Goal: Task Accomplishment & Management: Manage account settings

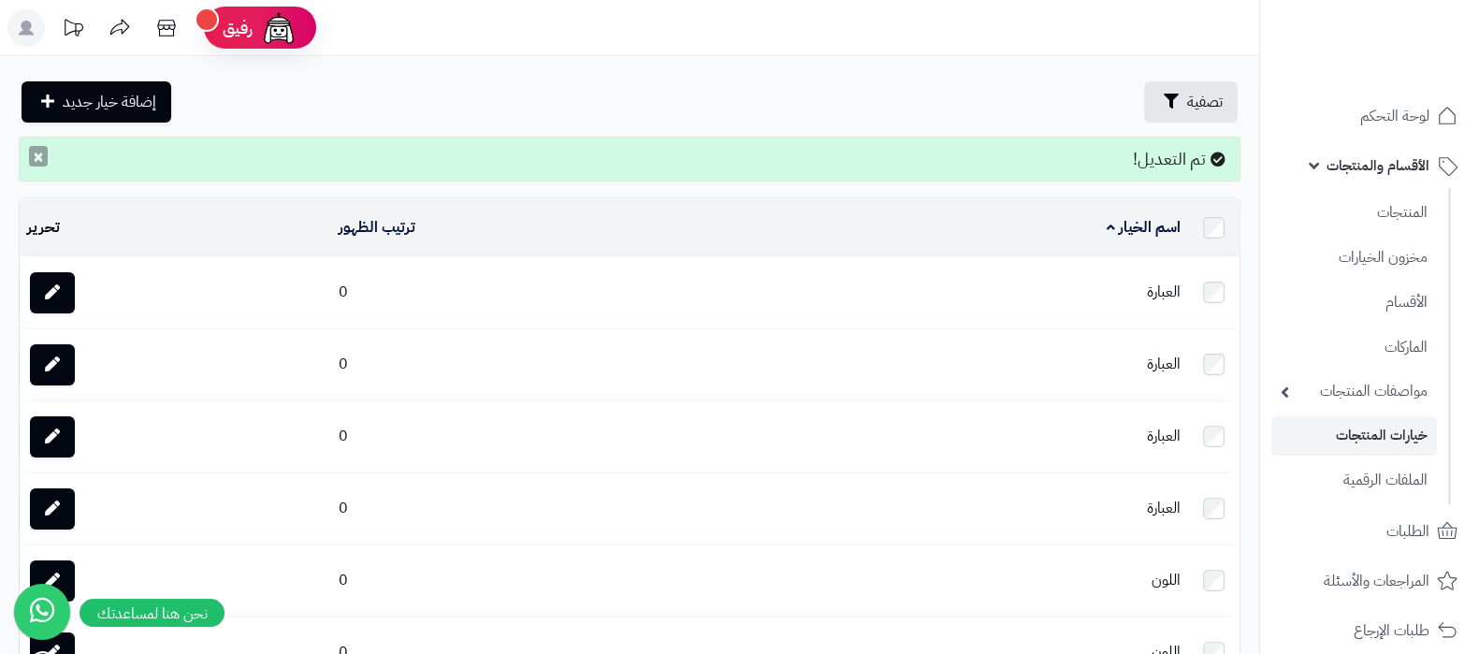
click at [31, 164] on button "×" at bounding box center [38, 156] width 19 height 21
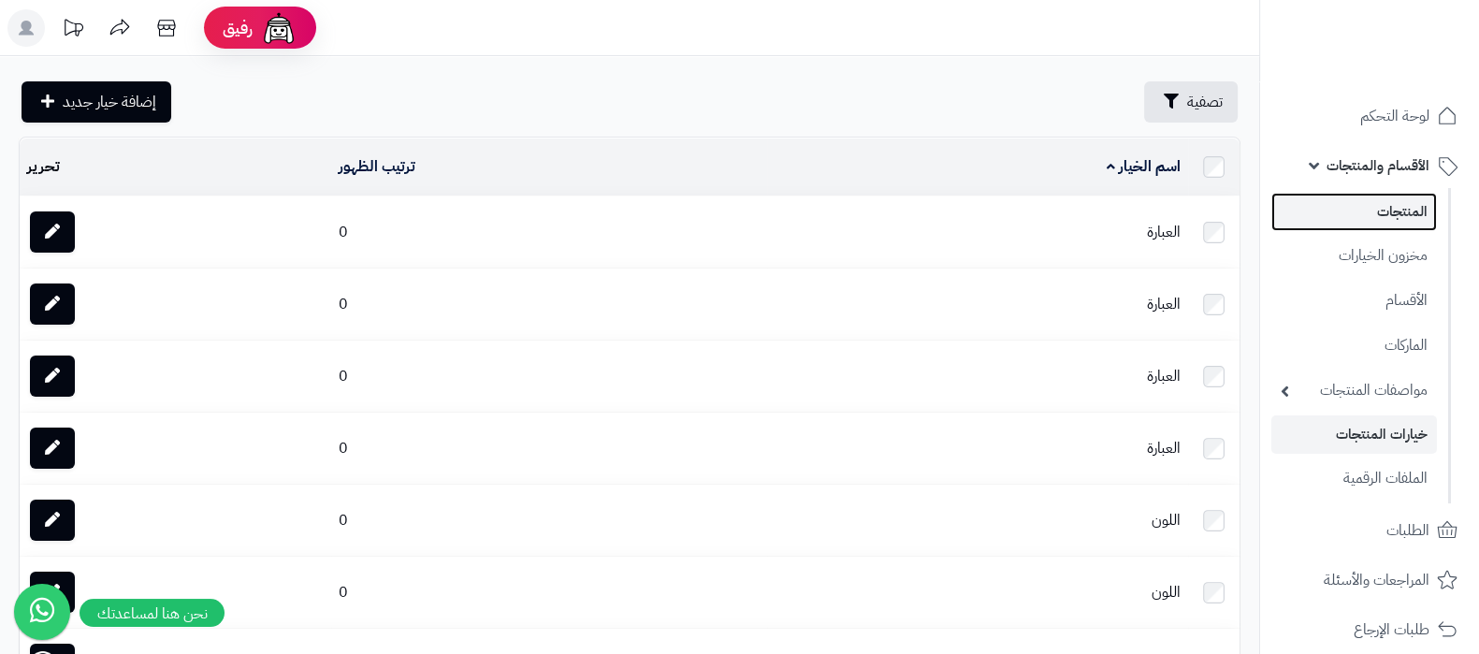
click at [1379, 200] on link "المنتجات" at bounding box center [1354, 212] width 166 height 38
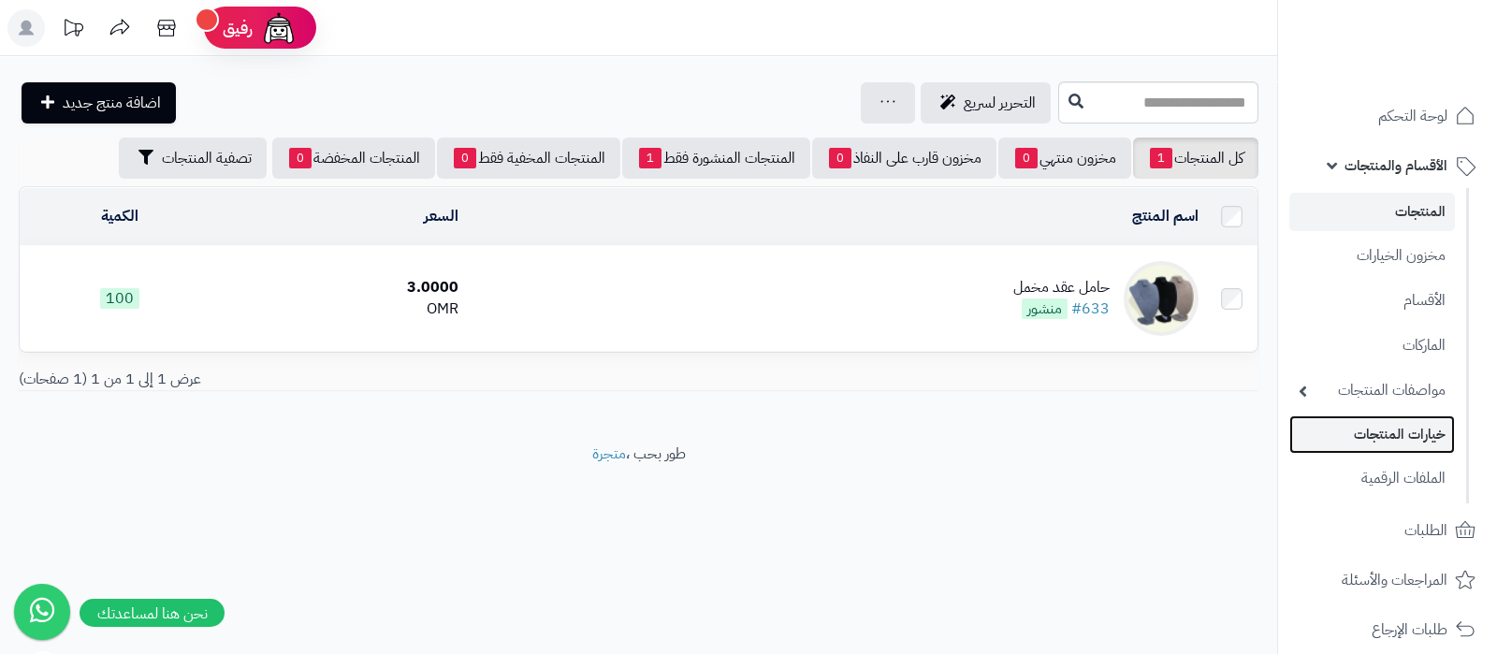
click at [1409, 446] on link "خيارات المنتجات" at bounding box center [1372, 434] width 166 height 38
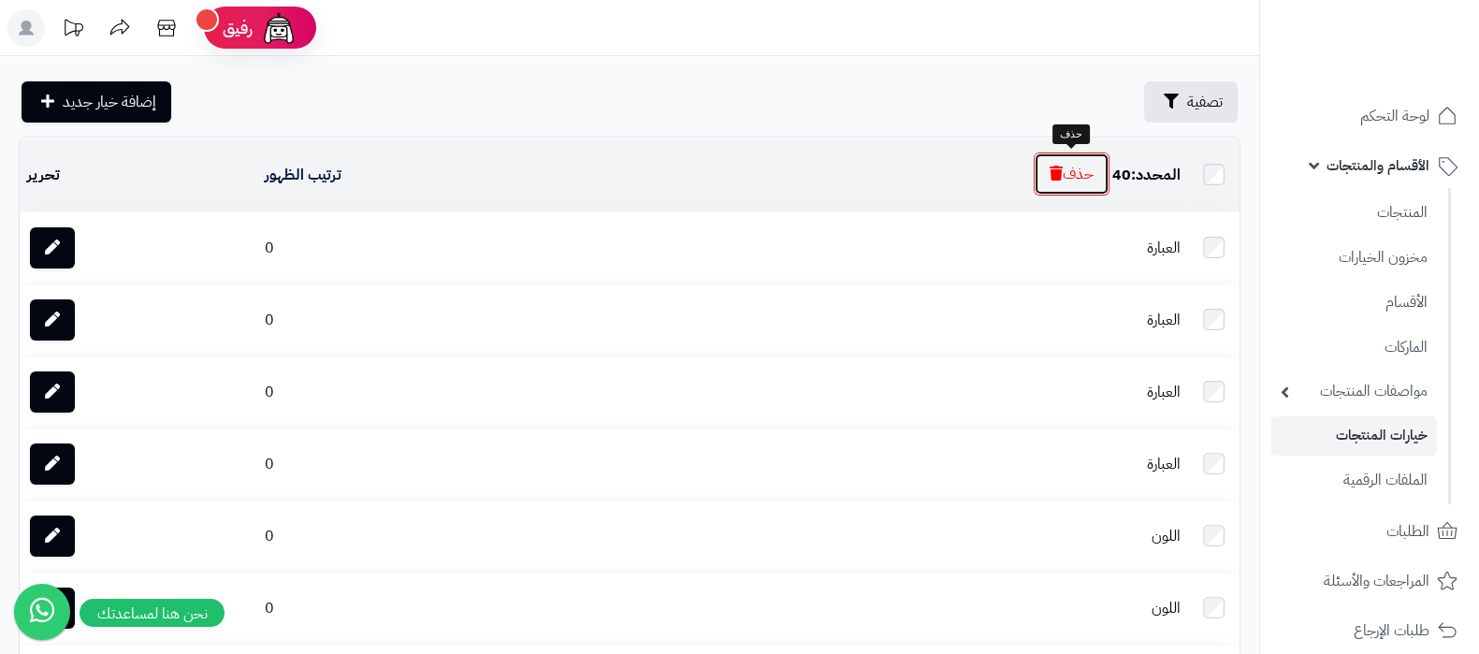
click at [1060, 166] on button "حذف" at bounding box center [1072, 173] width 76 height 43
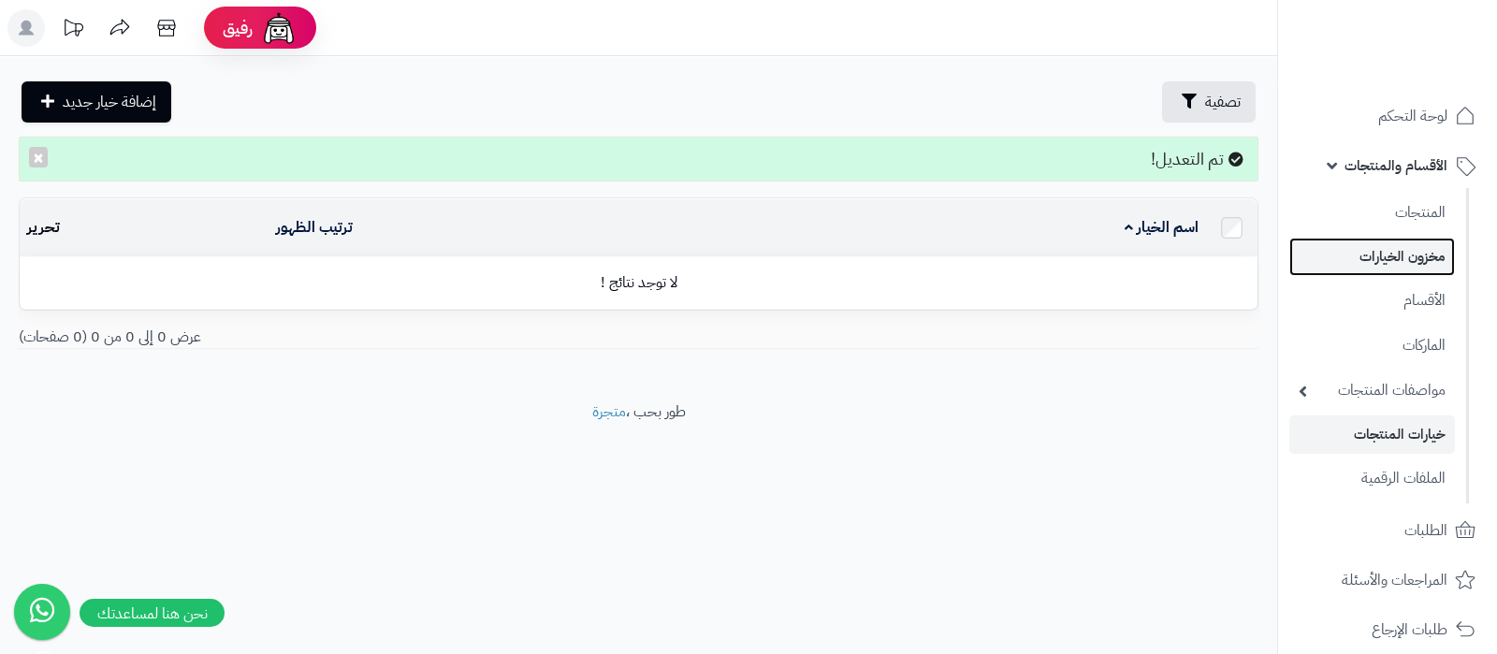
click at [1408, 262] on link "مخزون الخيارات" at bounding box center [1372, 257] width 166 height 38
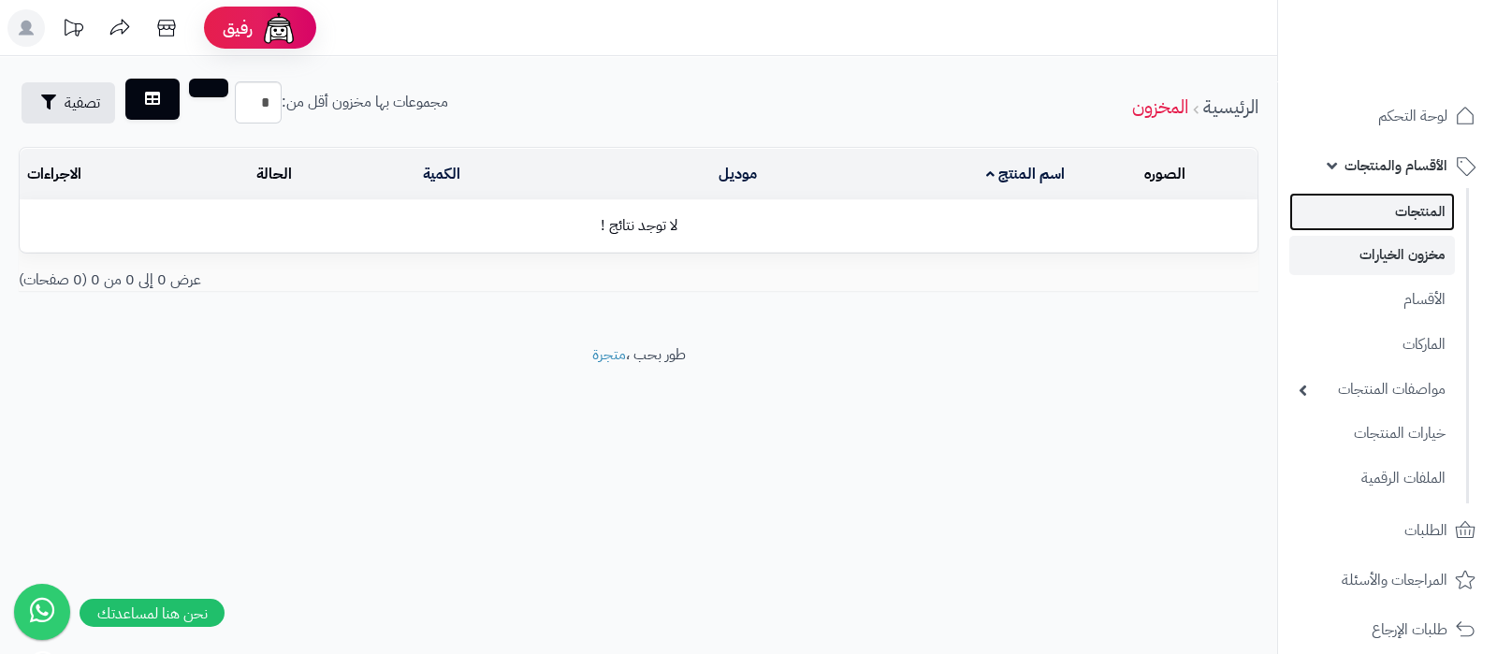
click at [1416, 215] on link "المنتجات" at bounding box center [1372, 212] width 166 height 38
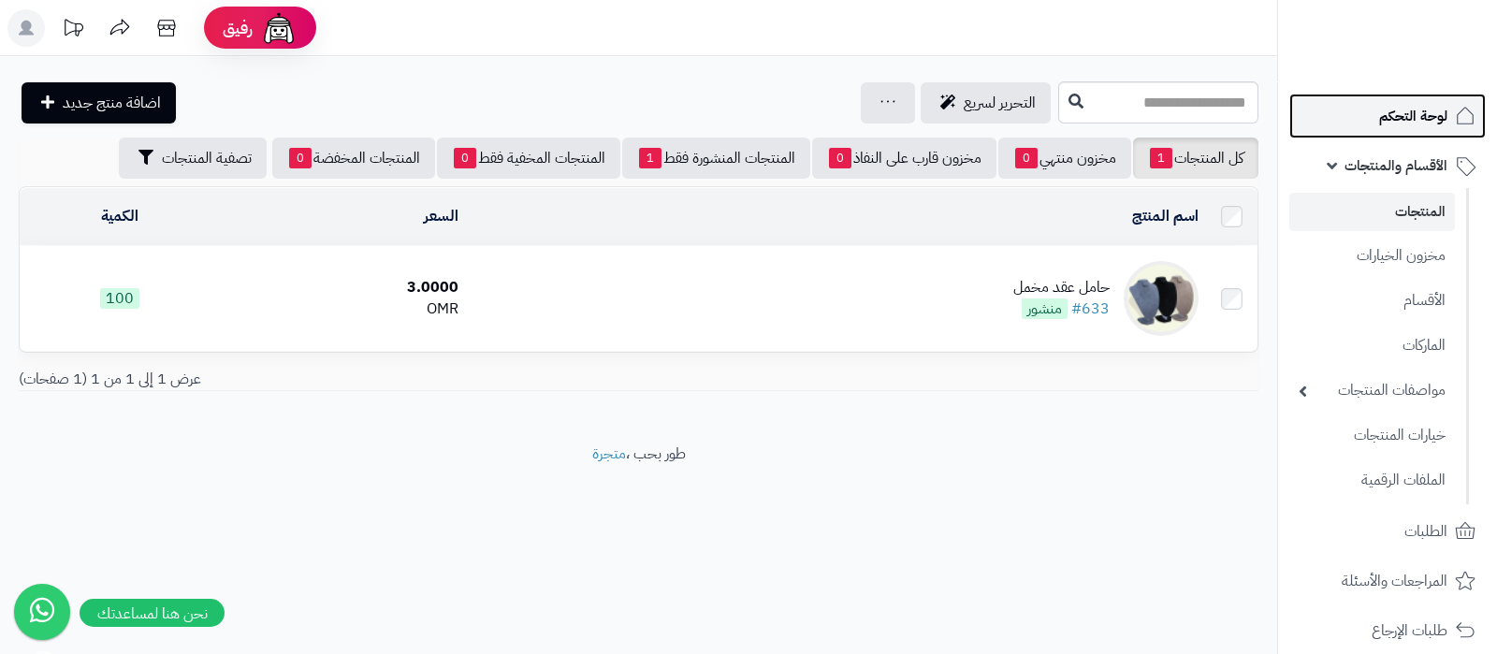
click at [1410, 106] on span "لوحة التحكم" at bounding box center [1413, 116] width 68 height 26
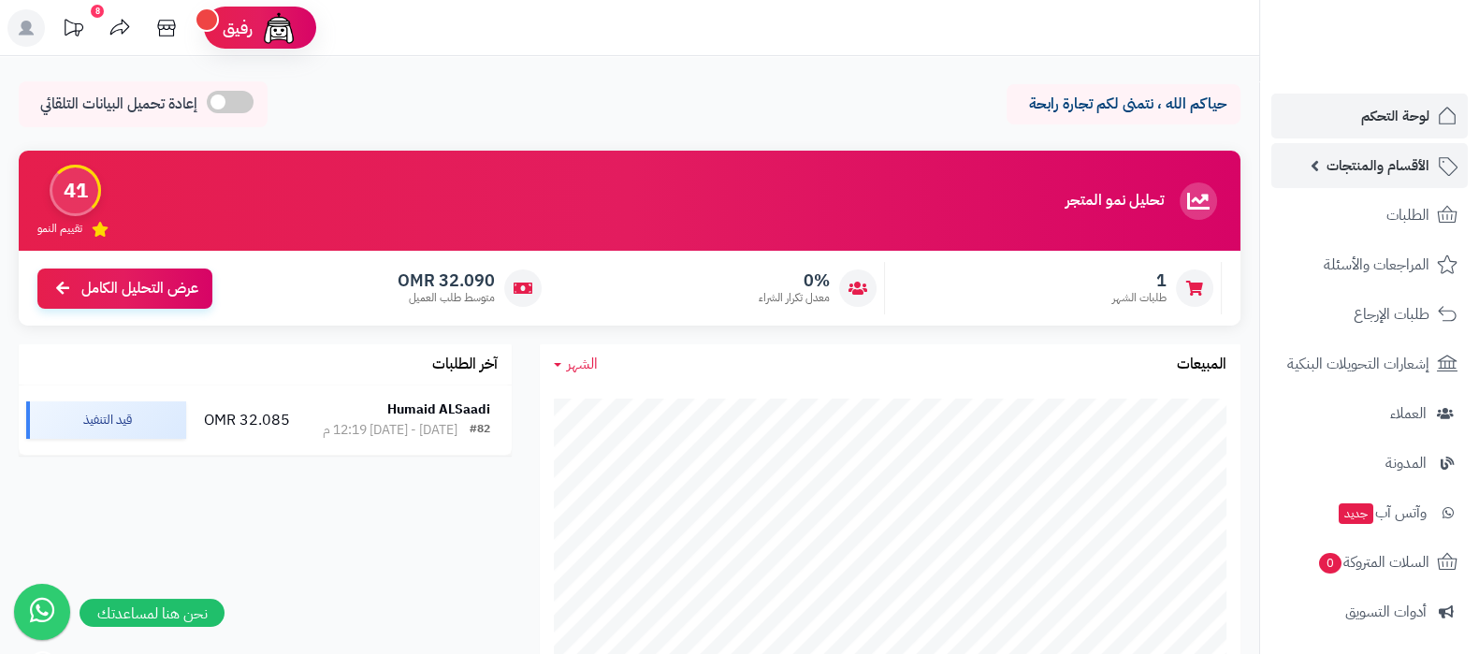
click at [1368, 156] on span "الأقسام والمنتجات" at bounding box center [1377, 165] width 103 height 26
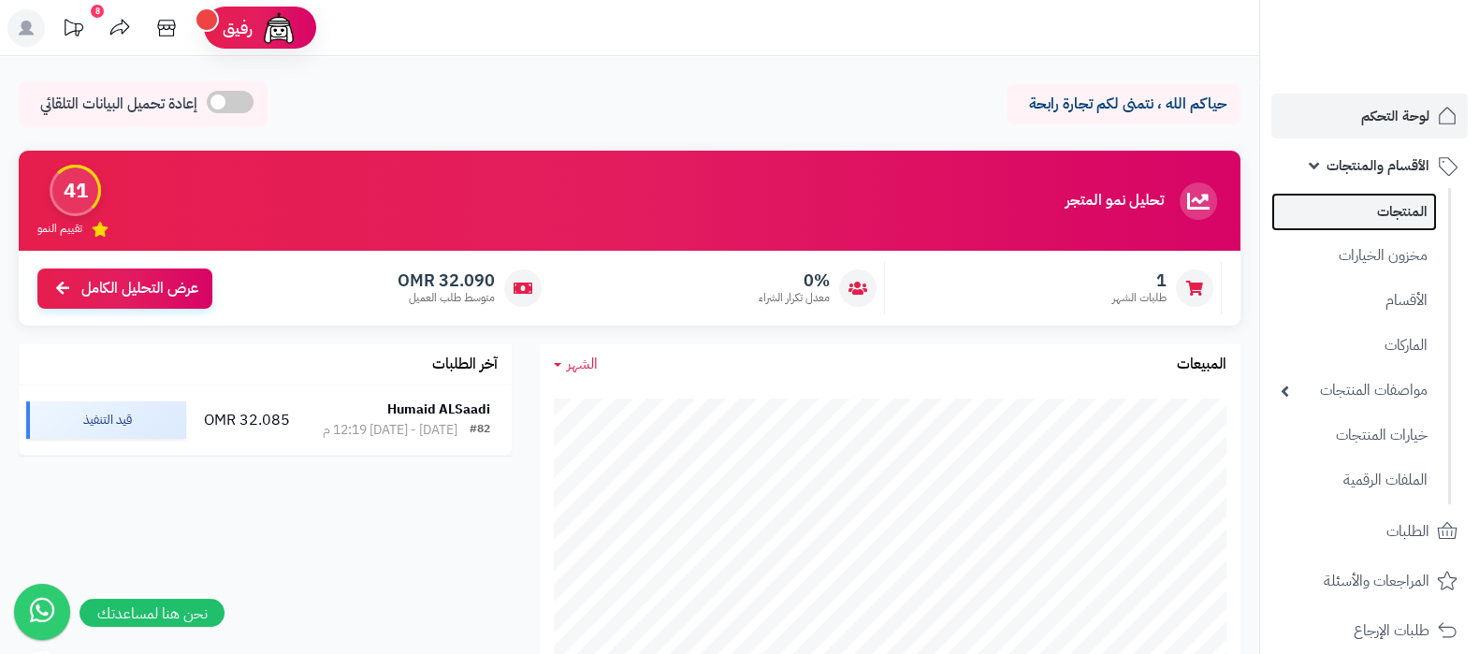
click at [1375, 198] on link "المنتجات" at bounding box center [1354, 212] width 166 height 38
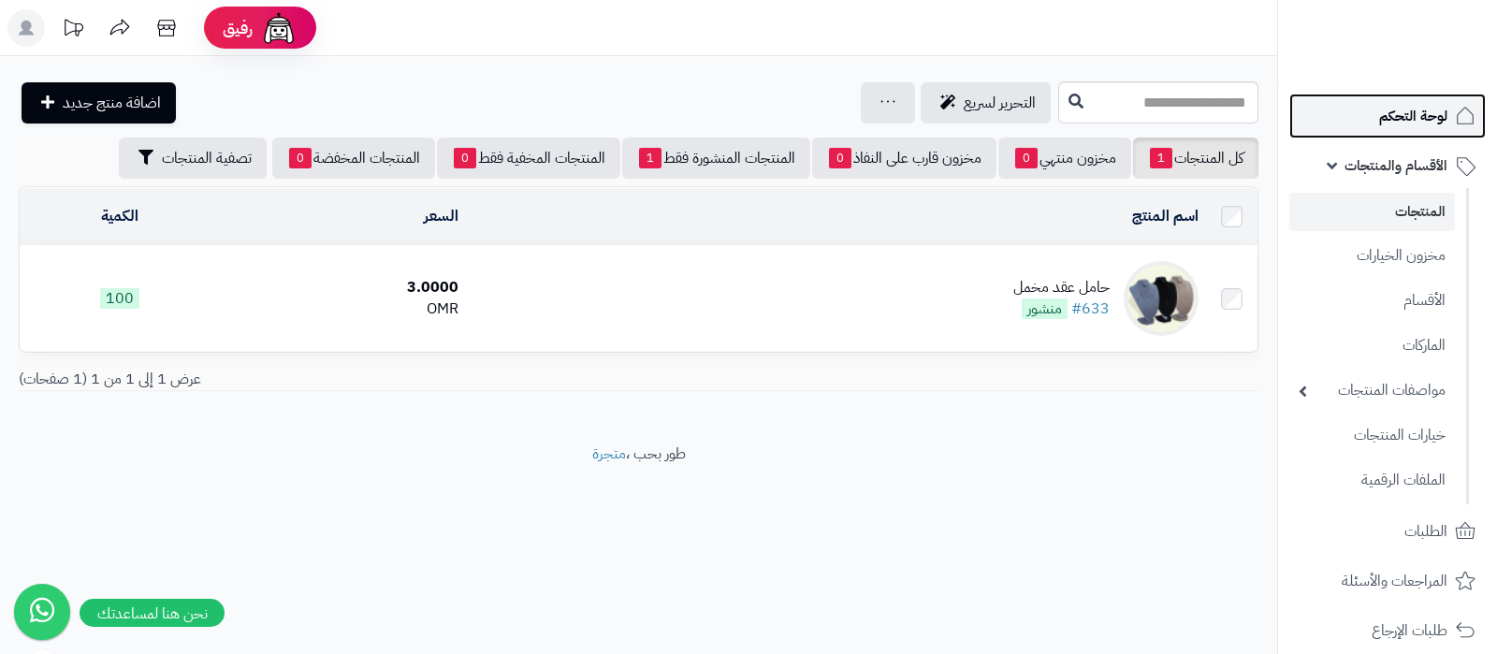
click at [1399, 118] on span "لوحة التحكم" at bounding box center [1413, 116] width 68 height 26
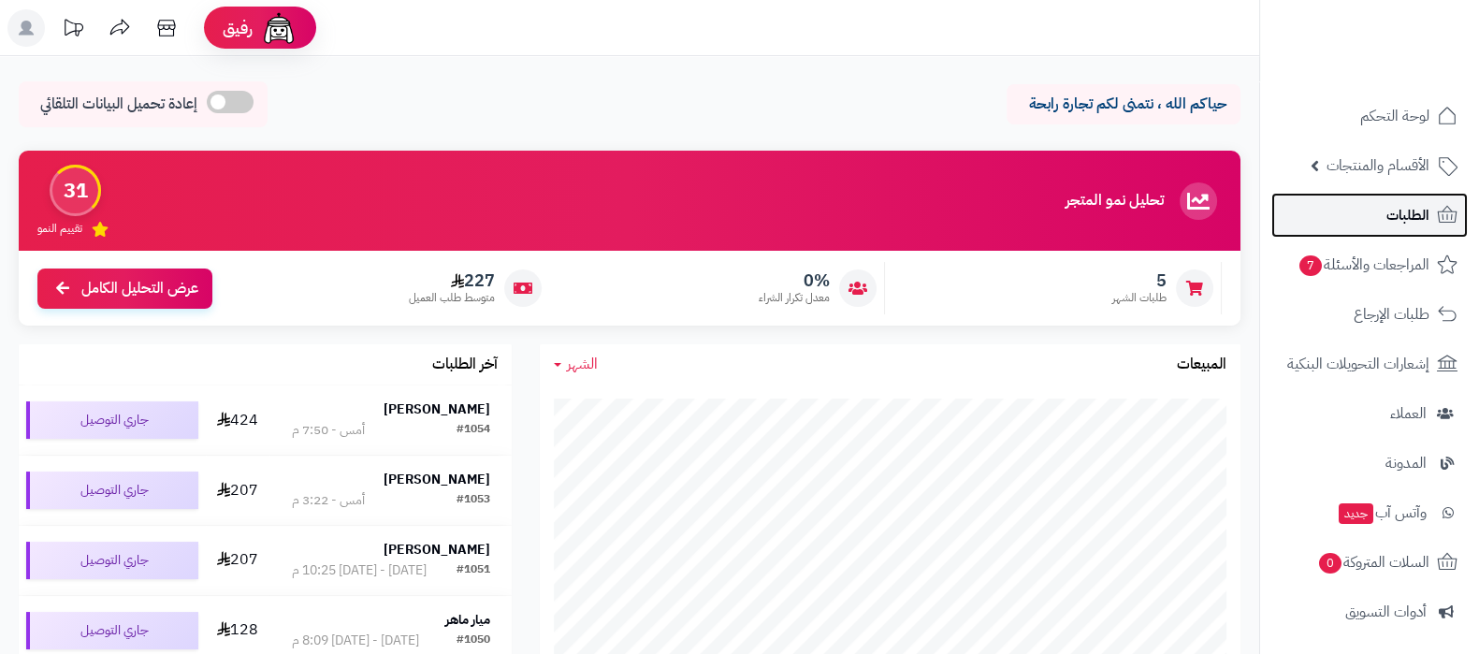
click at [1363, 214] on link "الطلبات" at bounding box center [1369, 215] width 196 height 45
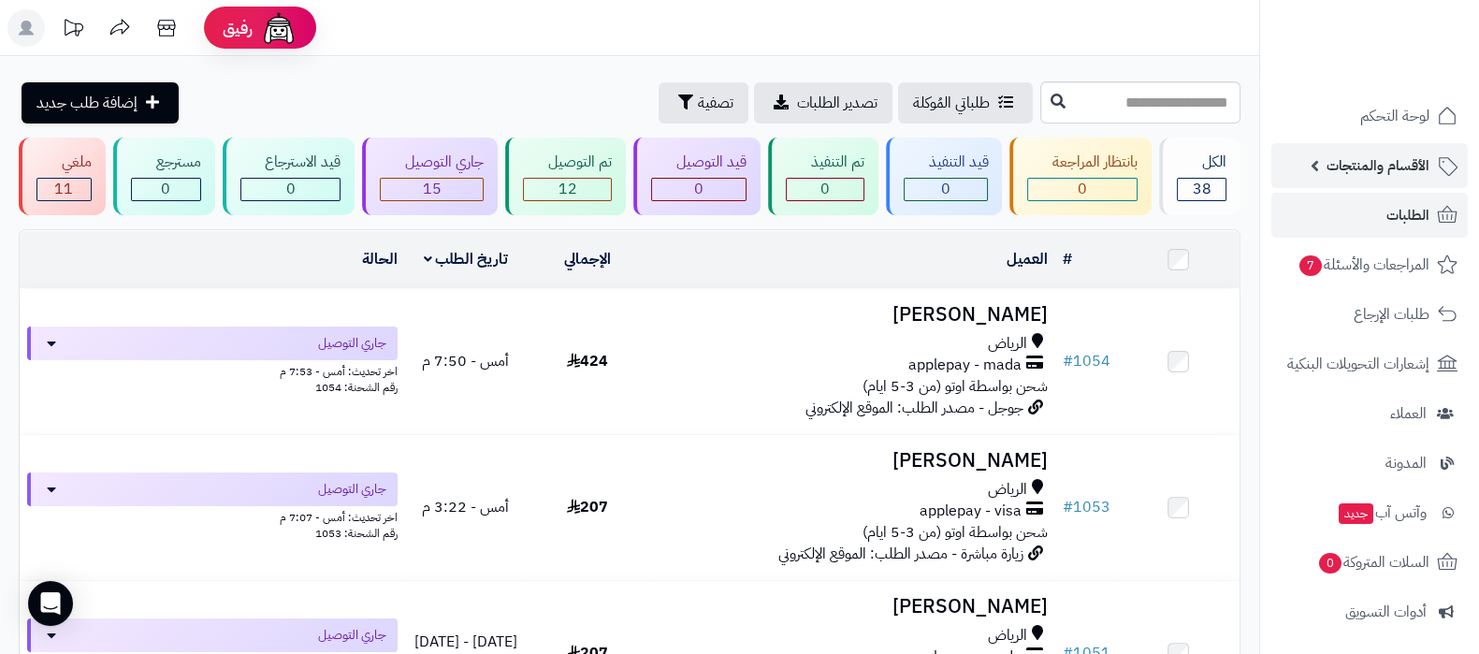
click at [1380, 162] on span "الأقسام والمنتجات" at bounding box center [1377, 165] width 103 height 26
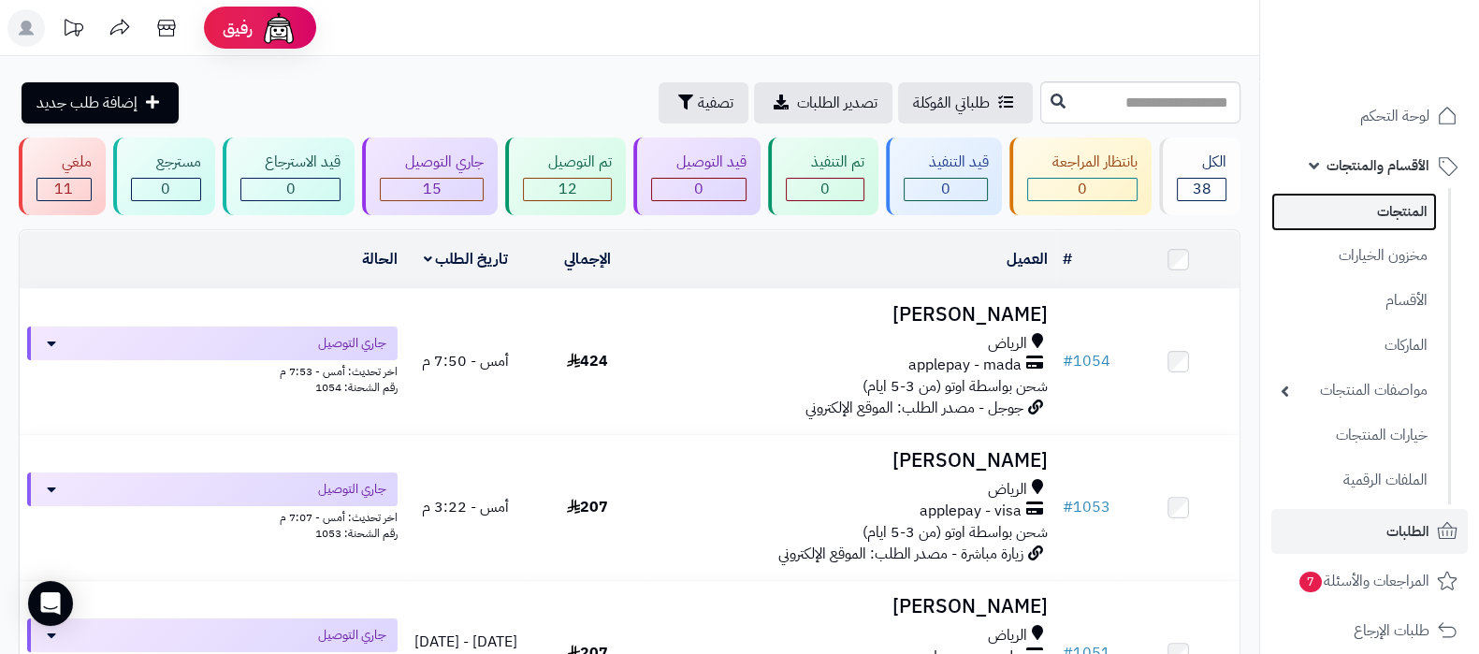
click at [1390, 200] on link "المنتجات" at bounding box center [1354, 212] width 166 height 38
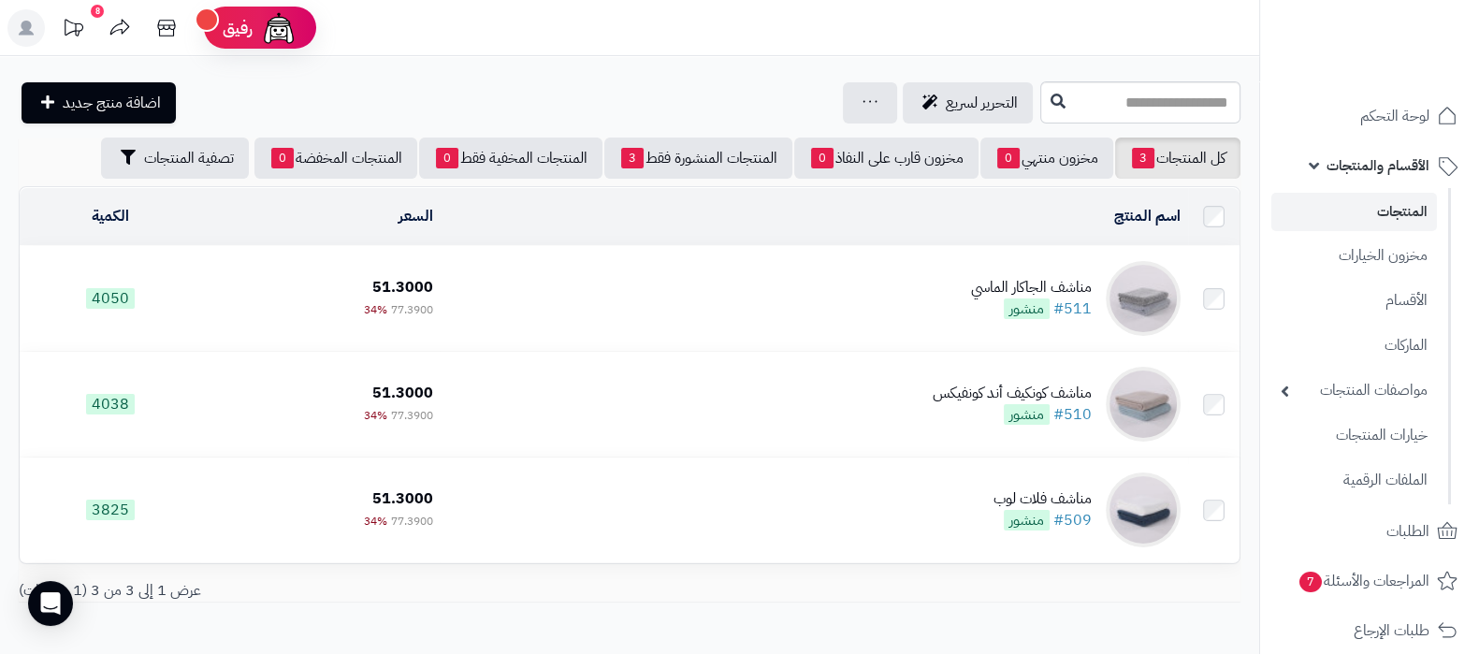
click at [776, 275] on td "مناشف الجاكار الماسي #511 منشور" at bounding box center [813, 298] width 747 height 105
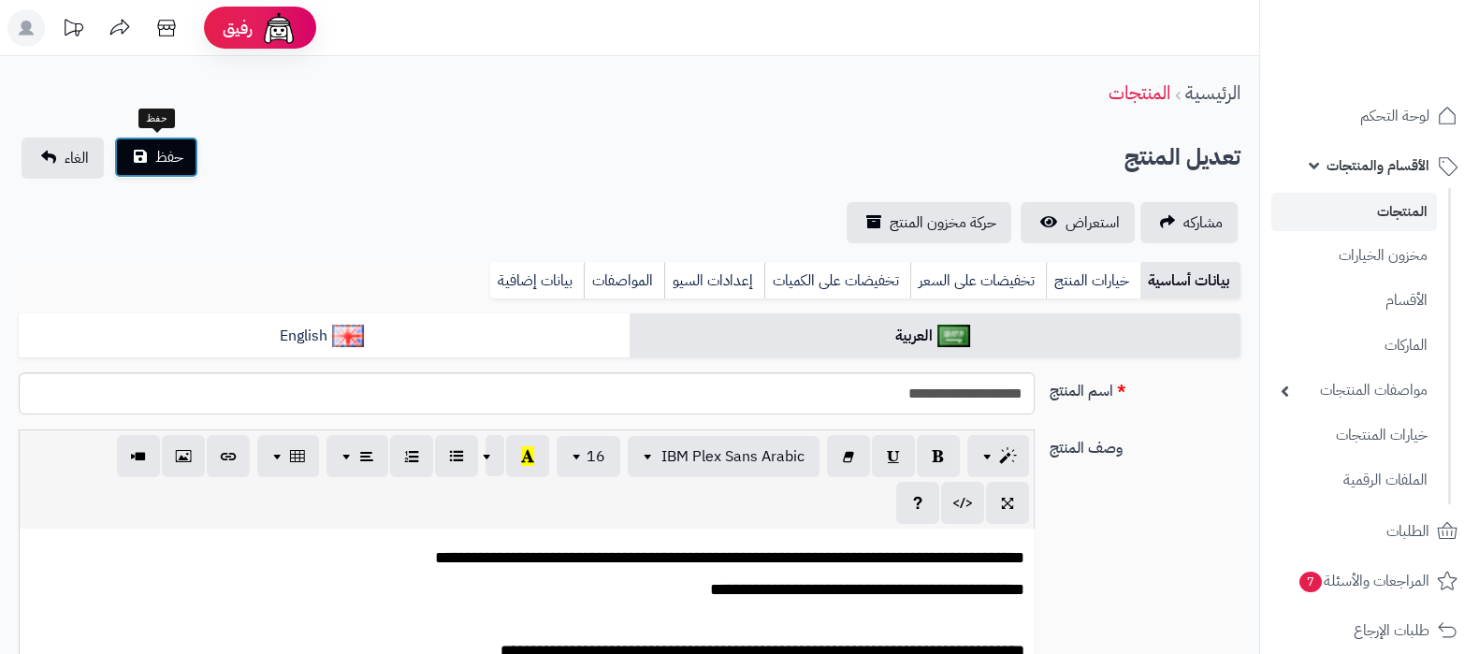
click at [160, 169] on button "حفظ" at bounding box center [156, 157] width 84 height 41
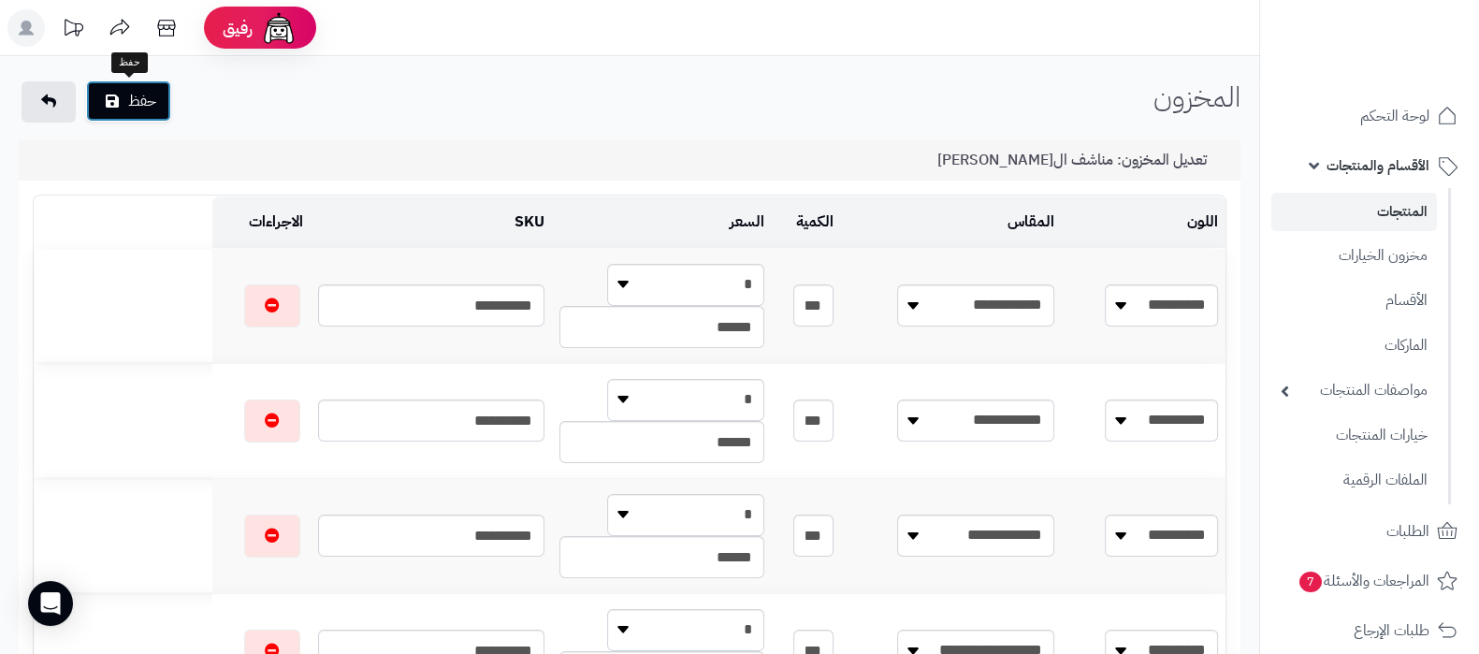
click at [159, 112] on button "حفظ" at bounding box center [128, 100] width 85 height 41
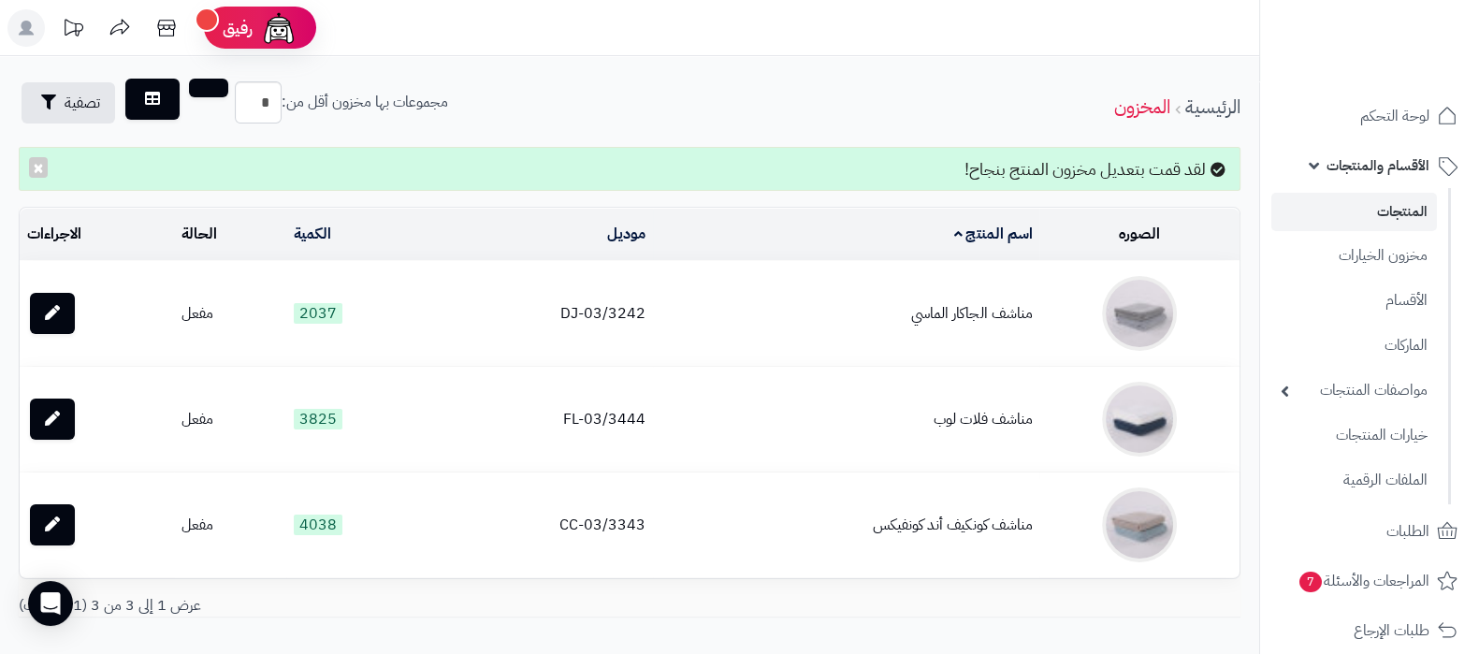
click at [1383, 205] on link "المنتجات" at bounding box center [1354, 212] width 166 height 38
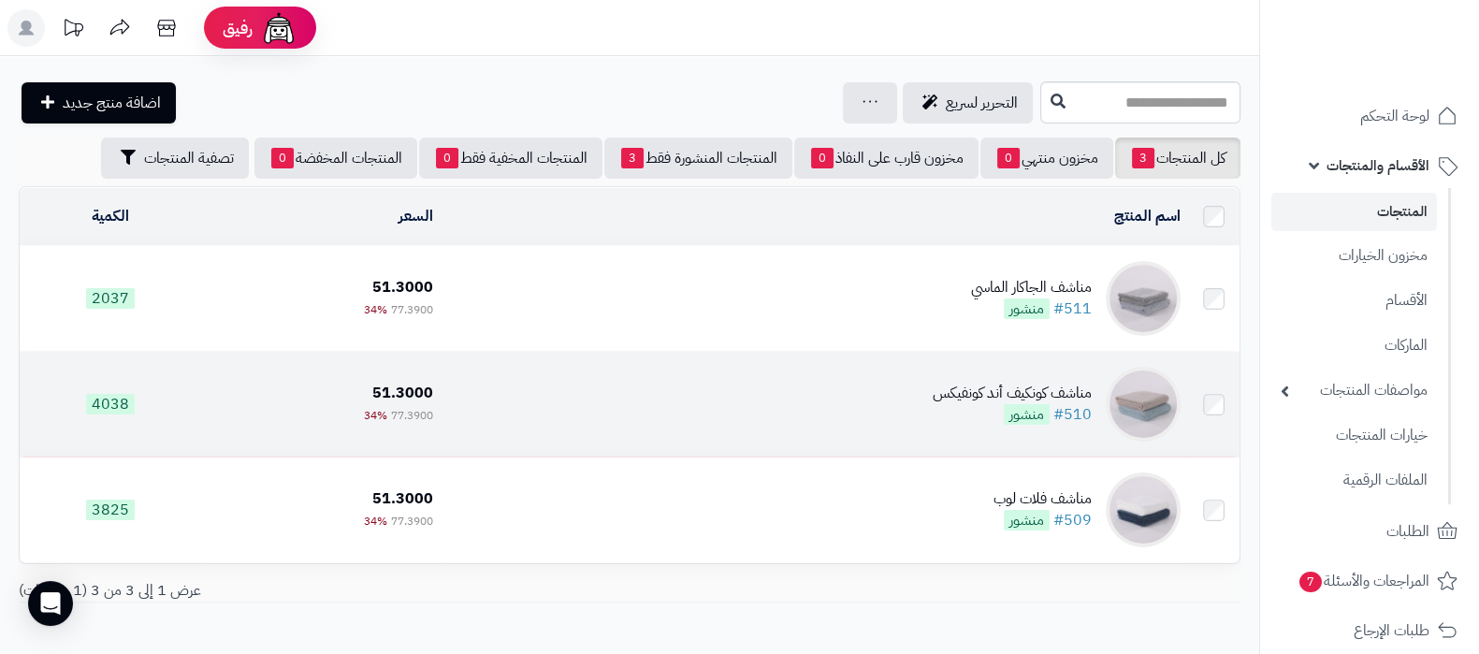
click at [417, 385] on span "51.3000" at bounding box center [401, 393] width 61 height 22
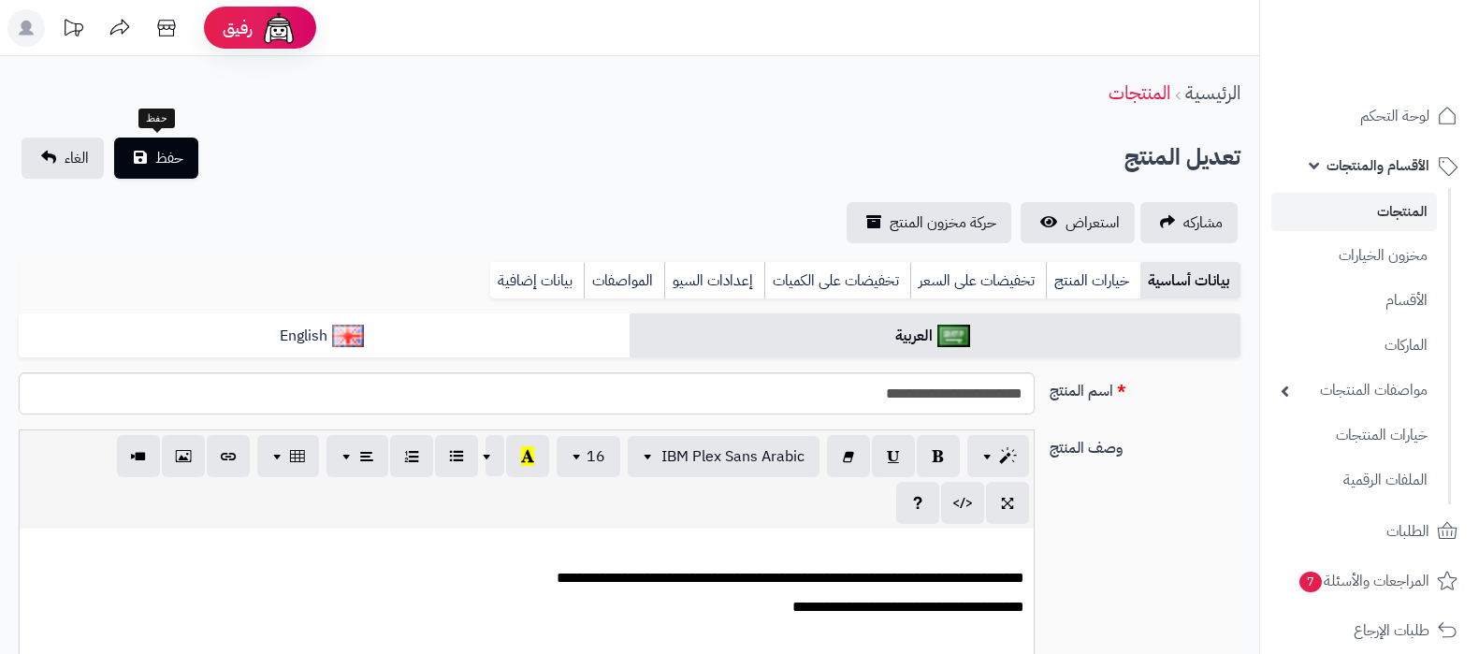
click at [164, 154] on span "حفظ" at bounding box center [169, 158] width 28 height 22
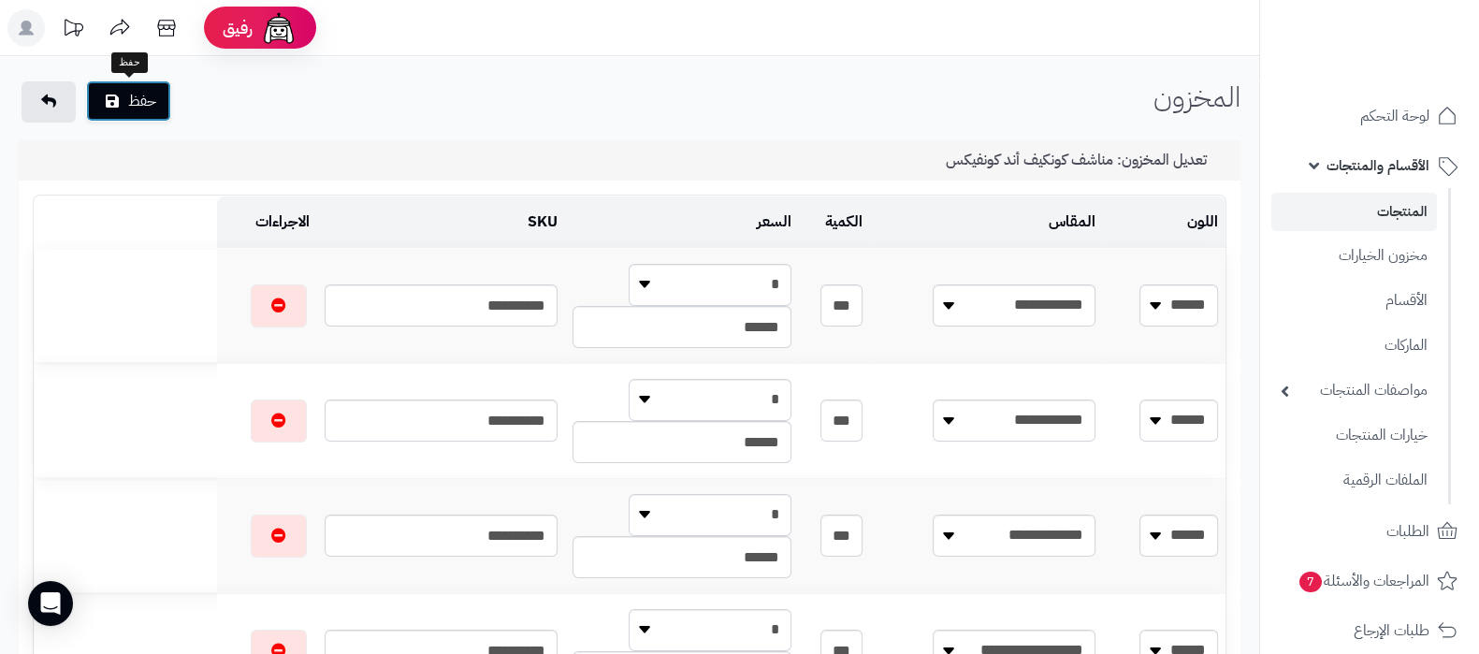
click at [154, 111] on button "حفظ" at bounding box center [128, 100] width 85 height 41
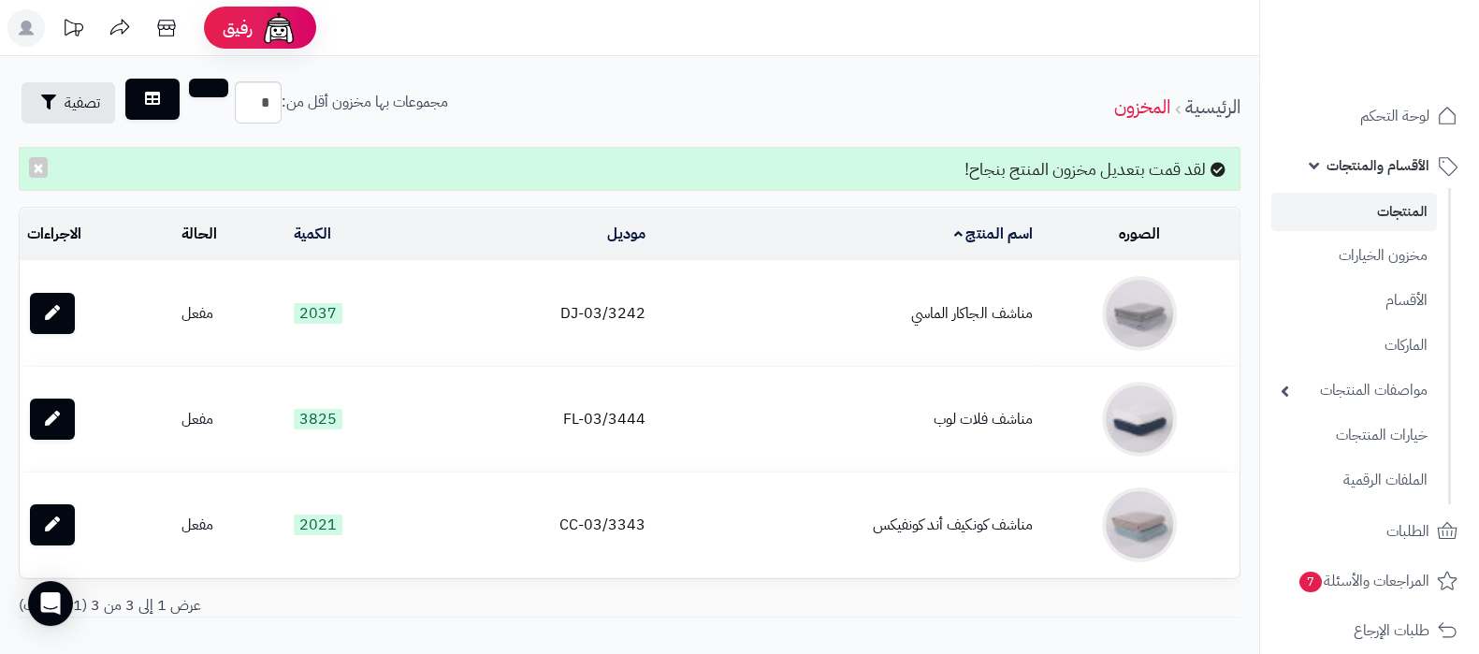
click at [1359, 221] on link "المنتجات" at bounding box center [1354, 212] width 166 height 38
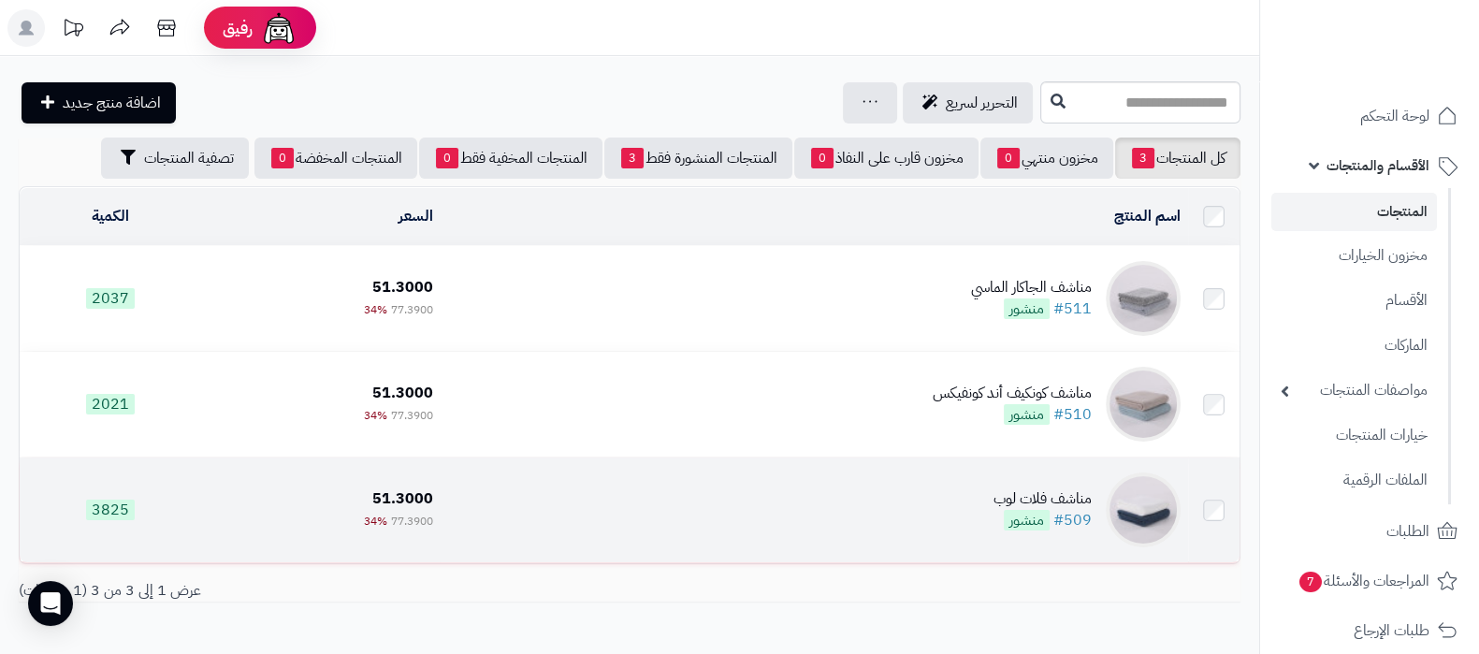
click at [162, 493] on td "3825" at bounding box center [110, 509] width 181 height 105
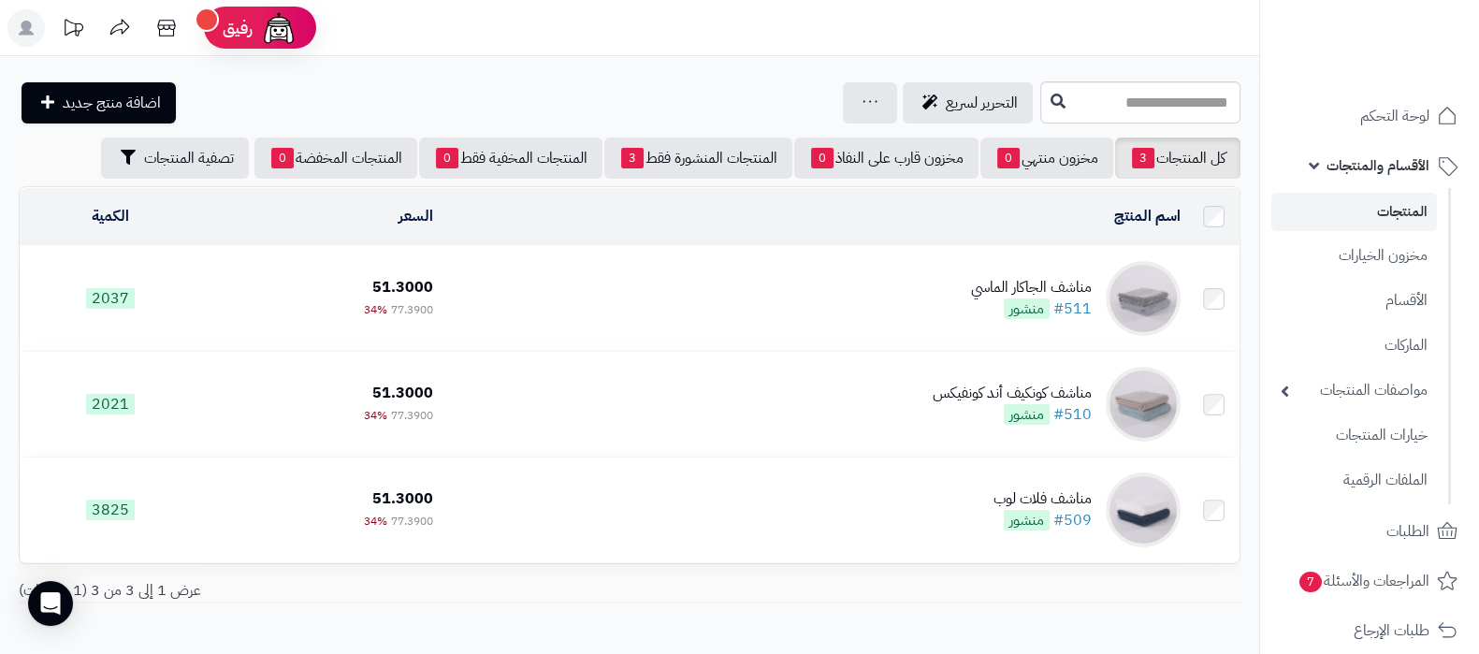
click at [1356, 208] on link "المنتجات" at bounding box center [1354, 212] width 166 height 38
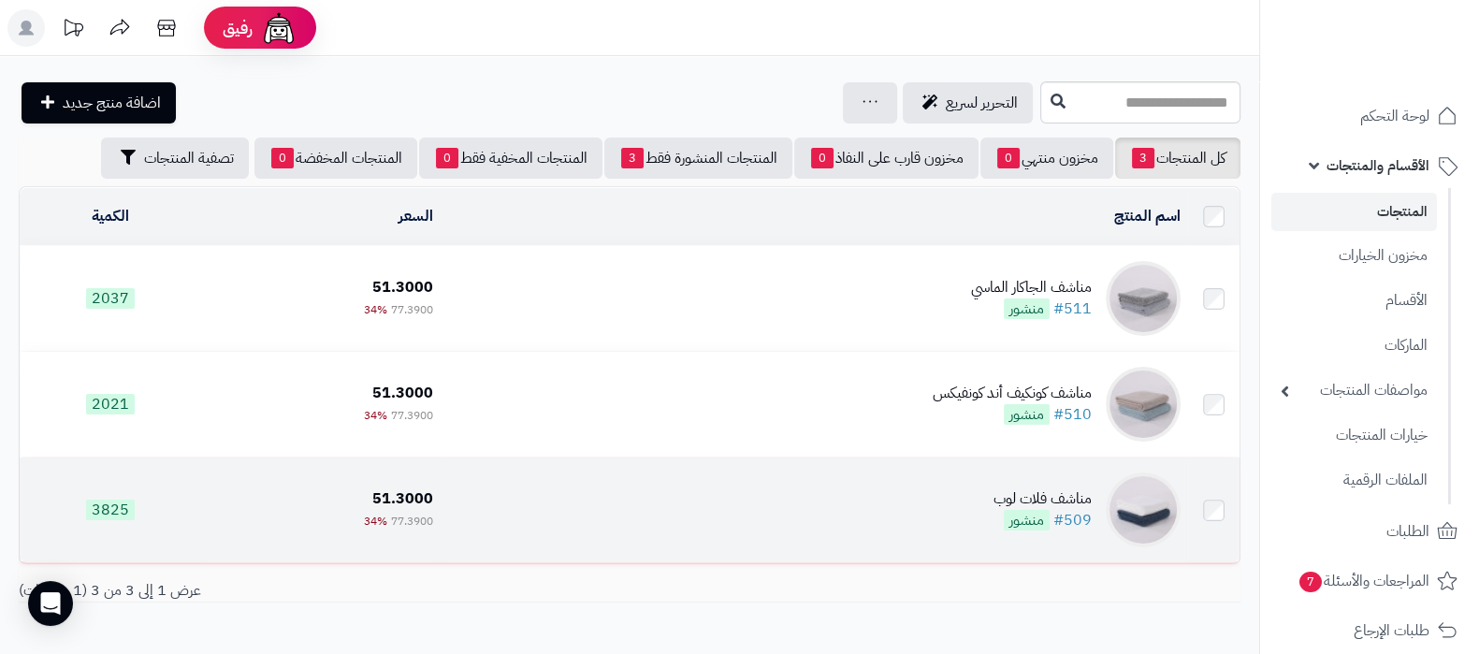
click at [671, 481] on td "مناشف فلات لوب #509 منشور" at bounding box center [813, 509] width 747 height 105
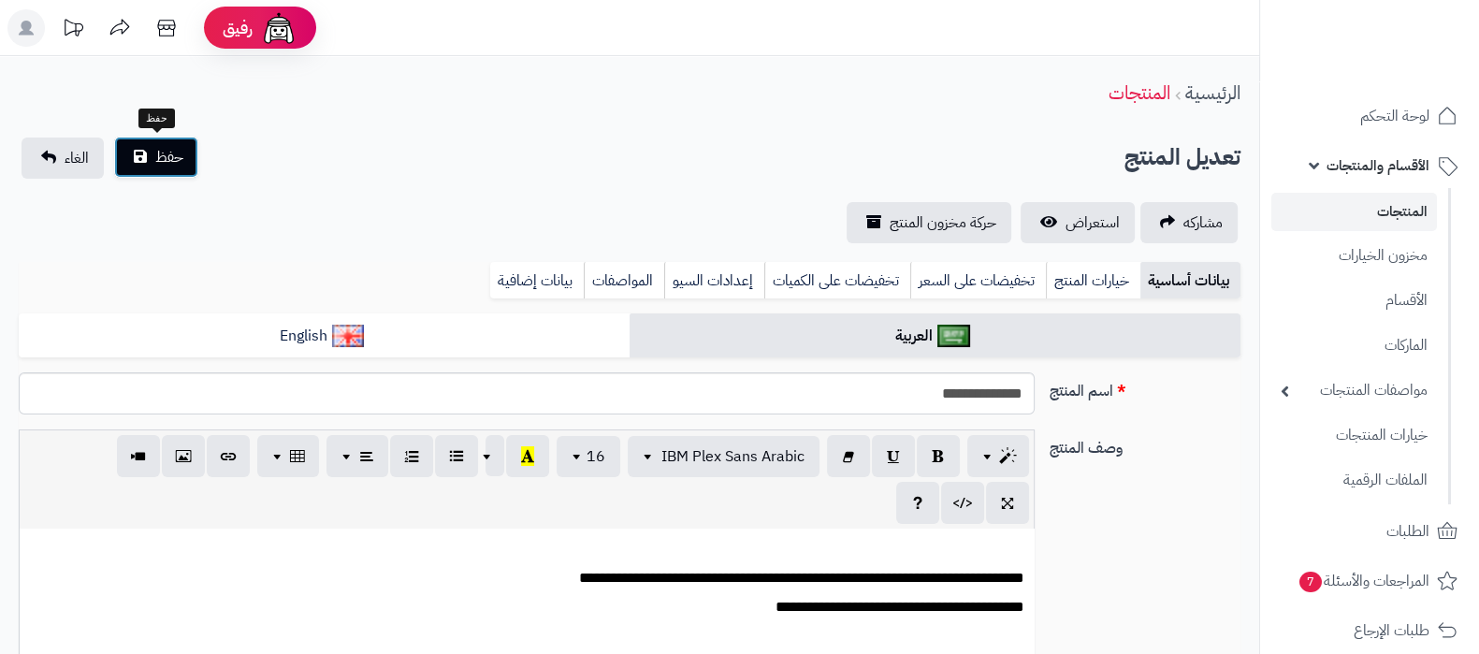
click at [168, 158] on span "حفظ" at bounding box center [169, 157] width 28 height 22
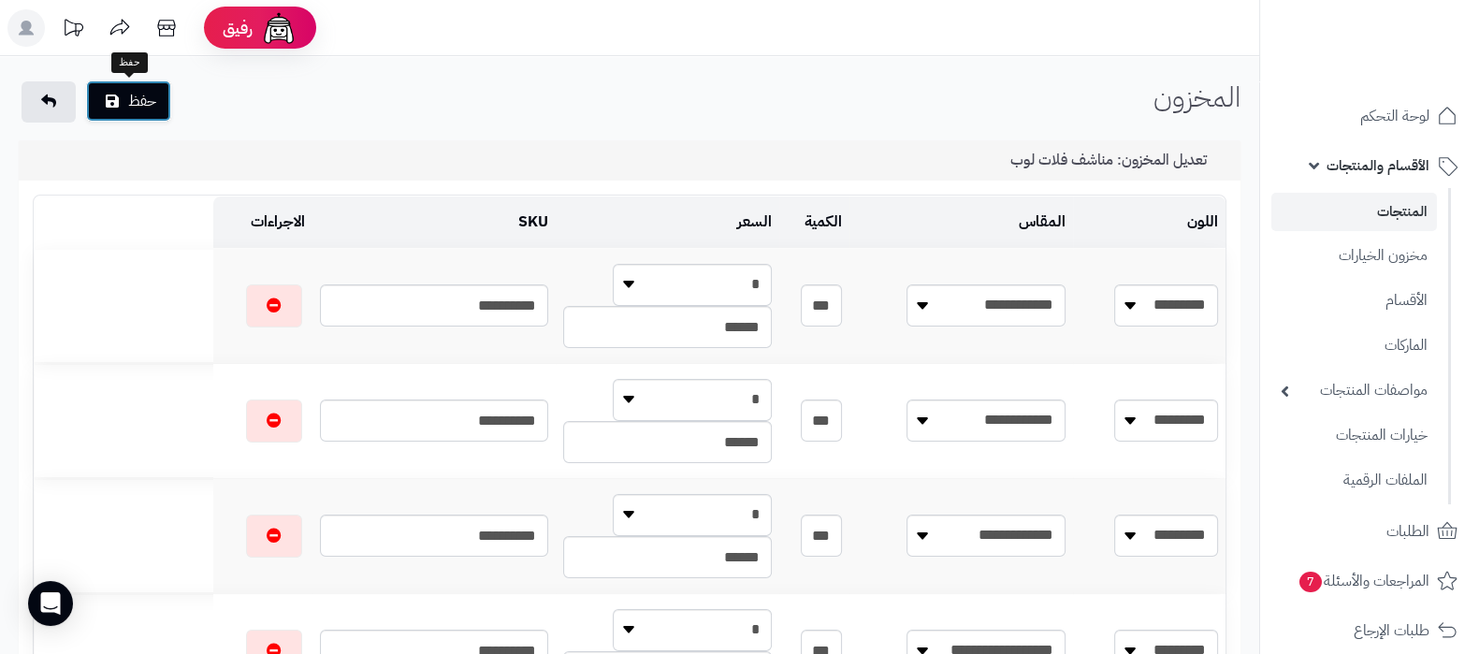
click at [162, 118] on button "حفظ" at bounding box center [128, 100] width 85 height 41
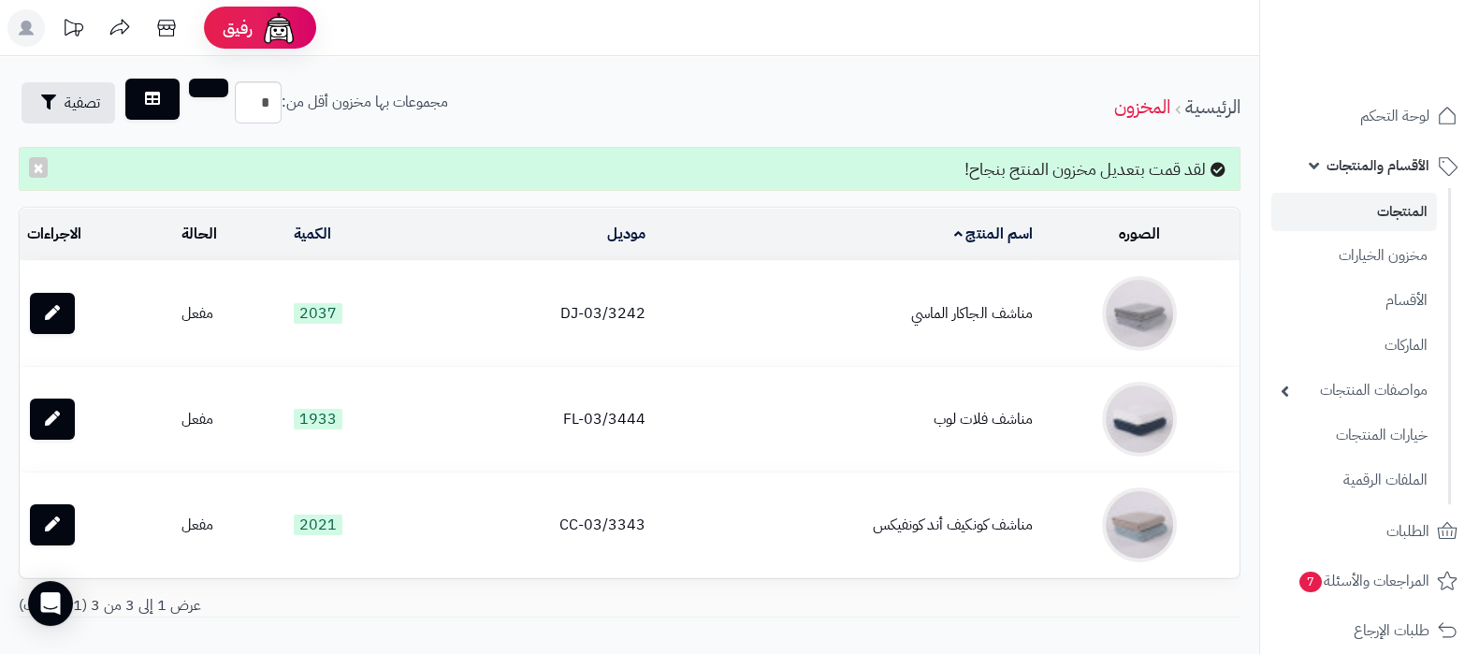
click at [1366, 202] on link "المنتجات" at bounding box center [1354, 212] width 166 height 38
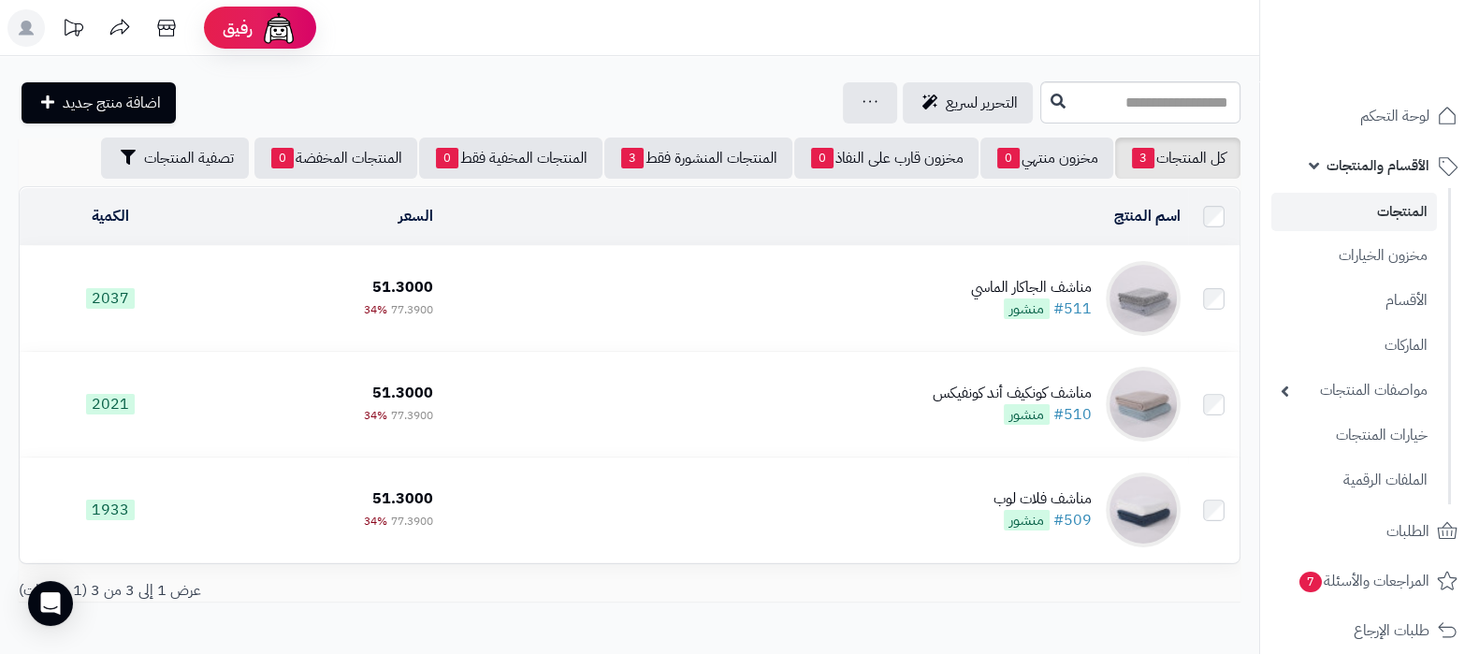
click at [1006, 277] on div "مناشف الجاكار الماسي" at bounding box center [1031, 288] width 121 height 22
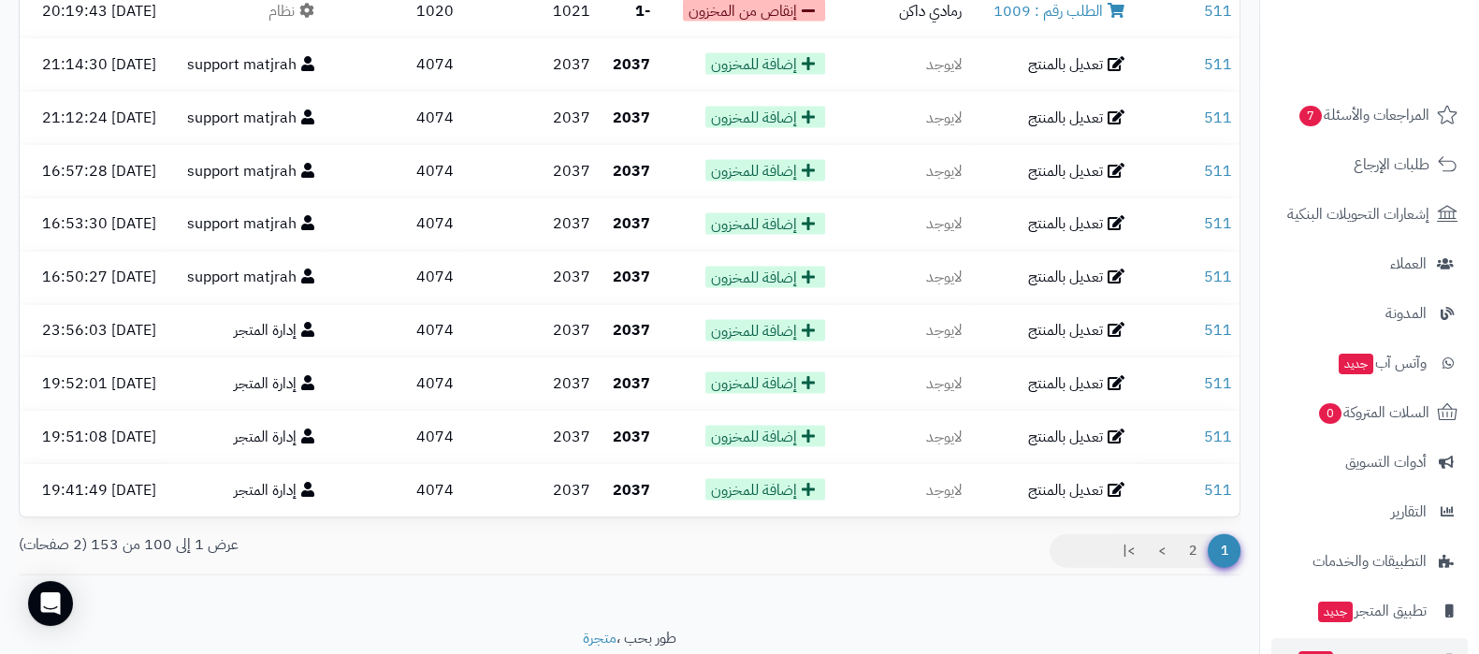
scroll to position [252, 0]
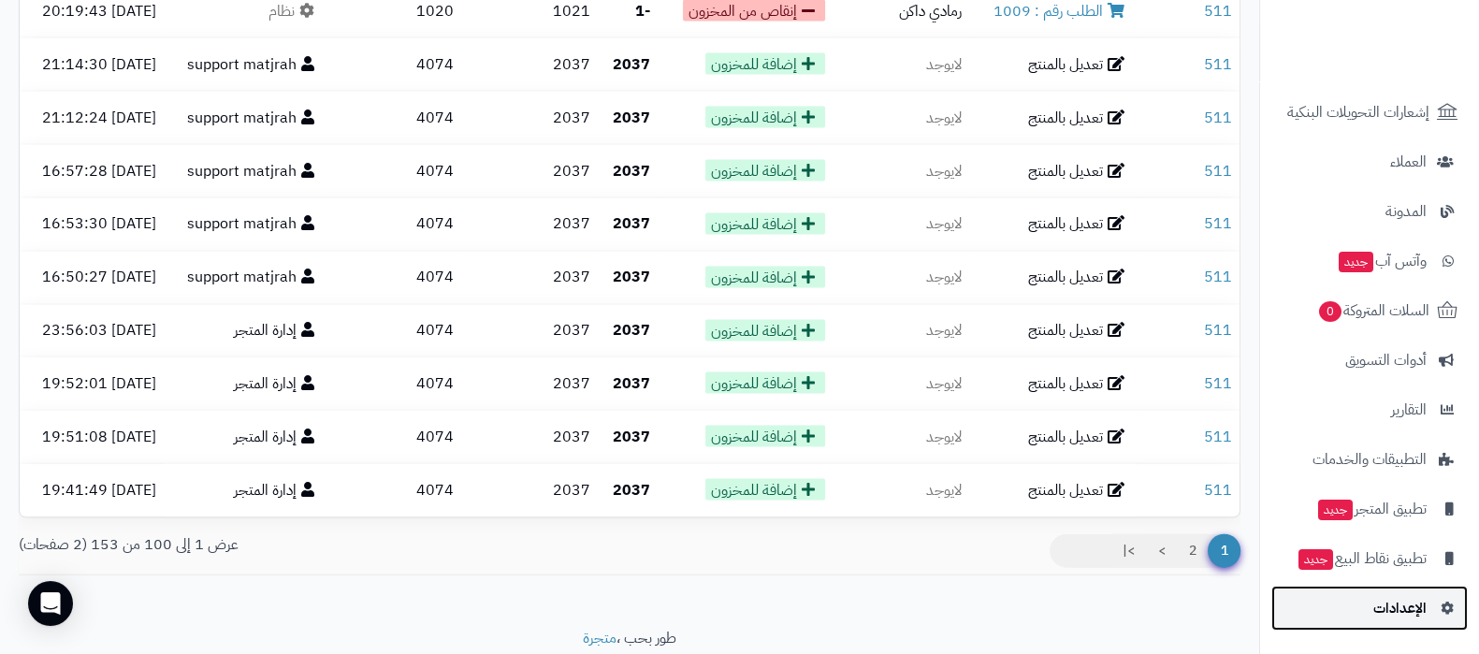
click at [1358, 605] on link "الإعدادات" at bounding box center [1369, 608] width 196 height 45
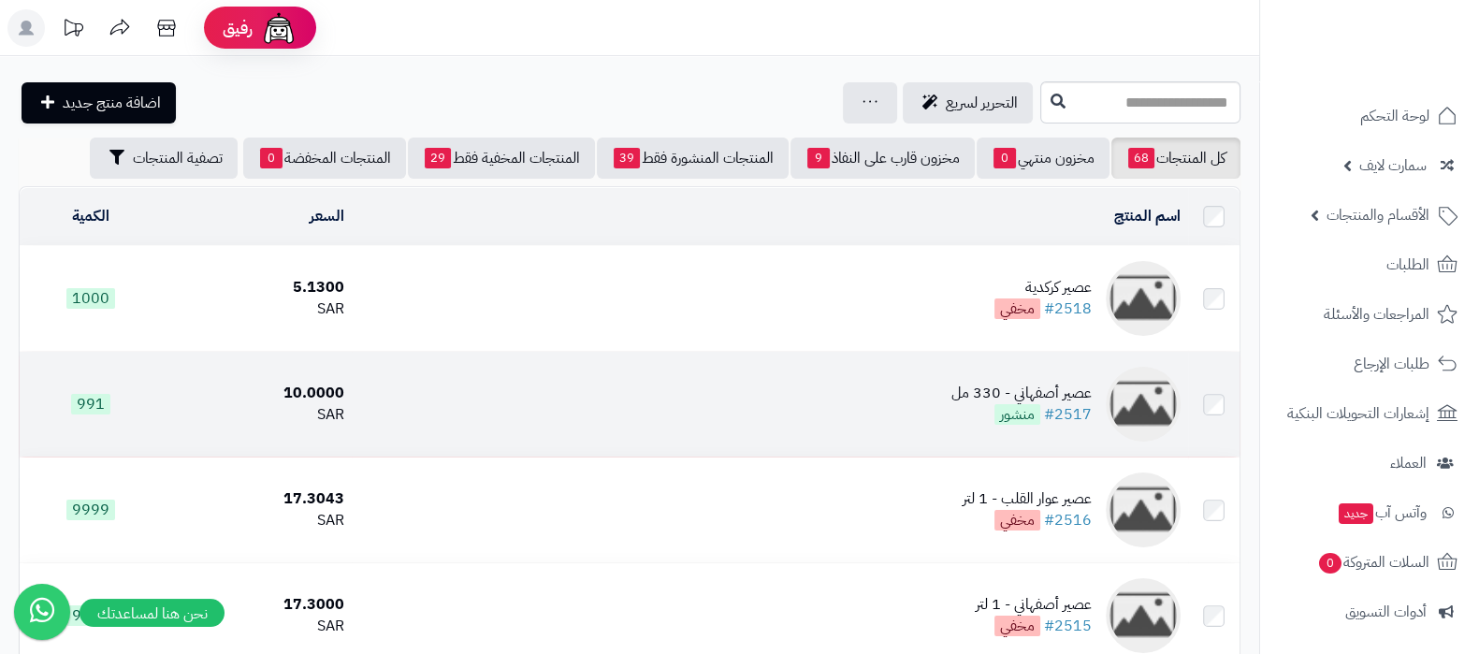
click at [1010, 395] on div "عصير أصفهاني - 330 مل" at bounding box center [1021, 394] width 140 height 22
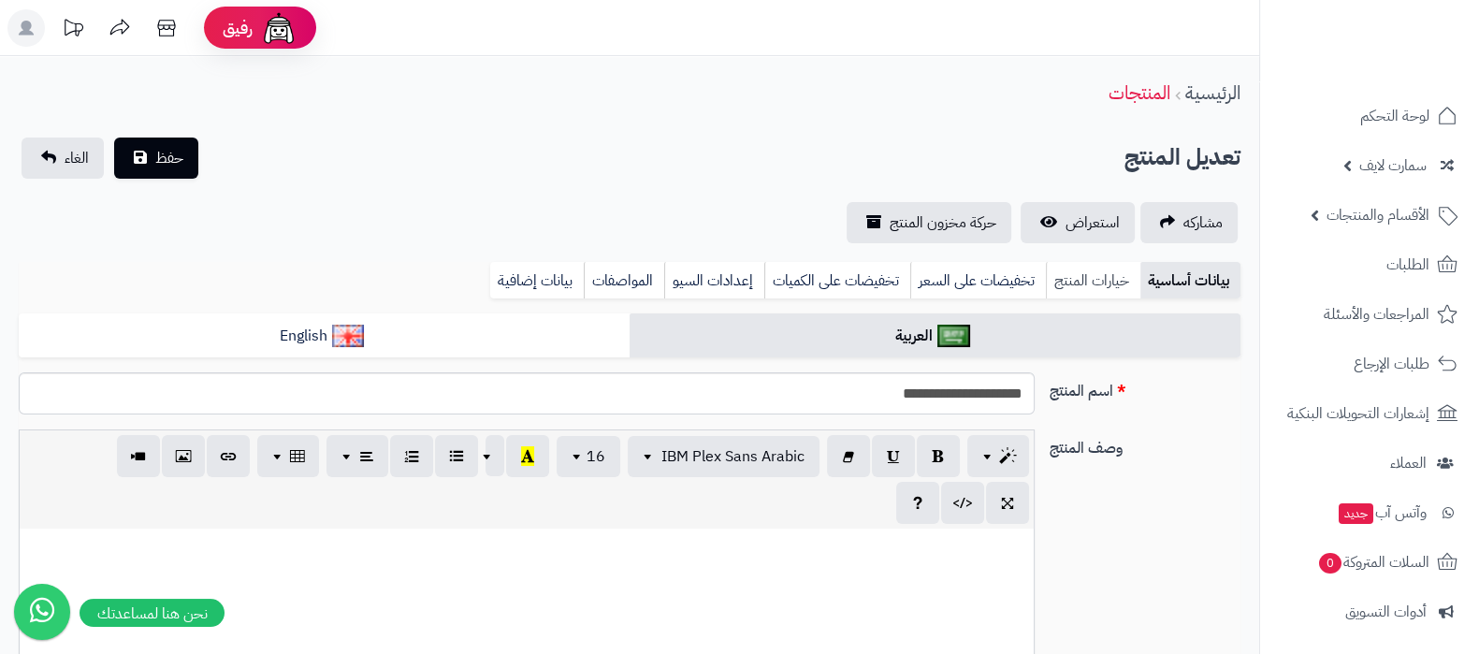
click at [1074, 282] on link "خيارات المنتج" at bounding box center [1093, 280] width 94 height 37
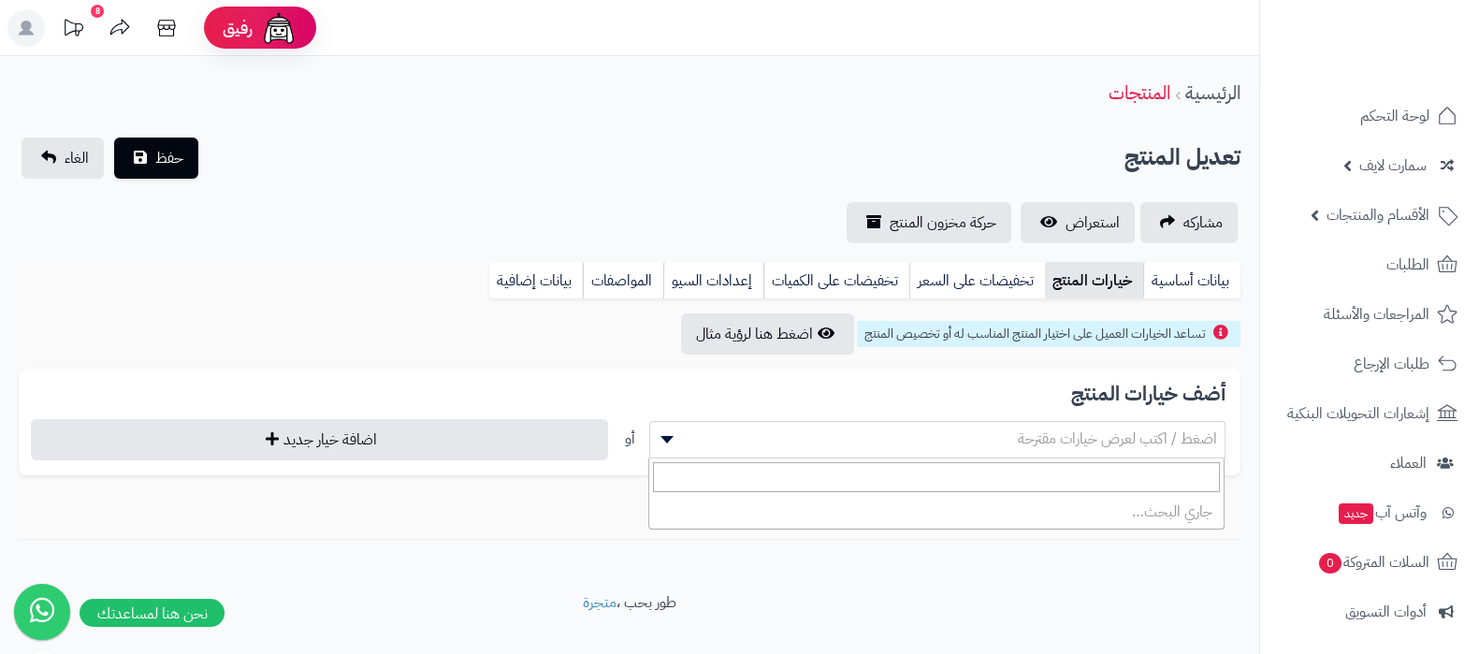
click at [953, 443] on span "اضغط / اكتب لعرض خيارات مقترحة" at bounding box center [937, 439] width 575 height 28
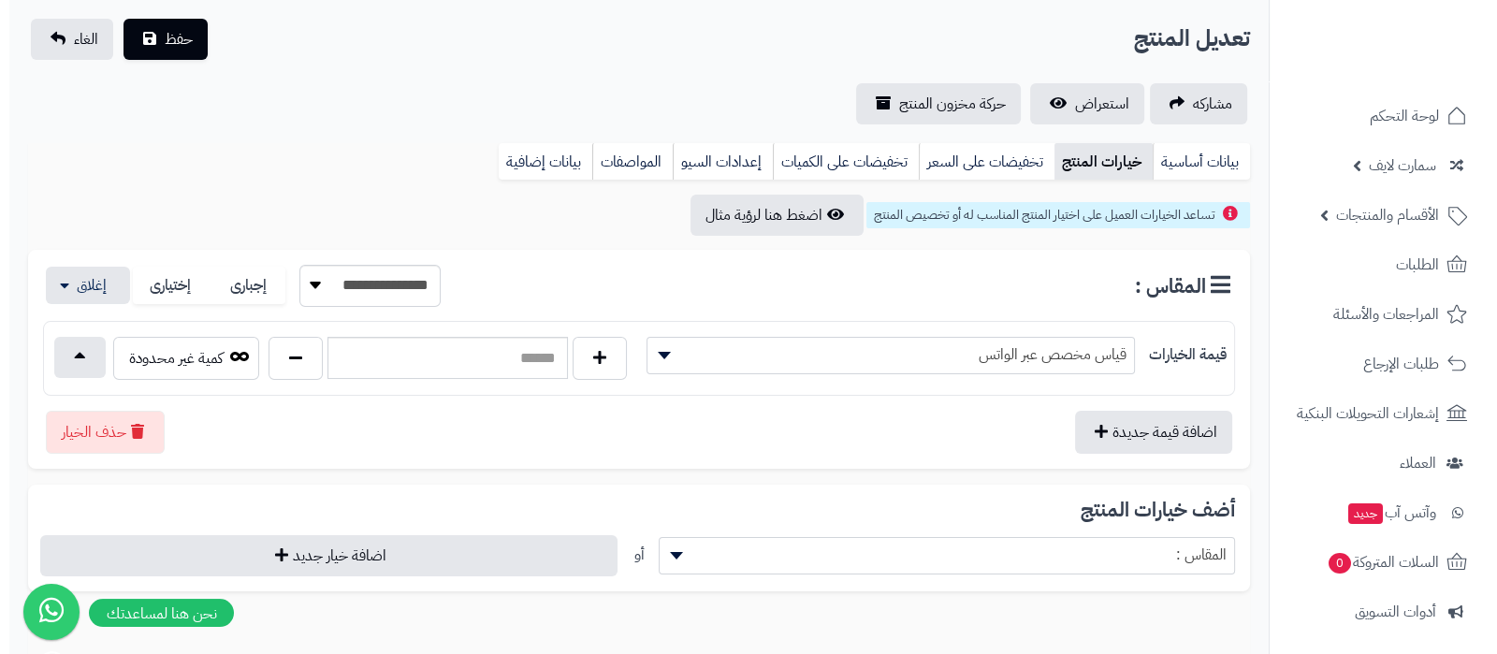
scroll to position [233, 0]
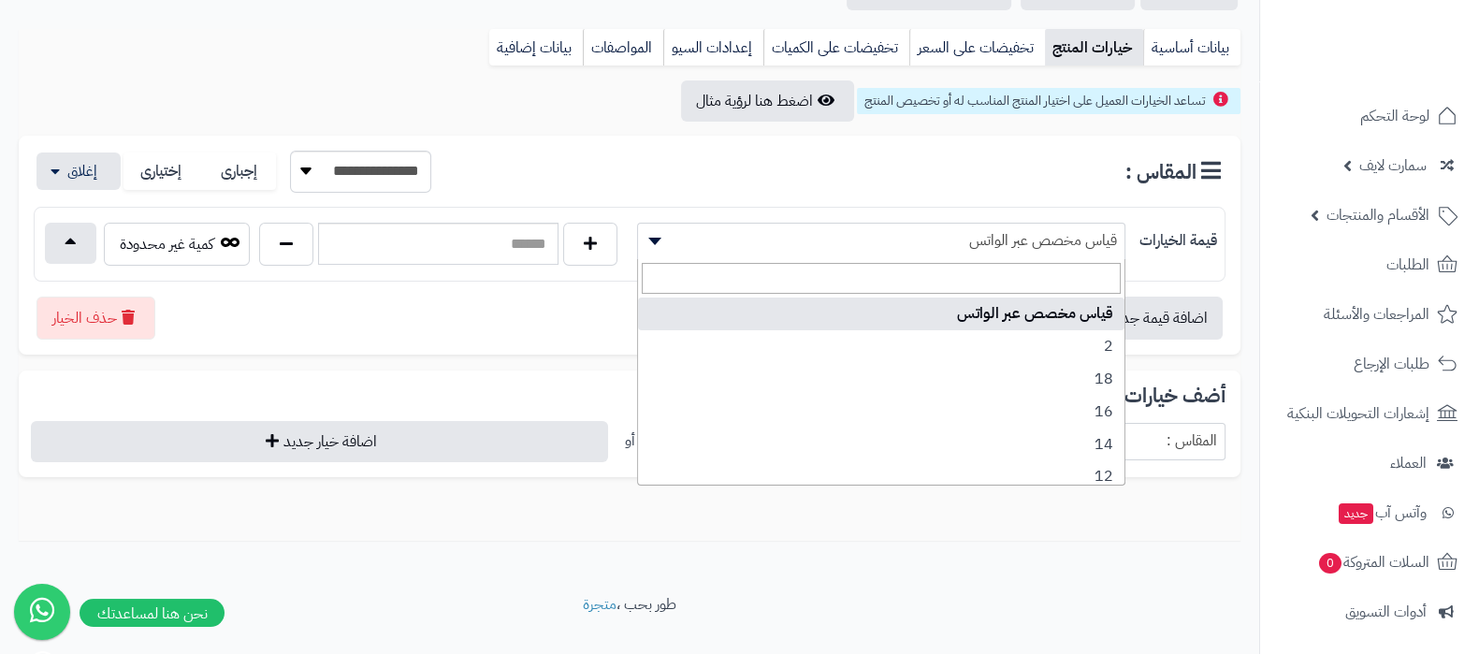
click at [1057, 237] on span "قياس مخصص عبر الواتس" at bounding box center [881, 240] width 486 height 28
click at [89, 316] on button "حذف الخيار" at bounding box center [95, 317] width 119 height 43
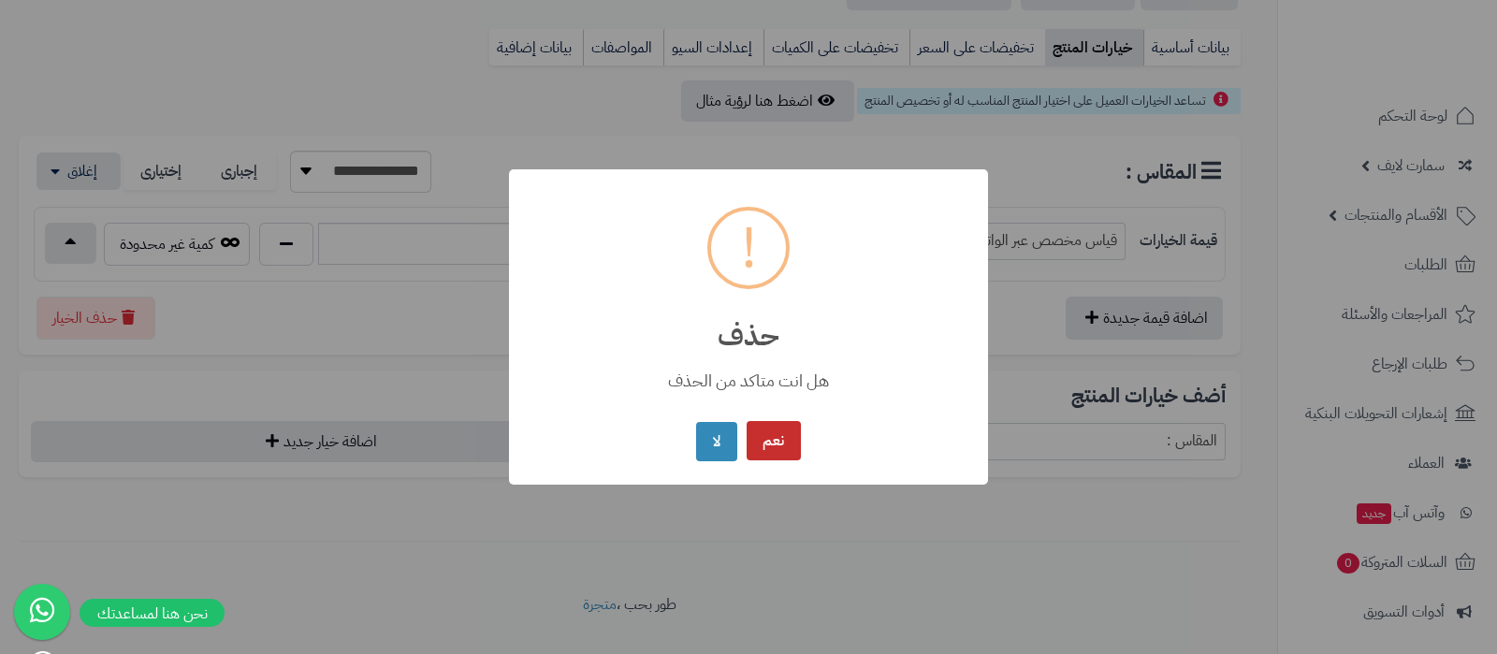
click at [787, 446] on button "نعم" at bounding box center [773, 441] width 54 height 40
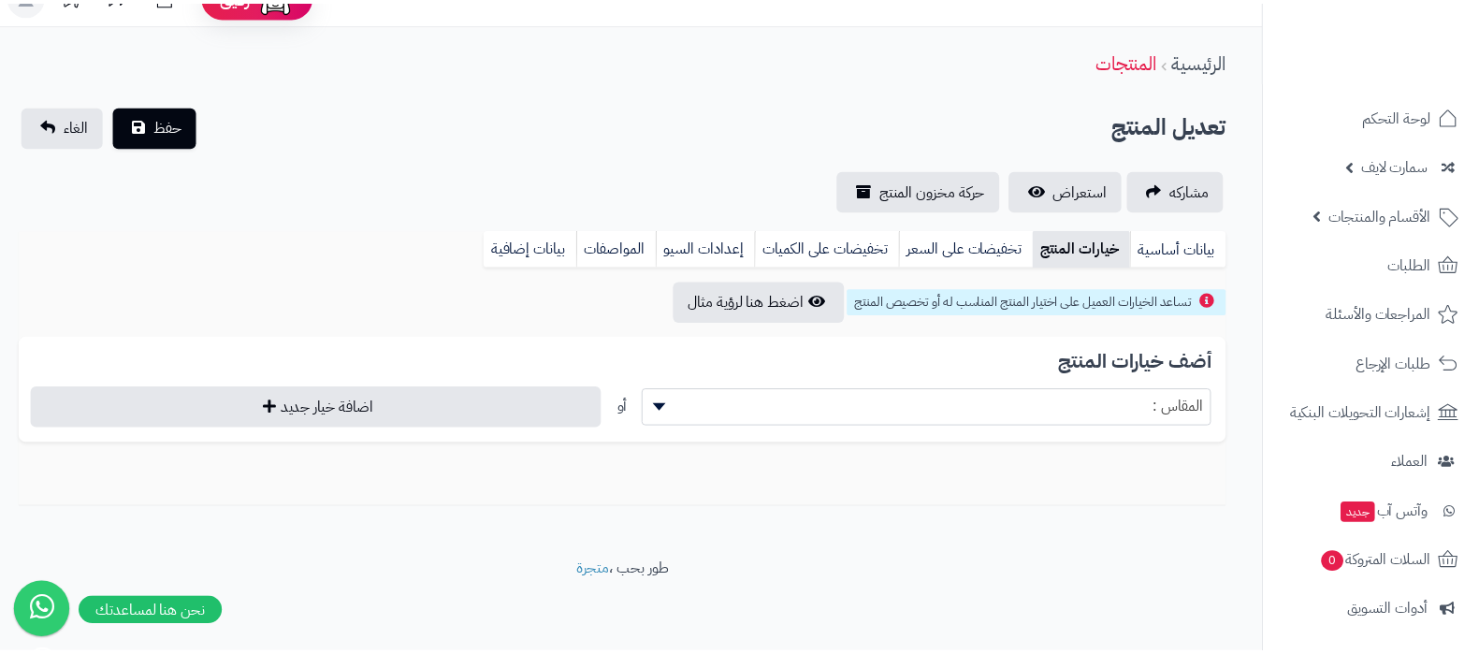
scroll to position [32, 0]
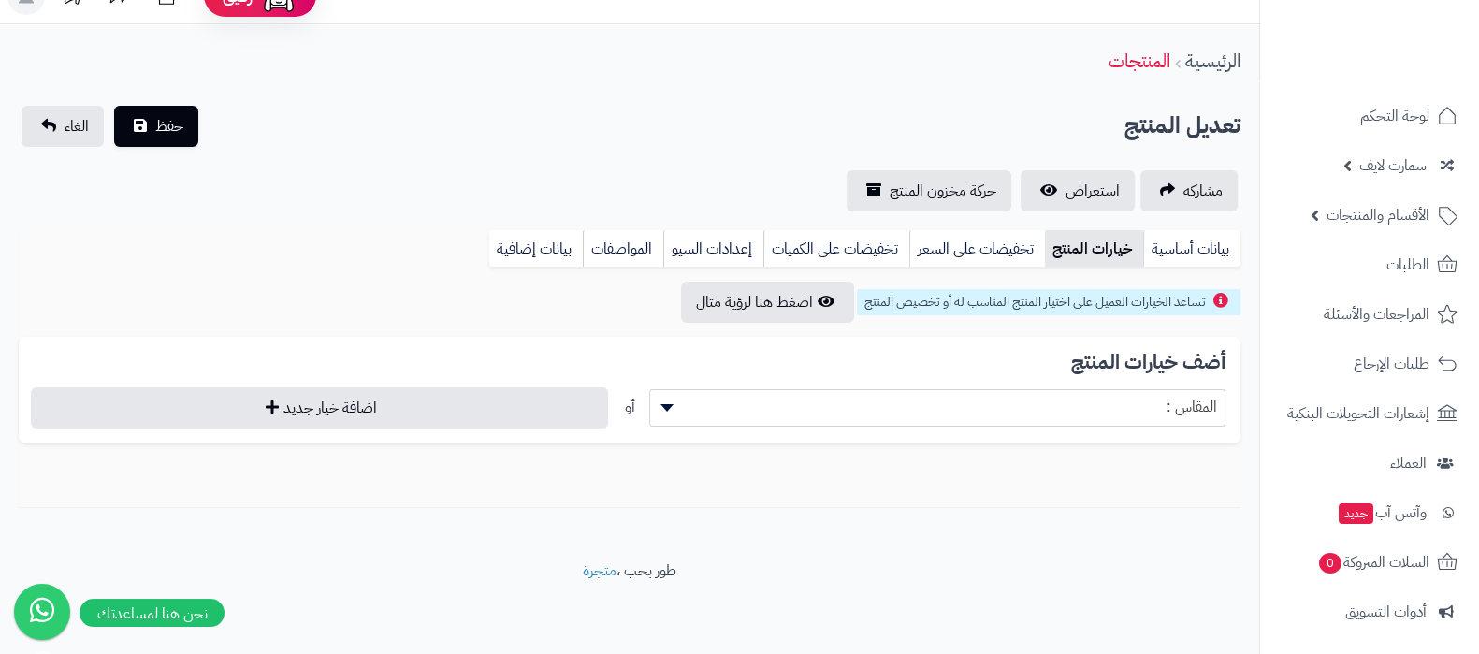
click at [1171, 408] on span "المقاس :" at bounding box center [937, 407] width 575 height 28
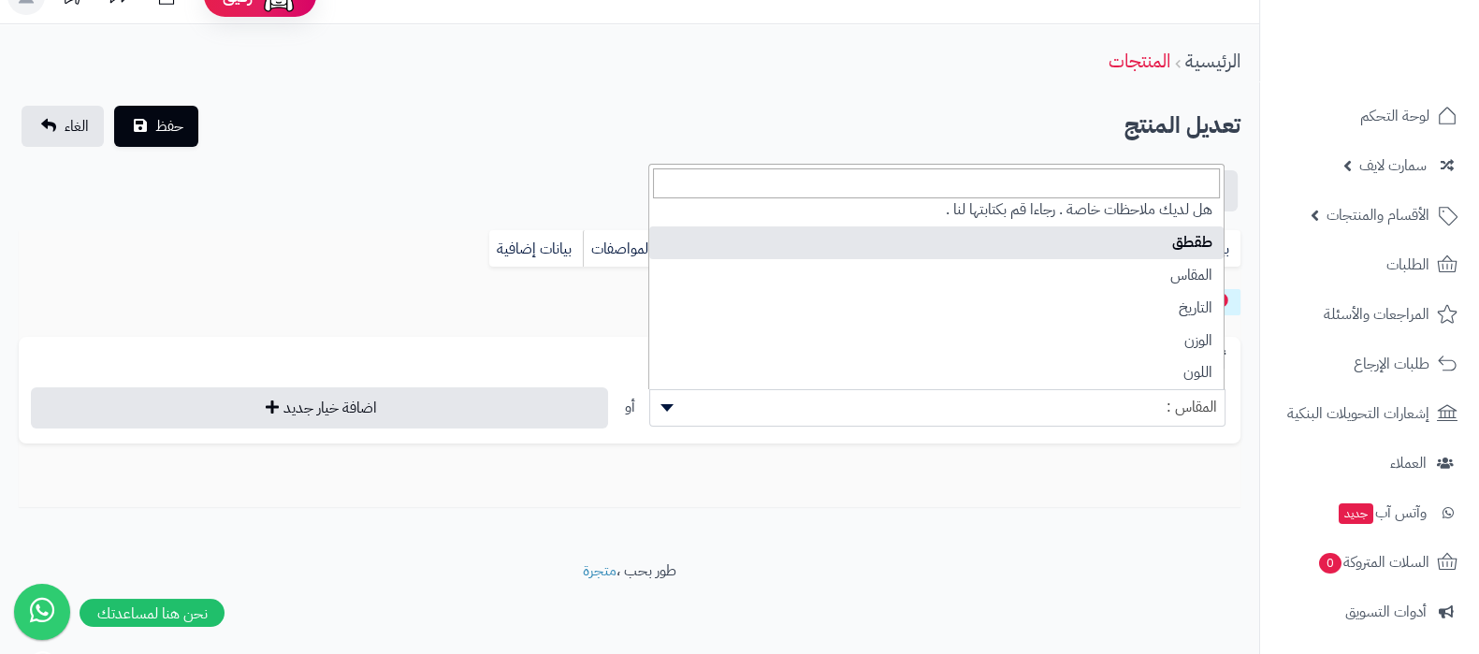
scroll to position [73, 0]
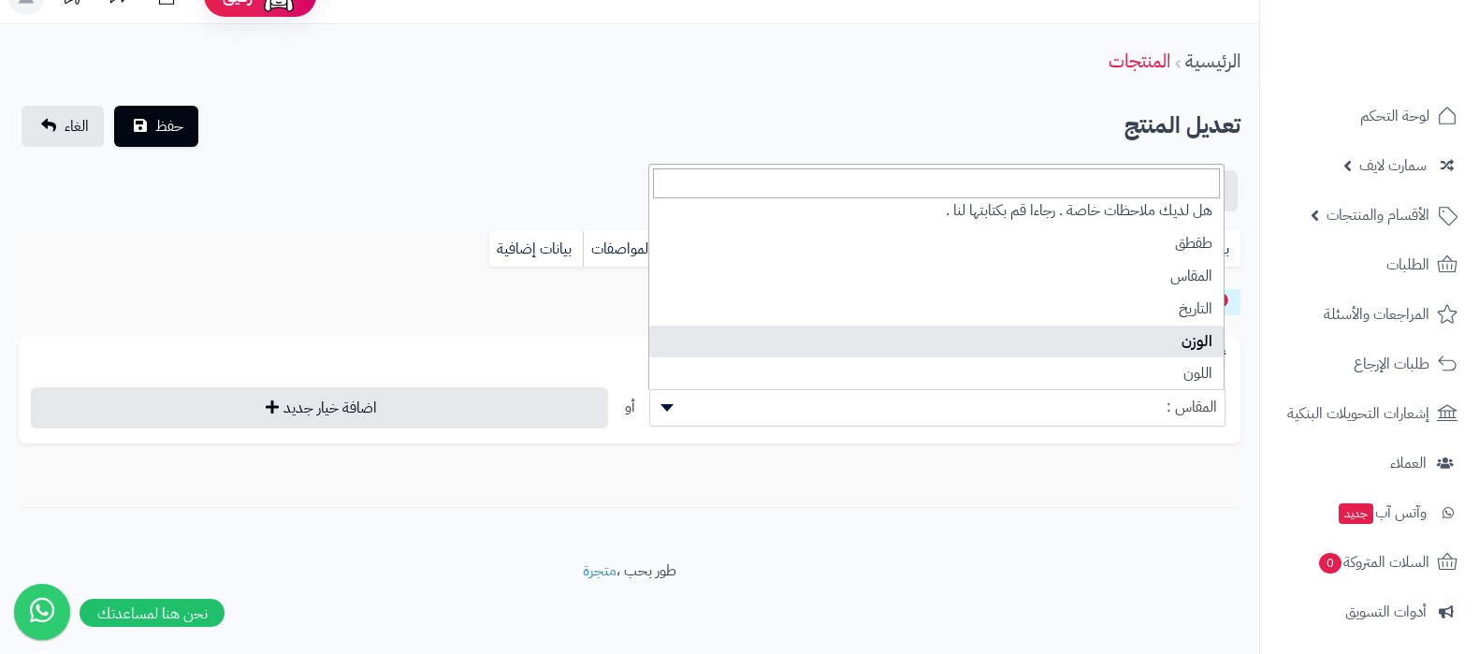
select select "**"
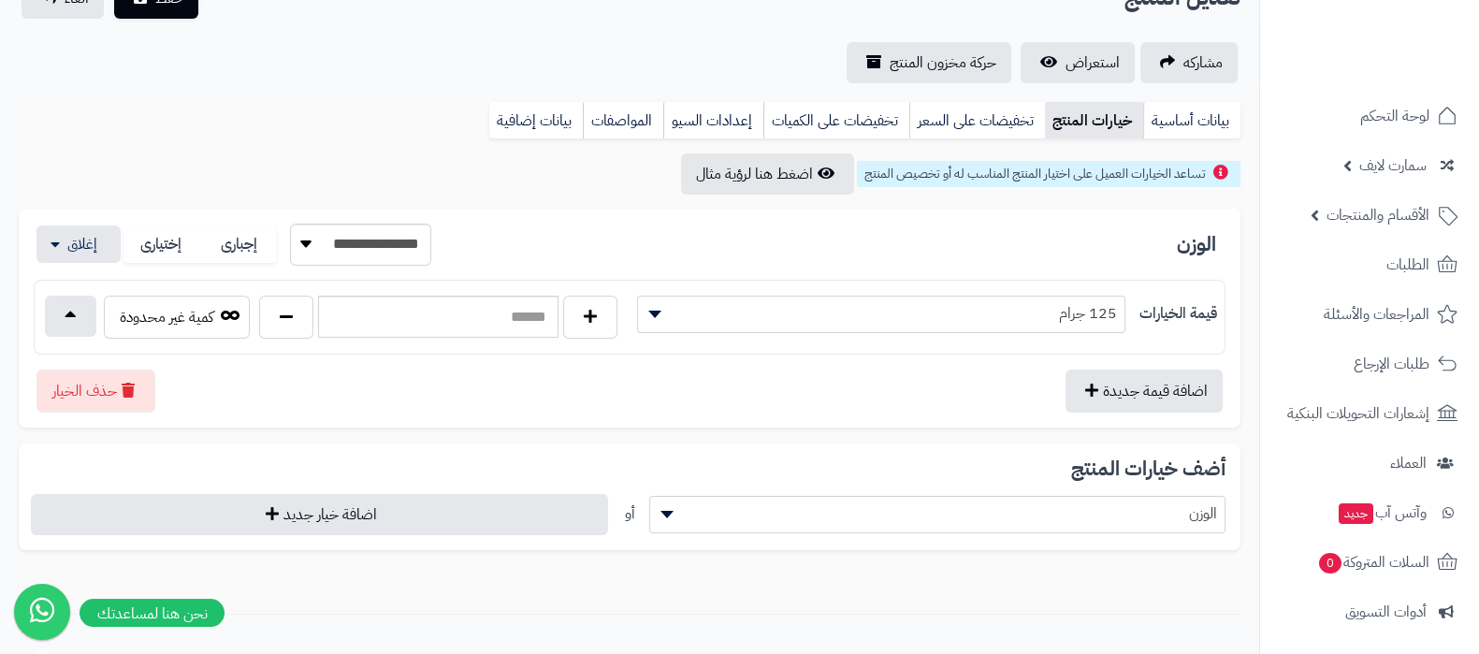
scroll to position [266, 0]
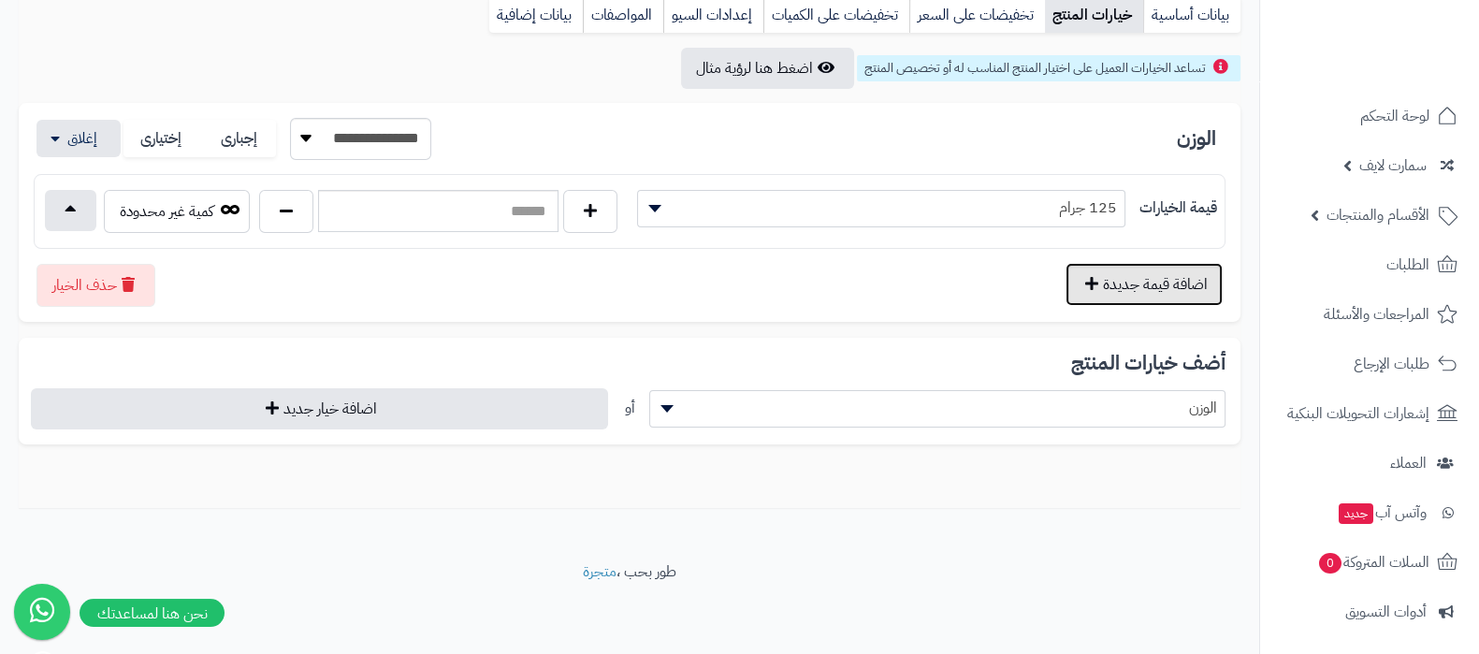
click at [1144, 290] on button "اضافة قيمة جديدة" at bounding box center [1143, 284] width 157 height 43
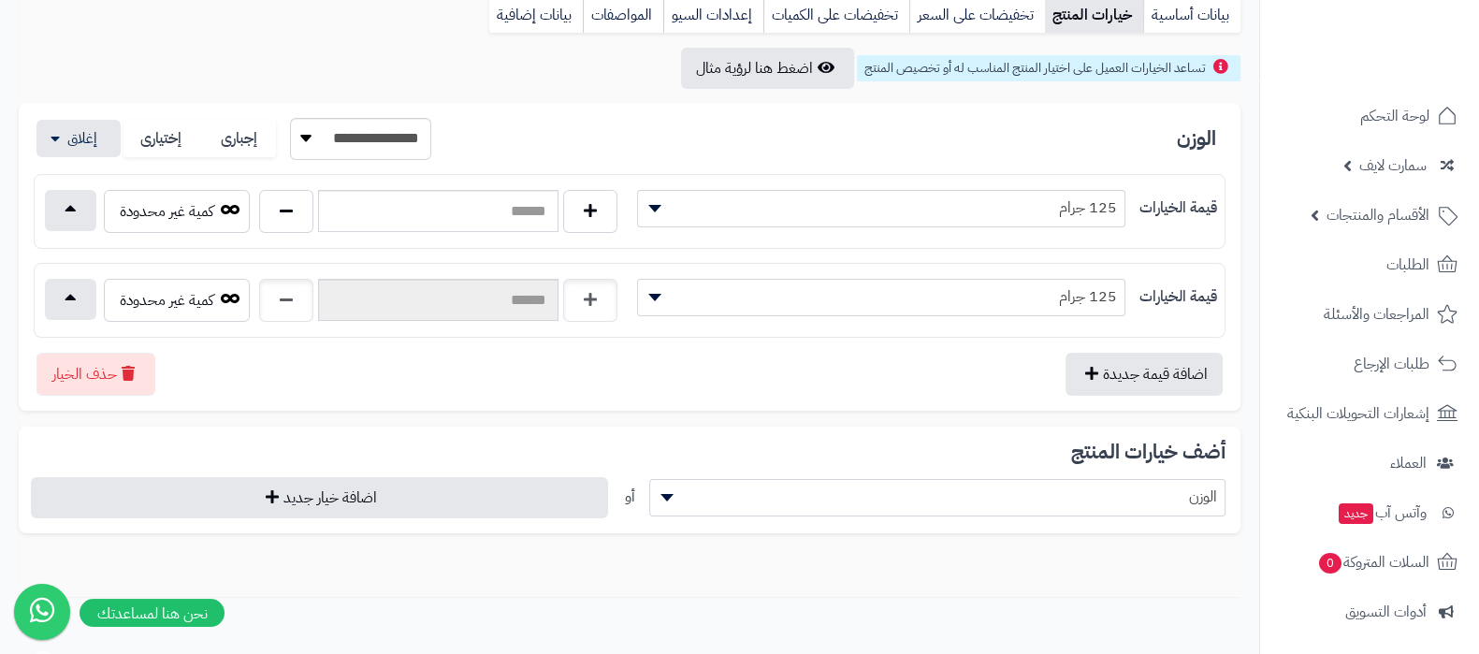
click at [1094, 293] on span "125 جرام" at bounding box center [881, 296] width 486 height 28
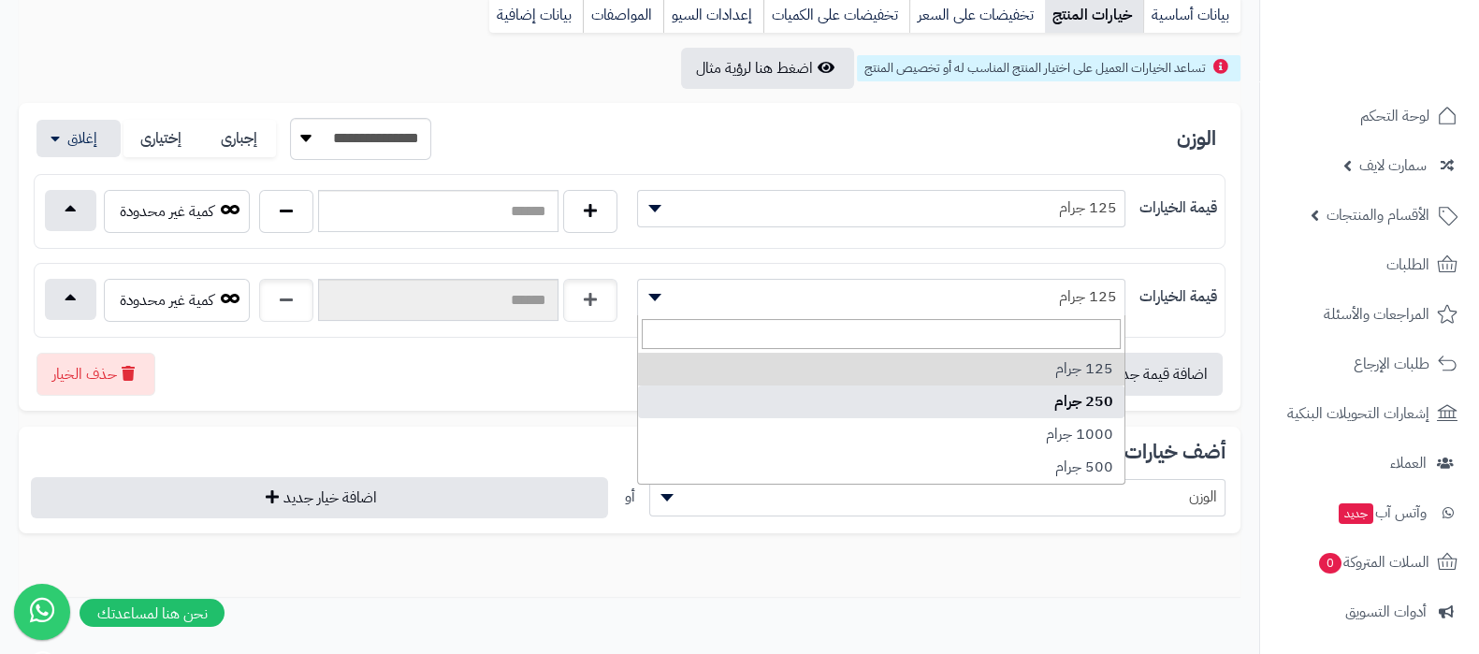
select select "***"
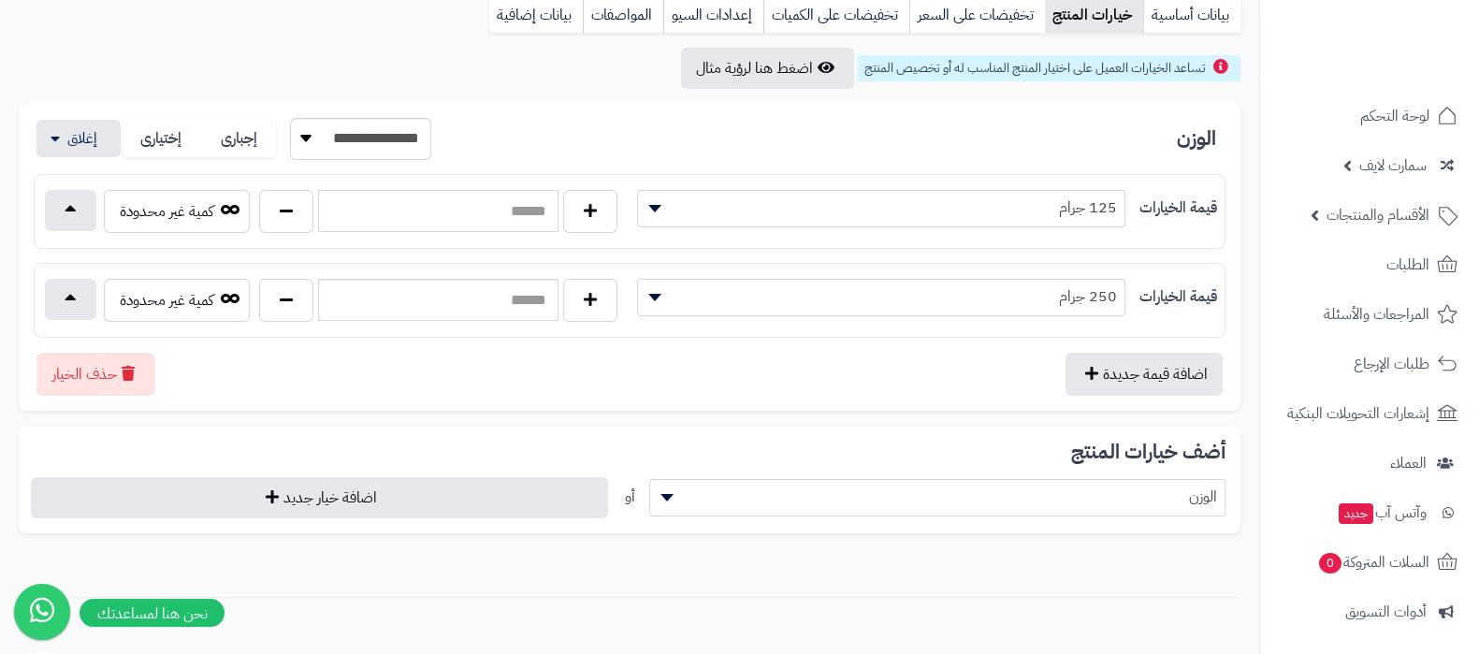
click at [424, 215] on input "text" at bounding box center [438, 211] width 240 height 42
click at [517, 218] on input "***" at bounding box center [438, 211] width 240 height 42
type input "***"
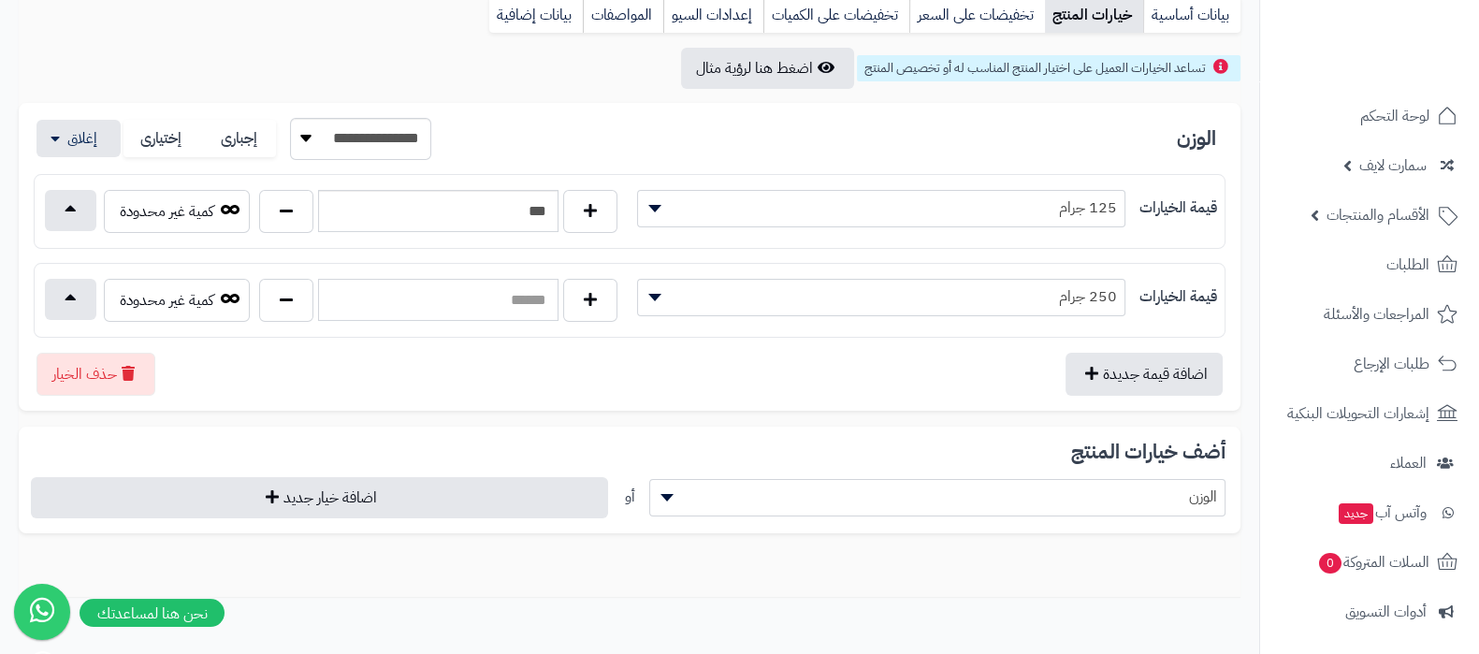
click at [496, 309] on input "text" at bounding box center [438, 300] width 240 height 42
type input "***"
click at [374, 126] on select "**********" at bounding box center [360, 139] width 141 height 42
select select "*"
click at [293, 118] on select "**********" at bounding box center [360, 139] width 141 height 42
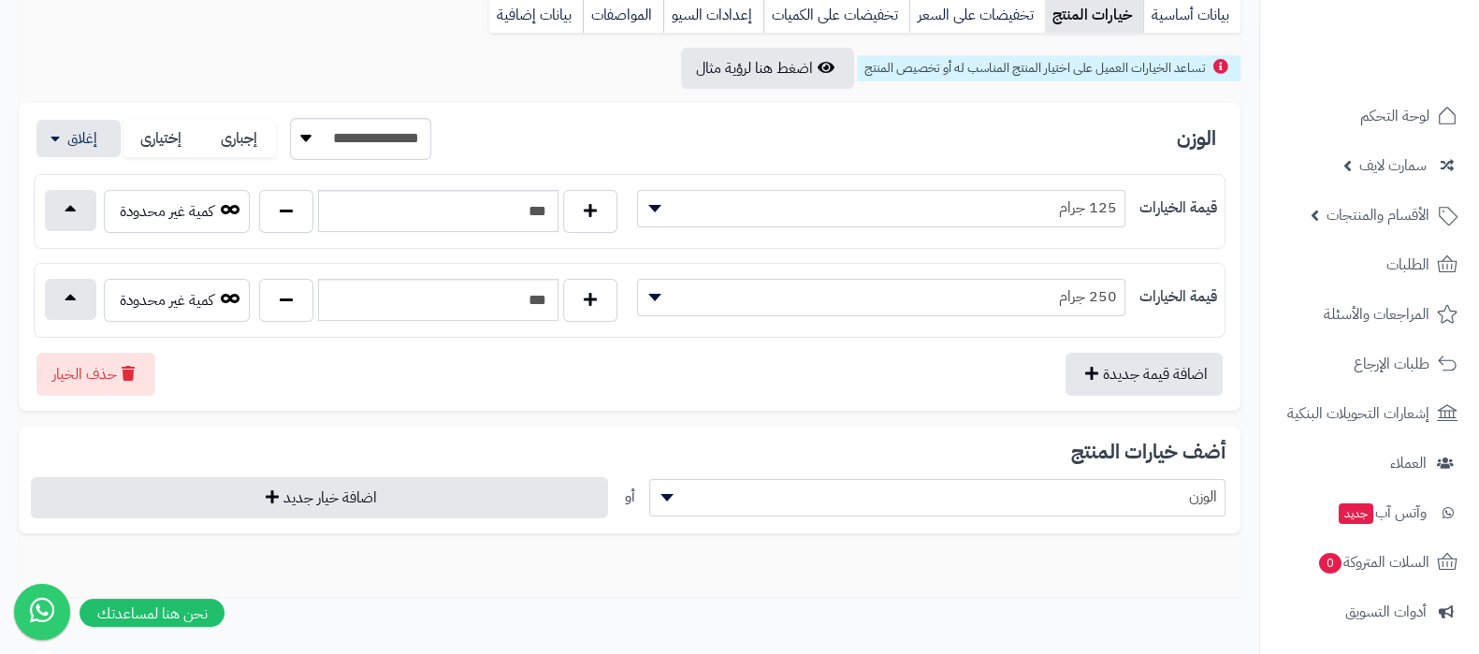
click at [1163, 505] on span "الوزن" at bounding box center [937, 497] width 575 height 28
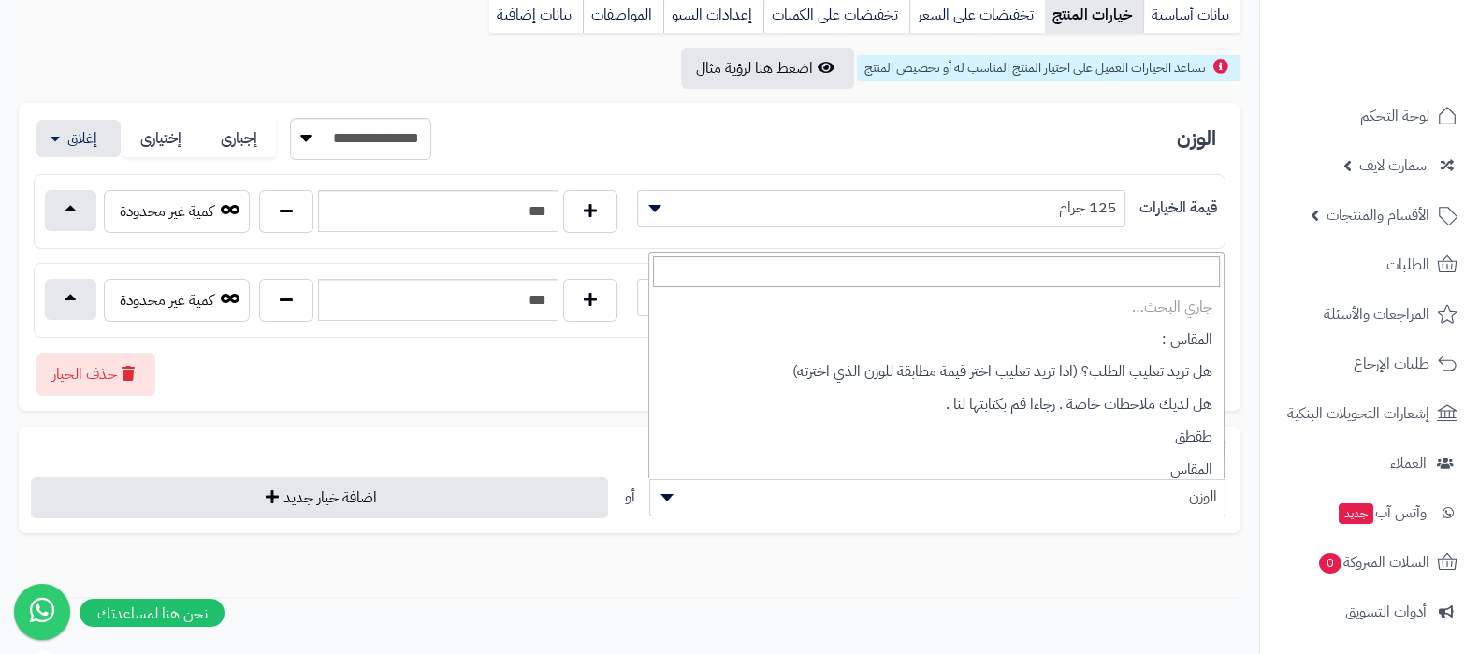
scroll to position [106, 0]
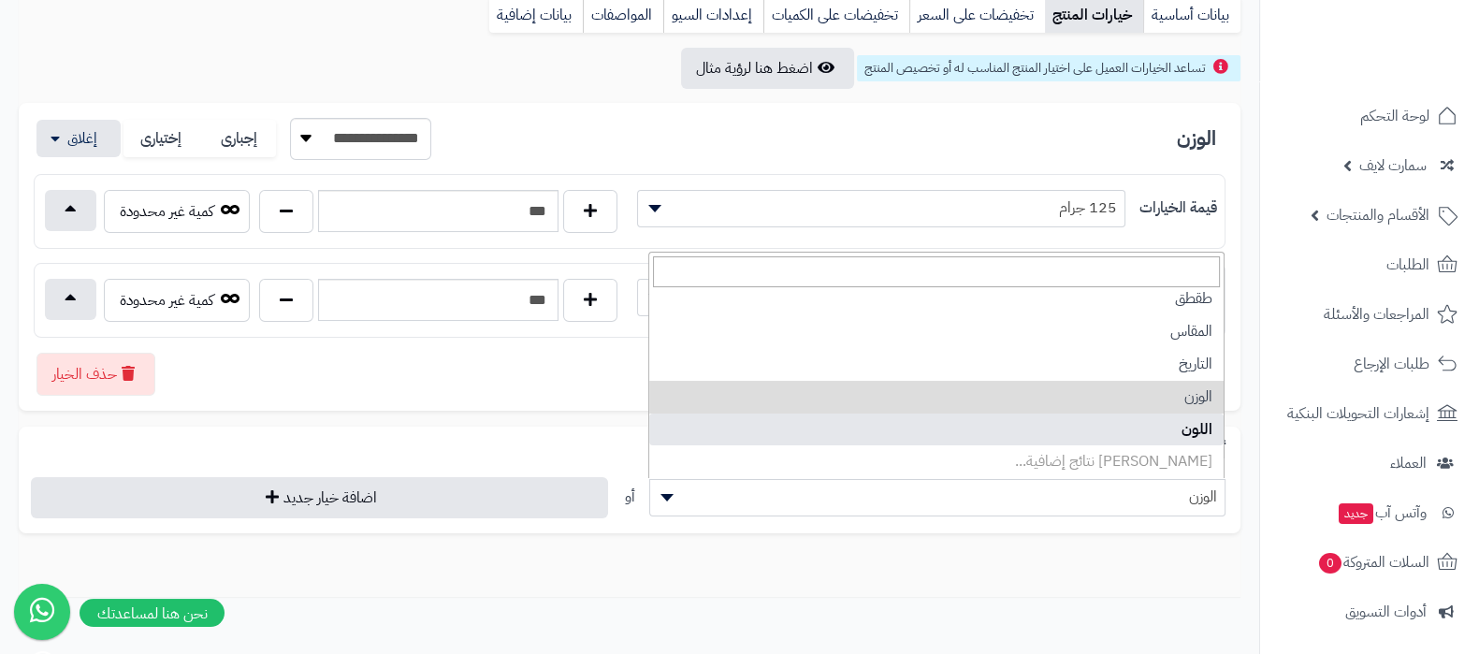
select select "**"
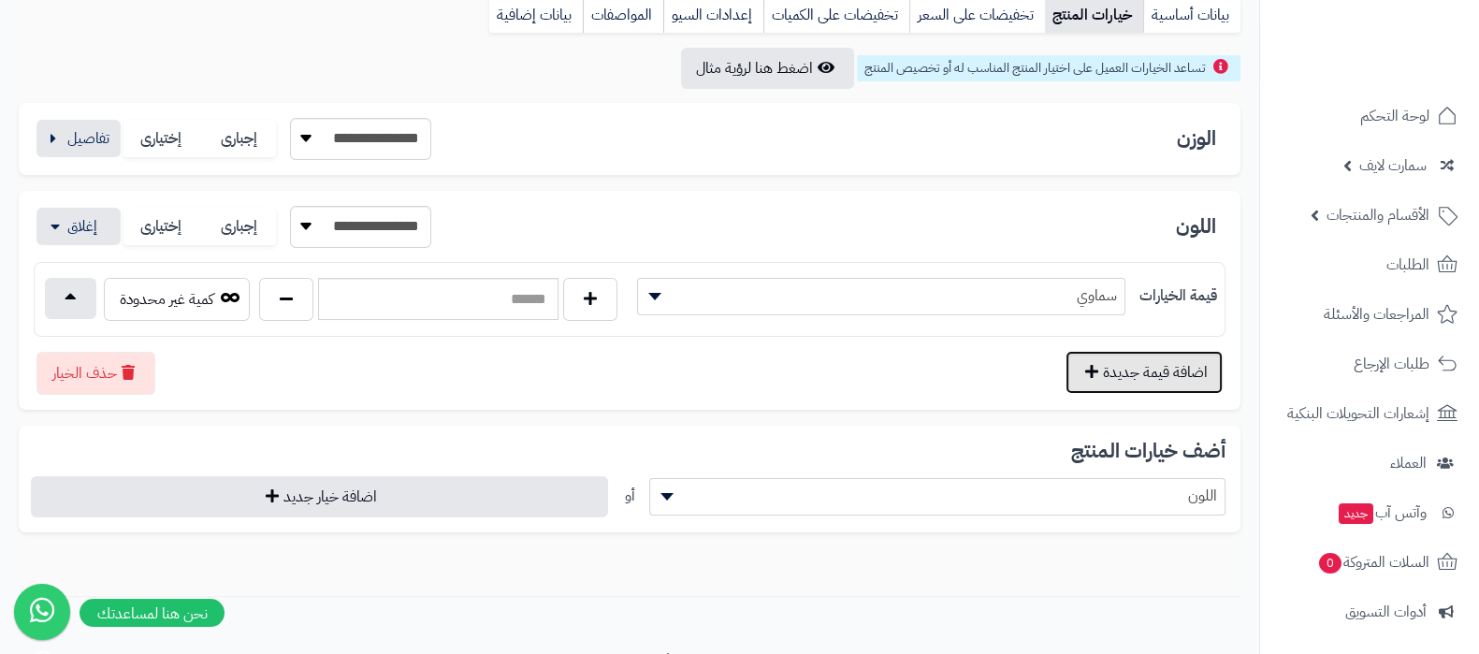
click at [1101, 362] on button "اضافة قيمة جديدة" at bounding box center [1143, 372] width 157 height 43
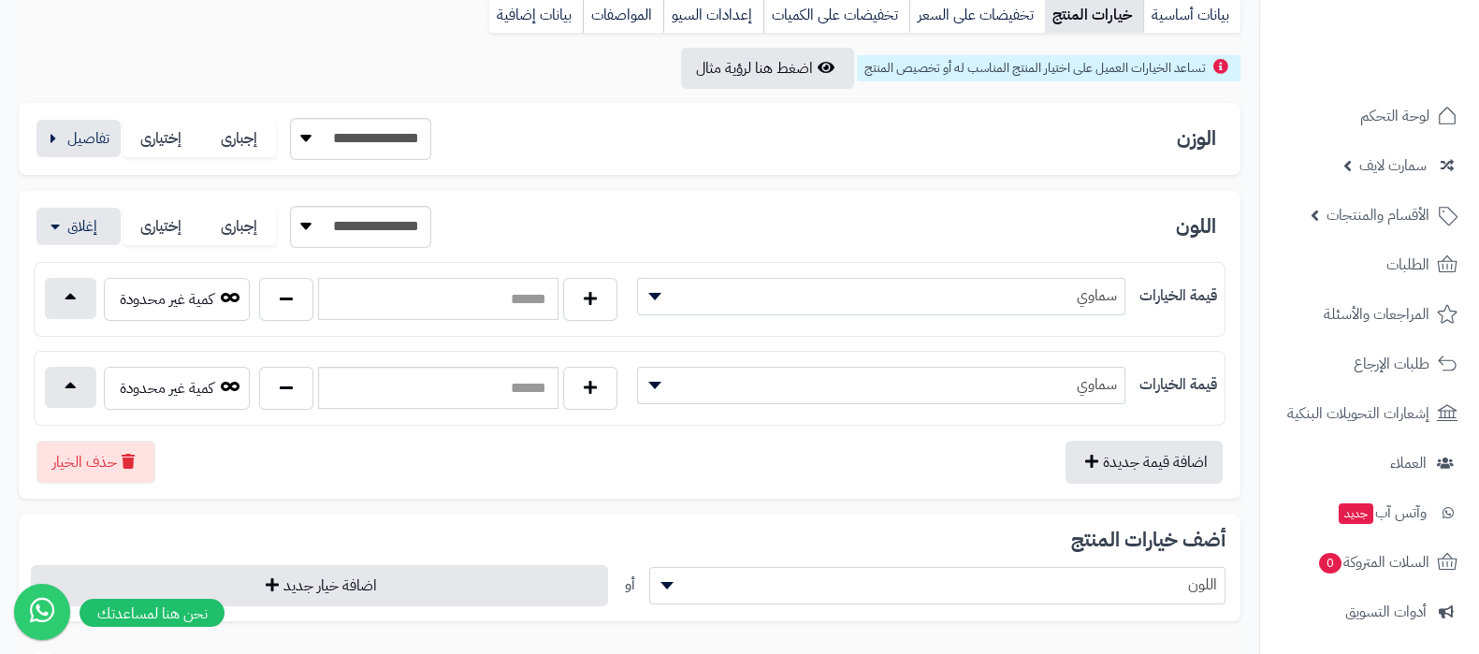
click at [508, 302] on input "text" at bounding box center [438, 299] width 240 height 42
click at [517, 308] on input "text" at bounding box center [438, 299] width 240 height 42
type input "***"
click at [530, 387] on input "text" at bounding box center [438, 388] width 240 height 42
type input "***"
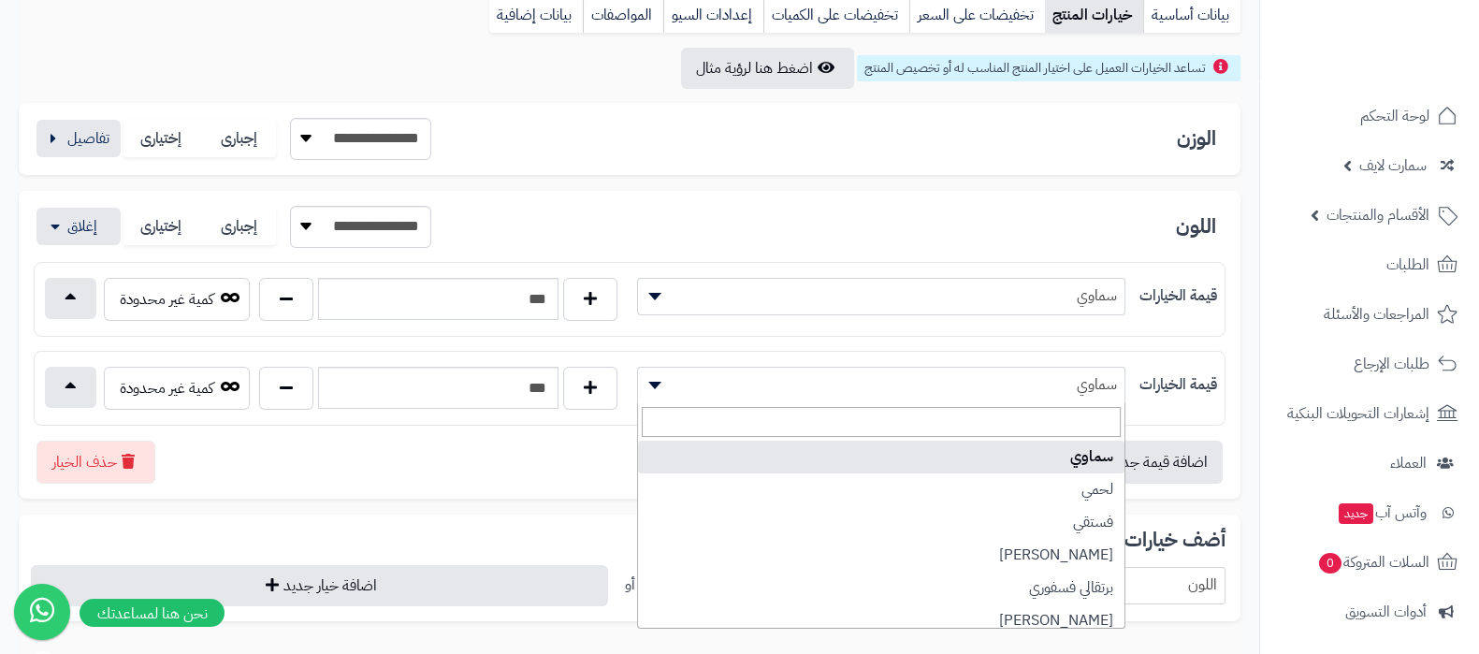
click at [1032, 381] on span "سماوي" at bounding box center [881, 384] width 486 height 28
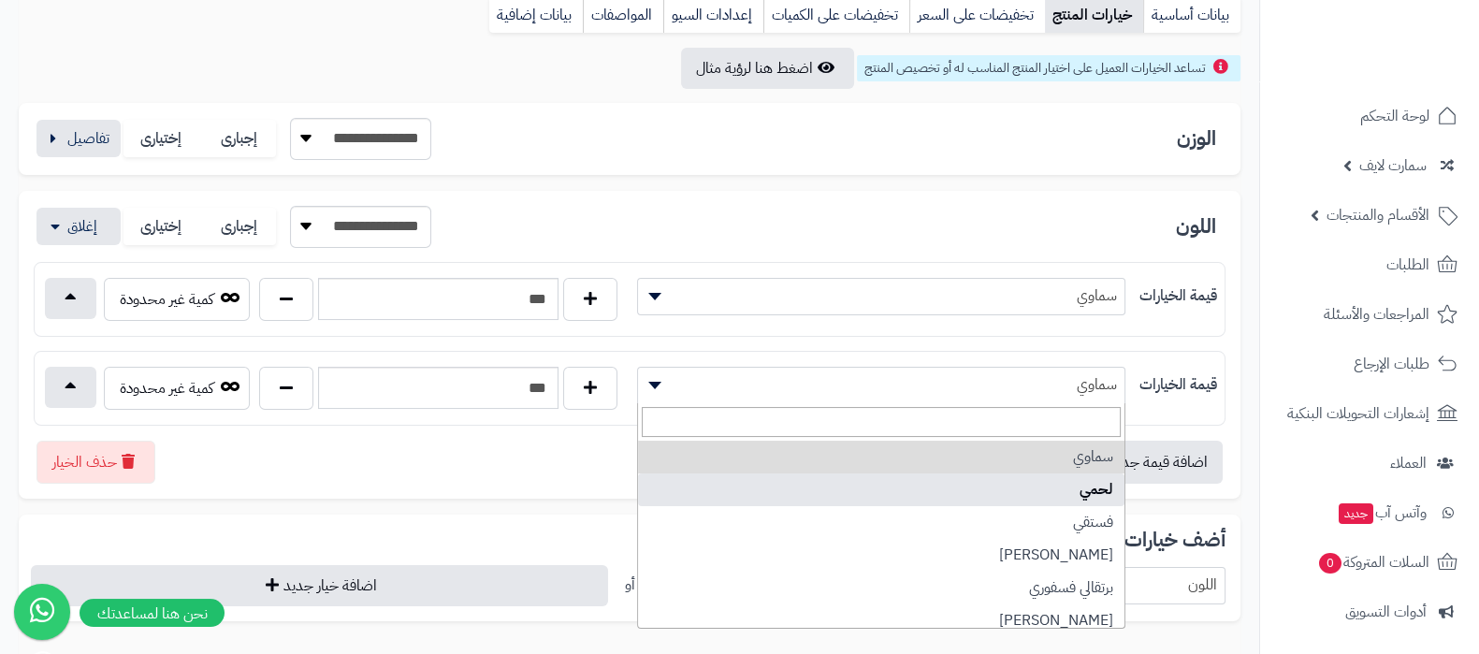
select select "***"
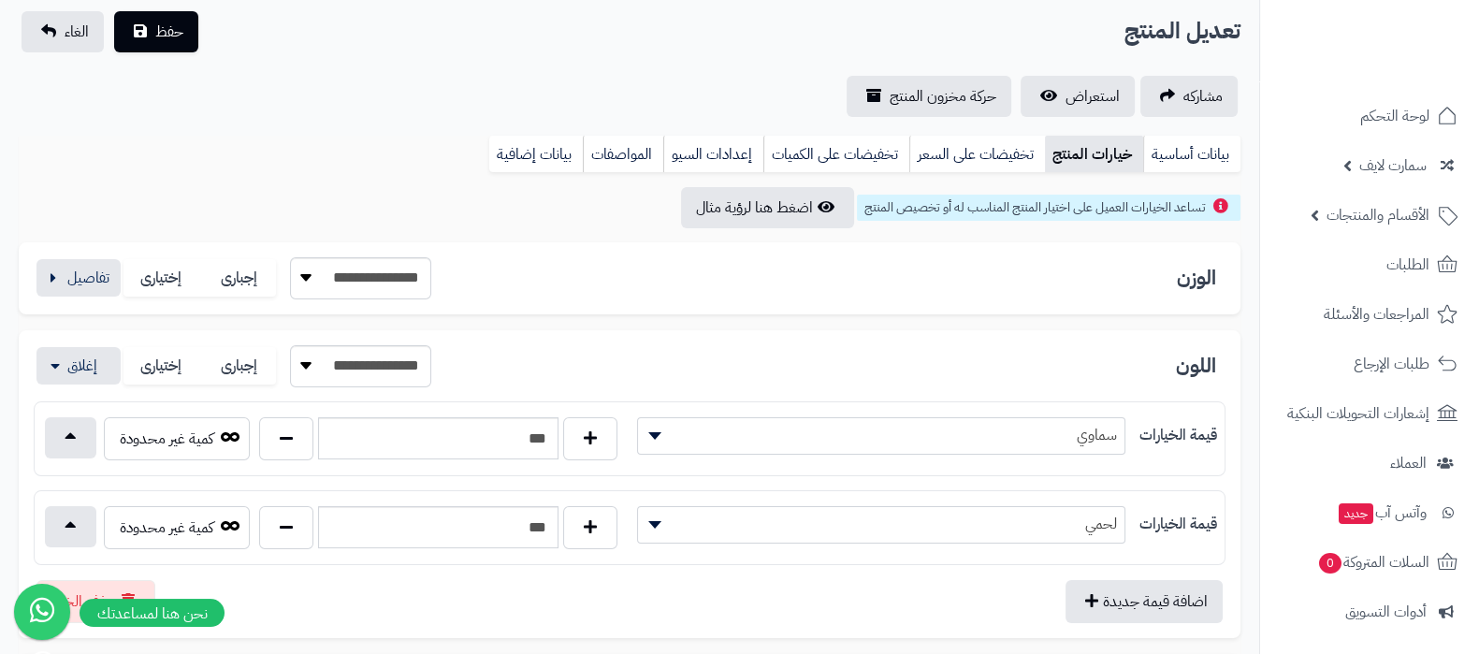
scroll to position [0, 0]
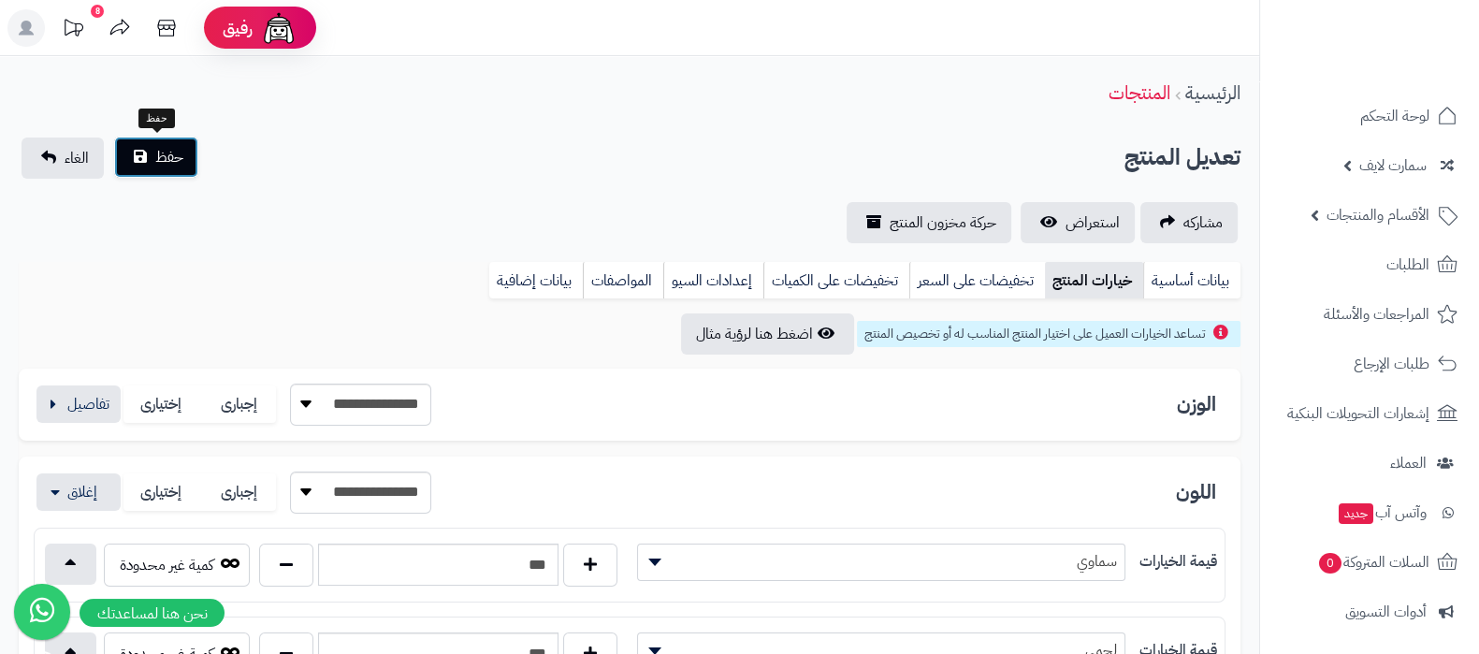
click at [177, 167] on span "حفظ" at bounding box center [169, 157] width 28 height 22
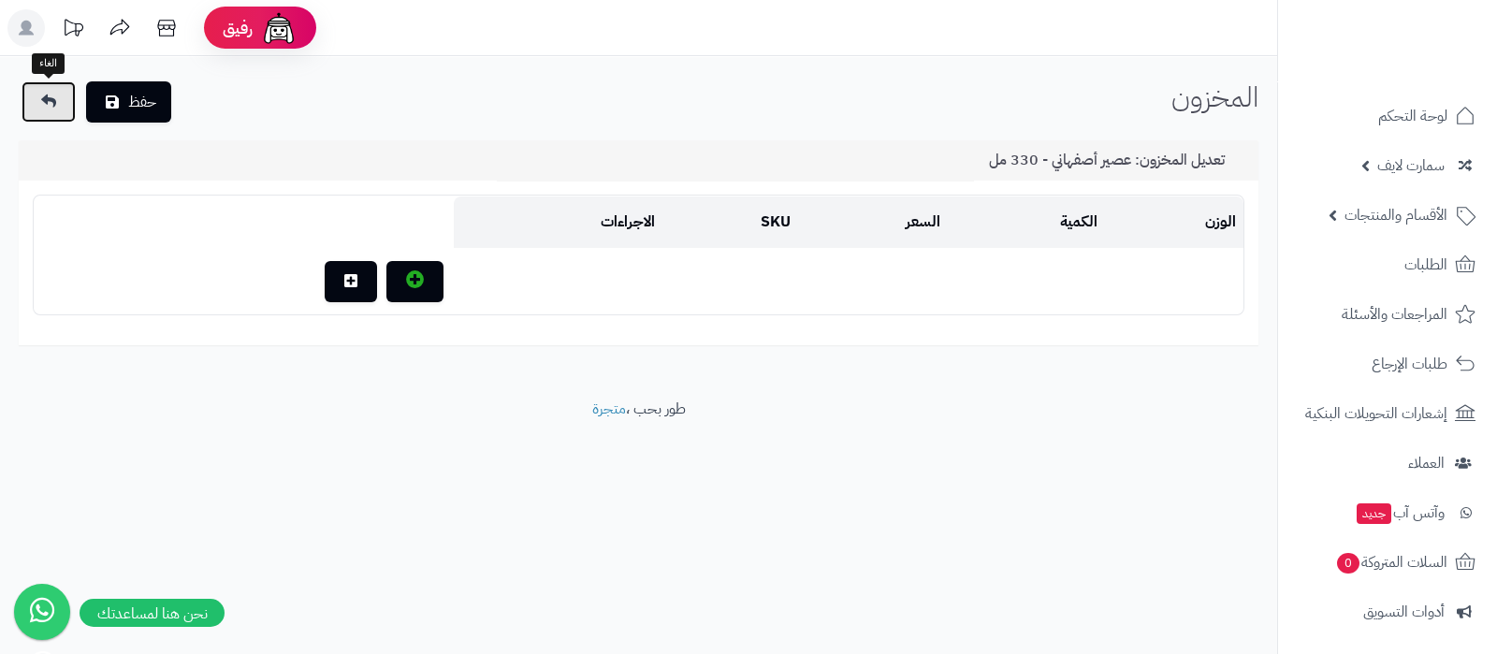
click at [67, 98] on link at bounding box center [49, 101] width 54 height 41
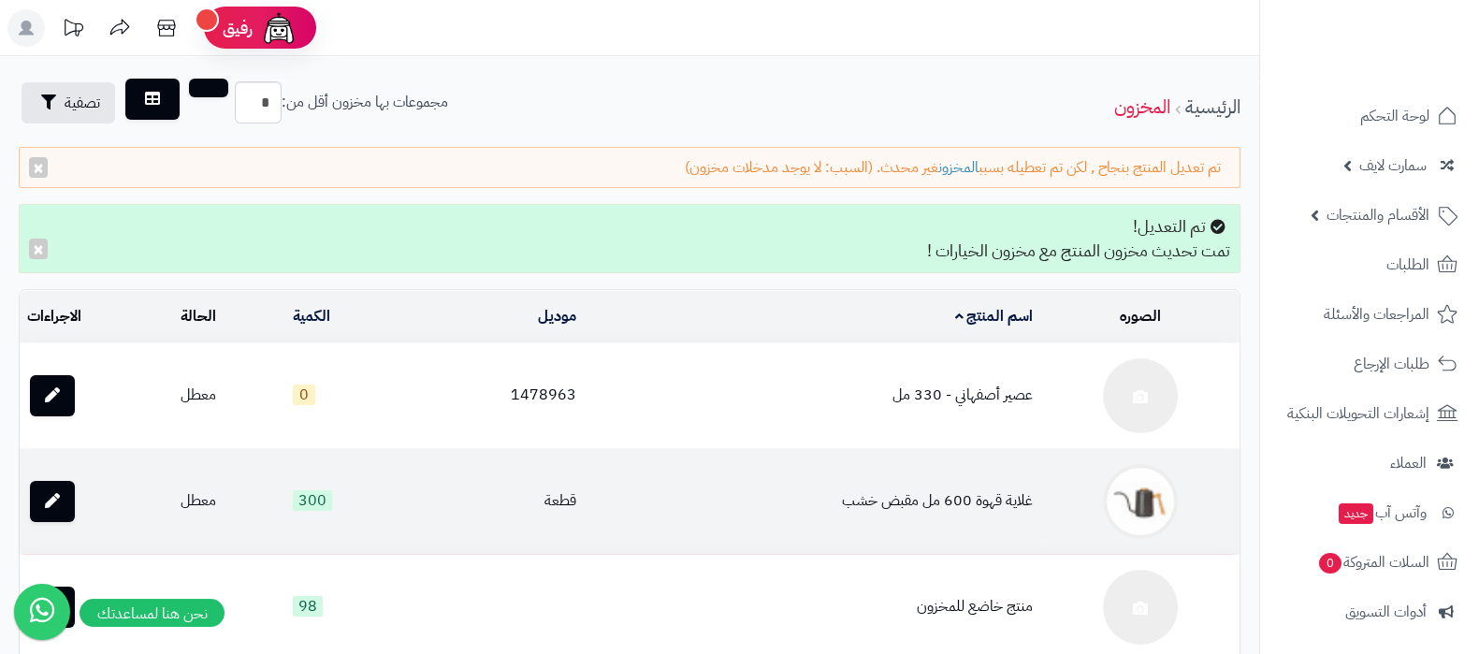
click at [919, 495] on td "غلاية قهوة 600 مل مقبض خشب" at bounding box center [812, 501] width 456 height 105
copy td "غلاية قهوة 600 مل مقبض خشب"
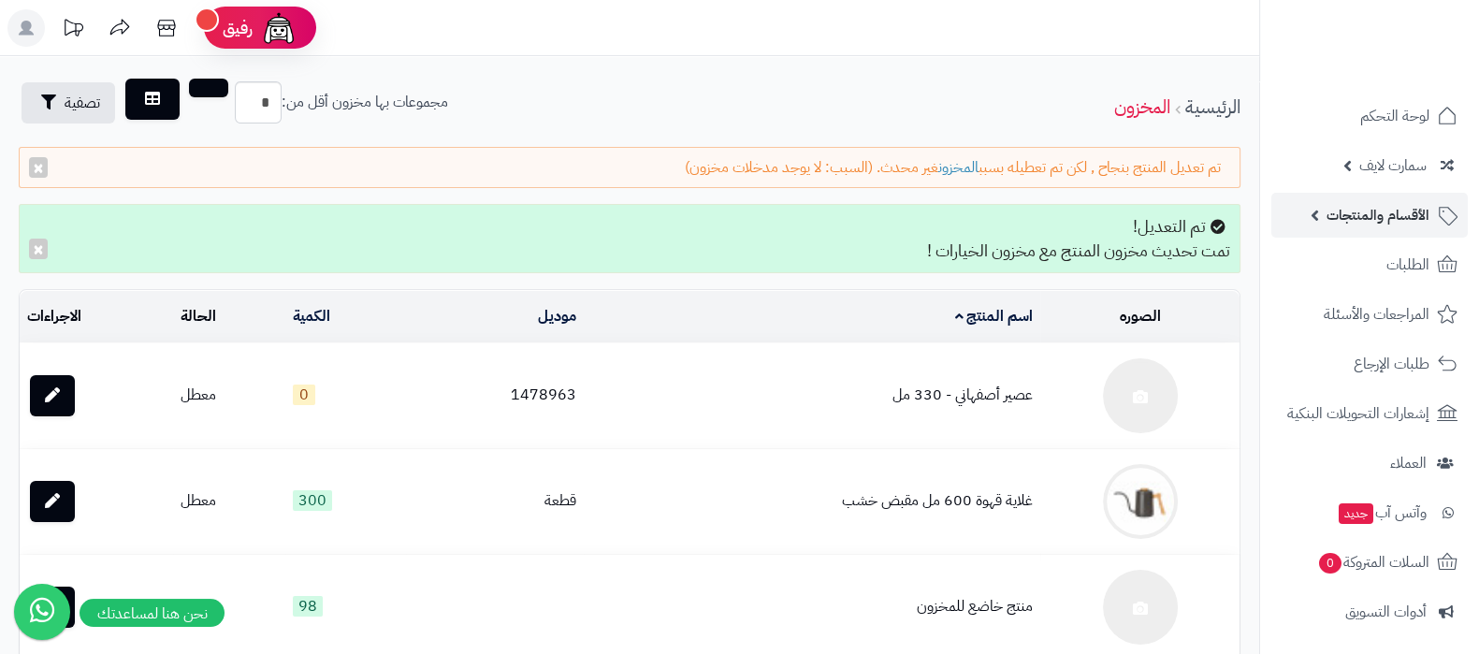
click at [1387, 231] on link "الأقسام والمنتجات" at bounding box center [1369, 215] width 196 height 45
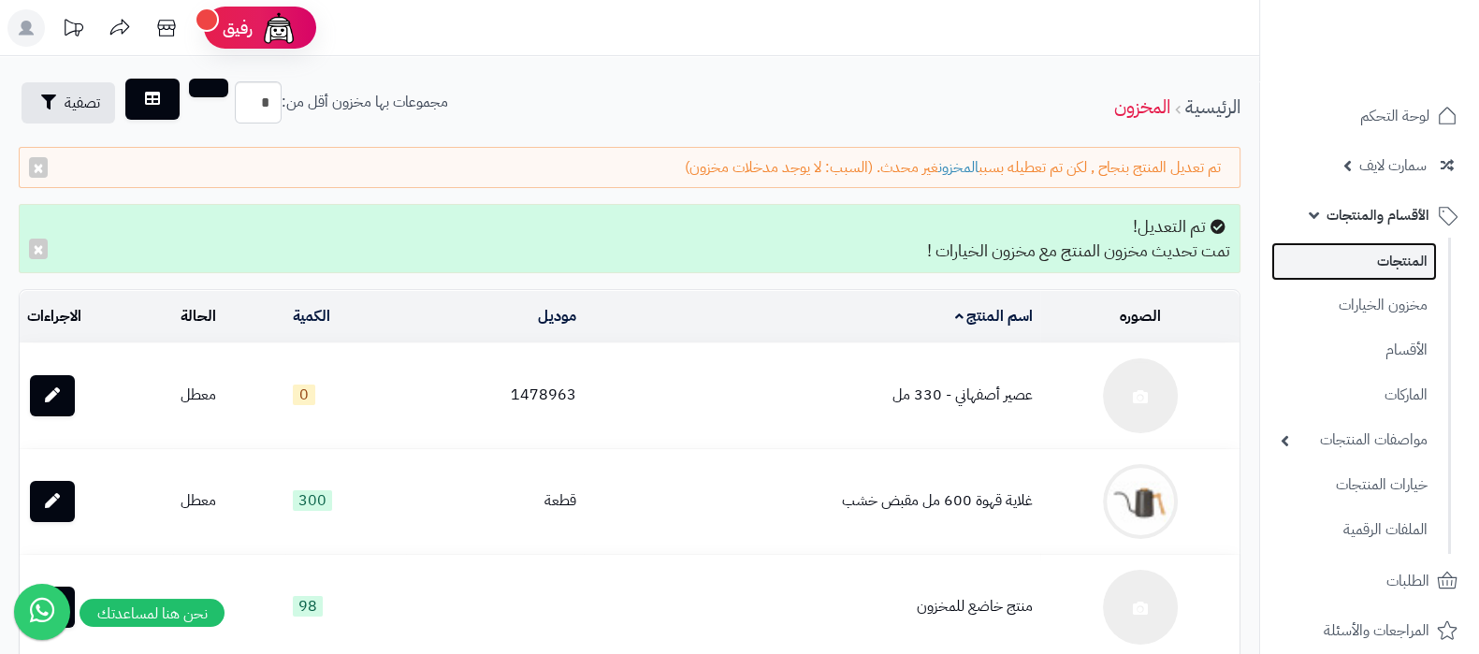
click at [1387, 260] on link "المنتجات" at bounding box center [1354, 261] width 166 height 38
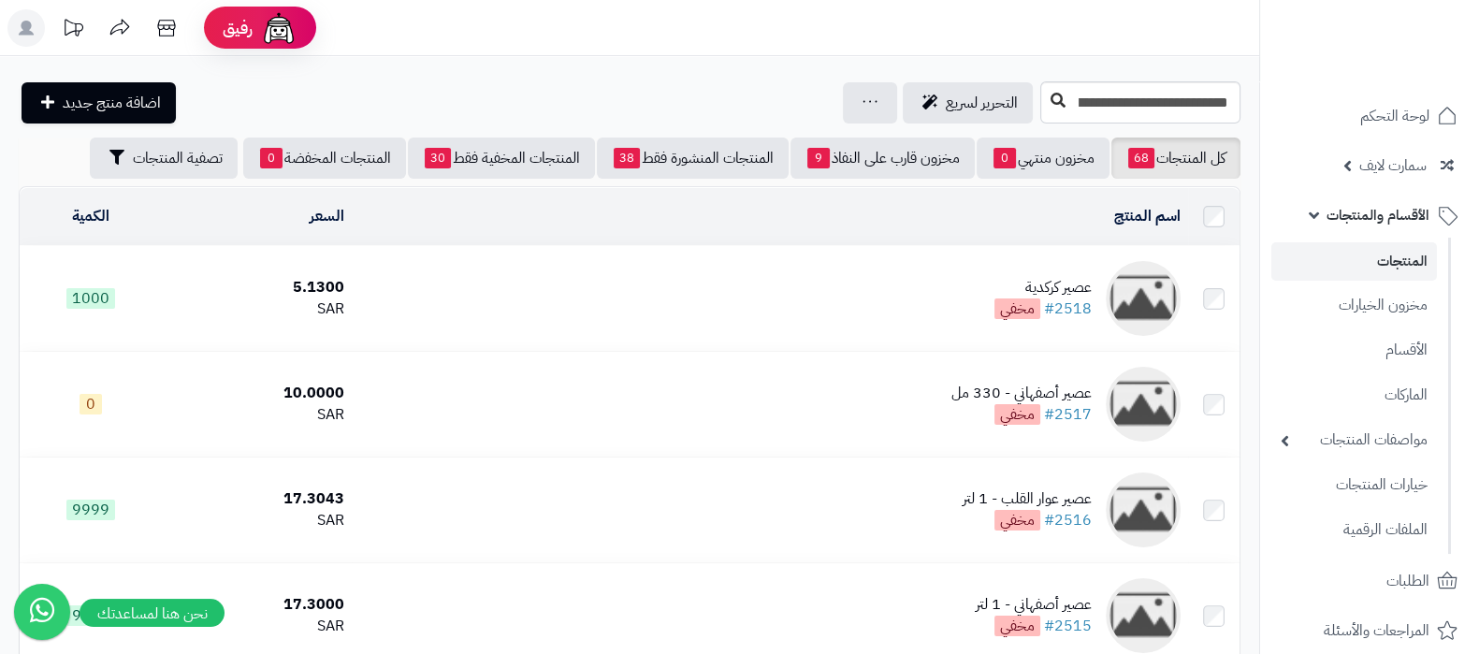
type input "**********"
click at [1050, 94] on icon at bounding box center [1057, 100] width 15 height 15
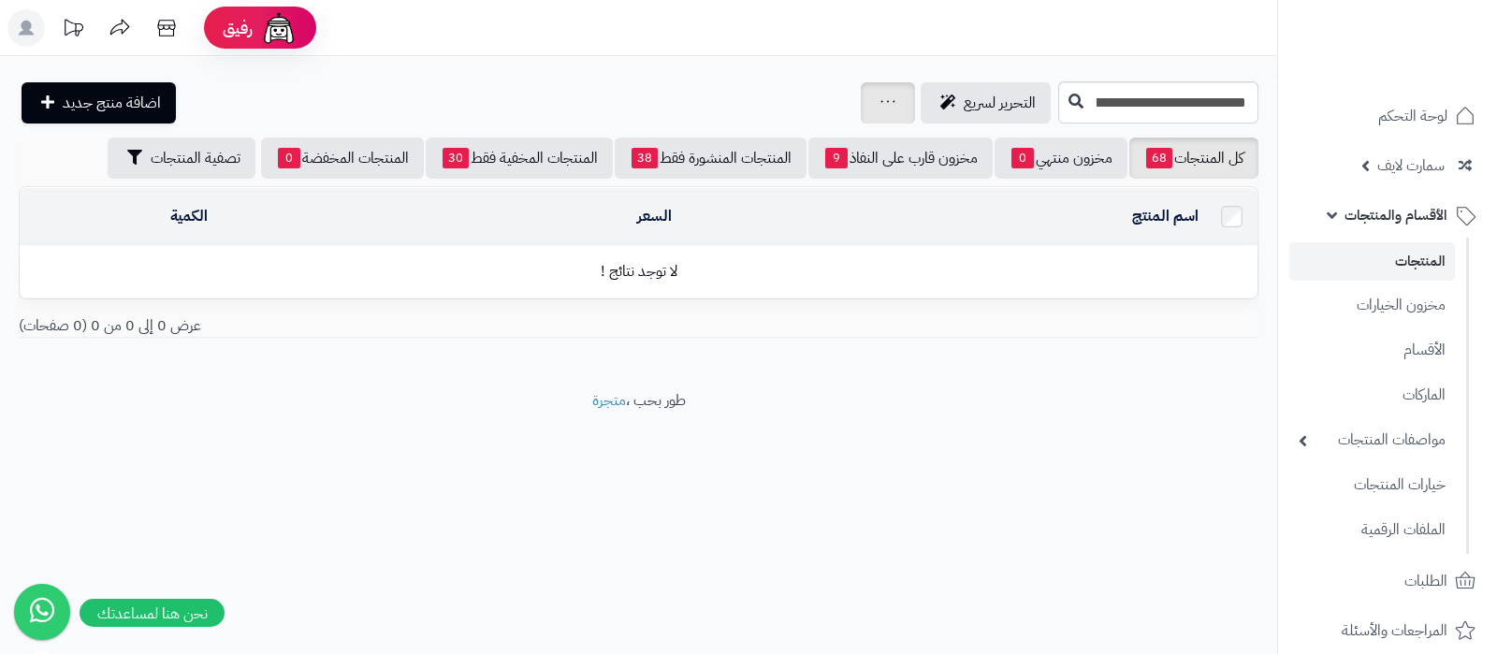
click at [861, 105] on div "جرد مخزون المنتجات جرد مخزون الخيارات فقط تعديل أسعار المنتجات الملصقات تصدير ا…" at bounding box center [888, 102] width 54 height 41
click at [880, 100] on icon at bounding box center [887, 101] width 15 height 12
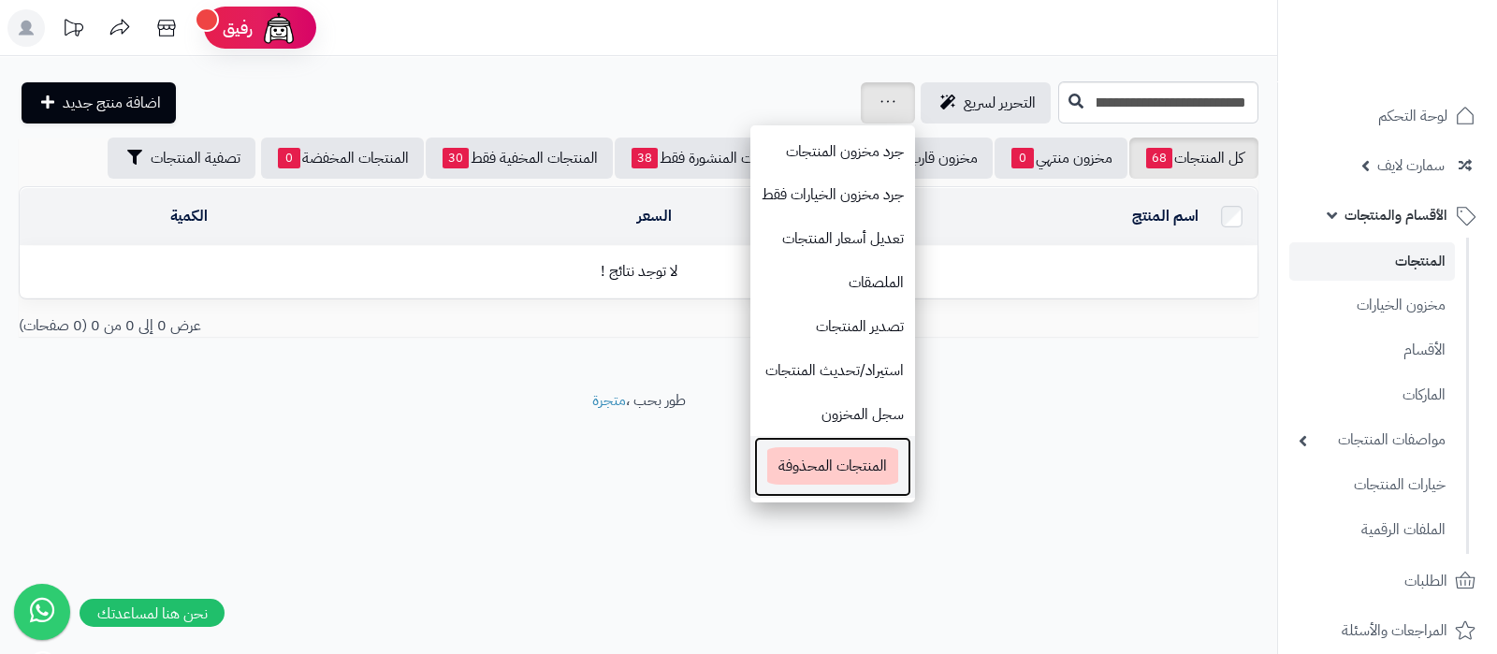
click at [767, 466] on span "المنتجات المحذوفة" at bounding box center [832, 465] width 131 height 37
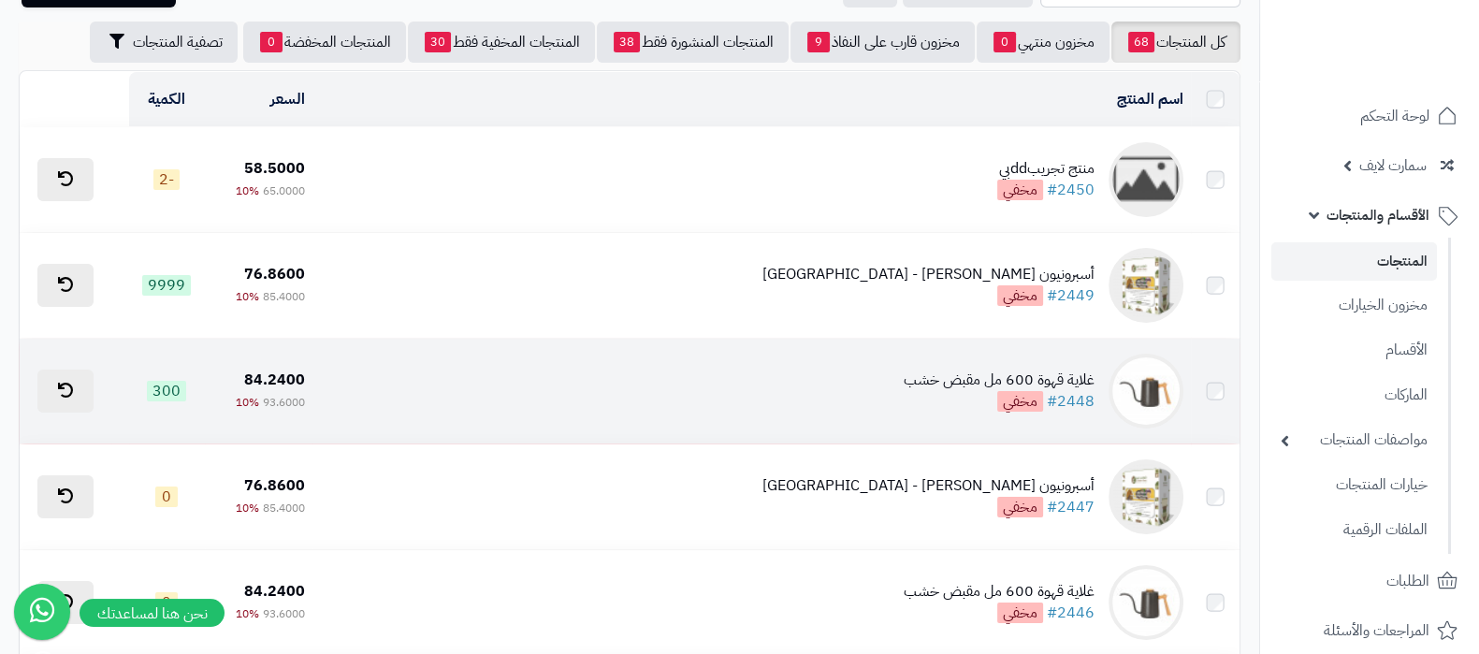
scroll to position [116, 0]
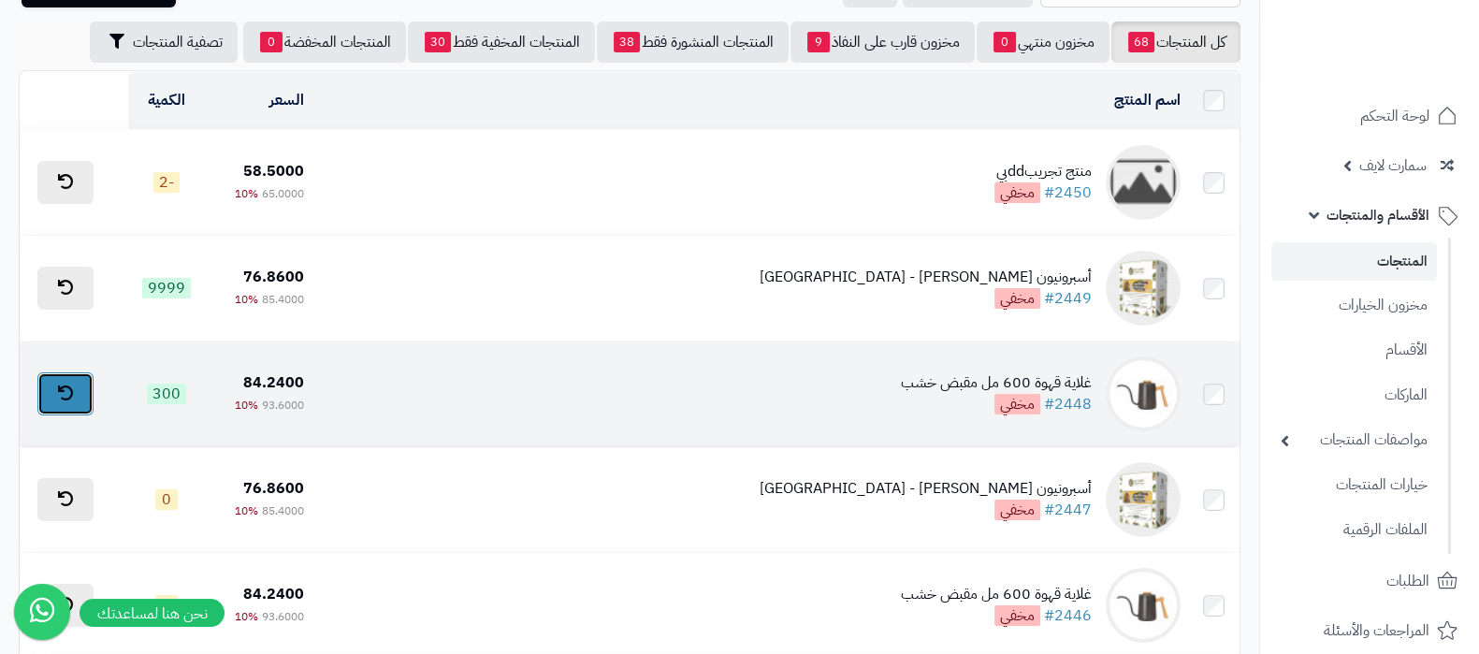
click at [61, 390] on icon at bounding box center [65, 392] width 15 height 15
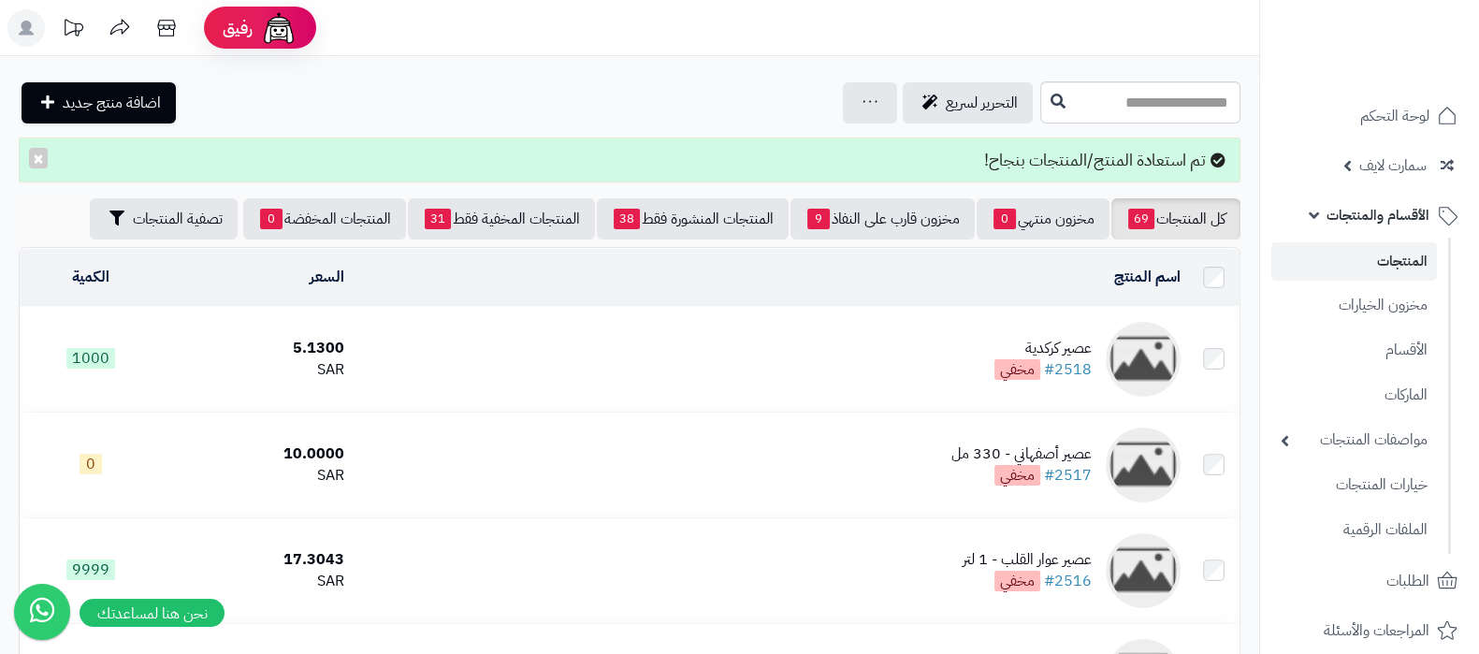
click at [1379, 255] on link "المنتجات" at bounding box center [1354, 261] width 166 height 38
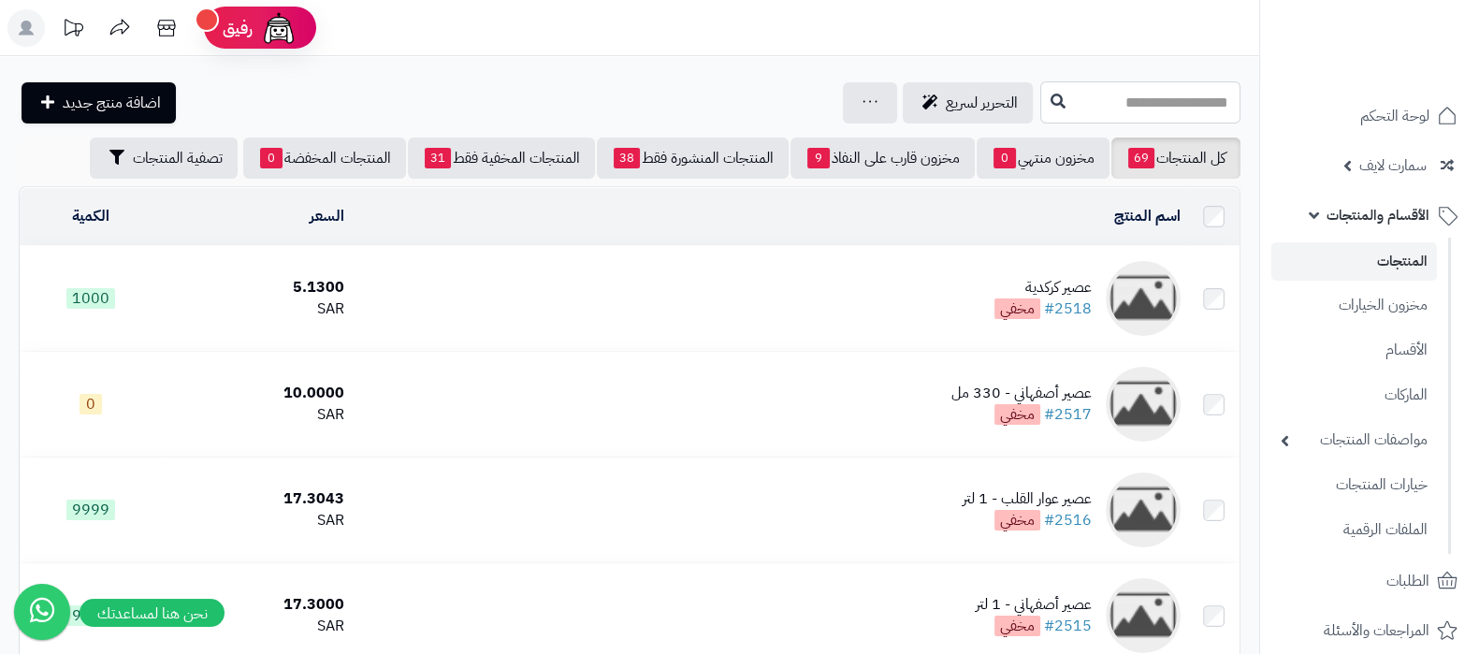
click at [1041, 105] on input "text" at bounding box center [1140, 102] width 200 height 42
paste input "**********"
type input "**********"
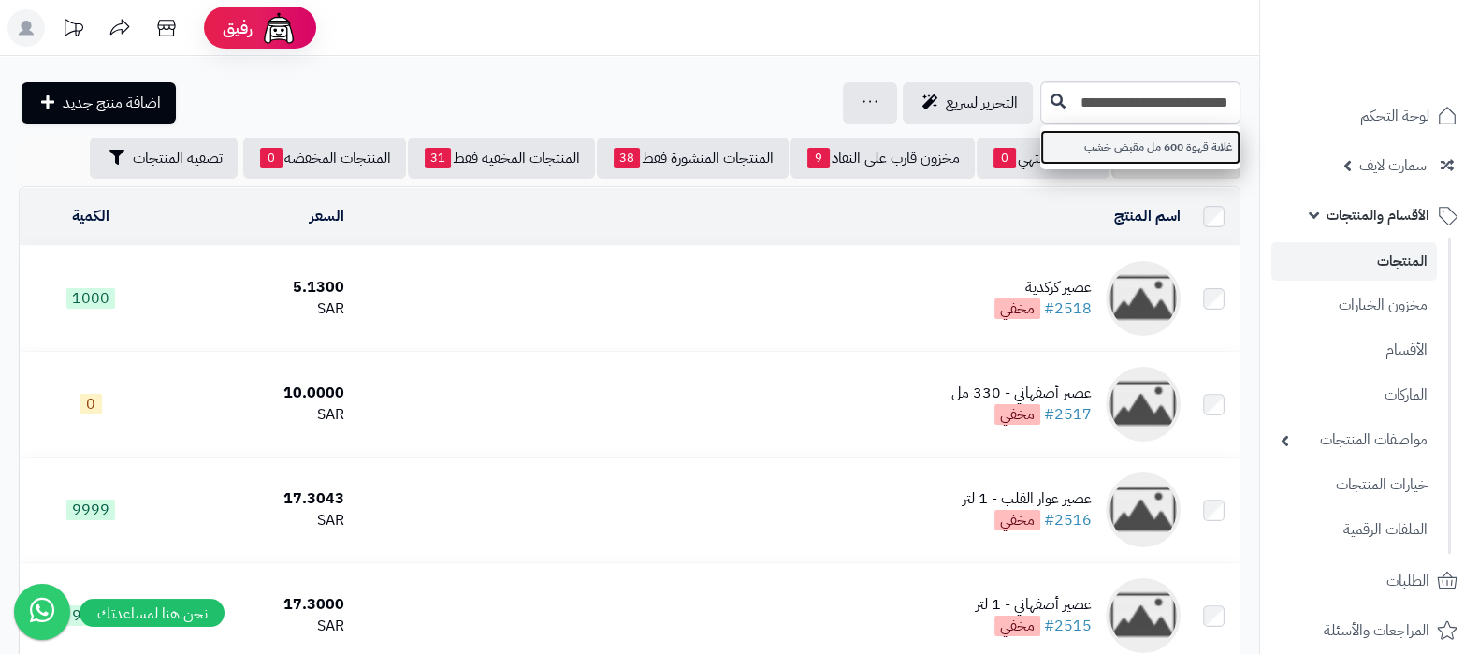
click at [1130, 141] on link "غلاية قهوة 600 مل مقبض خشب" at bounding box center [1140, 147] width 200 height 35
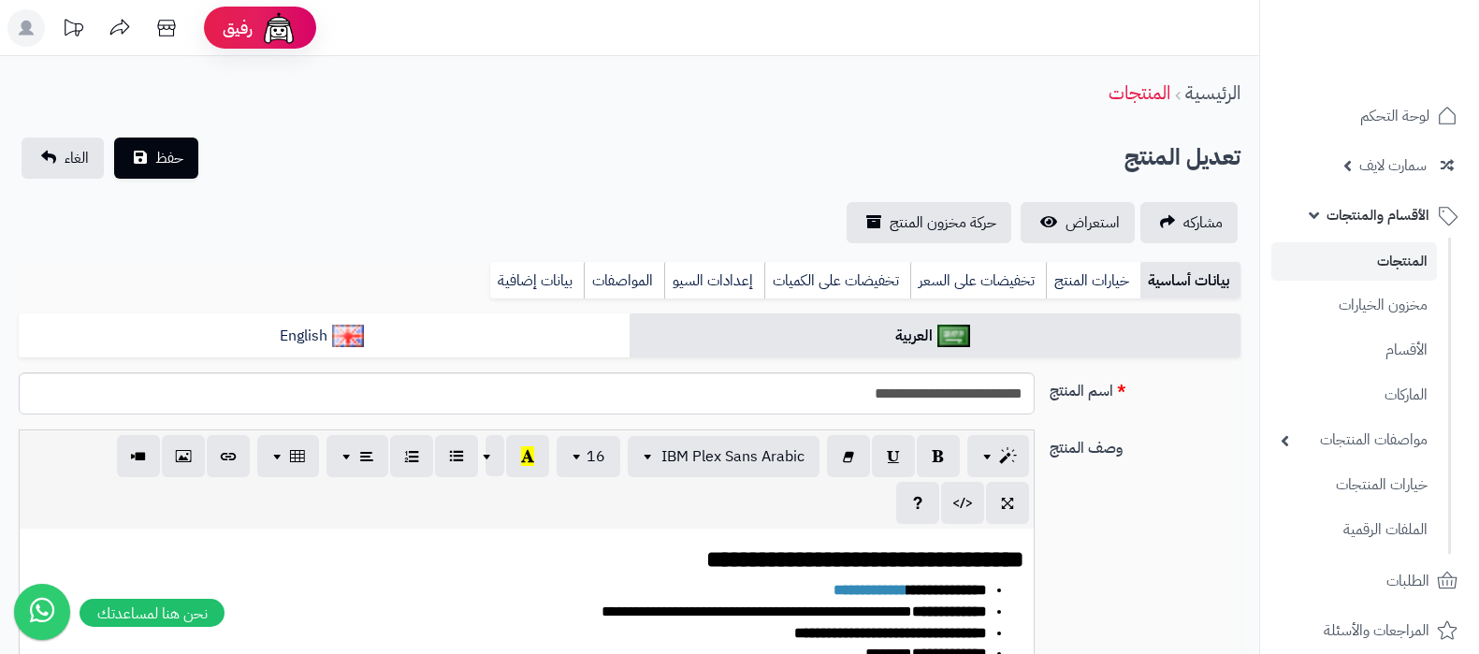
select select
click at [1108, 282] on link "خيارات المنتج" at bounding box center [1093, 280] width 94 height 37
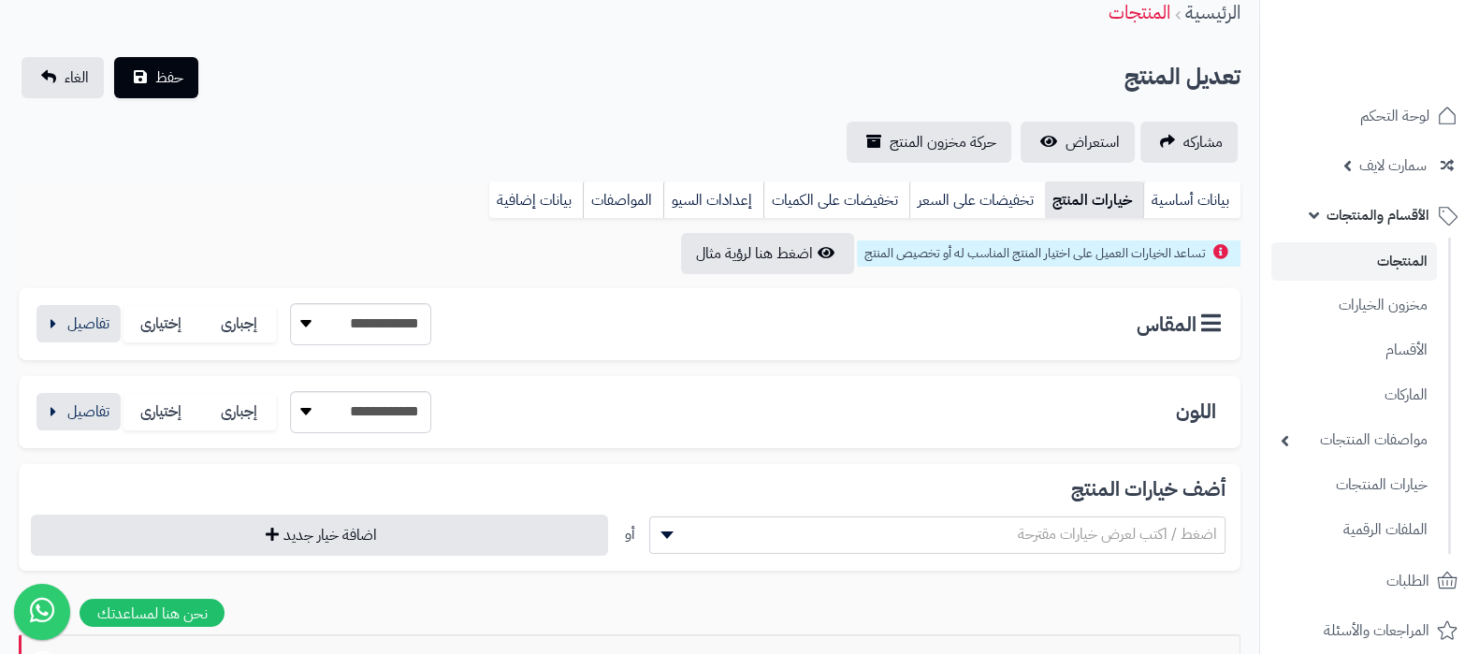
scroll to position [116, 0]
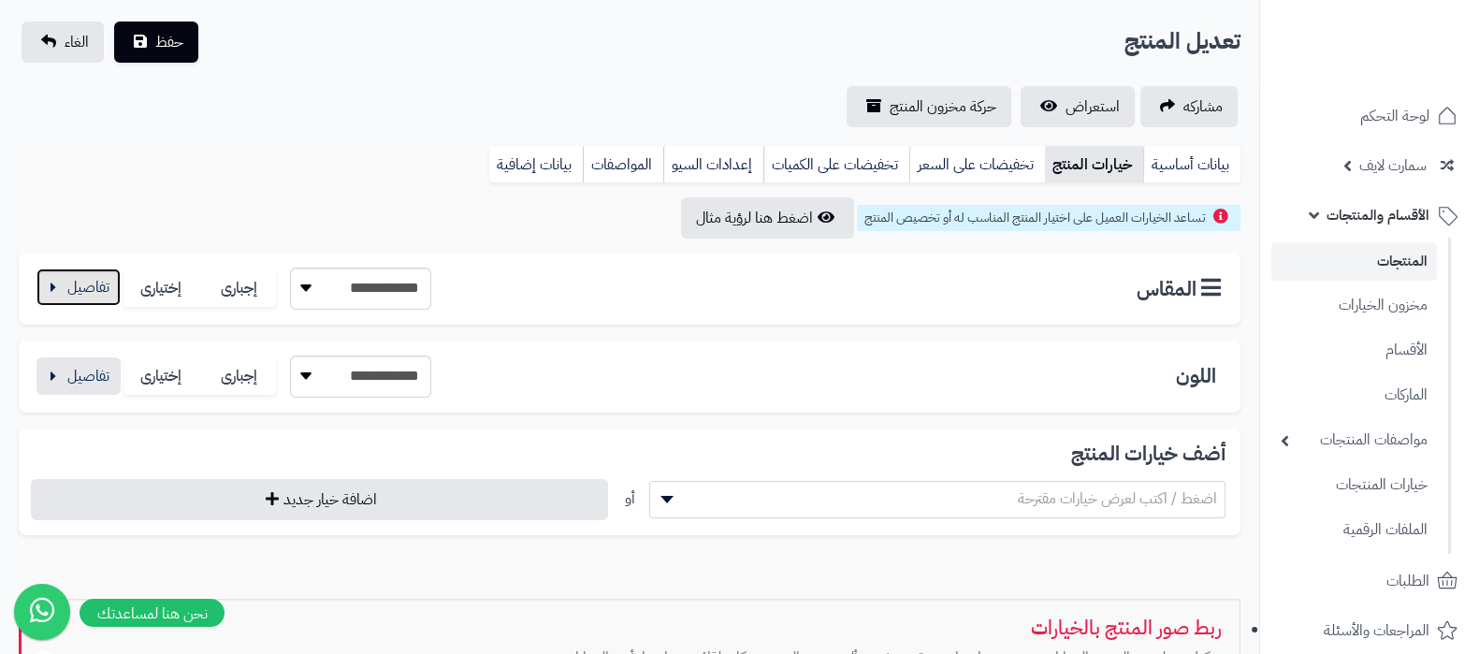
click at [90, 289] on button "button" at bounding box center [78, 286] width 84 height 37
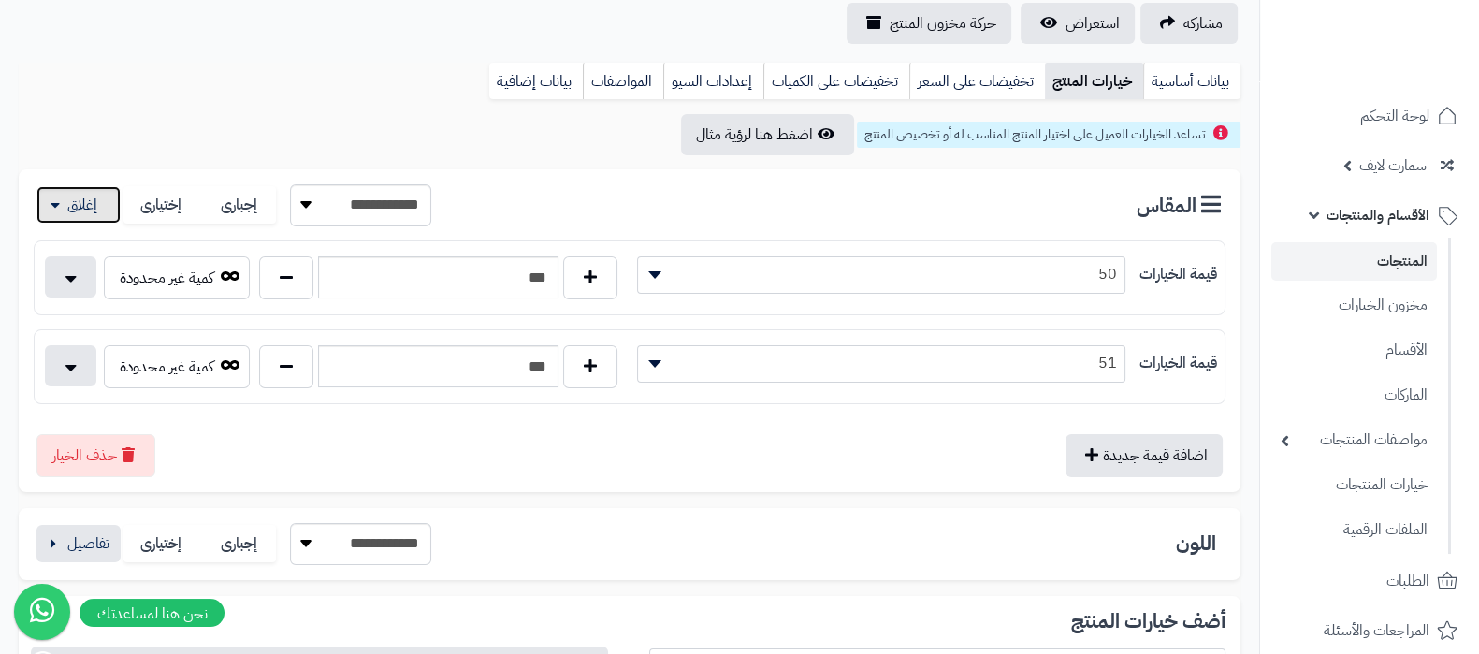
scroll to position [233, 0]
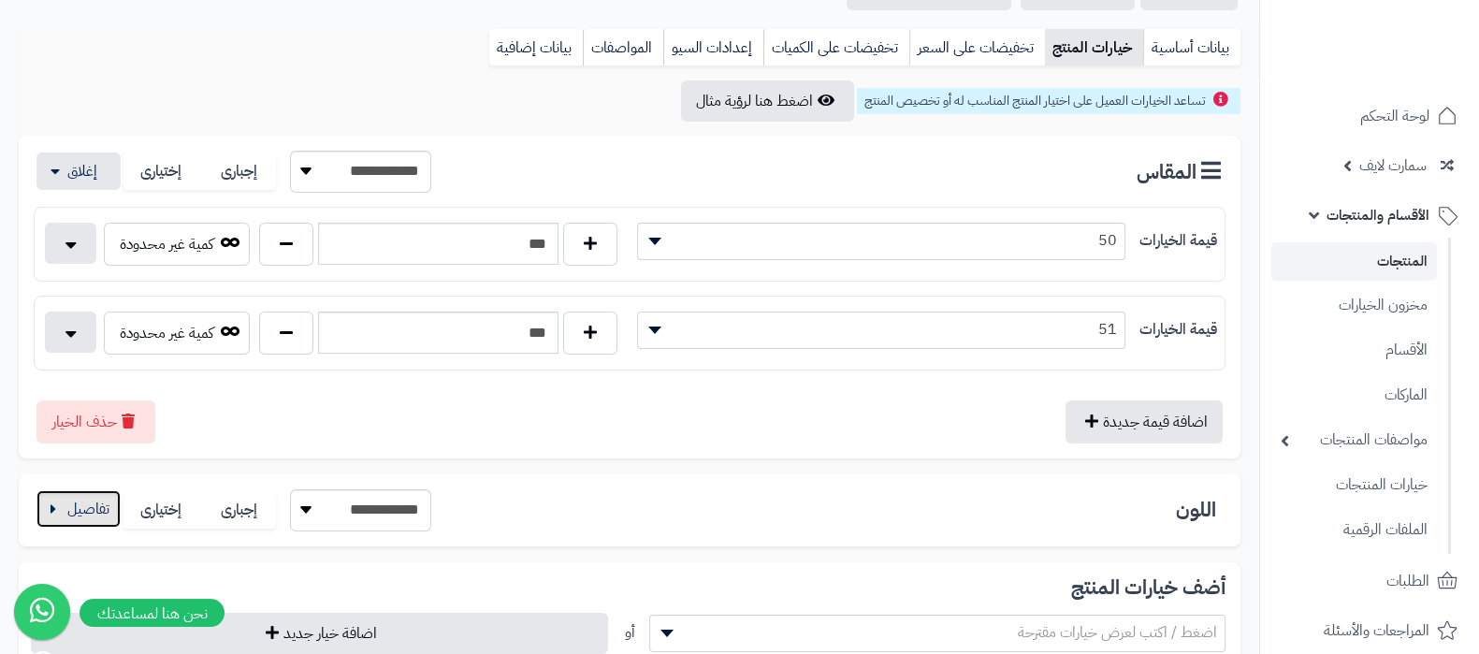
click at [65, 520] on button "button" at bounding box center [78, 508] width 84 height 37
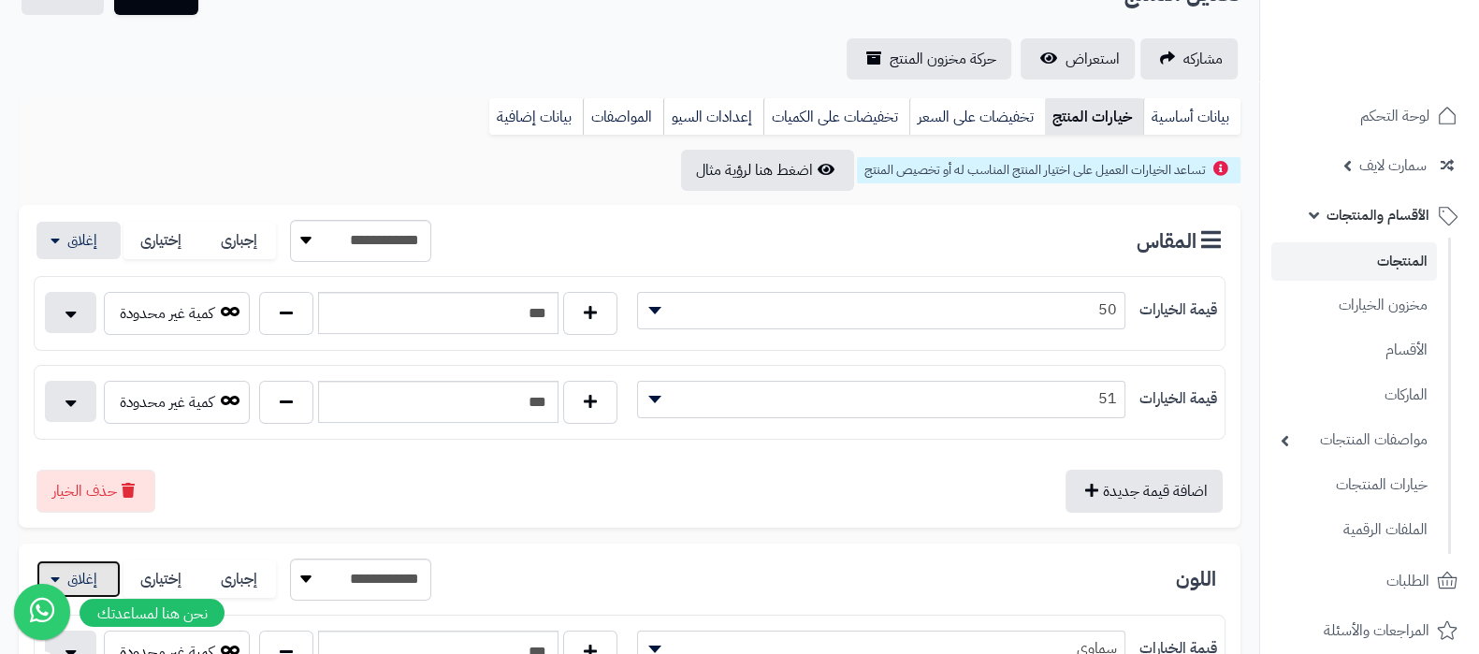
scroll to position [116, 0]
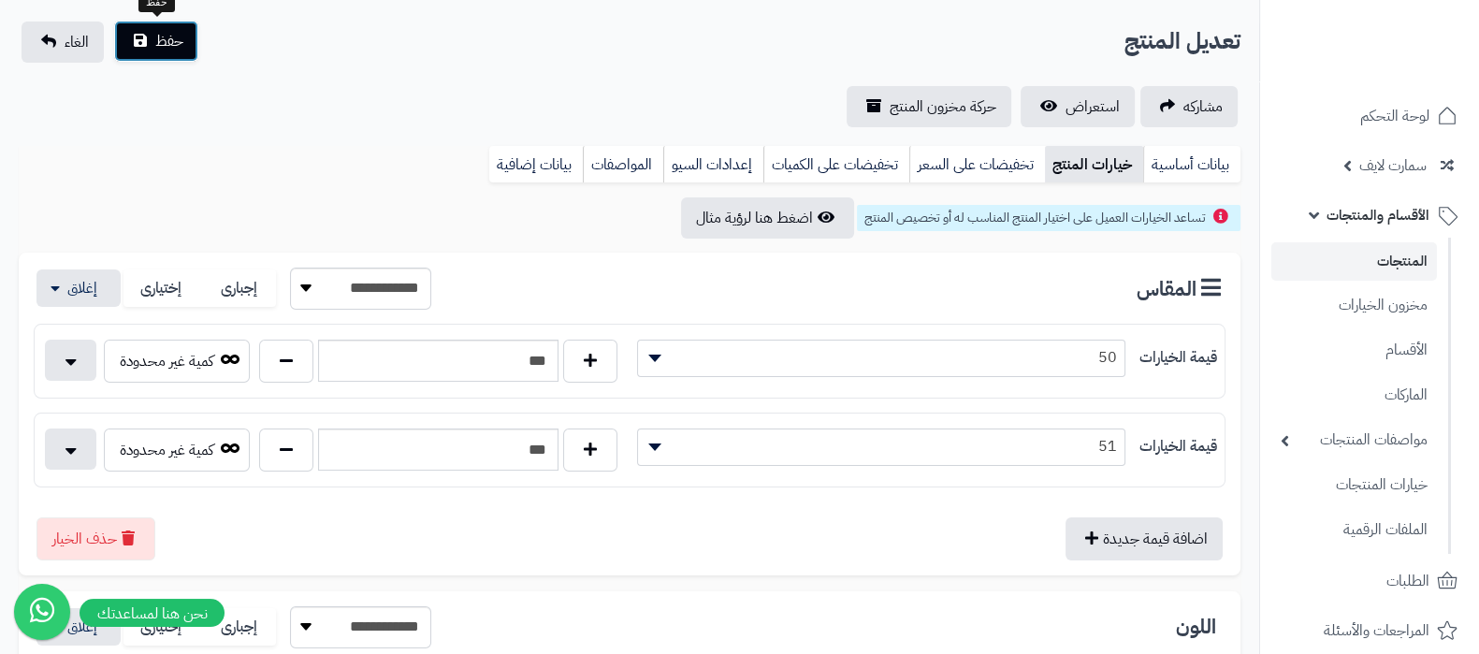
click at [147, 58] on button "حفظ" at bounding box center [156, 41] width 84 height 41
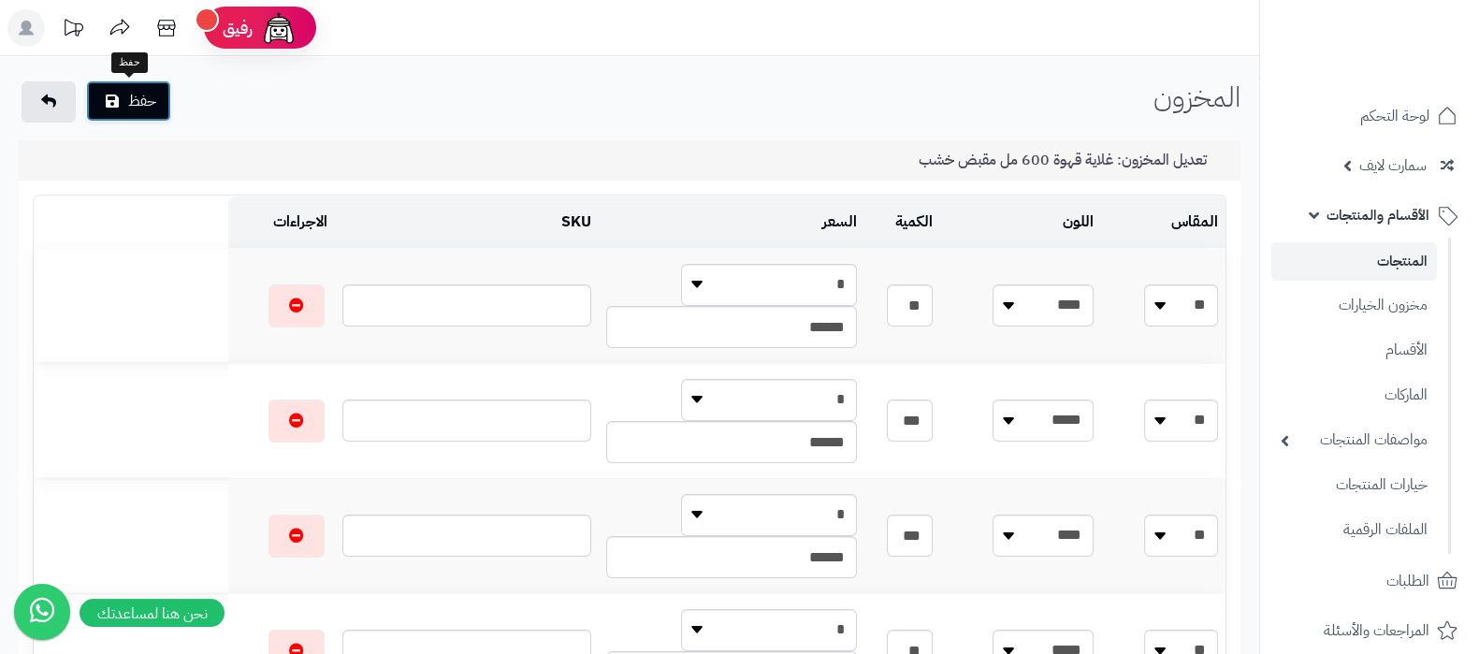
click at [154, 109] on button "حفظ" at bounding box center [128, 100] width 85 height 41
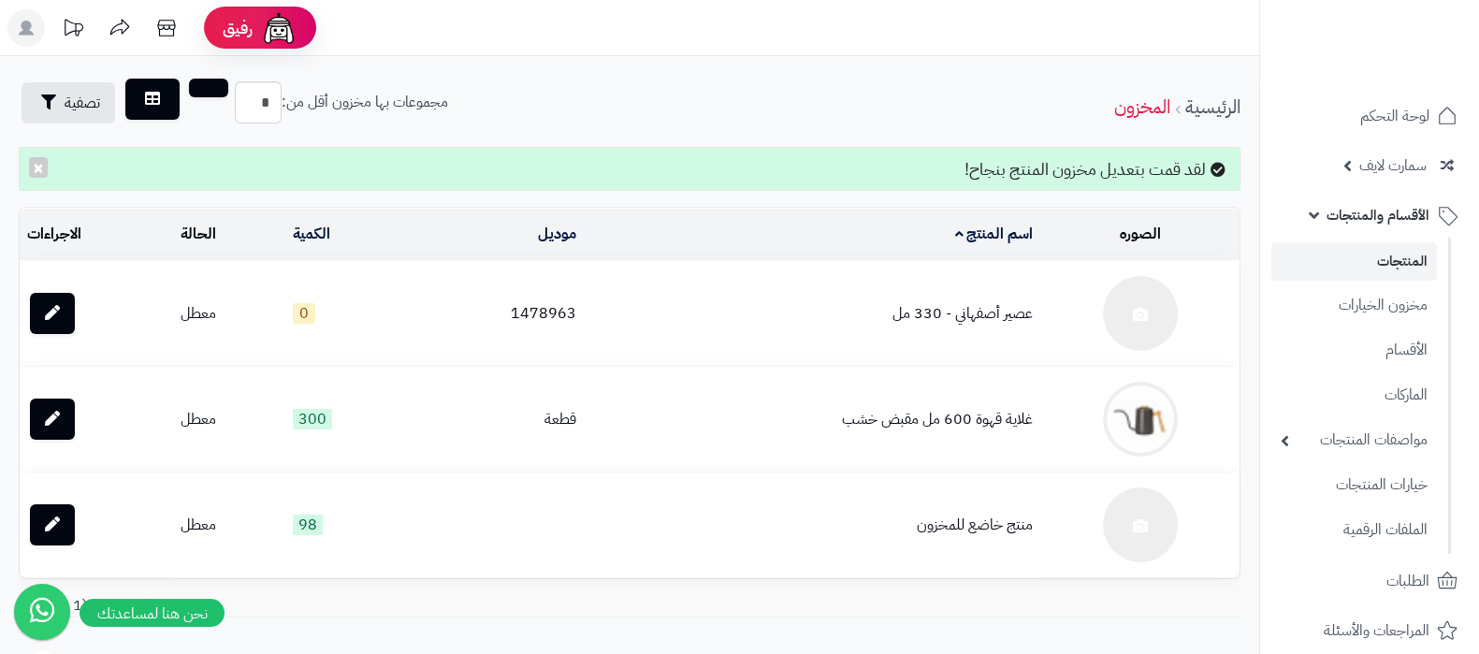
click at [1357, 261] on link "المنتجات" at bounding box center [1354, 261] width 166 height 38
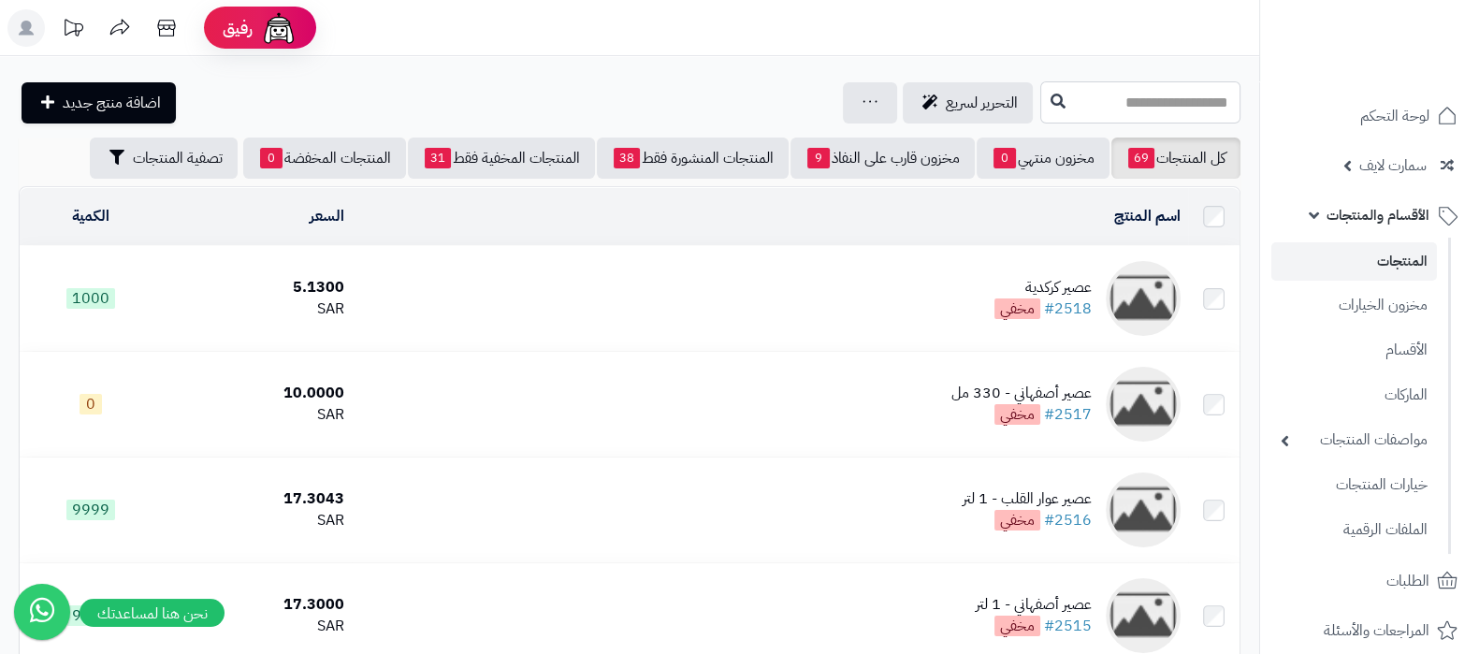
click at [1097, 112] on input "text" at bounding box center [1140, 102] width 200 height 42
paste input "**********"
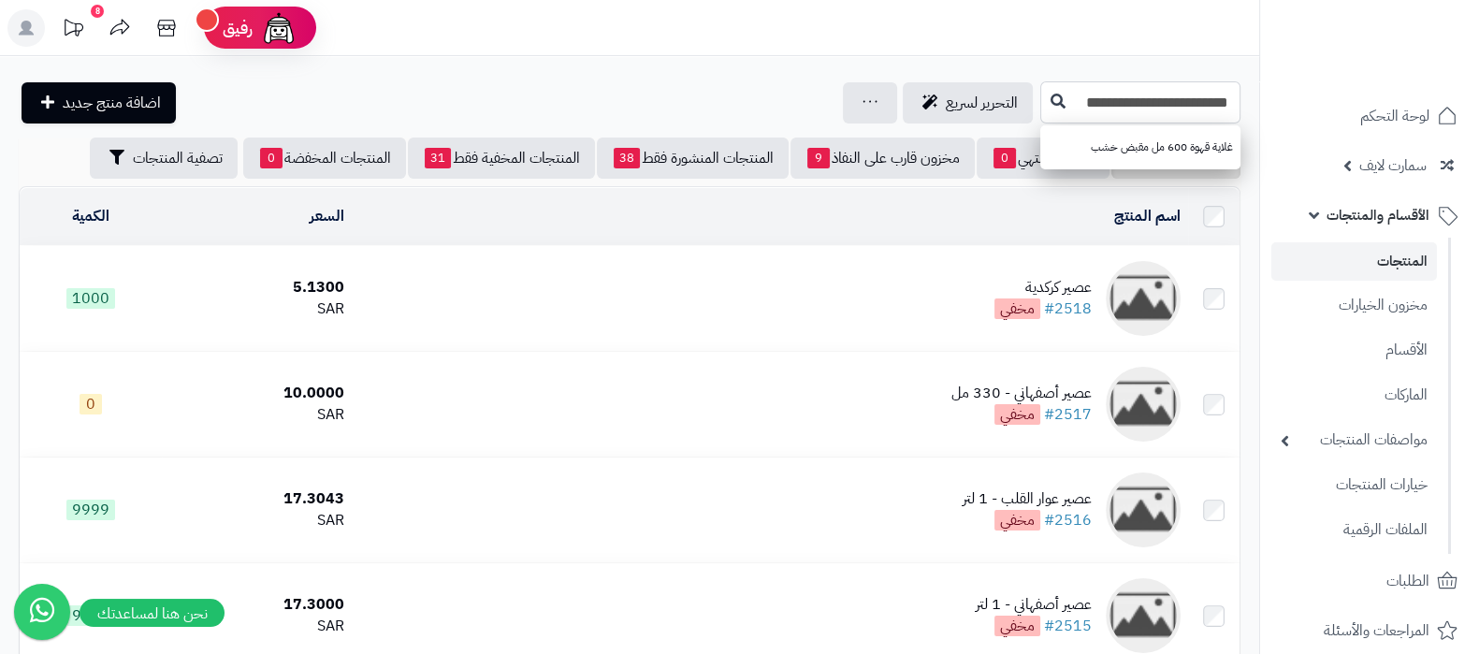
click at [1098, 115] on input "**********" at bounding box center [1140, 102] width 200 height 42
type input "**********"
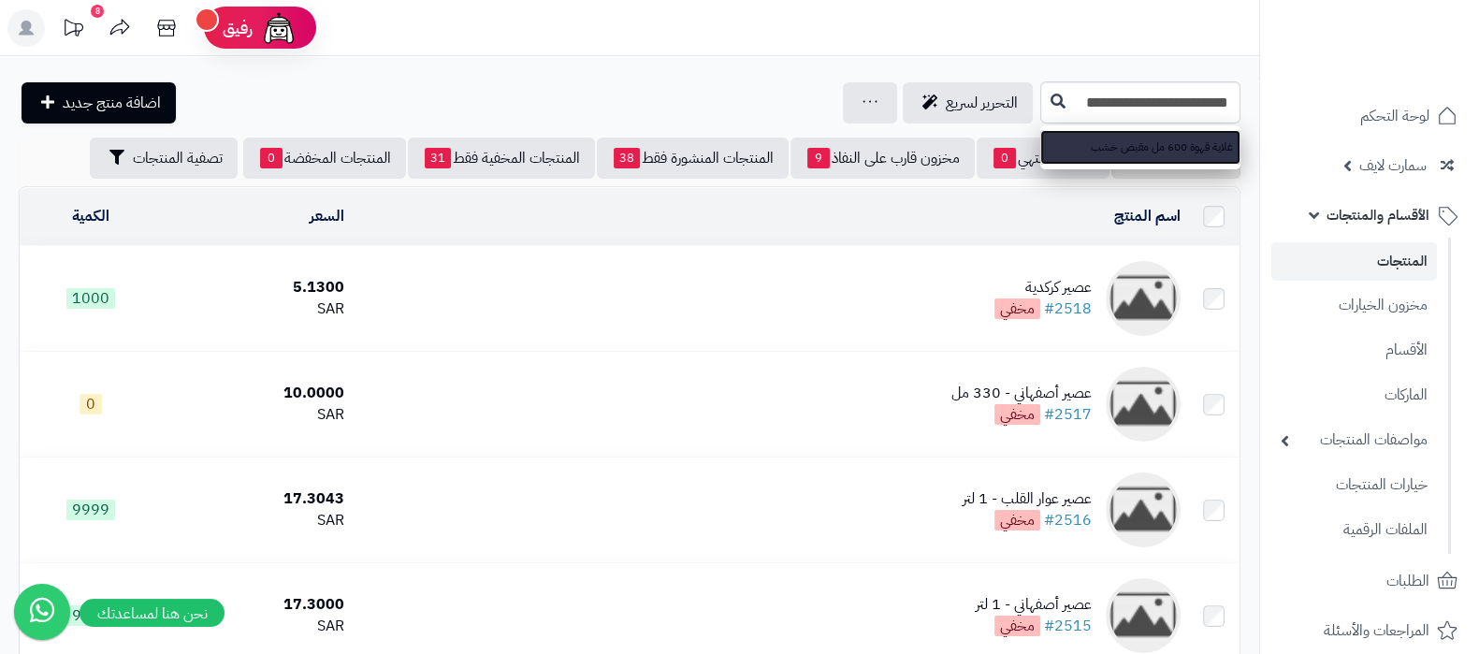
click at [1062, 148] on link "غلاية قهوة 600 مل مقبض خشب" at bounding box center [1140, 147] width 200 height 35
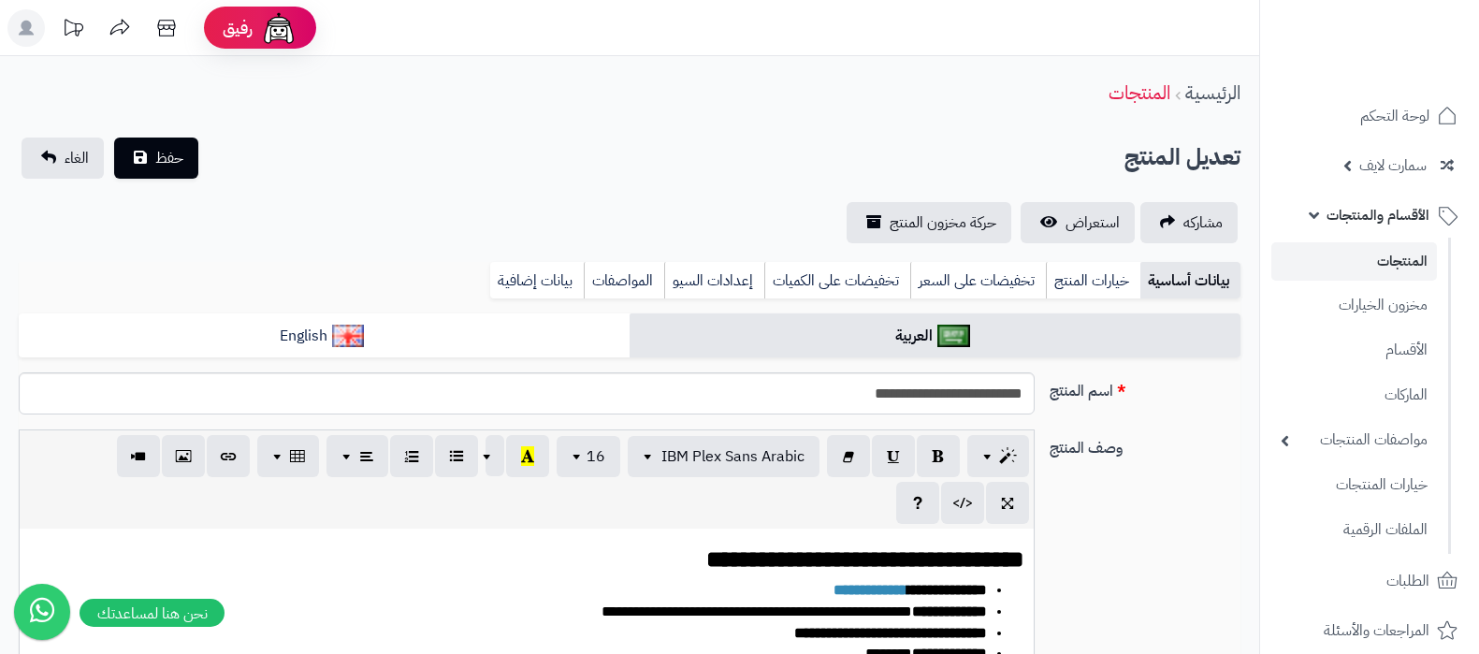
select select
click at [1080, 230] on span "استعراض" at bounding box center [1092, 222] width 54 height 22
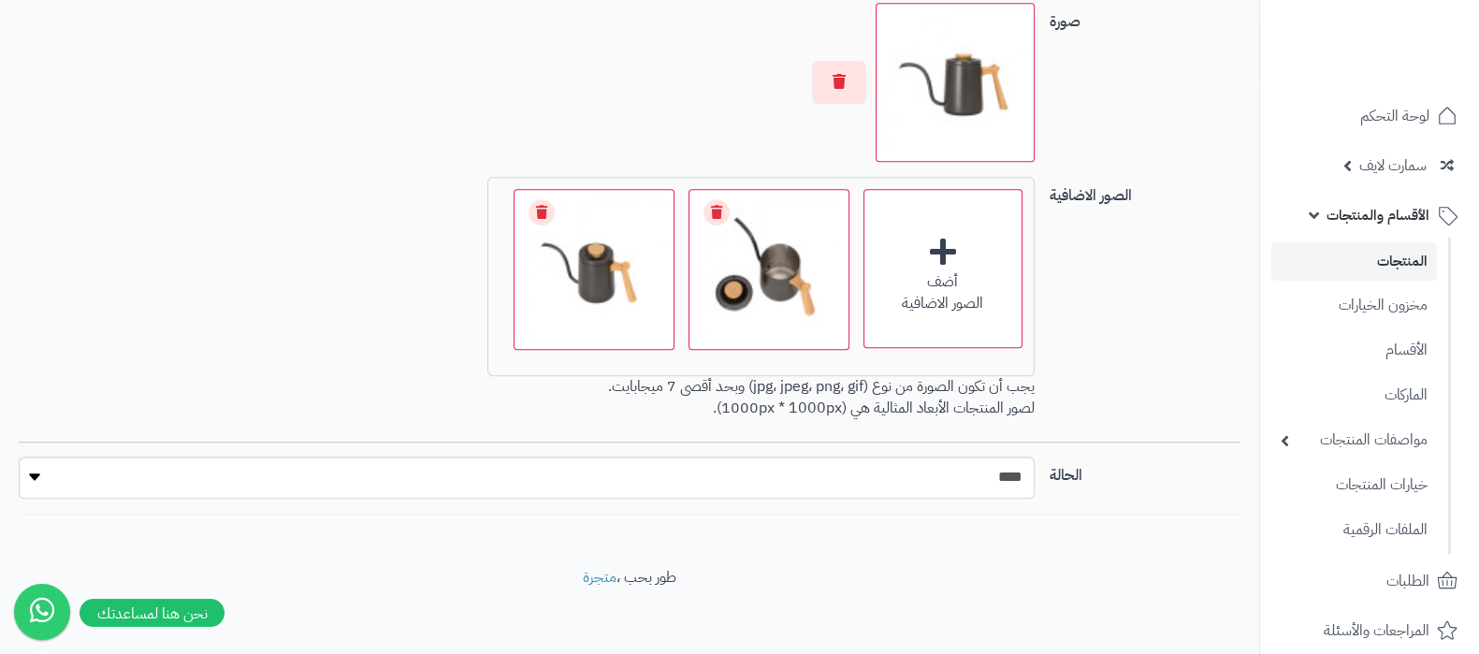
scroll to position [1407, 0]
click at [1008, 470] on select "***** ****" at bounding box center [527, 474] width 1016 height 42
click at [951, 470] on select "***** ****" at bounding box center [527, 474] width 1016 height 42
select select "*"
click at [19, 453] on select "***** ****" at bounding box center [527, 474] width 1016 height 42
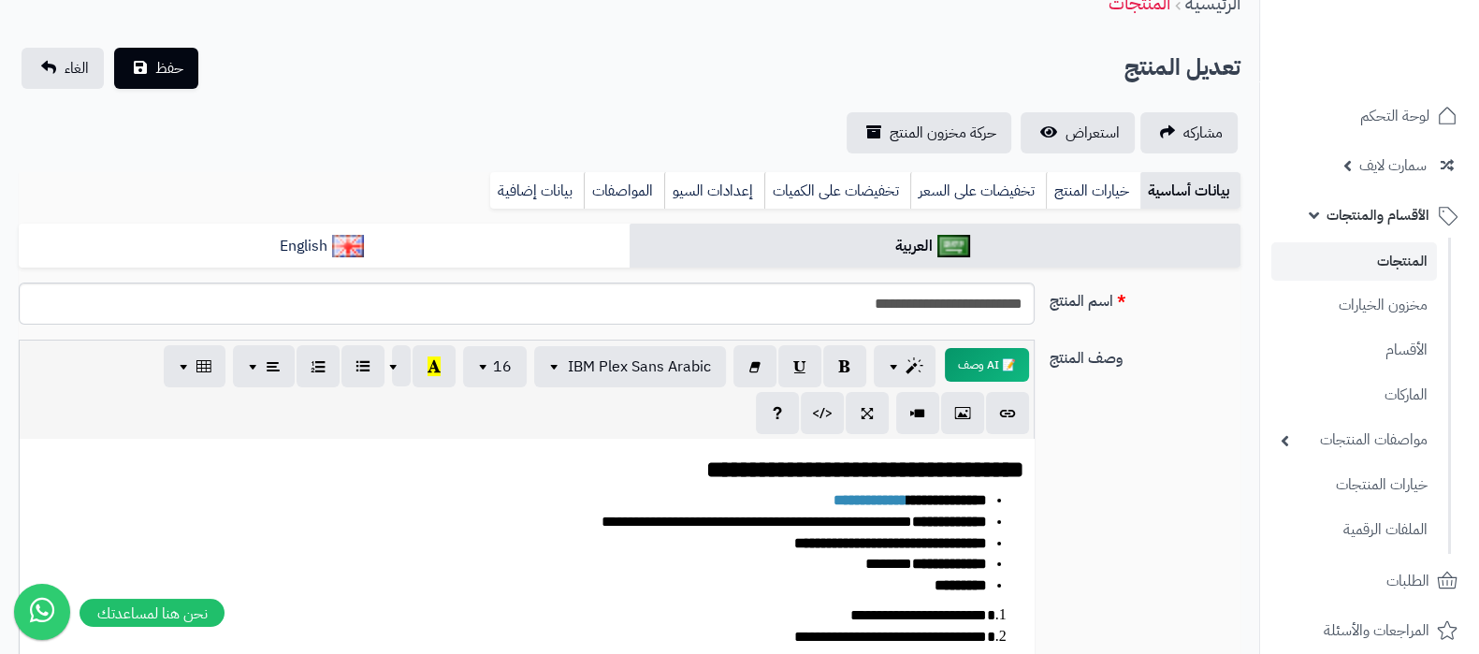
scroll to position [0, 0]
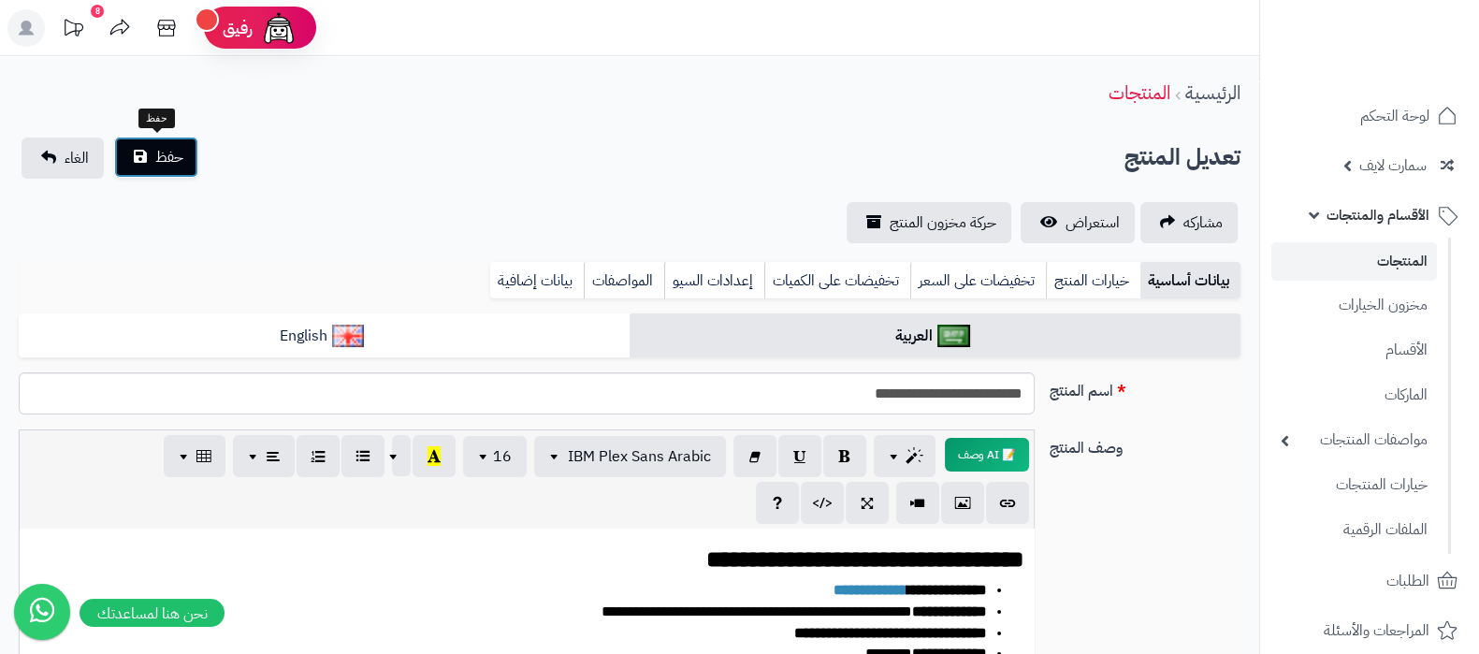
click at [172, 154] on span "حفظ" at bounding box center [169, 157] width 28 height 22
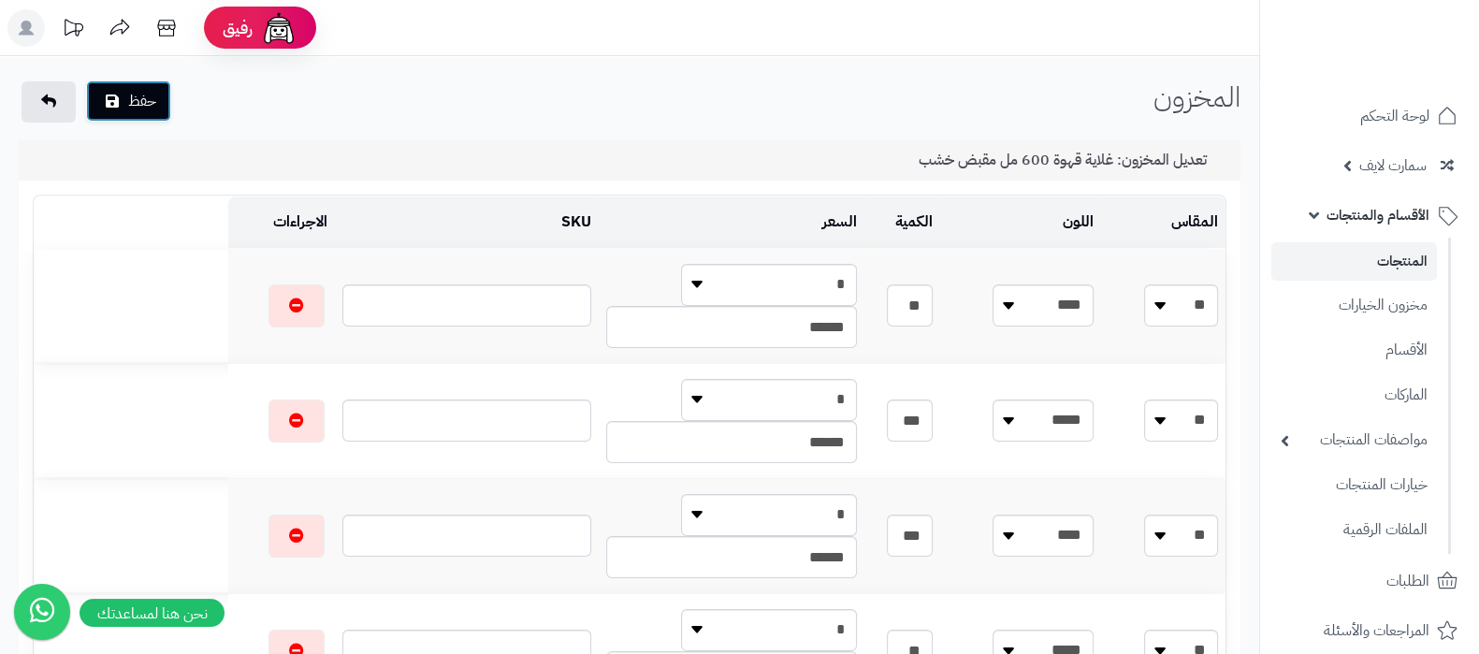
click at [138, 105] on button "حفظ" at bounding box center [128, 100] width 85 height 41
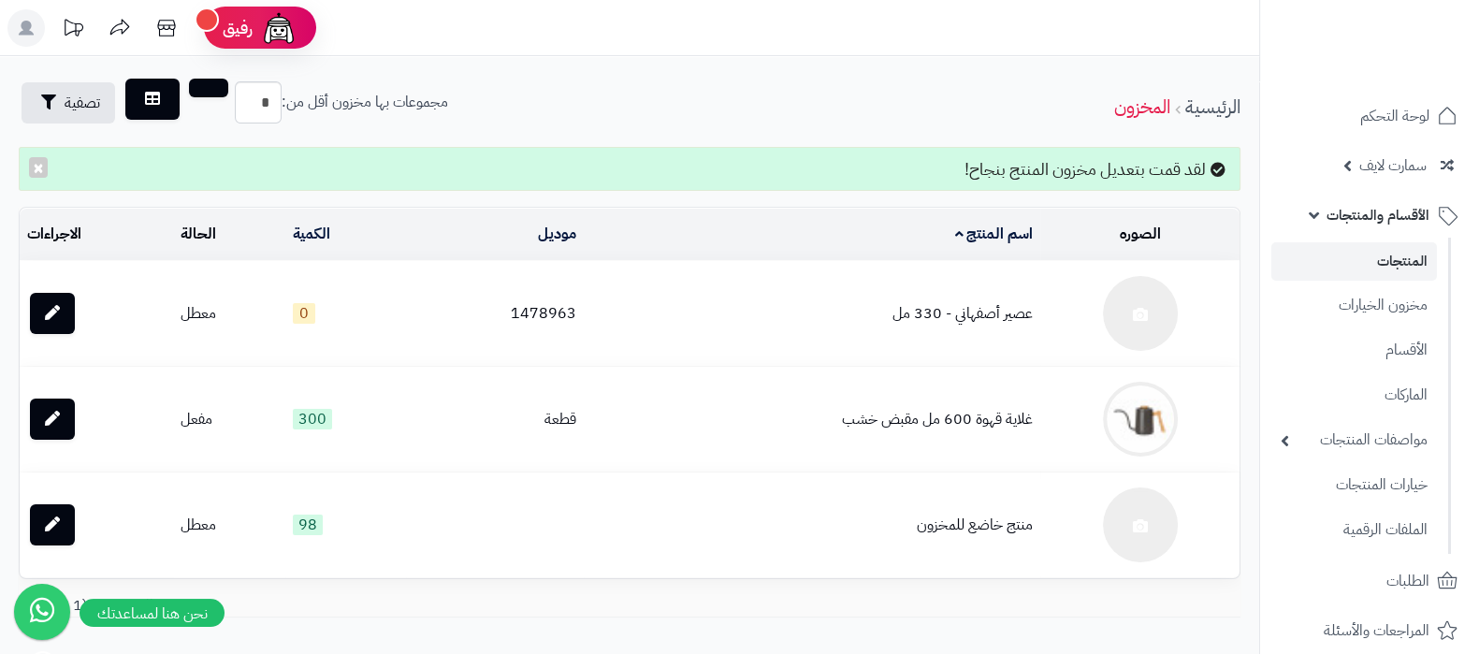
click at [1366, 259] on link "المنتجات" at bounding box center [1354, 261] width 166 height 38
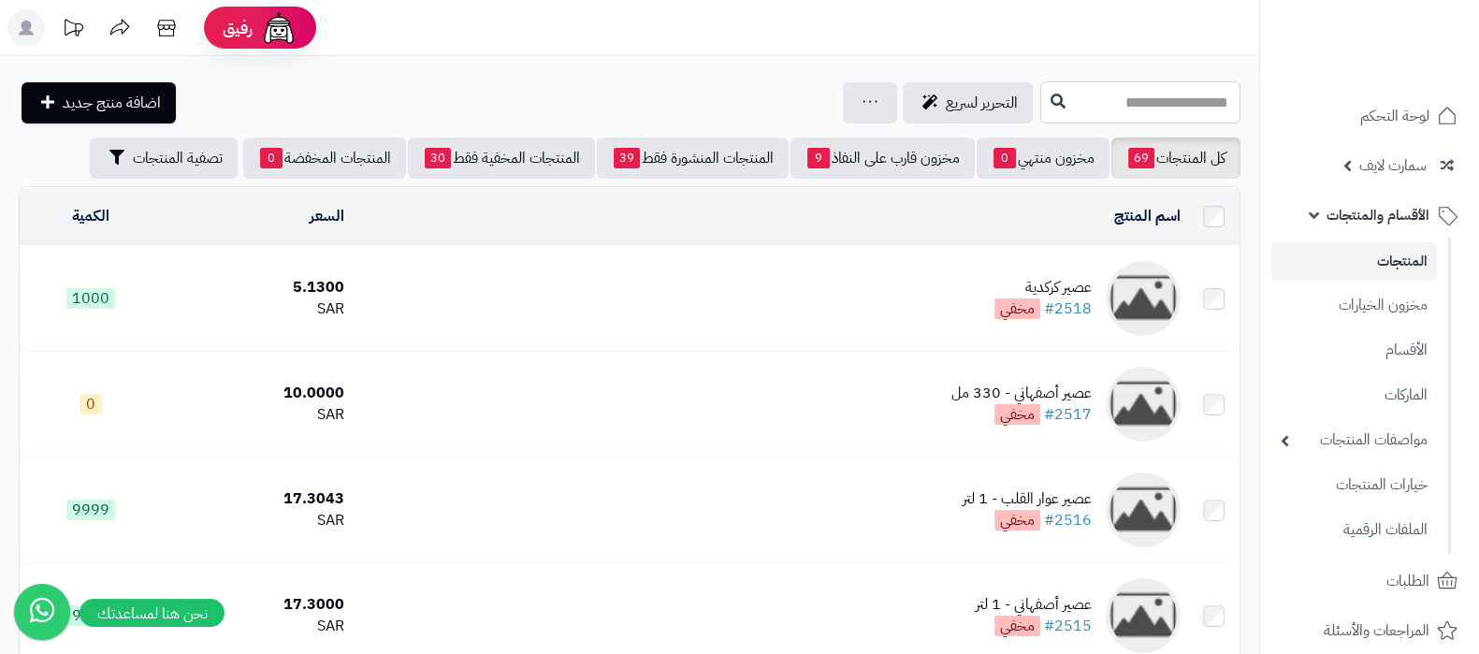
click at [1122, 94] on input "text" at bounding box center [1140, 102] width 200 height 42
paste input "**********"
type input "**********"
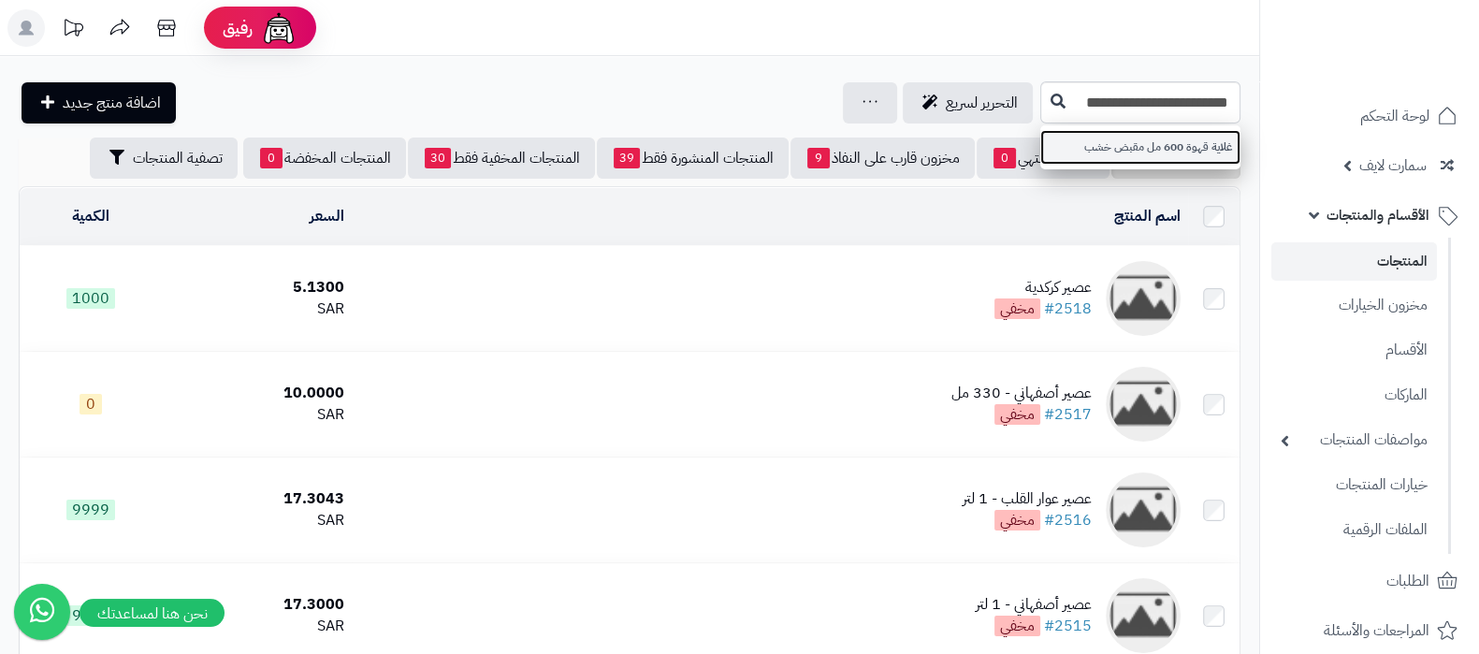
click at [1057, 151] on link "غلاية قهوة 600 مل مقبض خشب" at bounding box center [1140, 147] width 200 height 35
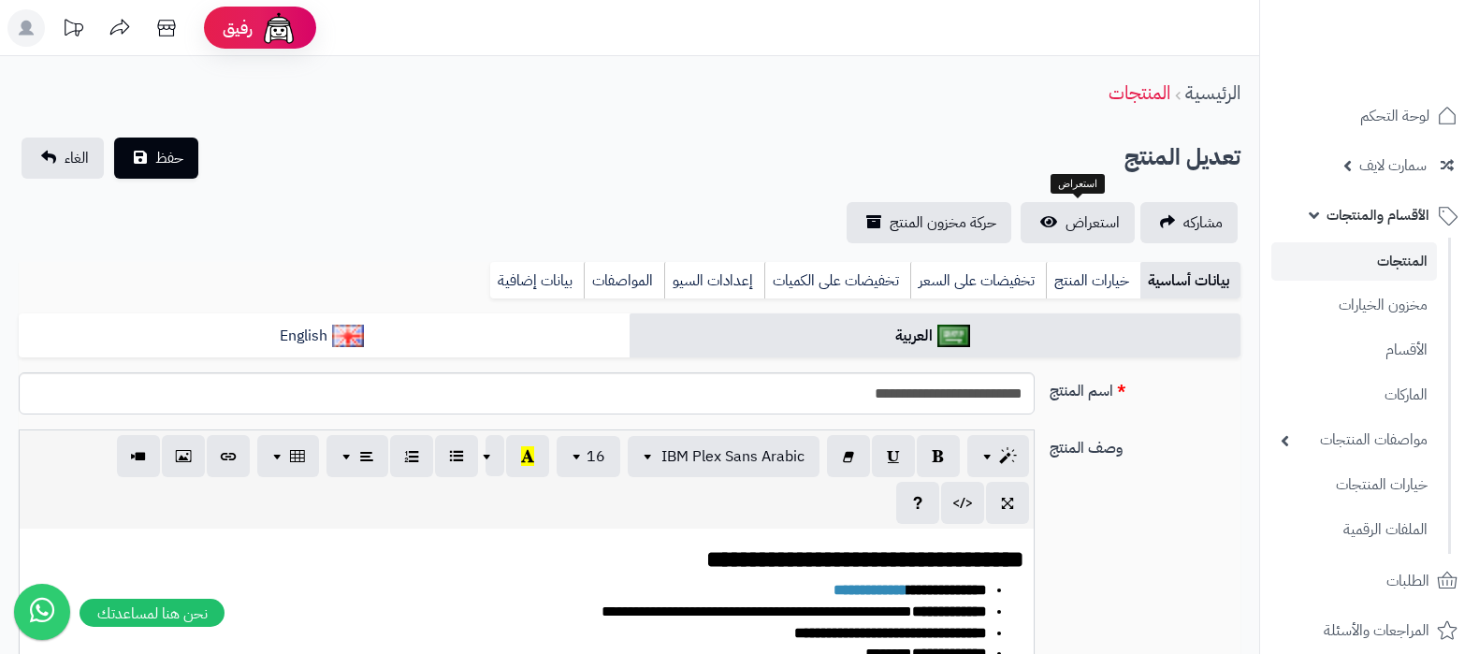
select select
click at [1067, 211] on span "استعراض" at bounding box center [1092, 222] width 54 height 22
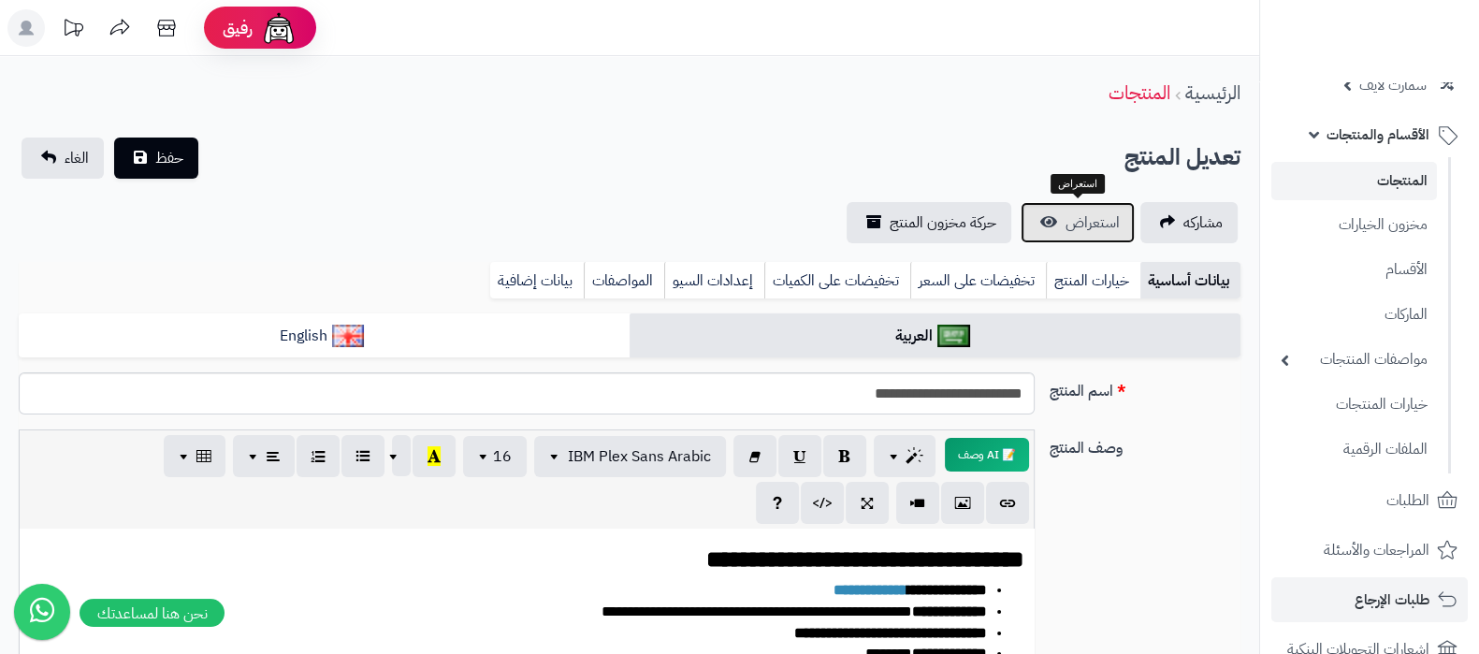
scroll to position [116, 0]
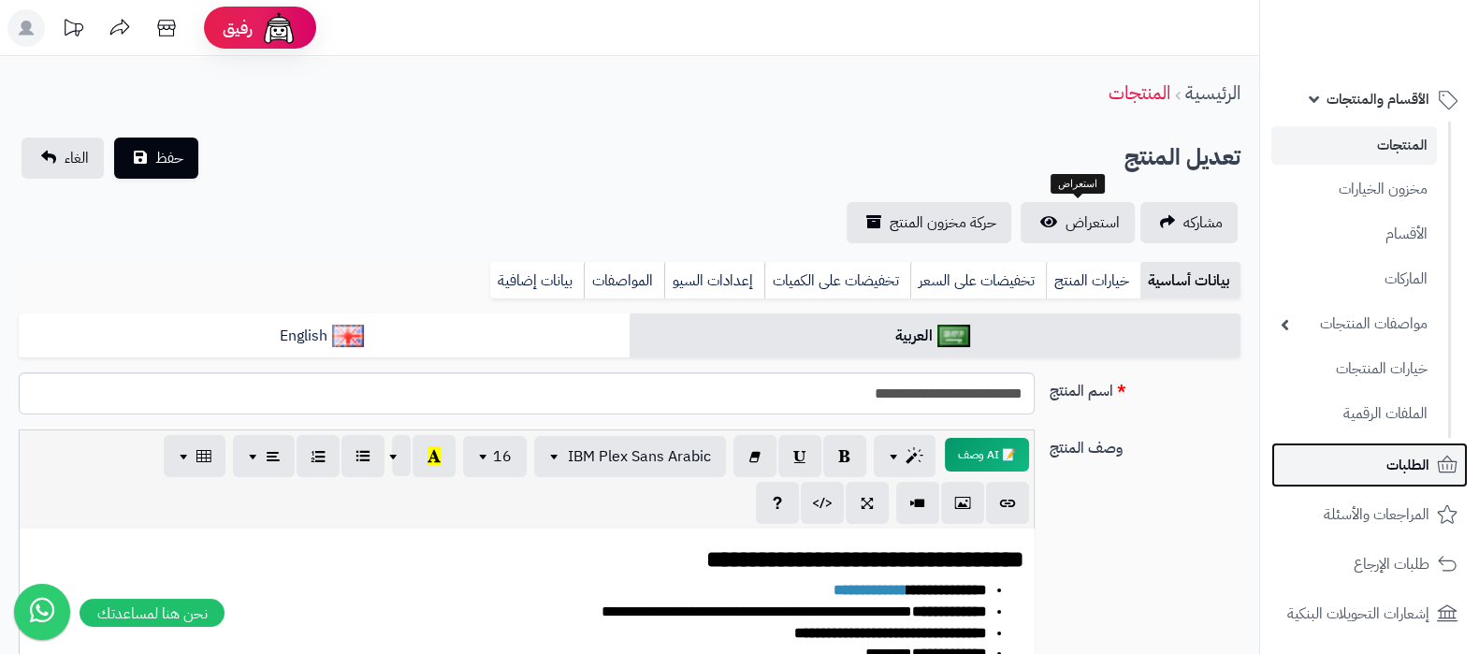
click at [1405, 470] on span "الطلبات" at bounding box center [1407, 465] width 43 height 26
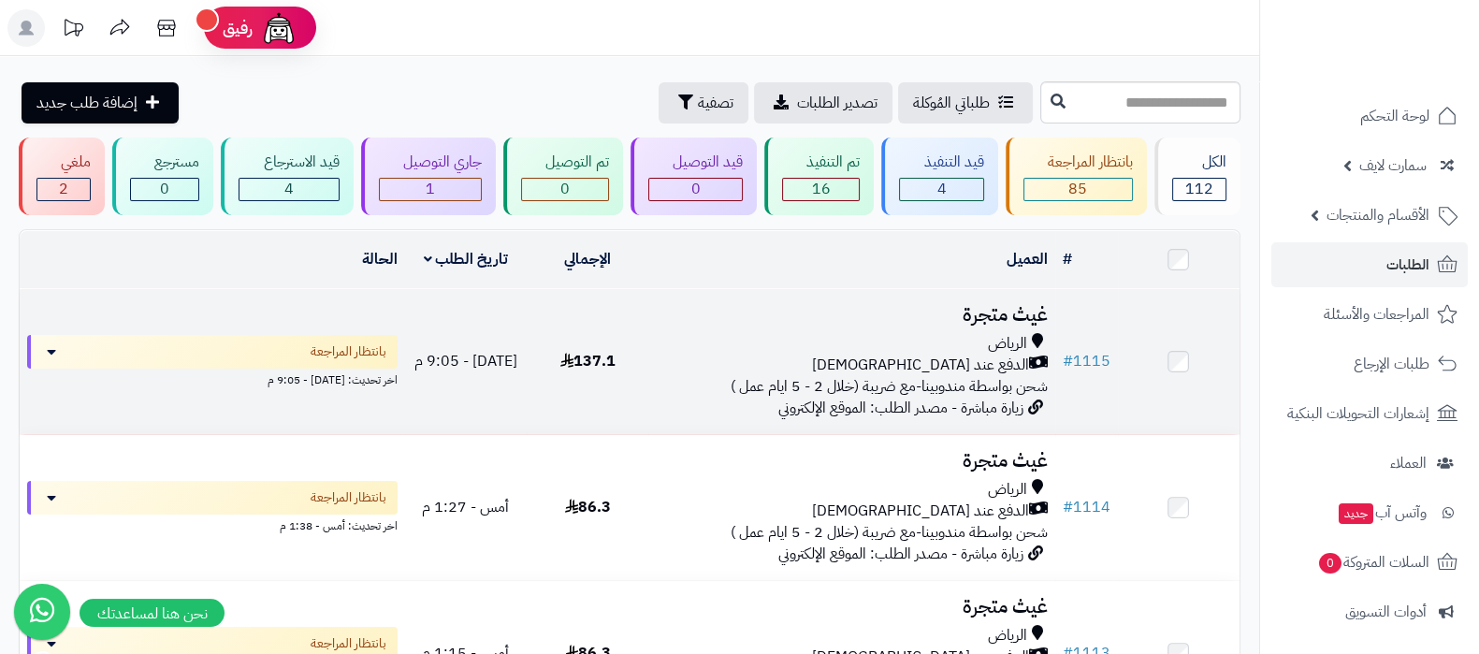
click at [987, 308] on h3 "غيث متجرة" at bounding box center [851, 315] width 391 height 22
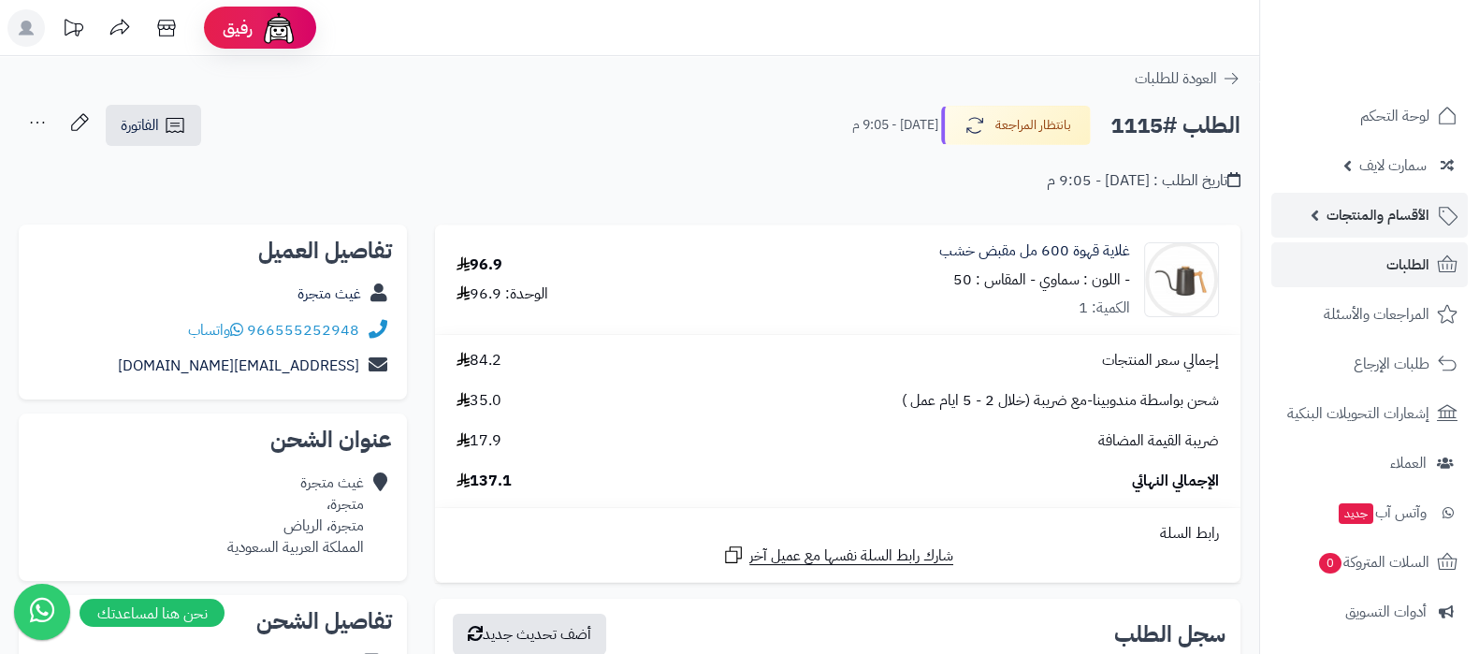
click at [1332, 208] on span "الأقسام والمنتجات" at bounding box center [1377, 215] width 103 height 26
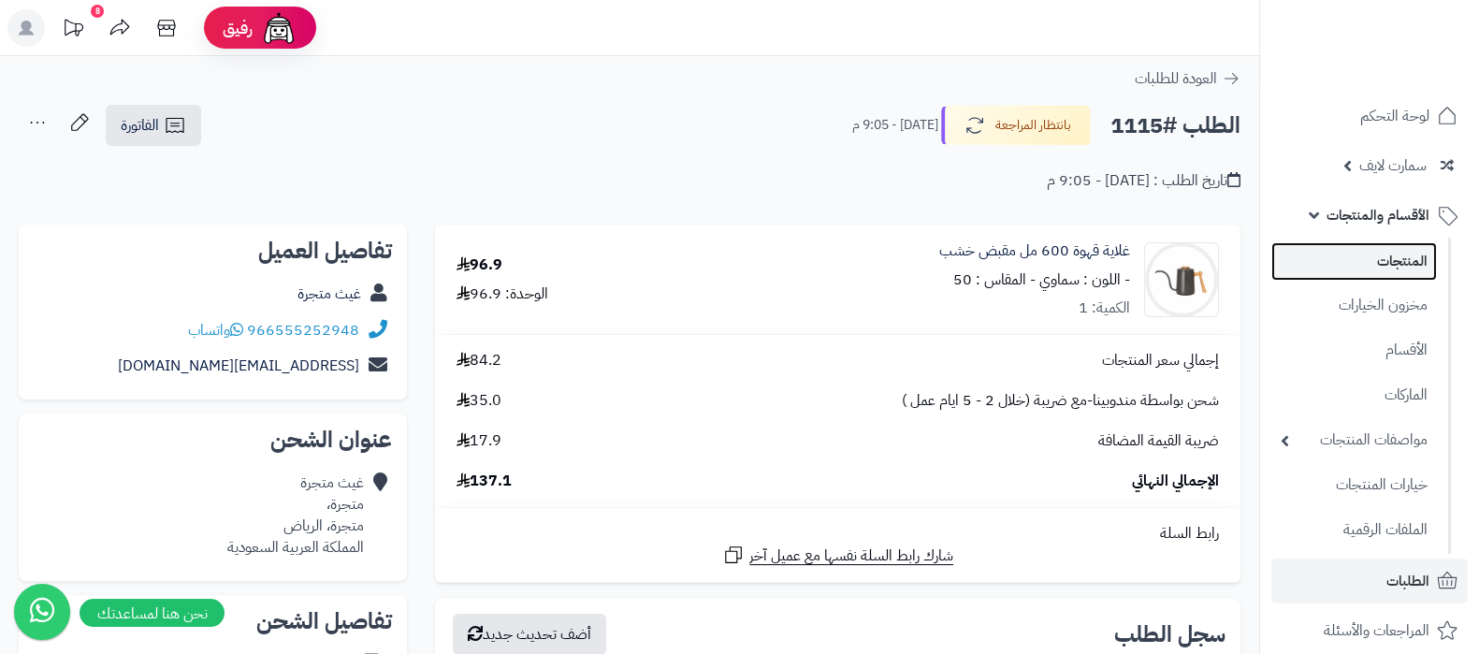
click at [1380, 253] on link "المنتجات" at bounding box center [1354, 261] width 166 height 38
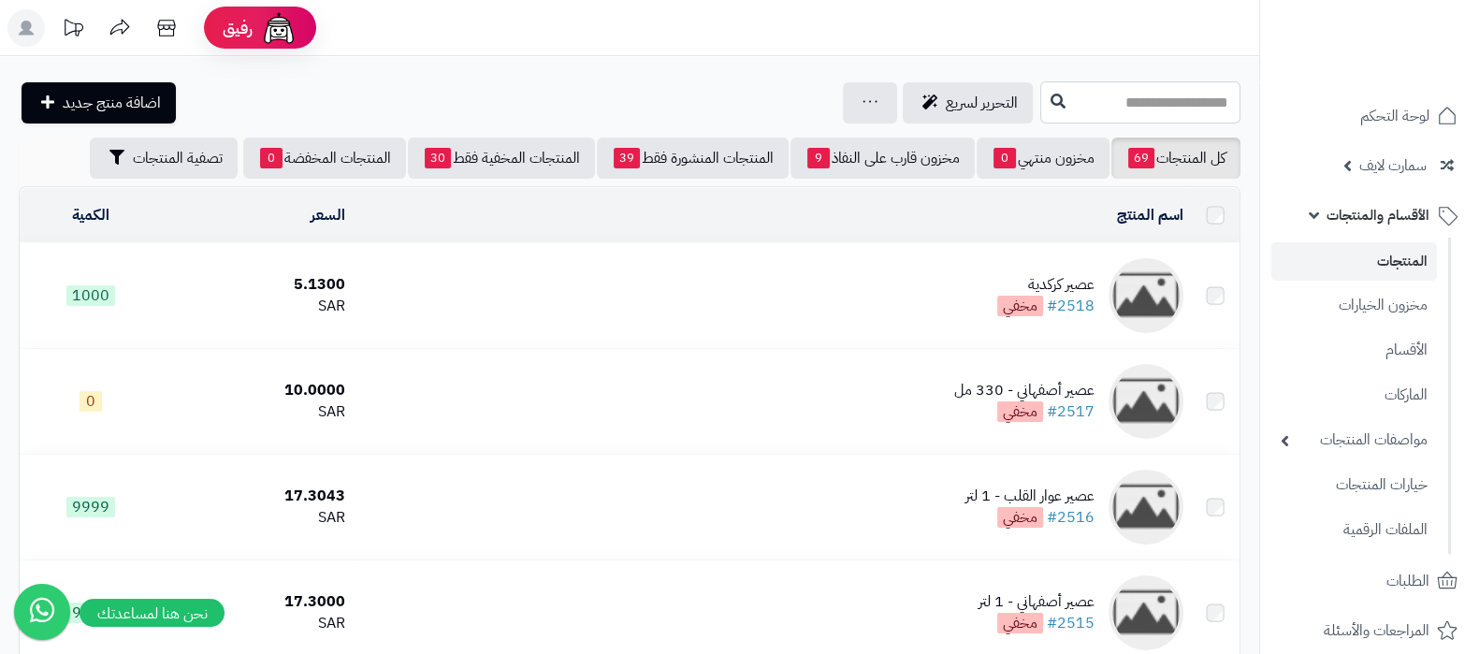
click at [1054, 103] on input "text" at bounding box center [1140, 102] width 200 height 42
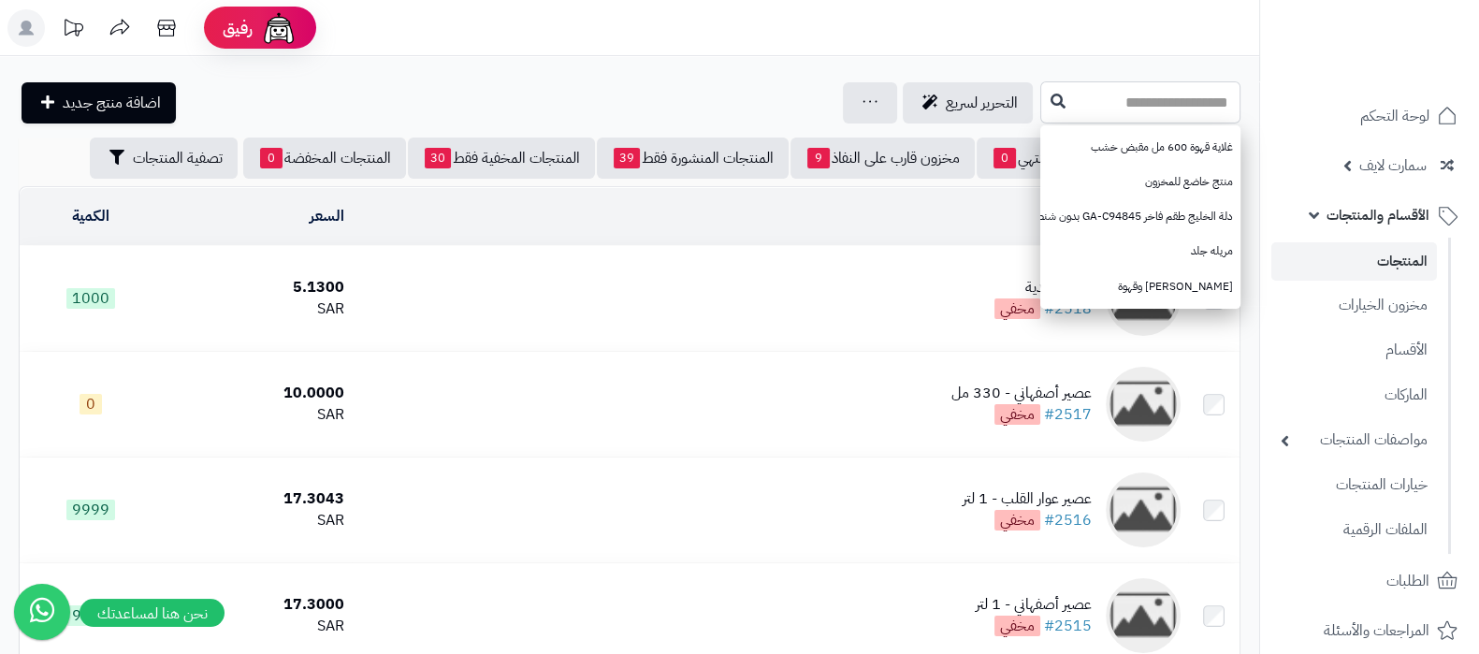
paste input "**********"
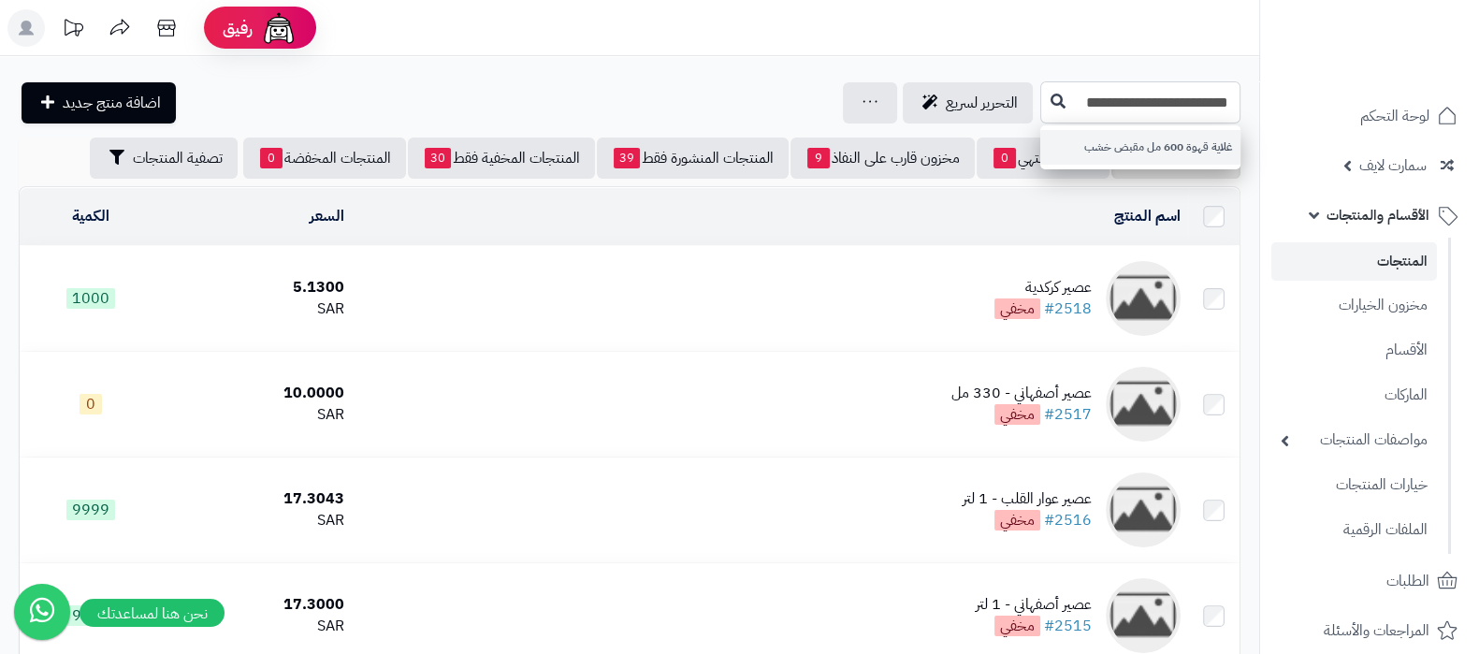
type input "**********"
click at [1114, 135] on link "غلاية قهوة 600 مل مقبض خشب" at bounding box center [1140, 147] width 200 height 35
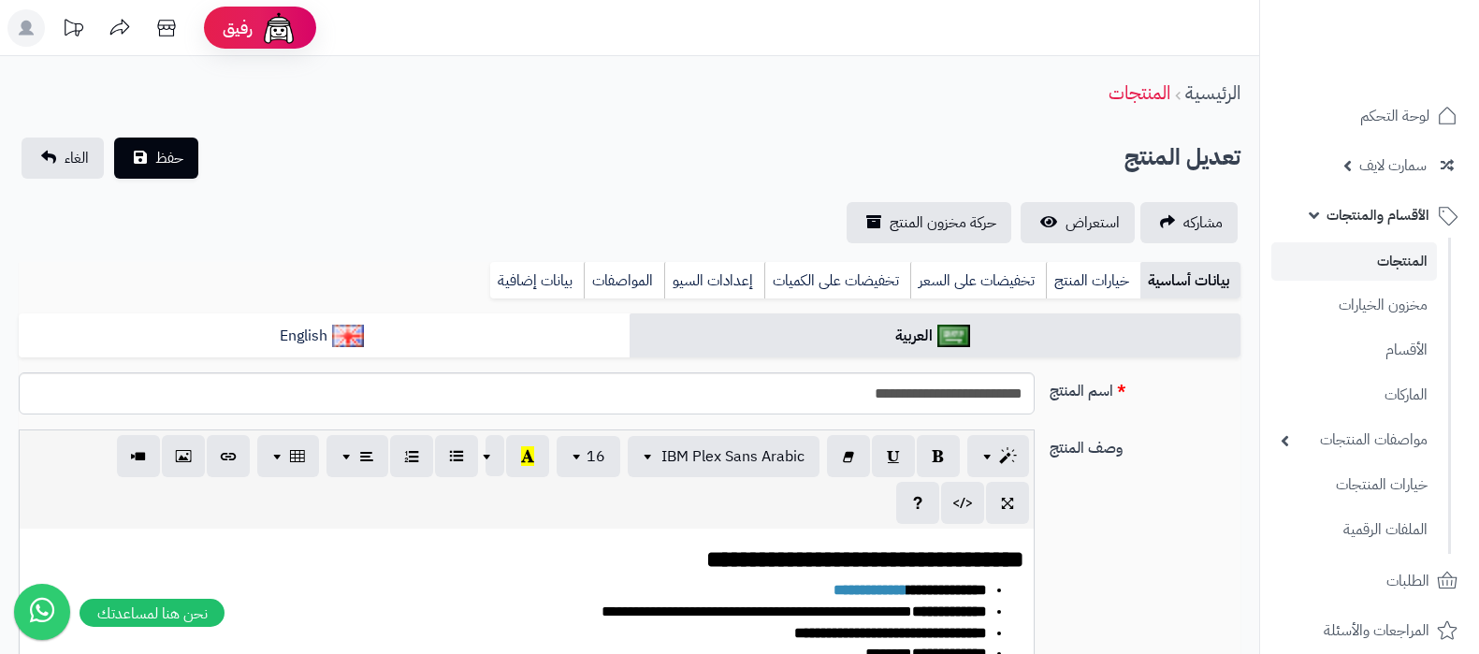
select select
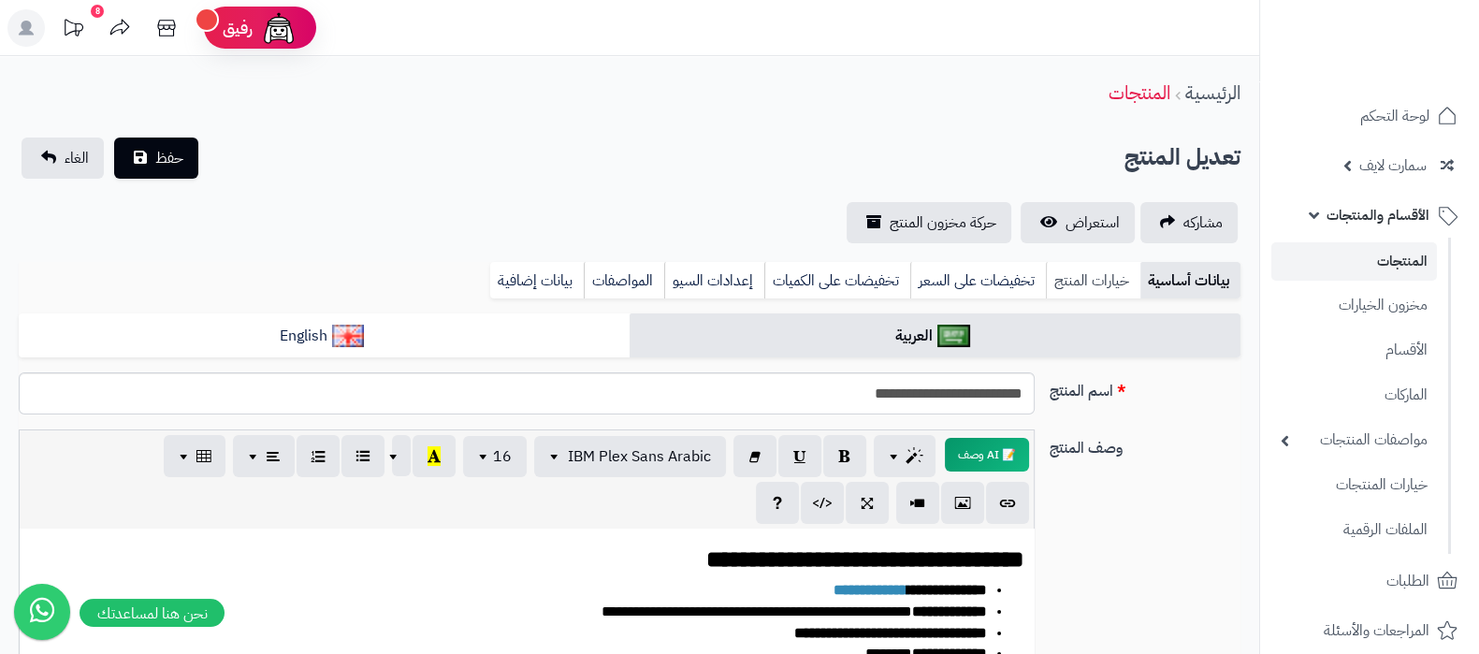
click at [1099, 288] on link "خيارات المنتج" at bounding box center [1093, 280] width 94 height 37
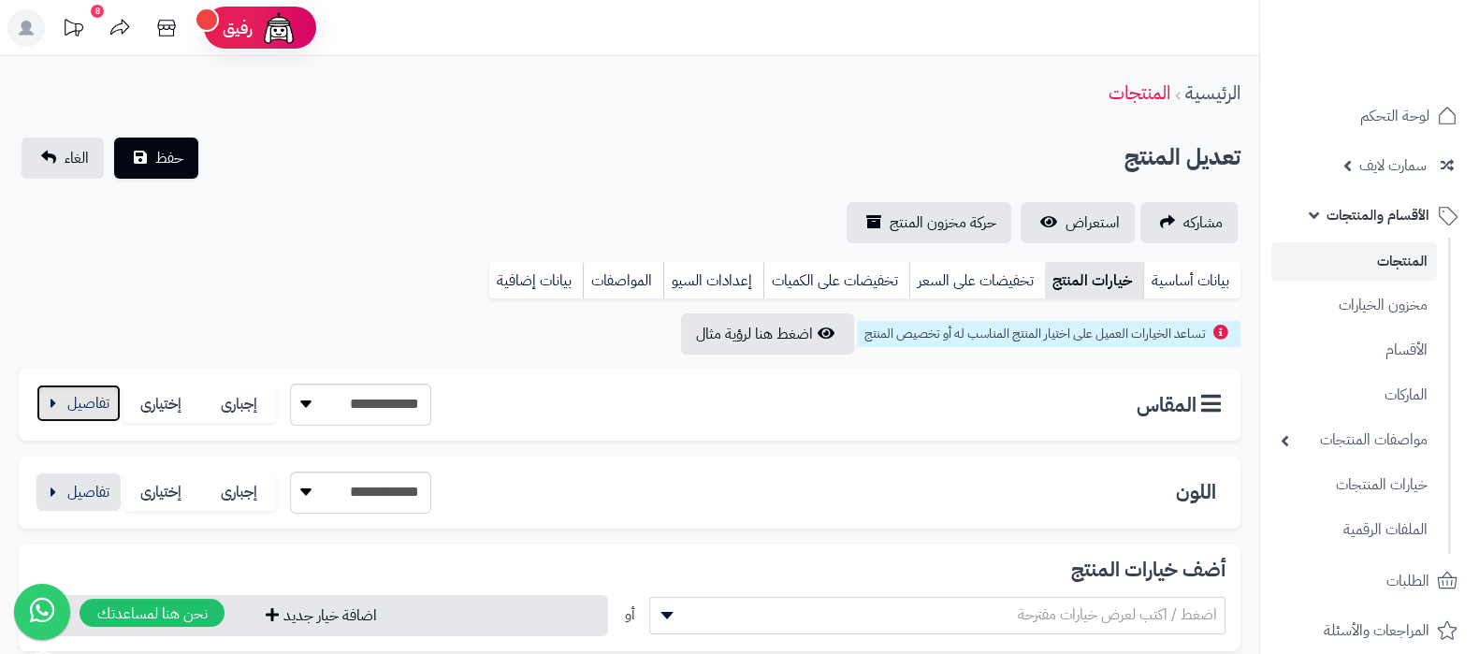
click at [85, 408] on button "button" at bounding box center [78, 402] width 84 height 37
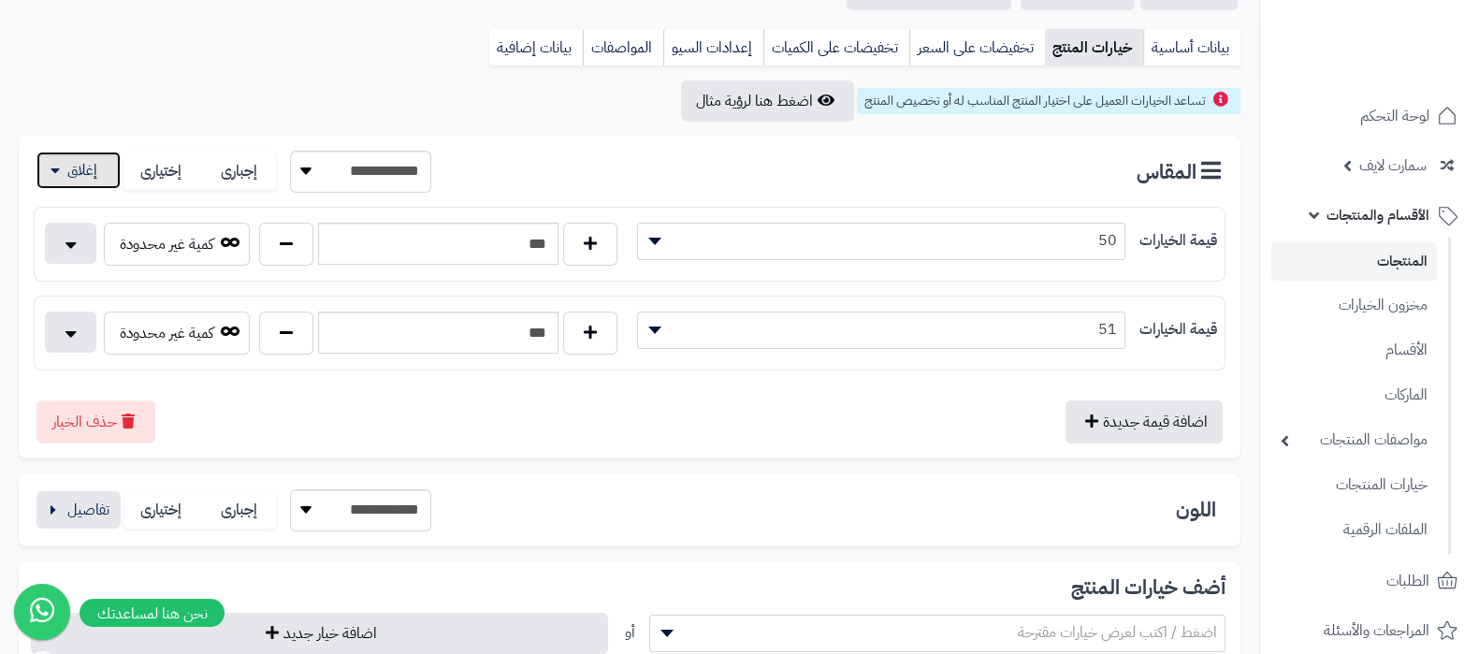
scroll to position [351, 0]
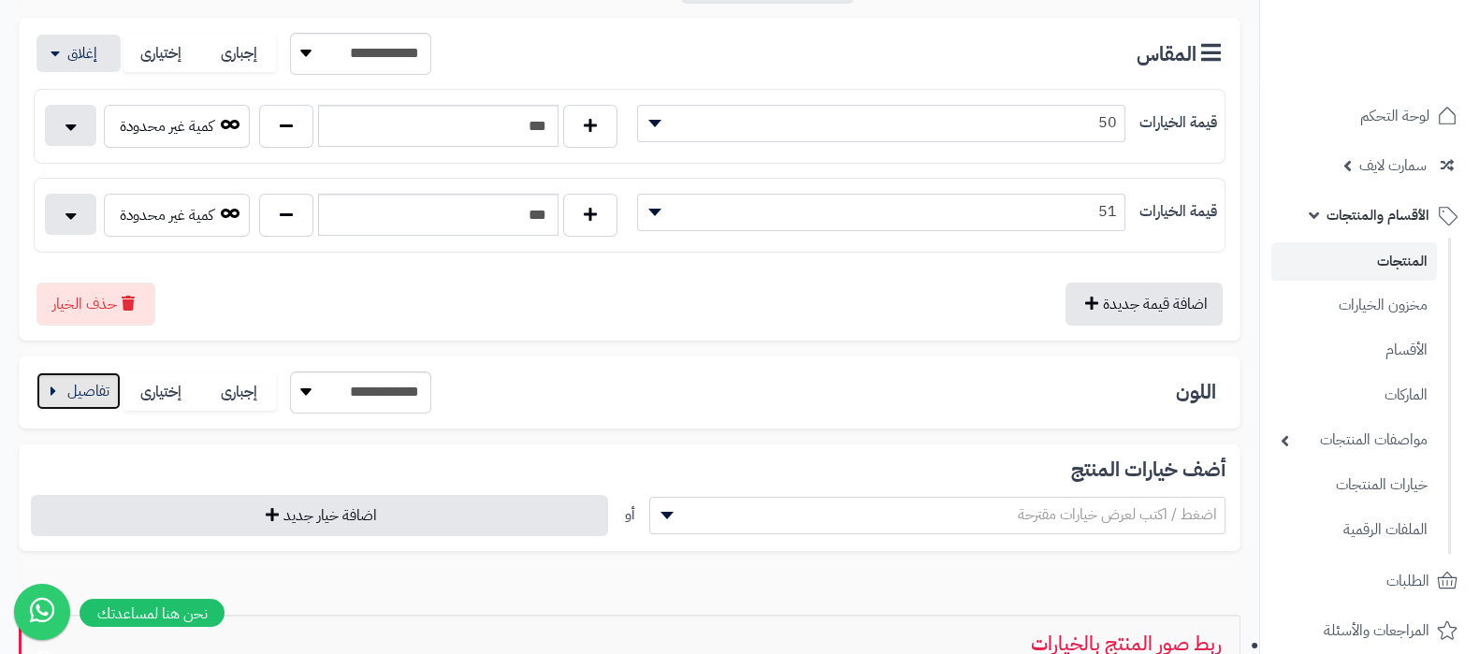
click at [94, 384] on button "button" at bounding box center [78, 390] width 84 height 37
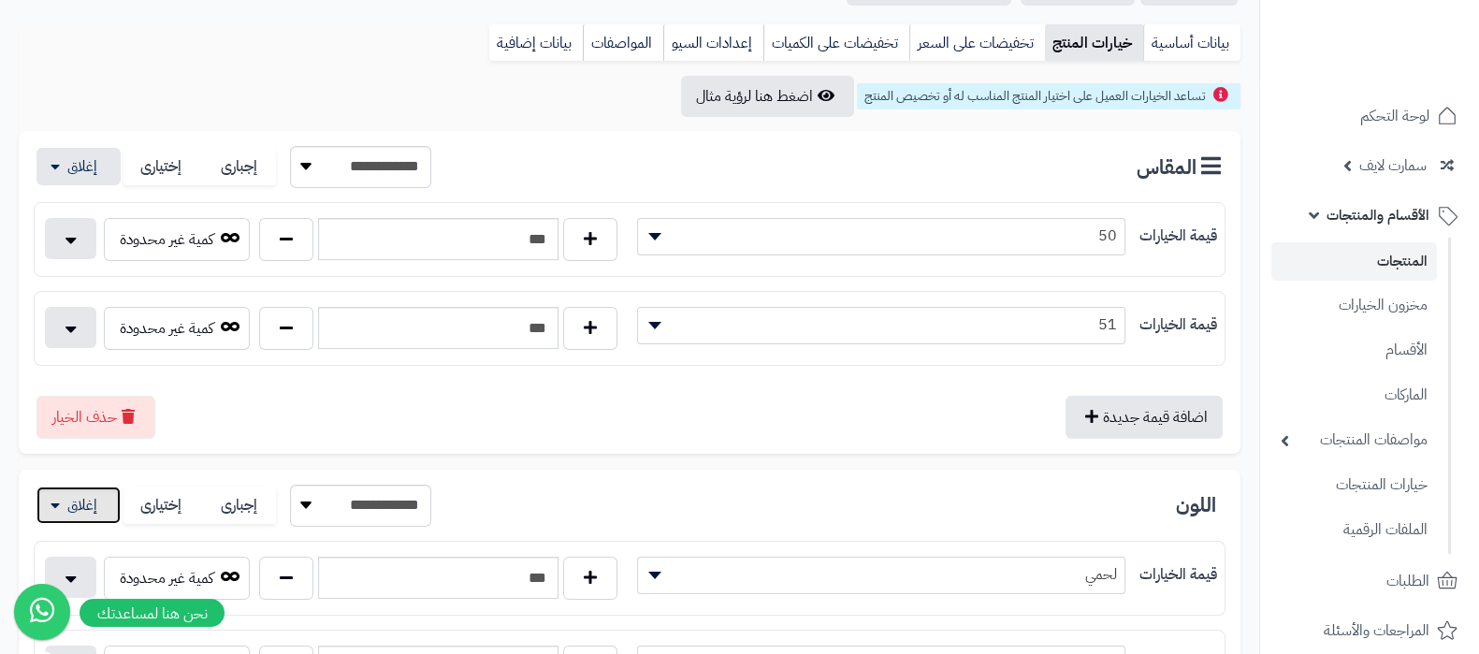
scroll to position [0, 0]
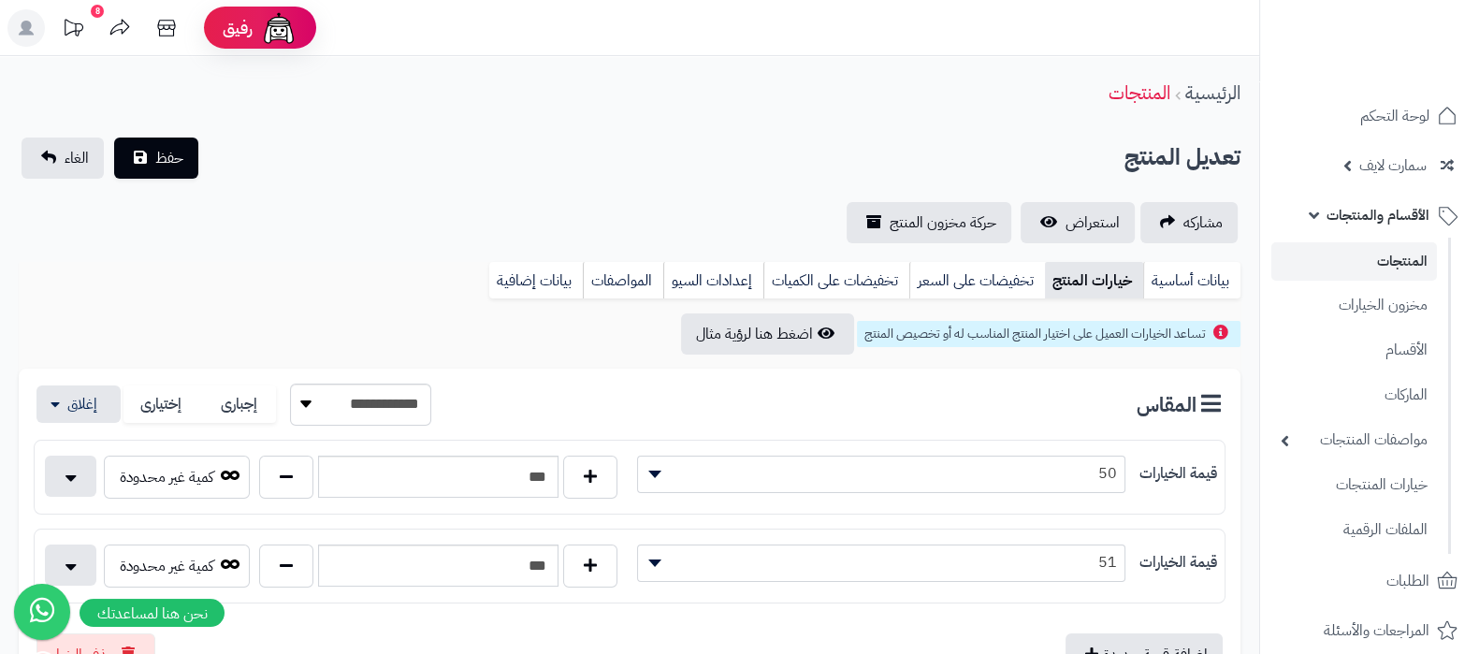
click at [198, 171] on div "حفظ الغاء" at bounding box center [110, 158] width 182 height 41
click at [191, 168] on button "حفظ" at bounding box center [156, 157] width 84 height 41
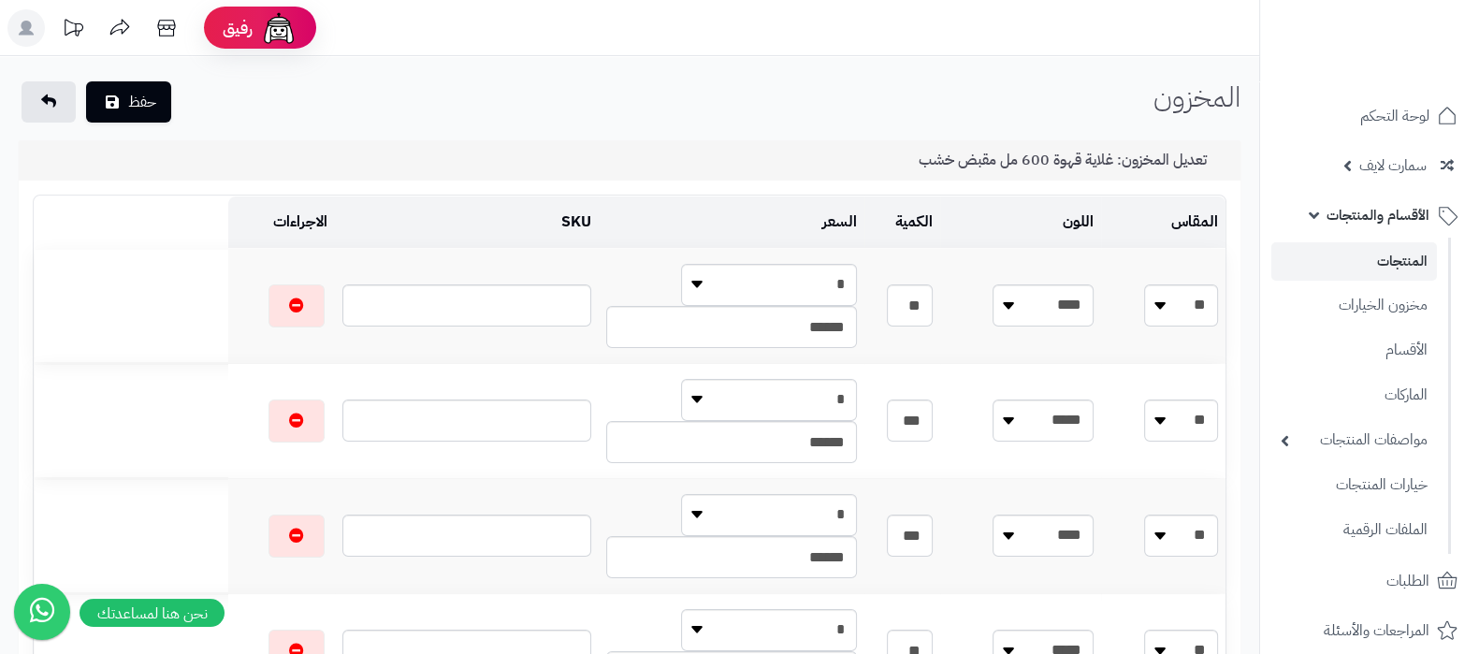
click at [1354, 259] on link "المنتجات" at bounding box center [1354, 261] width 166 height 38
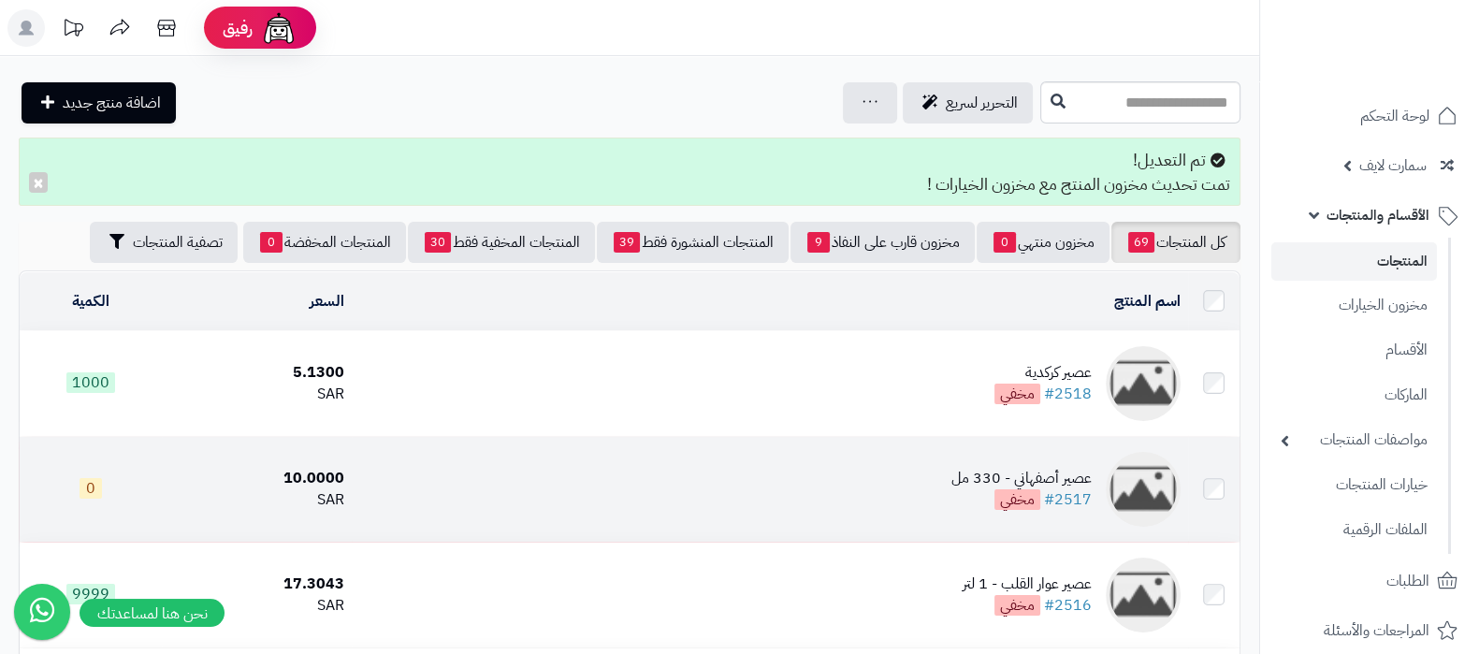
click at [988, 471] on div "عصير أصفهاني - 330 مل" at bounding box center [1021, 479] width 140 height 22
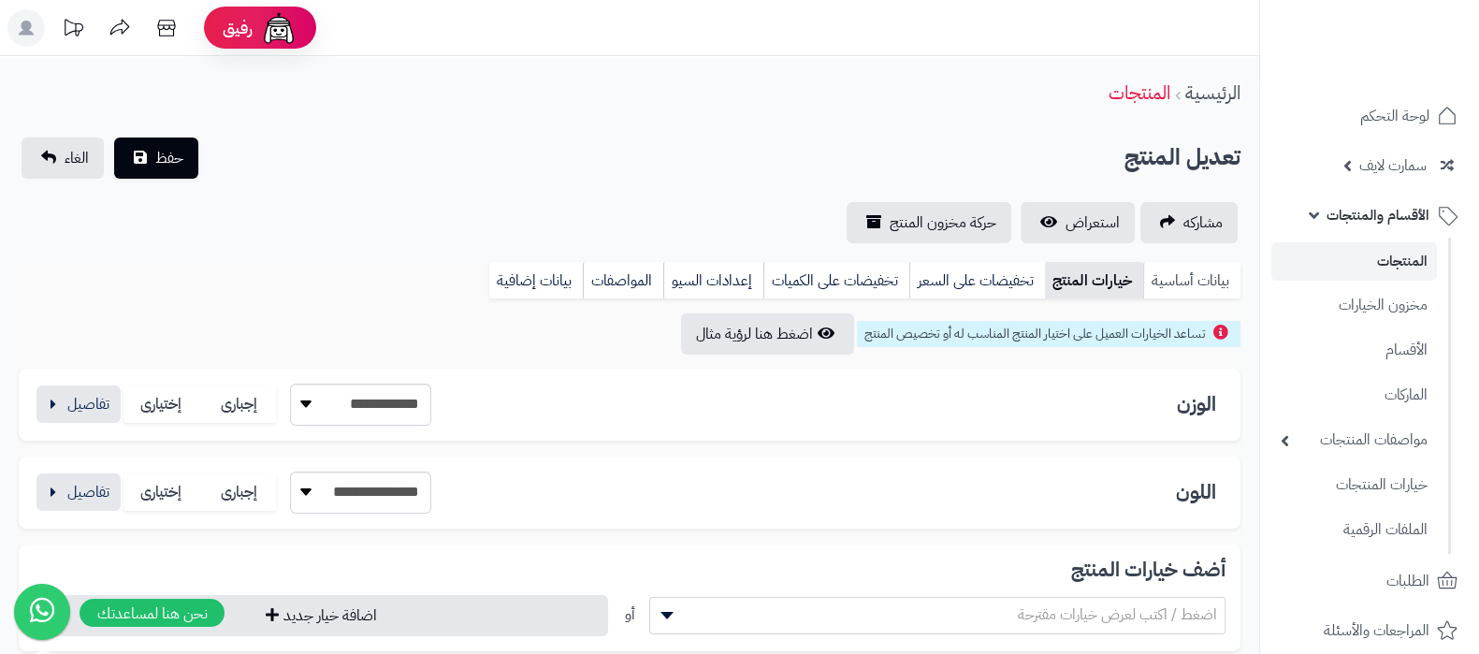
click at [1172, 272] on link "بيانات أساسية" at bounding box center [1191, 280] width 97 height 37
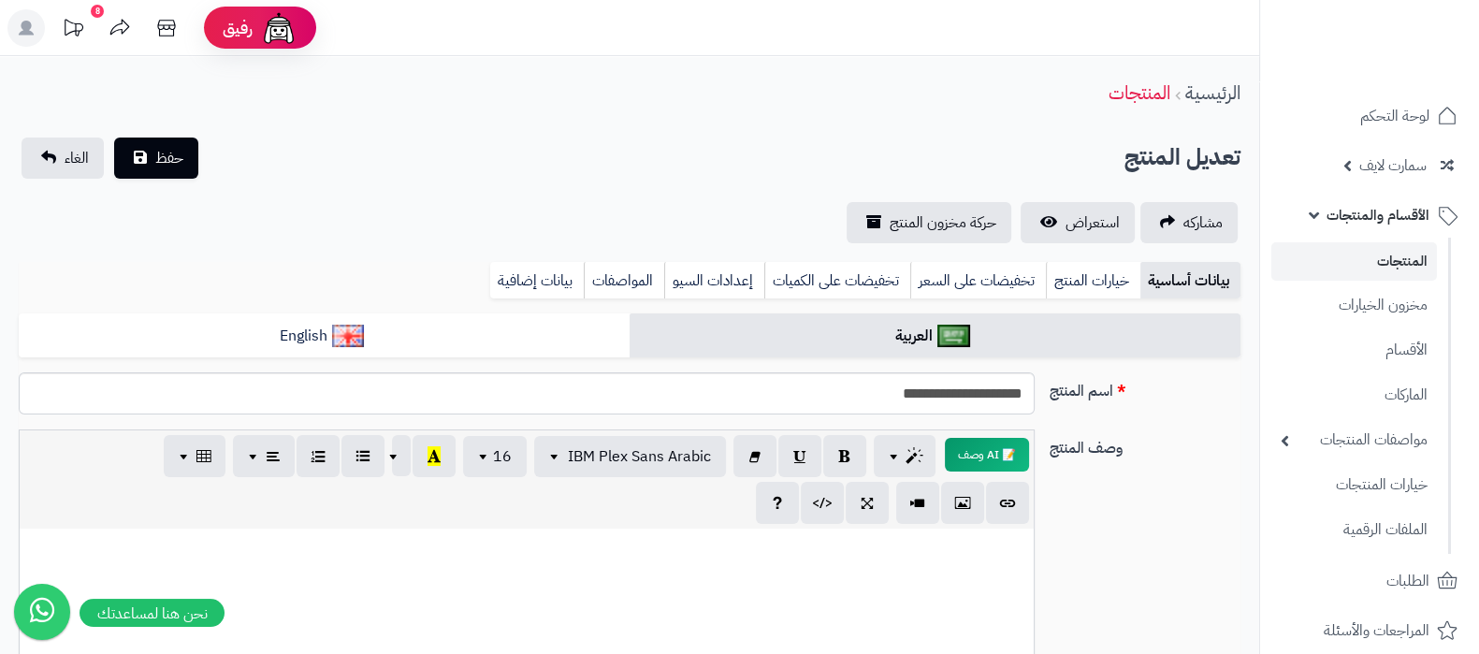
click at [1309, 264] on link "المنتجات" at bounding box center [1354, 261] width 166 height 38
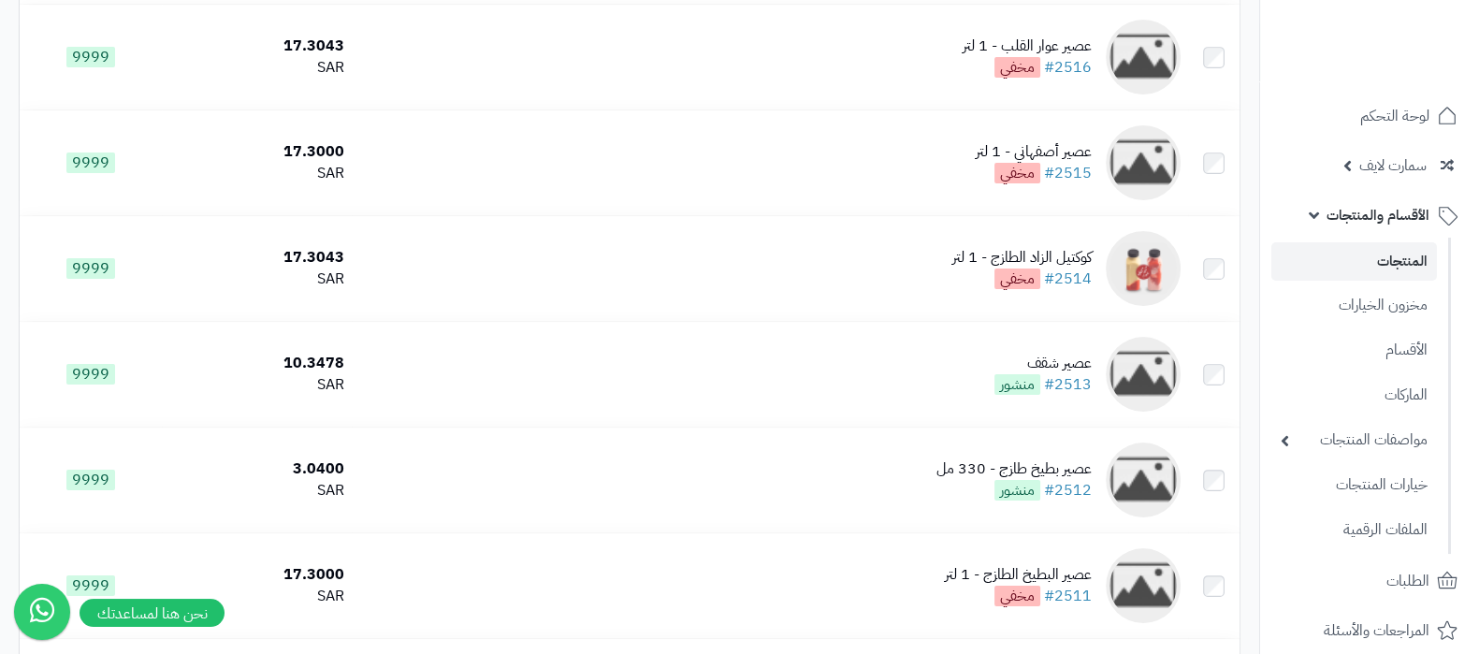
scroll to position [467, 0]
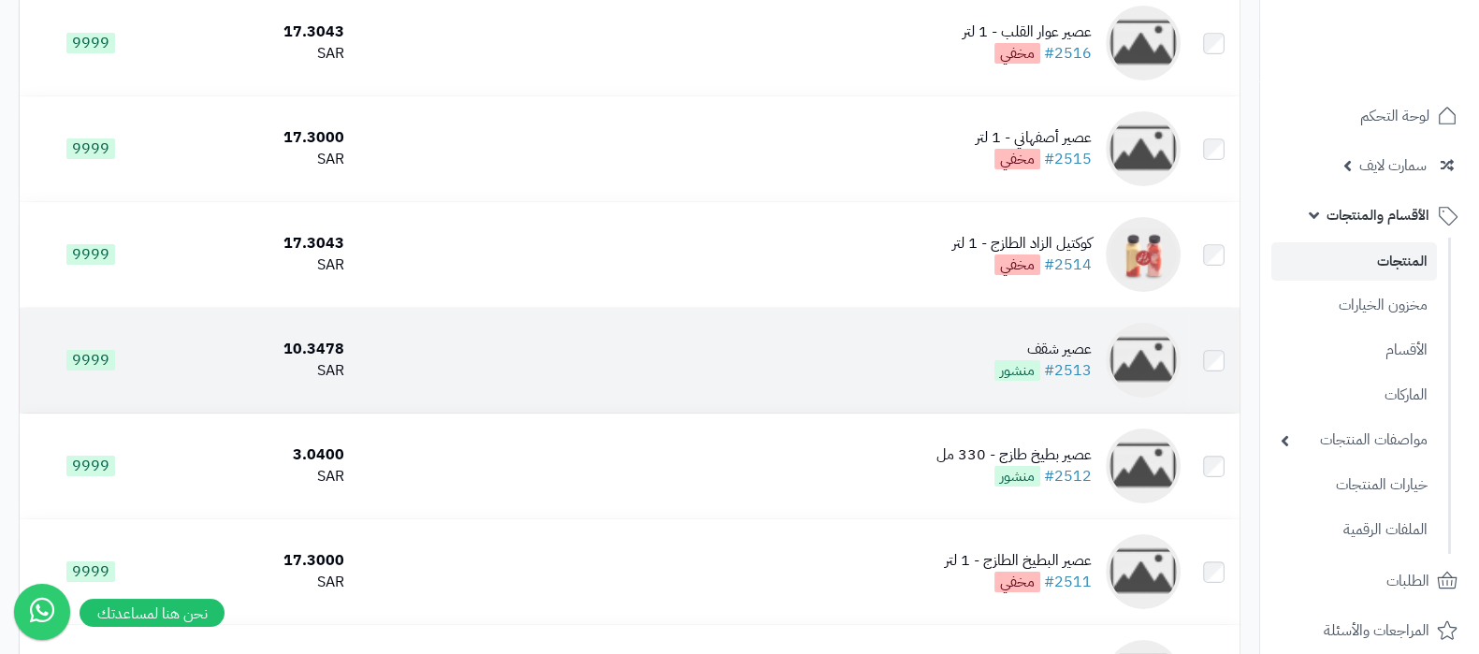
click at [1074, 339] on div "عصير شقف" at bounding box center [1042, 350] width 97 height 22
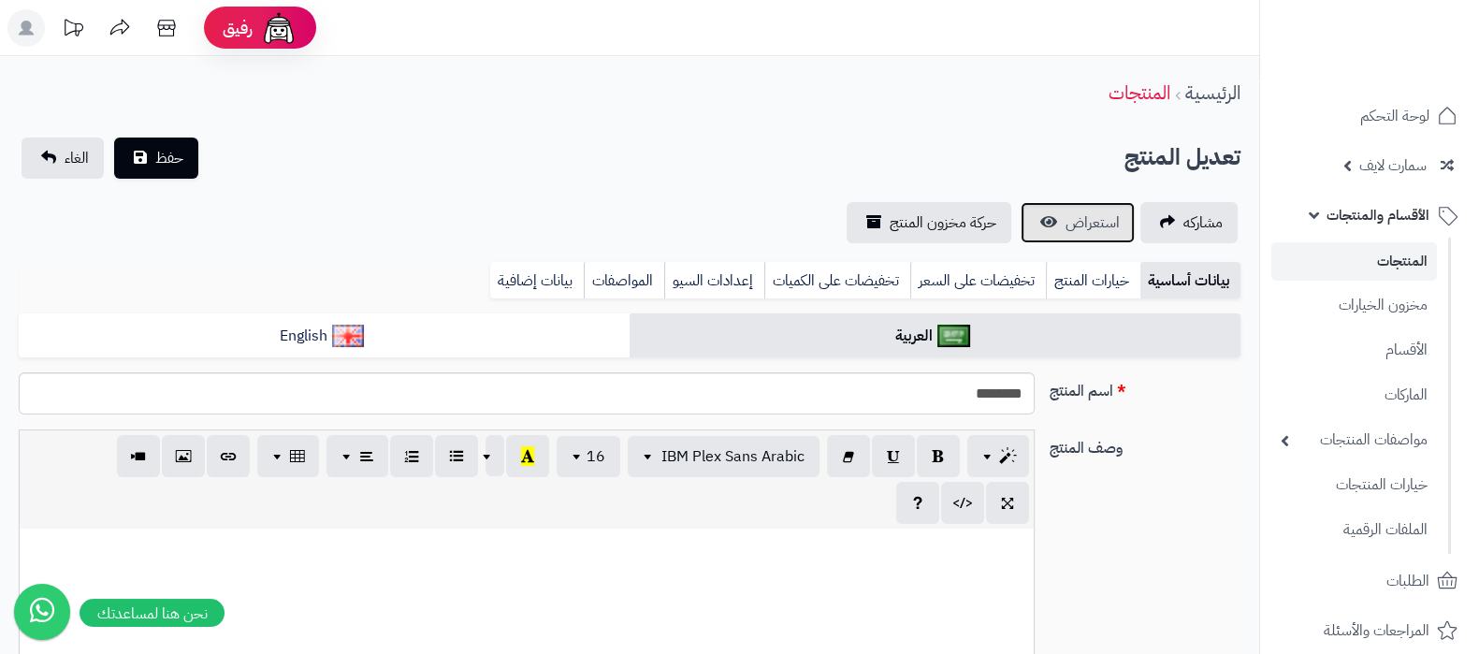
click at [1095, 224] on span "استعراض" at bounding box center [1092, 222] width 54 height 22
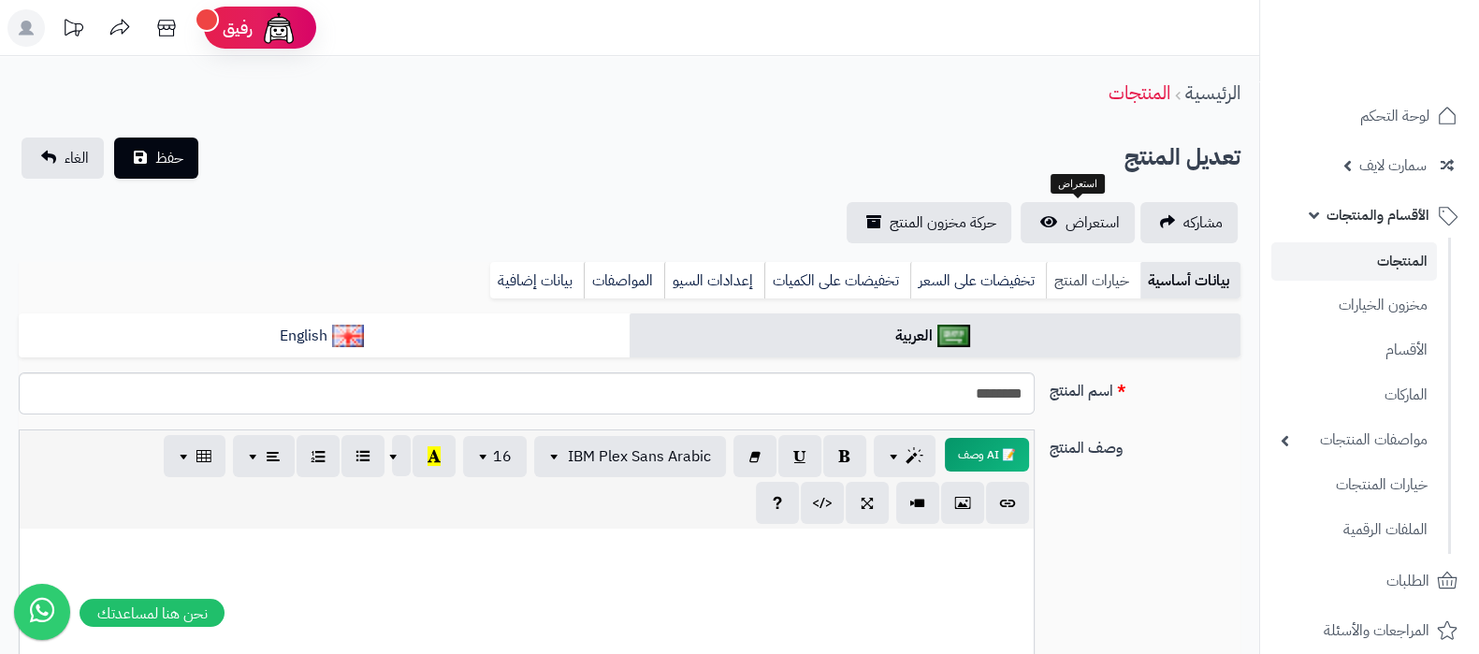
click at [1087, 296] on link "خيارات المنتج" at bounding box center [1093, 280] width 94 height 37
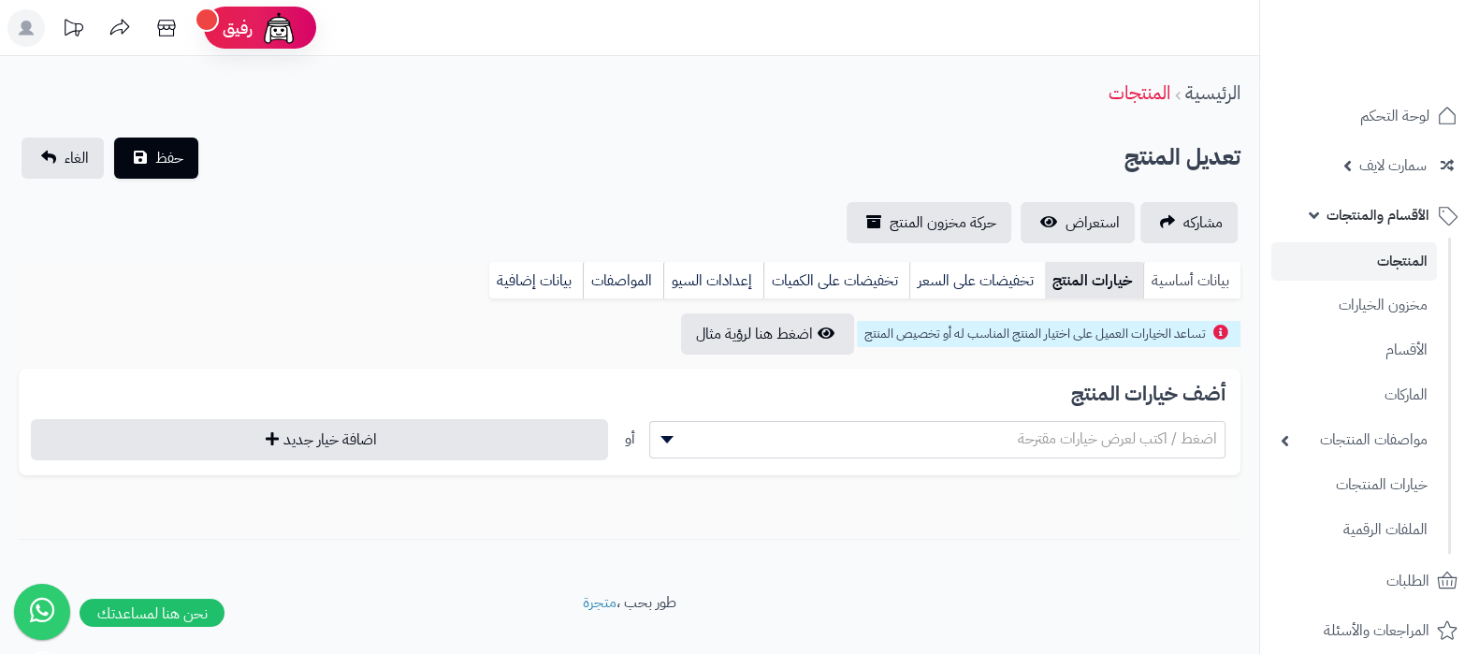
click at [1203, 283] on link "بيانات أساسية" at bounding box center [1191, 280] width 97 height 37
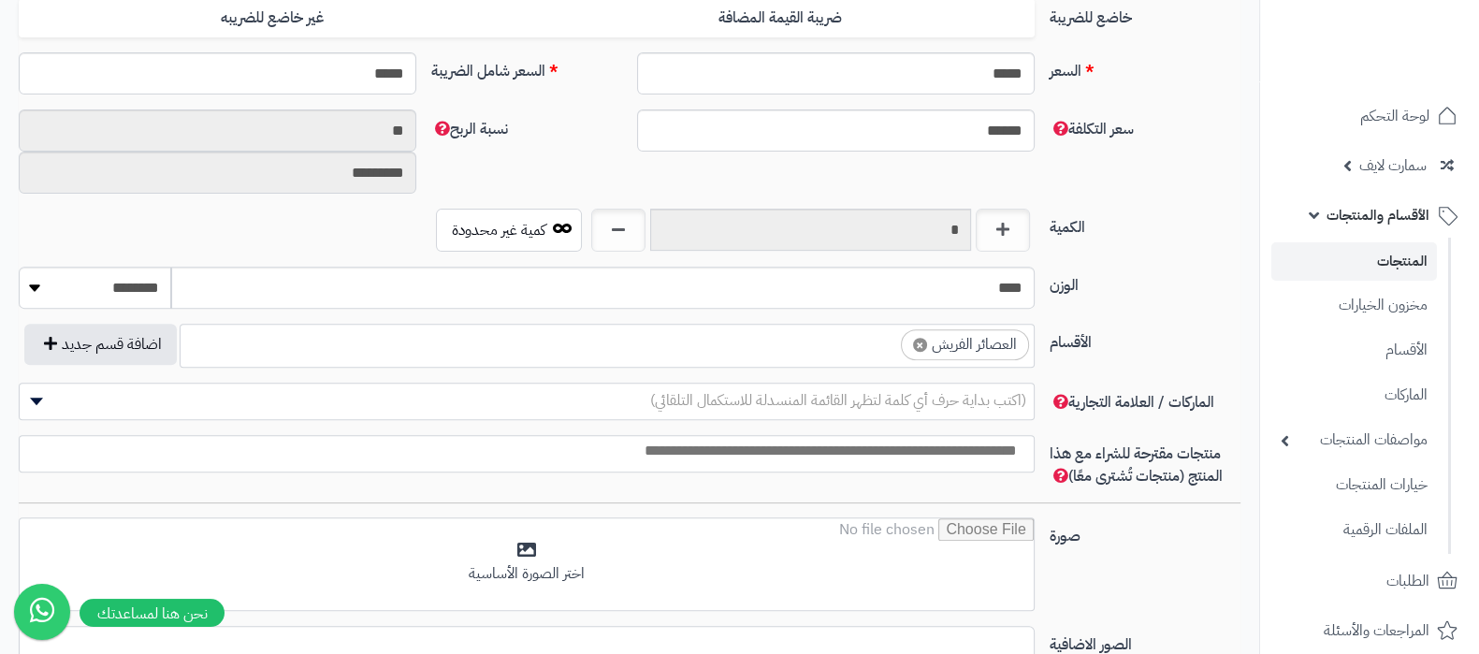
scroll to position [702, 0]
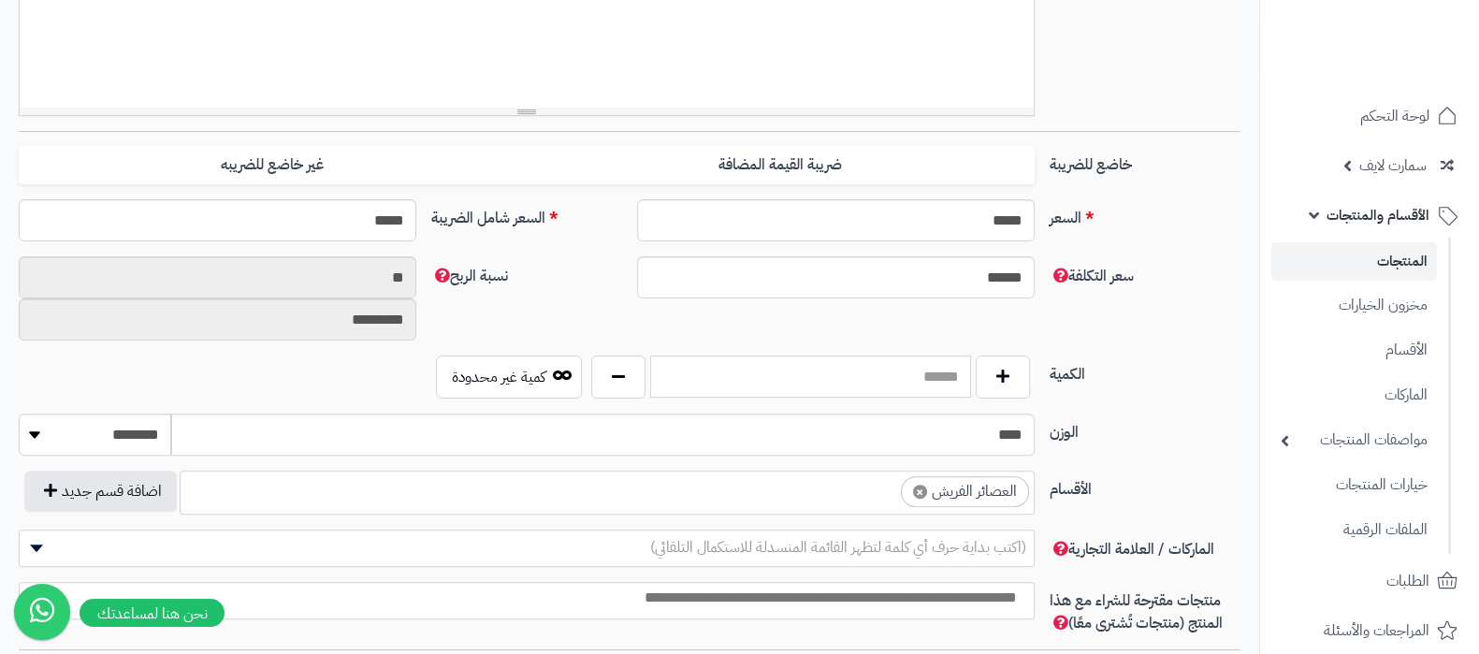
click at [868, 384] on input "text" at bounding box center [810, 376] width 321 height 42
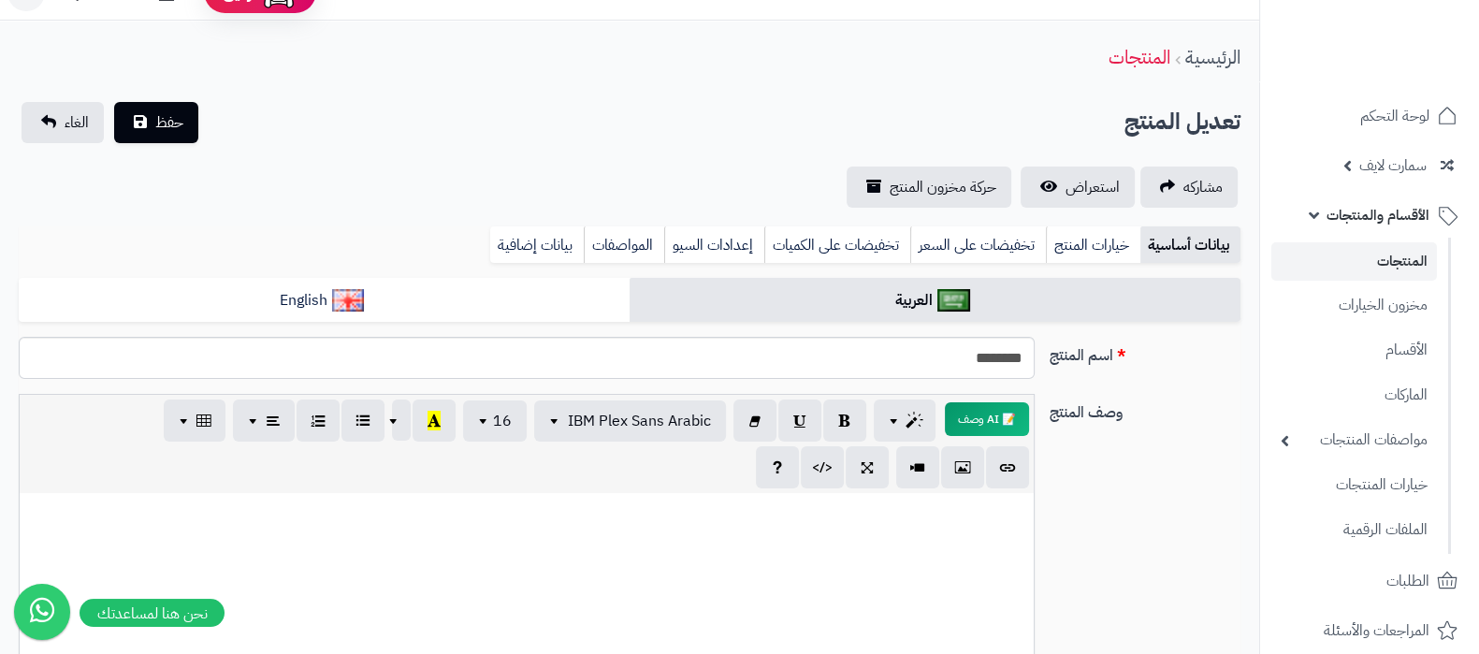
scroll to position [0, 0]
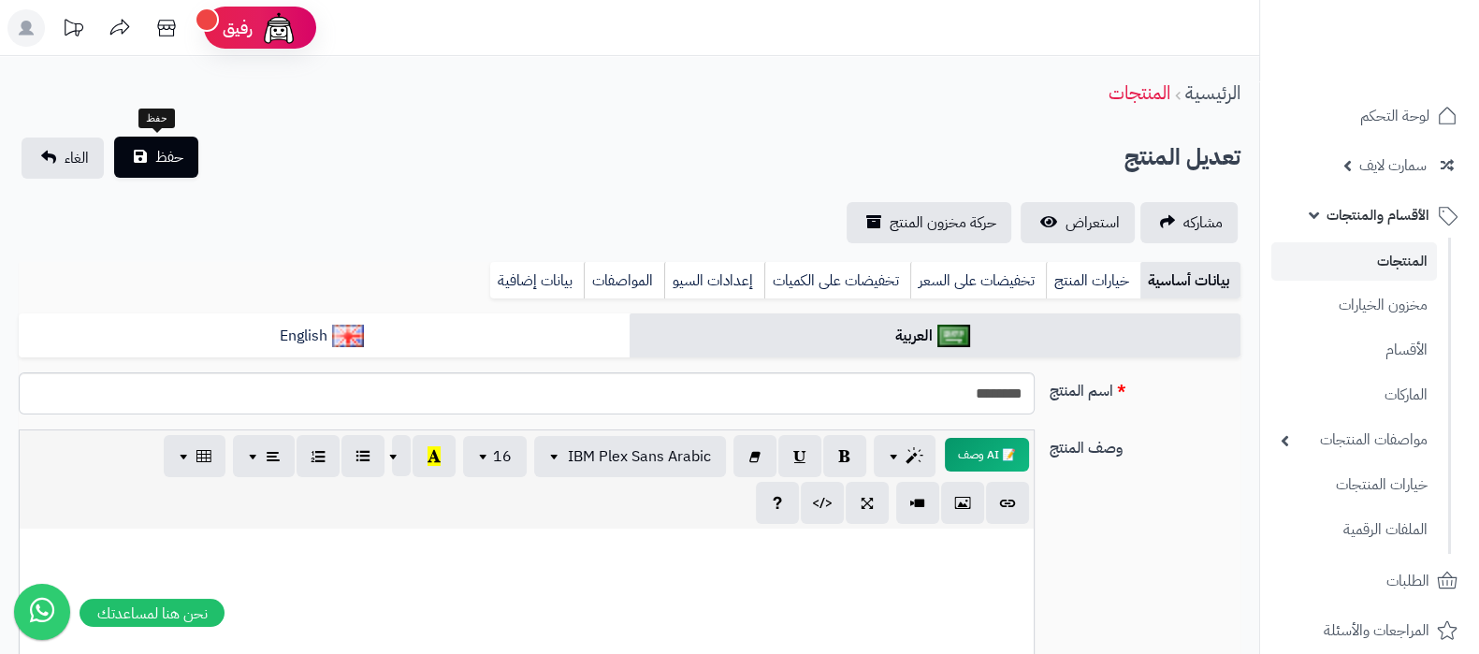
type input "***"
click at [152, 160] on button "حفظ" at bounding box center [156, 157] width 84 height 41
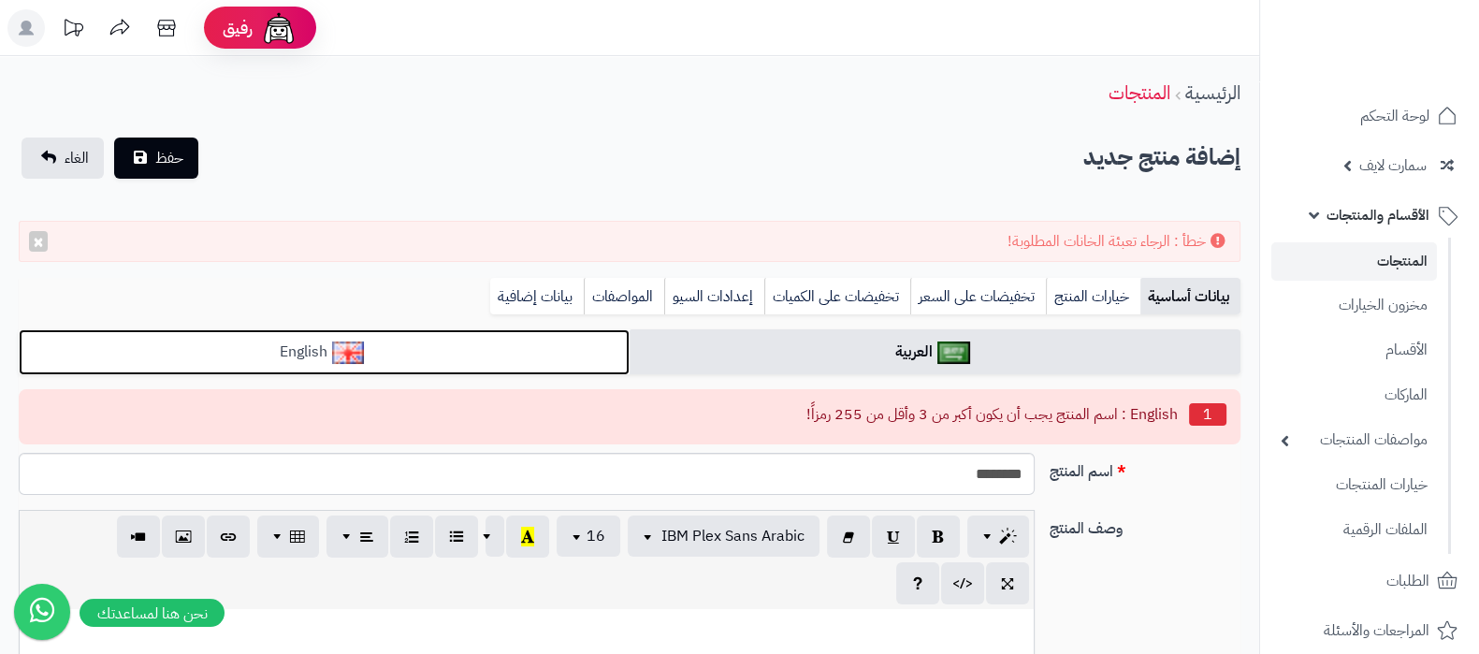
click at [551, 343] on link "English" at bounding box center [324, 352] width 611 height 46
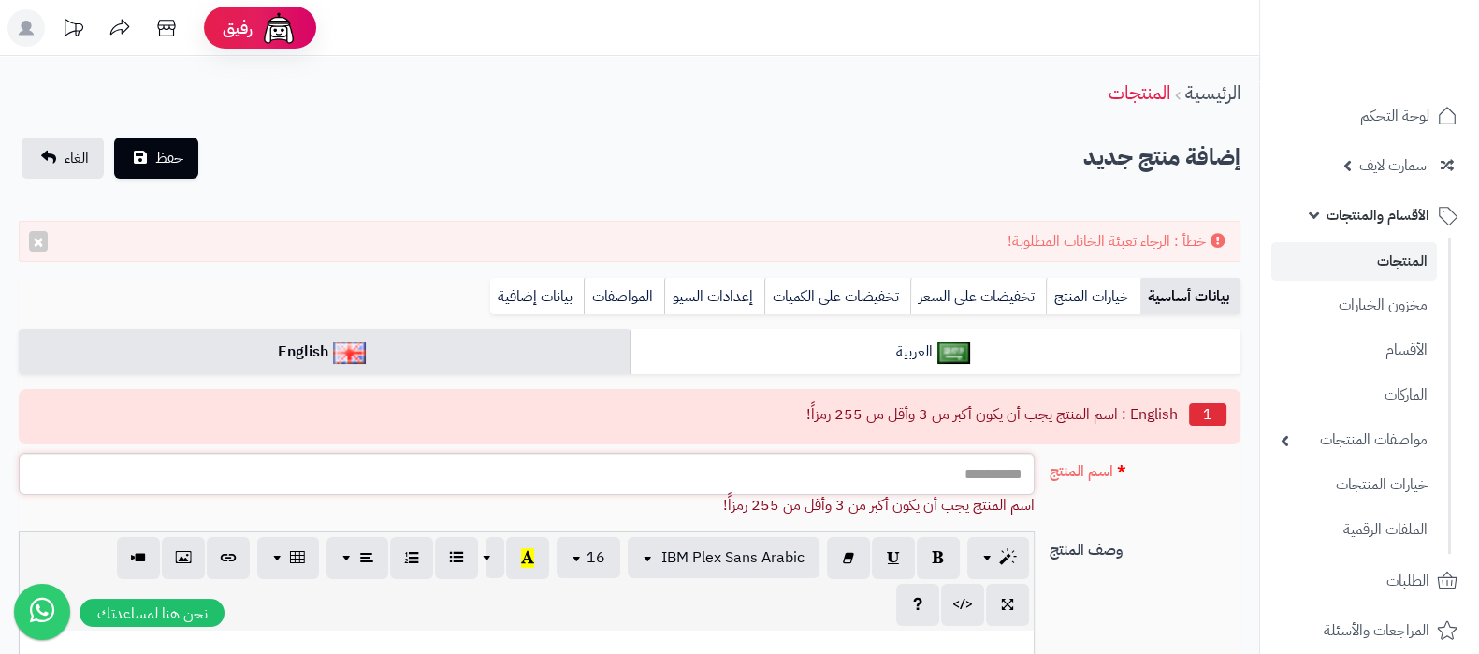
click at [803, 453] on input "اسم المنتج" at bounding box center [527, 474] width 1016 height 42
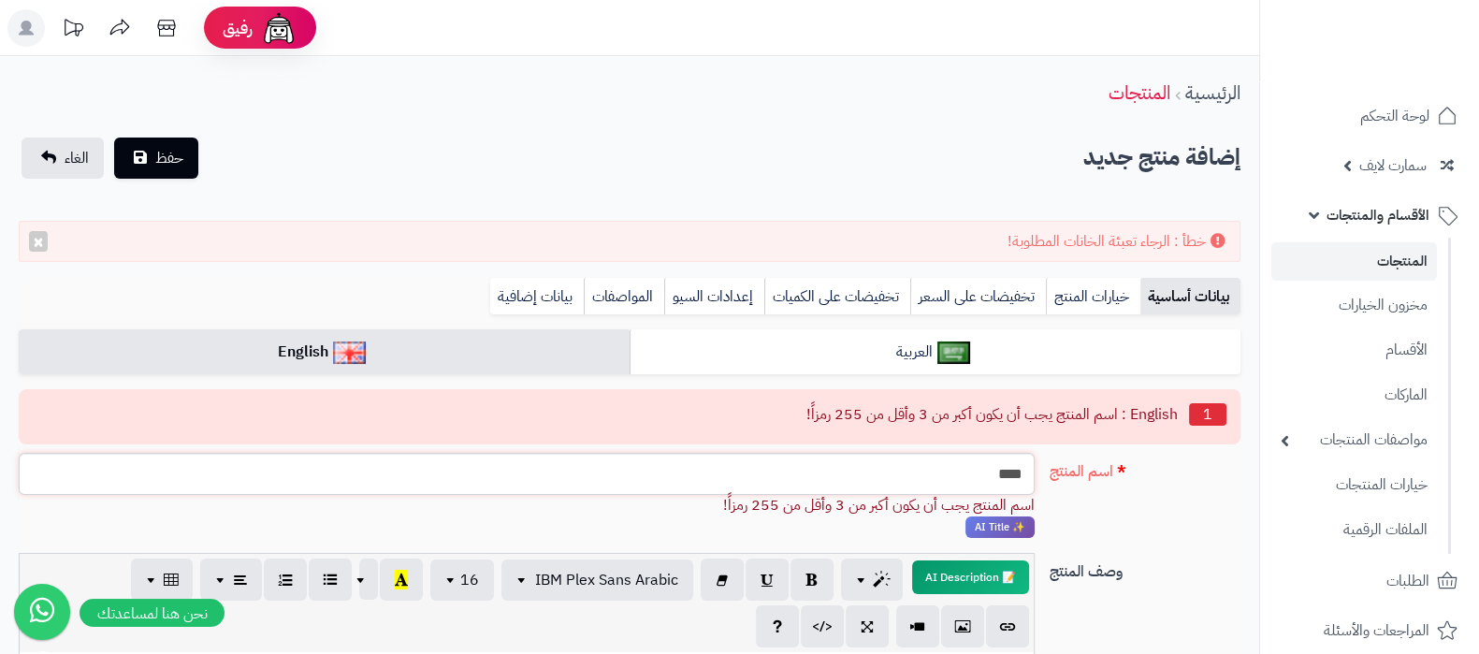
type input "****"
click at [1167, 525] on div "اسم المنتج **** اسم المنتج يجب أن يكون أكبر من 3 وأقل من 255 رمزاً! ✨ AI Title" at bounding box center [629, 503] width 1237 height 101
click at [169, 168] on button "حفظ" at bounding box center [156, 157] width 84 height 41
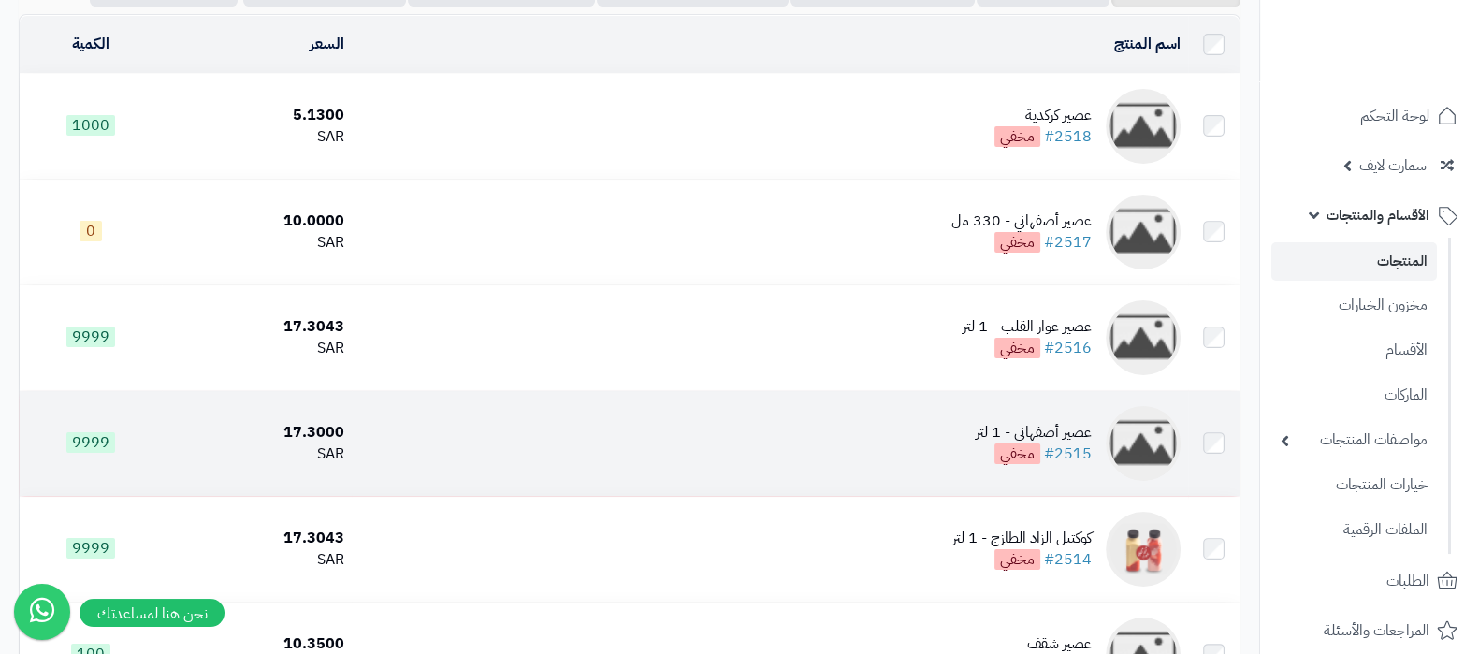
scroll to position [351, 0]
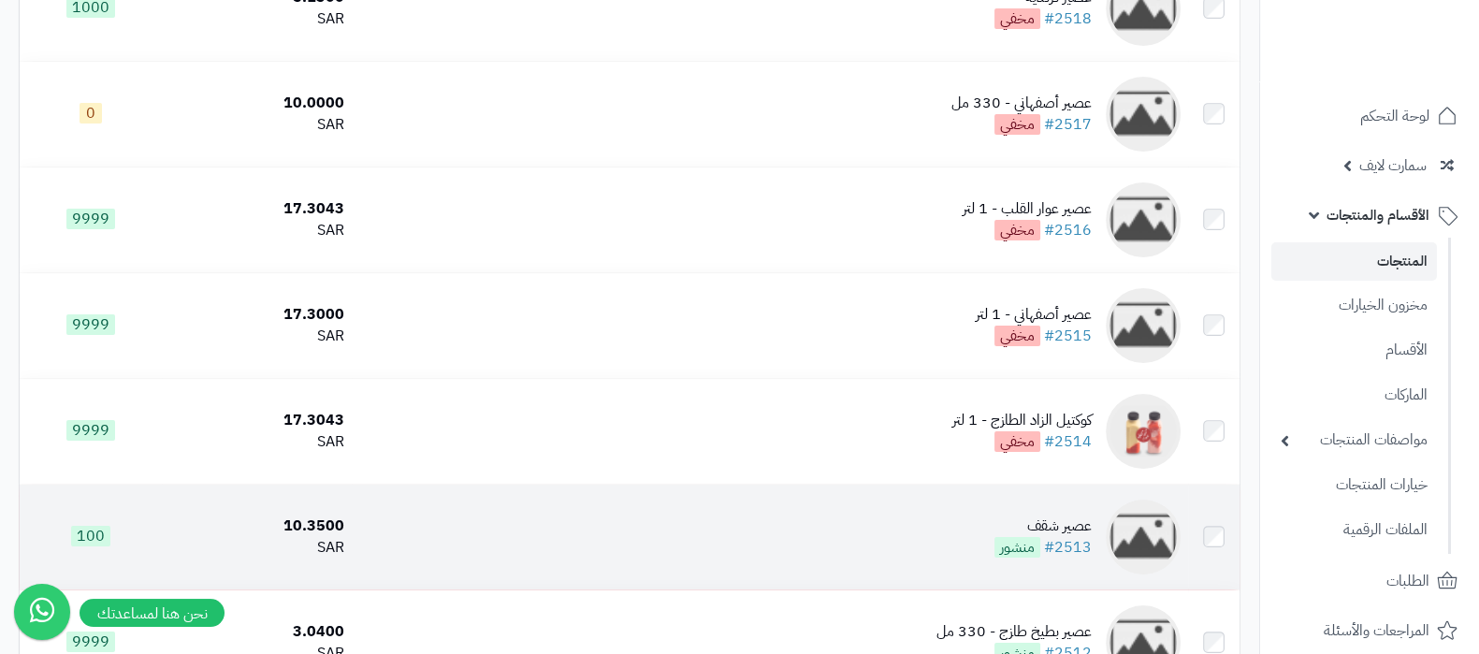
click at [977, 509] on td "عصير شقف #2513 منشور" at bounding box center [770, 537] width 836 height 105
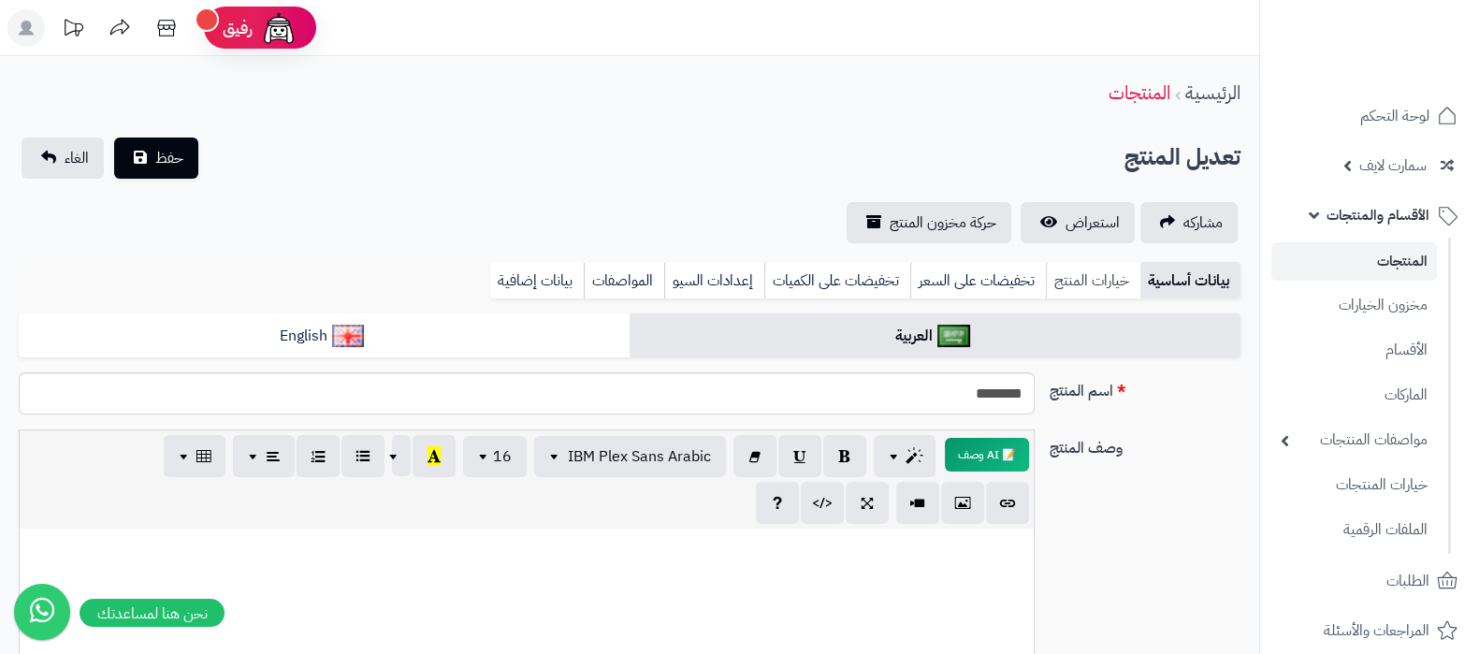
click at [1099, 269] on link "خيارات المنتج" at bounding box center [1093, 280] width 94 height 37
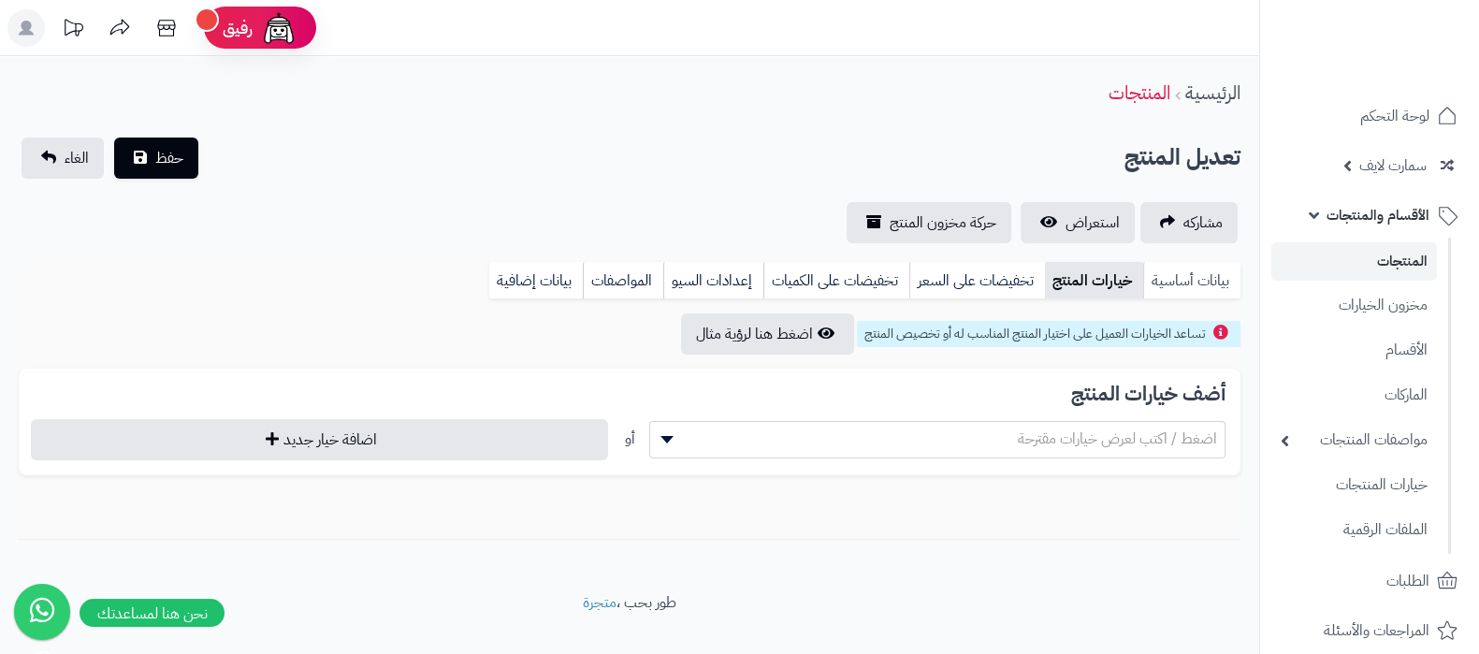
click at [1190, 282] on link "بيانات أساسية" at bounding box center [1191, 280] width 97 height 37
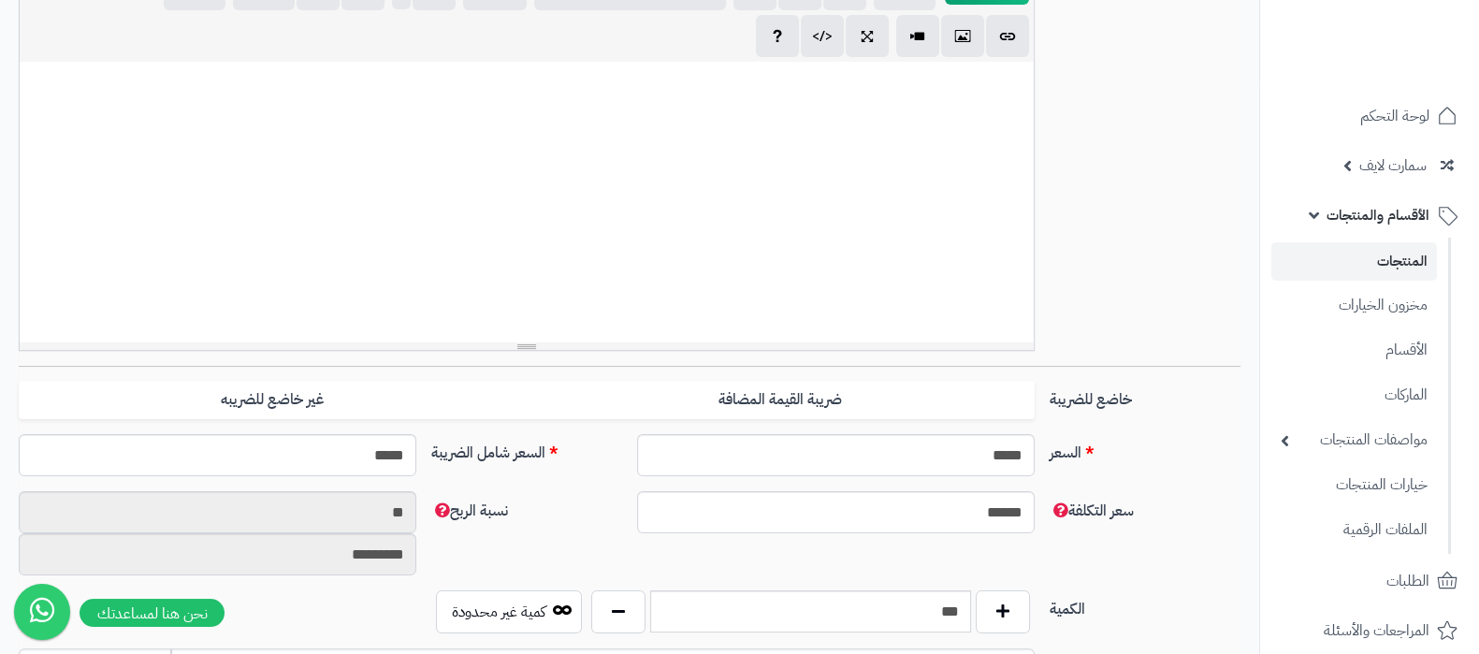
scroll to position [702, 0]
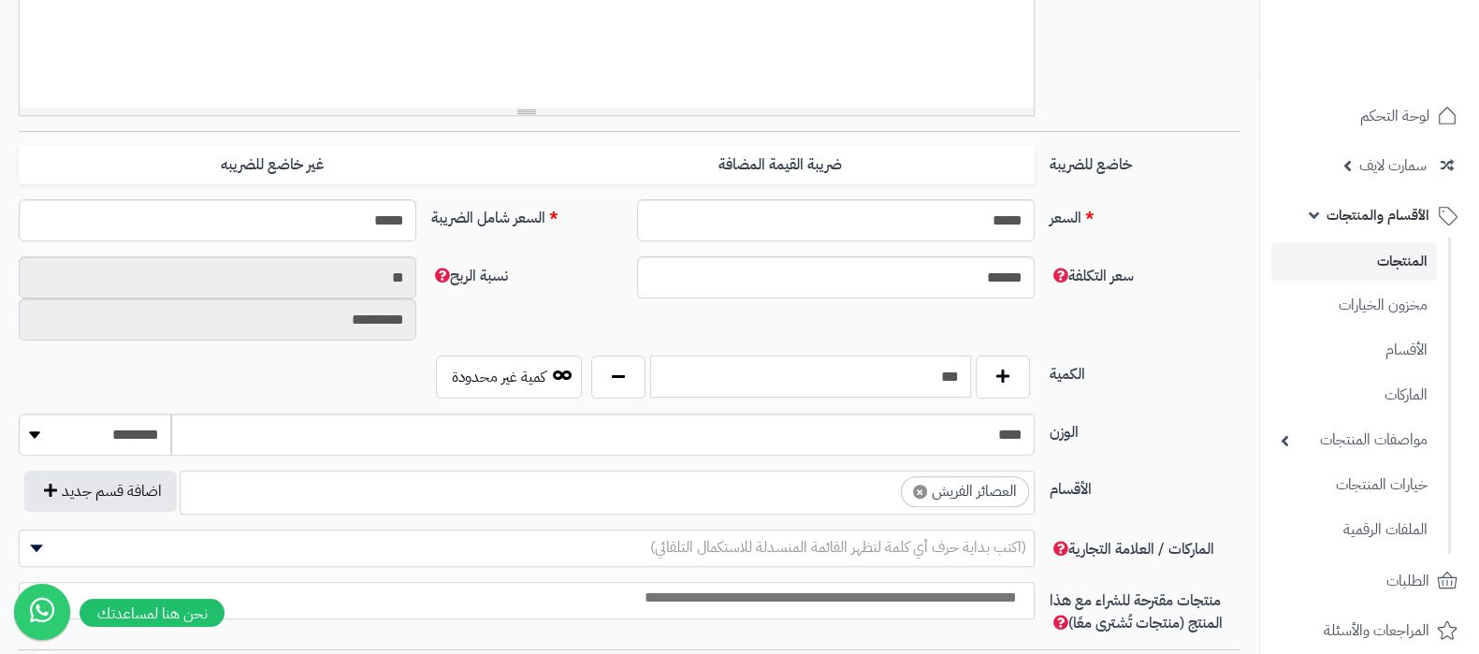
click at [940, 376] on input "***" at bounding box center [810, 376] width 321 height 42
click at [941, 377] on input "***" at bounding box center [810, 376] width 321 height 42
type input "***"
click at [1177, 384] on div "الكمية *** كمية غير محدودة" at bounding box center [629, 384] width 1237 height 58
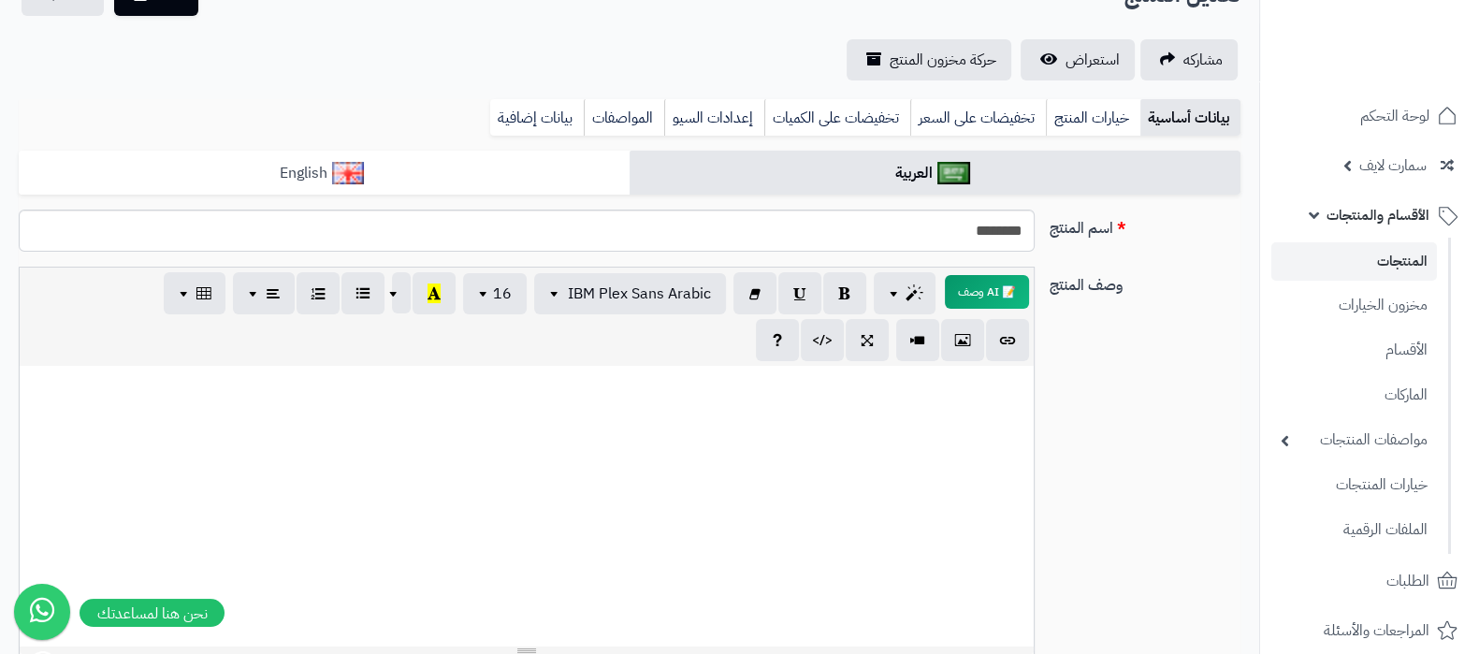
scroll to position [0, 0]
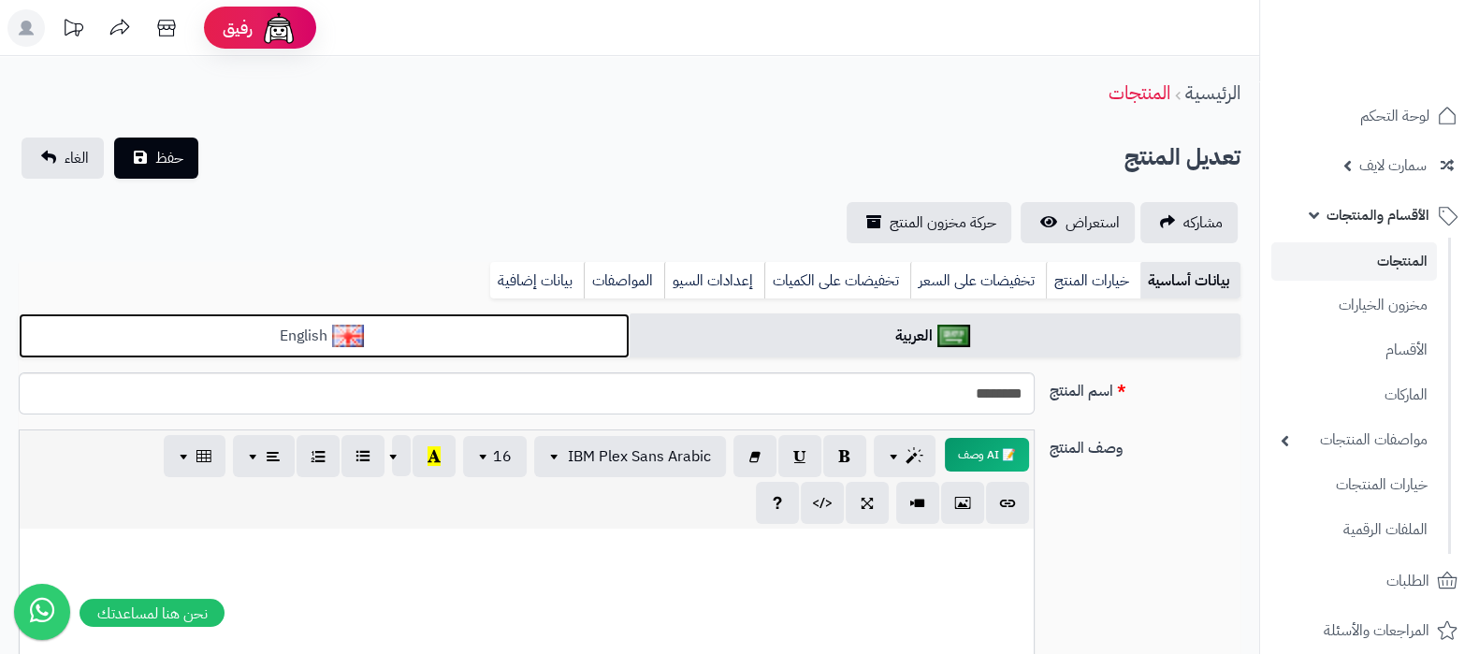
click at [462, 345] on link "English" at bounding box center [324, 336] width 611 height 46
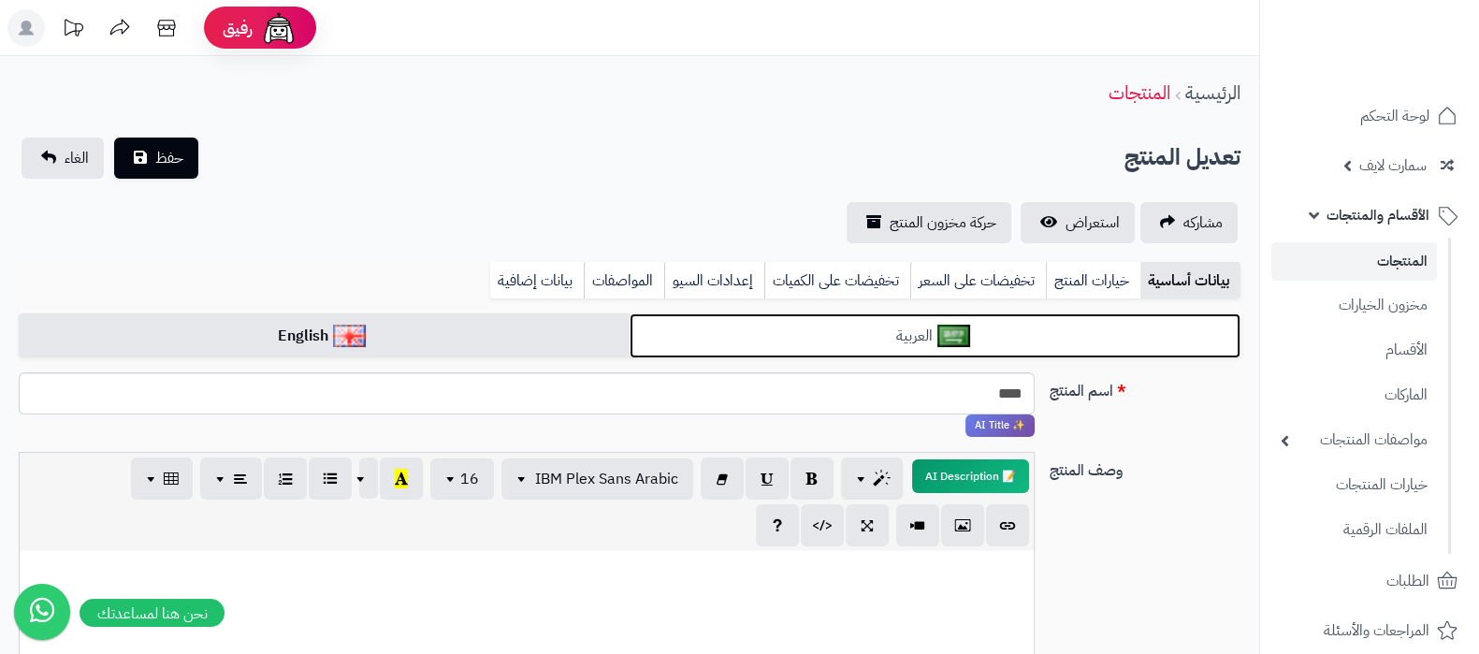
click at [807, 331] on link "العربية" at bounding box center [935, 336] width 611 height 46
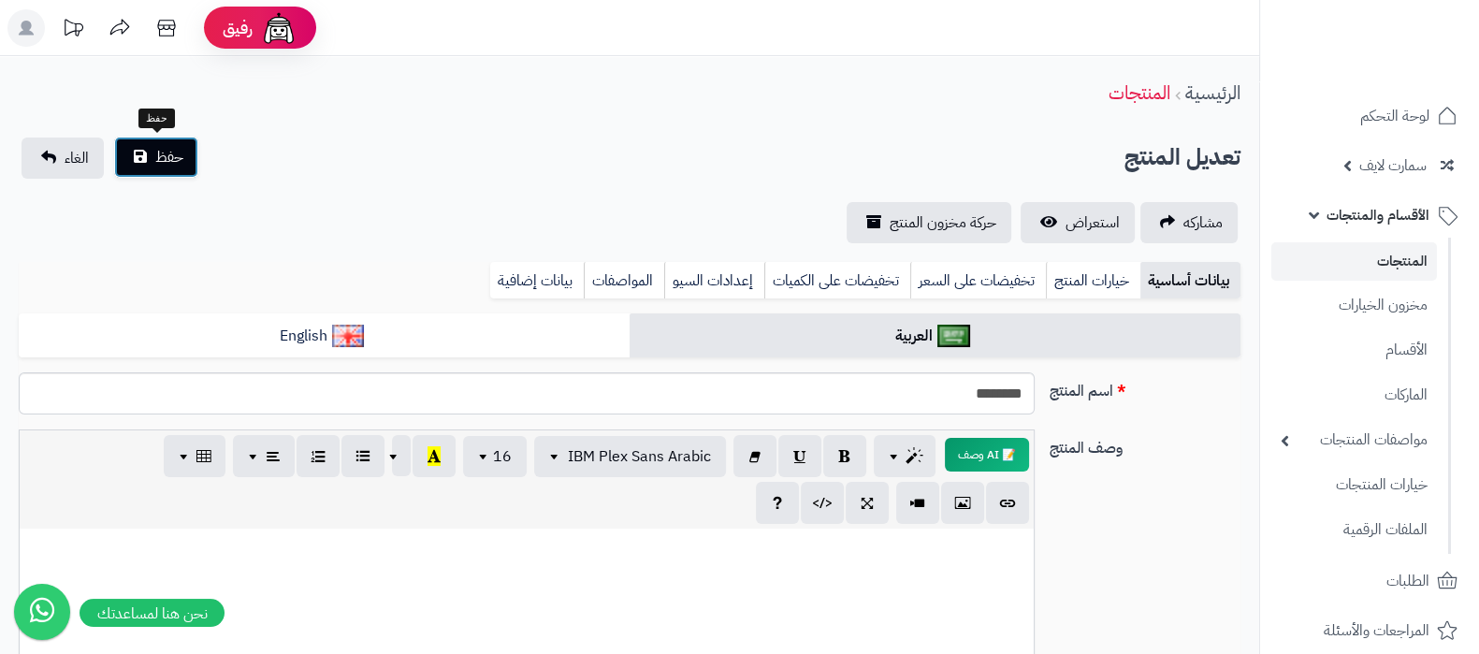
click at [178, 153] on span "حفظ" at bounding box center [169, 157] width 28 height 22
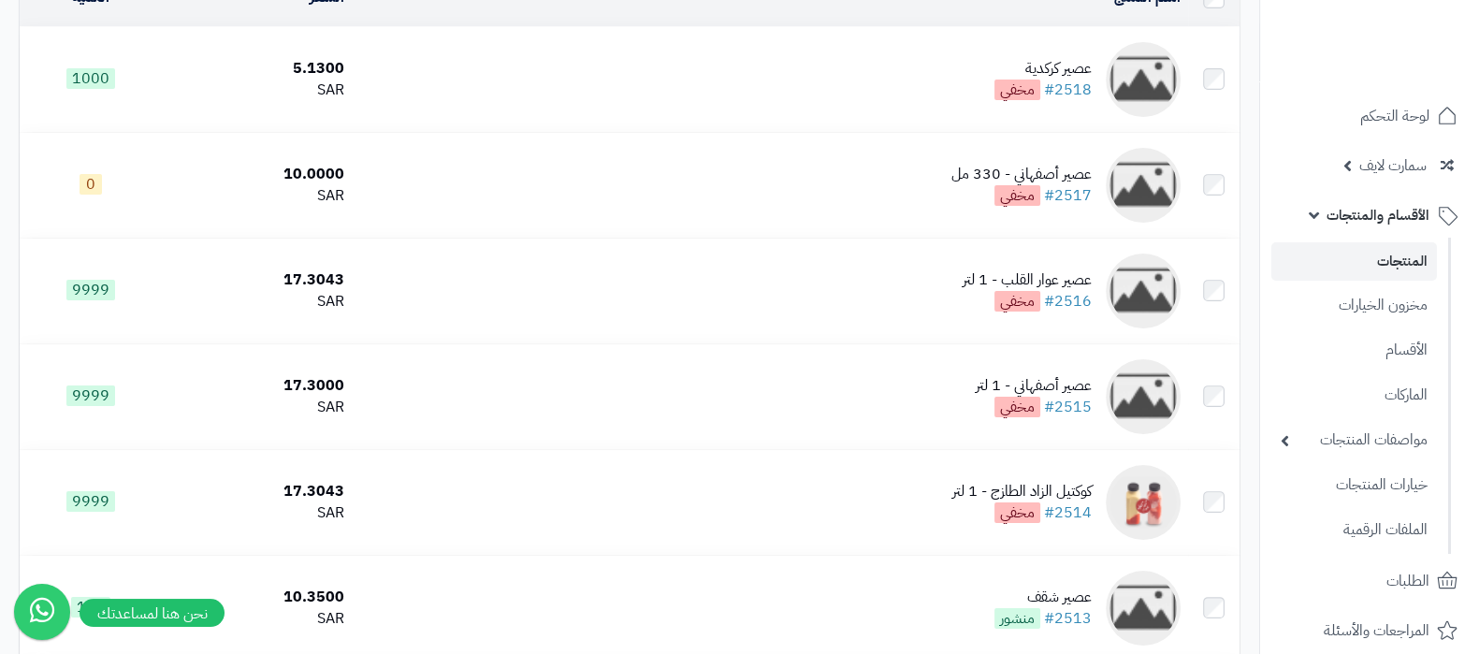
scroll to position [351, 0]
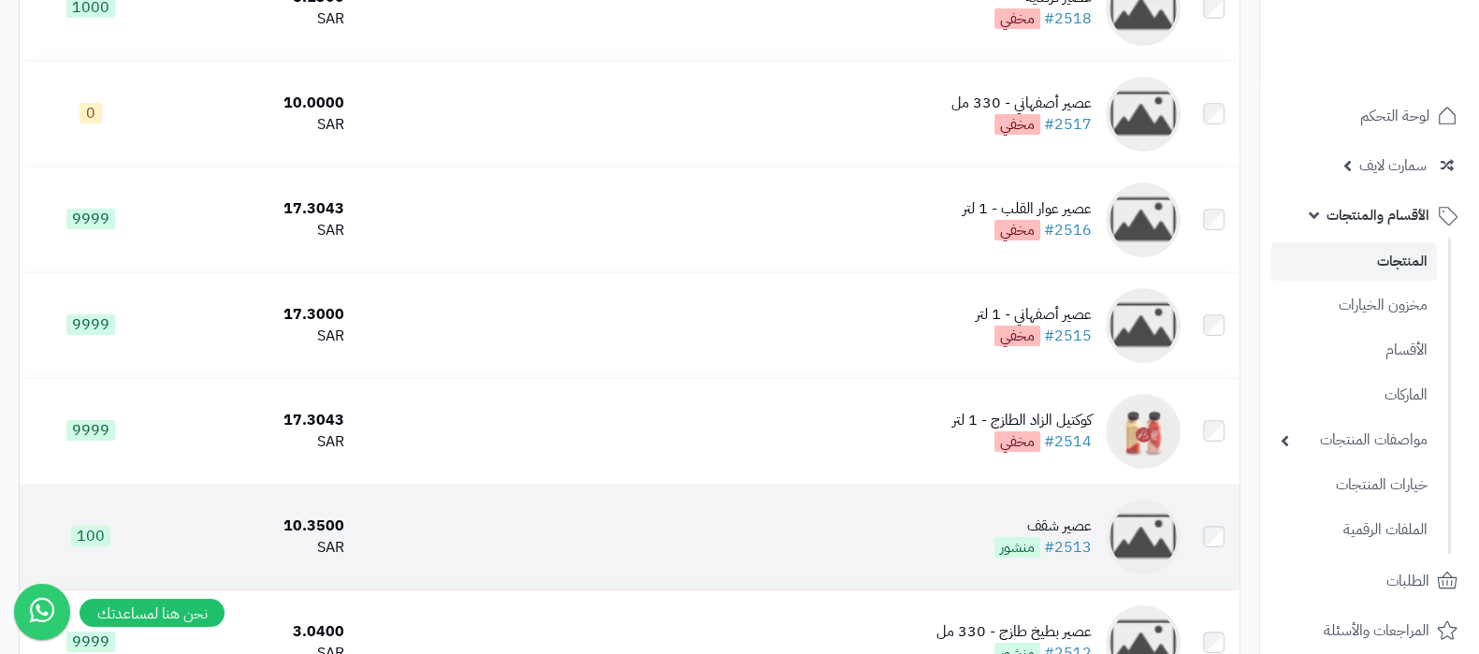
click at [1071, 521] on div "عصير شقف" at bounding box center [1042, 526] width 97 height 22
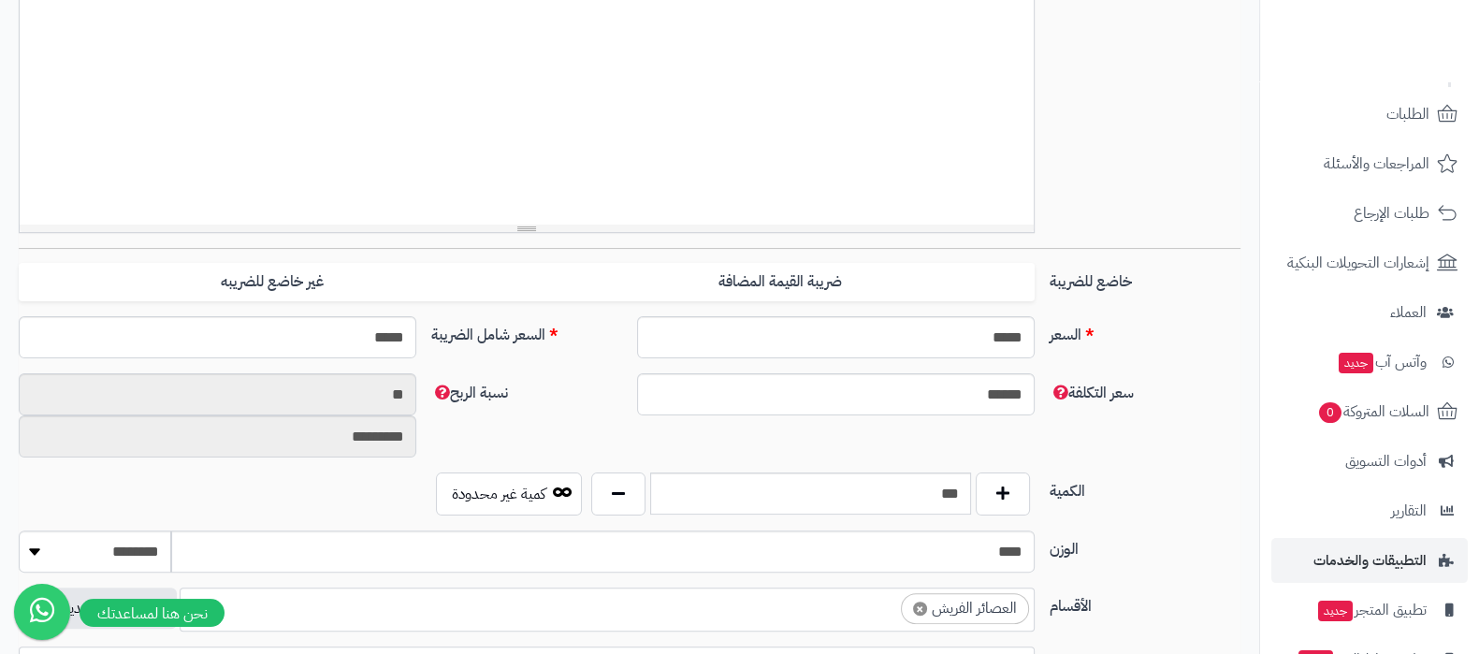
scroll to position [568, 0]
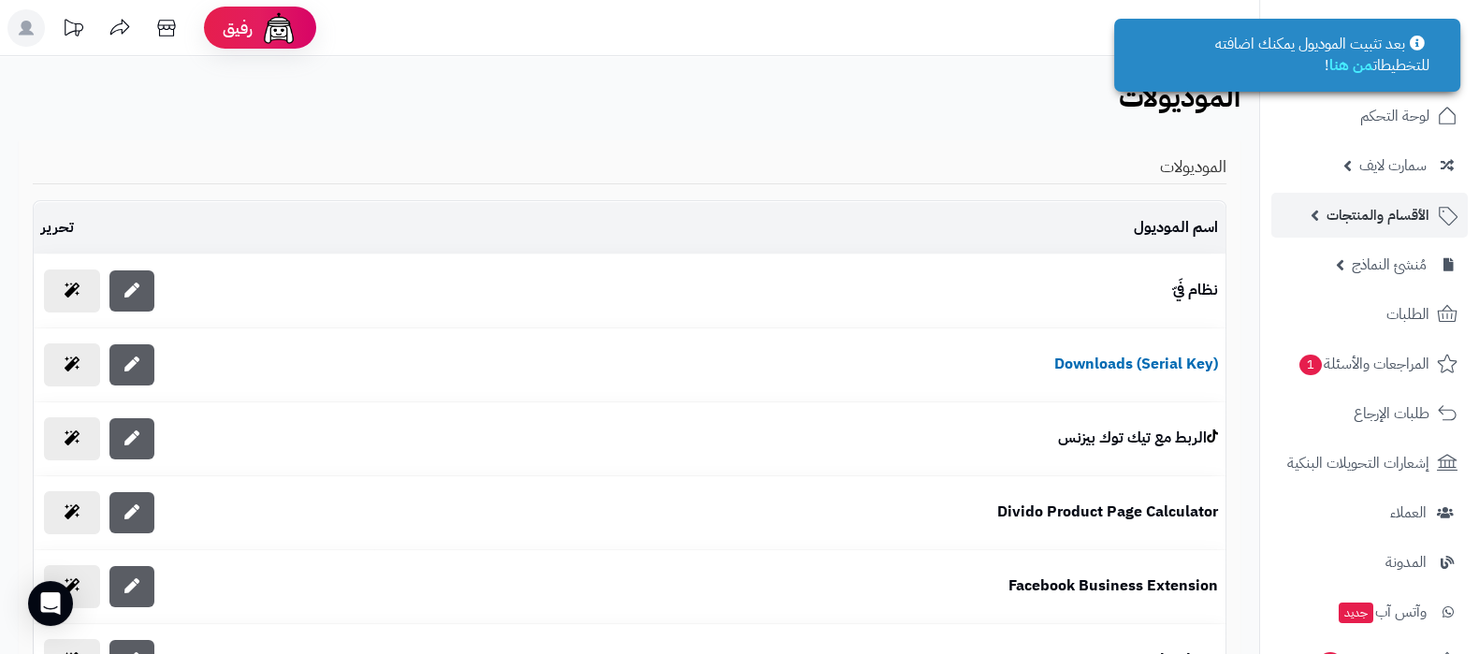
click at [1370, 212] on span "الأقسام والمنتجات" at bounding box center [1377, 215] width 103 height 26
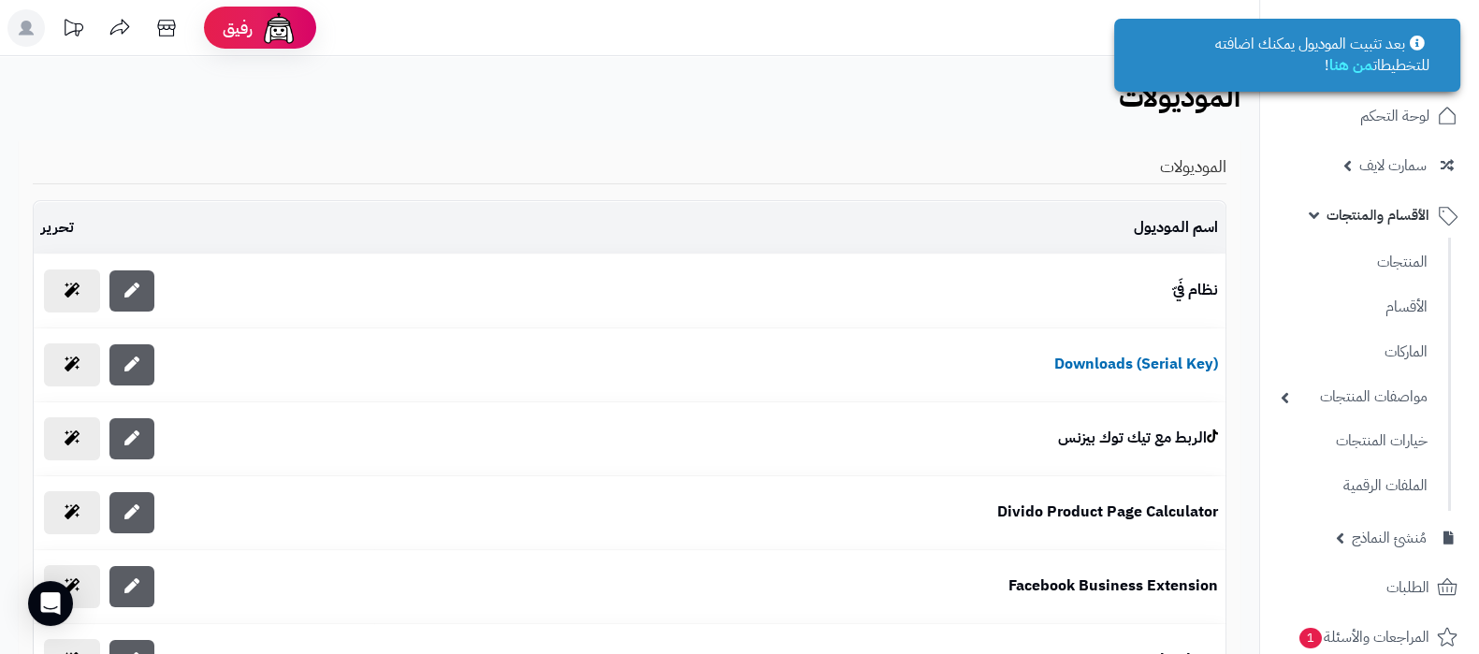
click at [1364, 240] on ul "المنتجات الأقسام الماركات مواصفات المنتجات مواصفات المنتجات أنواع المواصفات خيا…" at bounding box center [1355, 374] width 191 height 273
click at [1368, 252] on link "المنتجات" at bounding box center [1354, 261] width 166 height 38
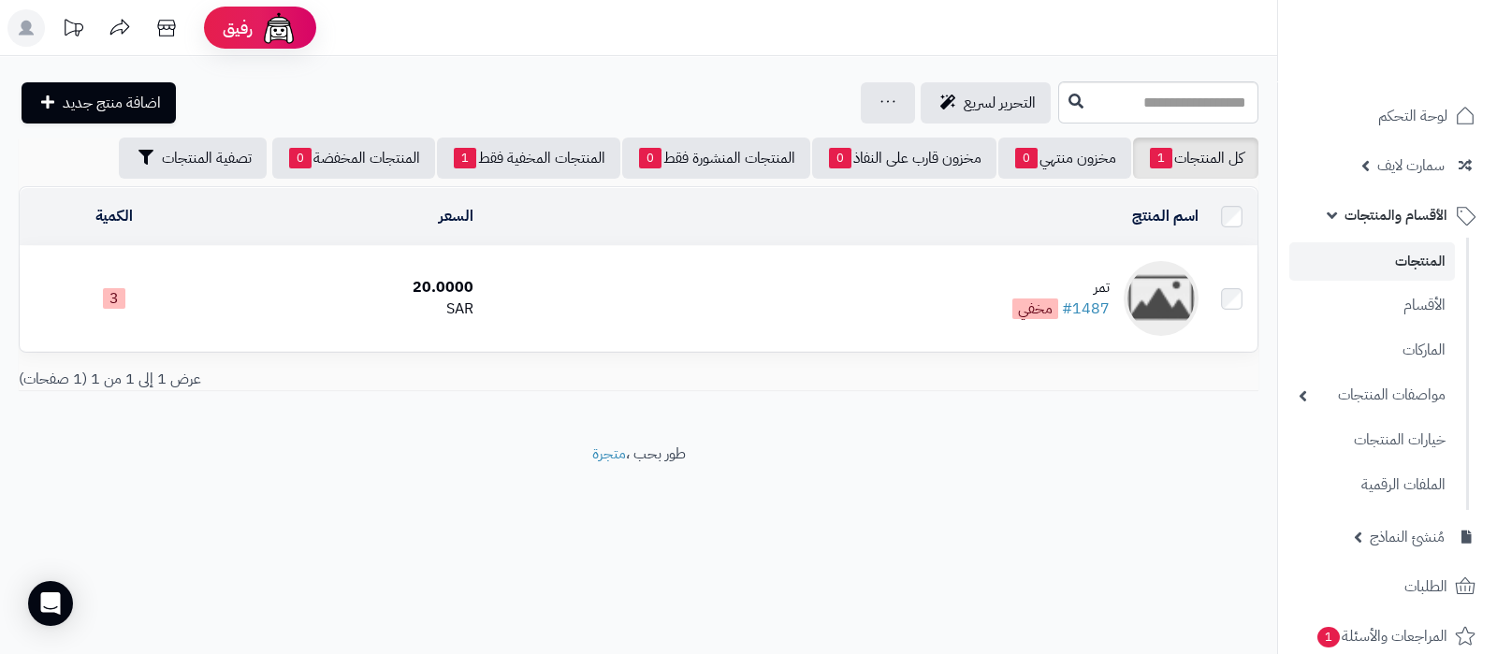
click at [913, 278] on td "تمر #1487 مخفي" at bounding box center [843, 298] width 724 height 105
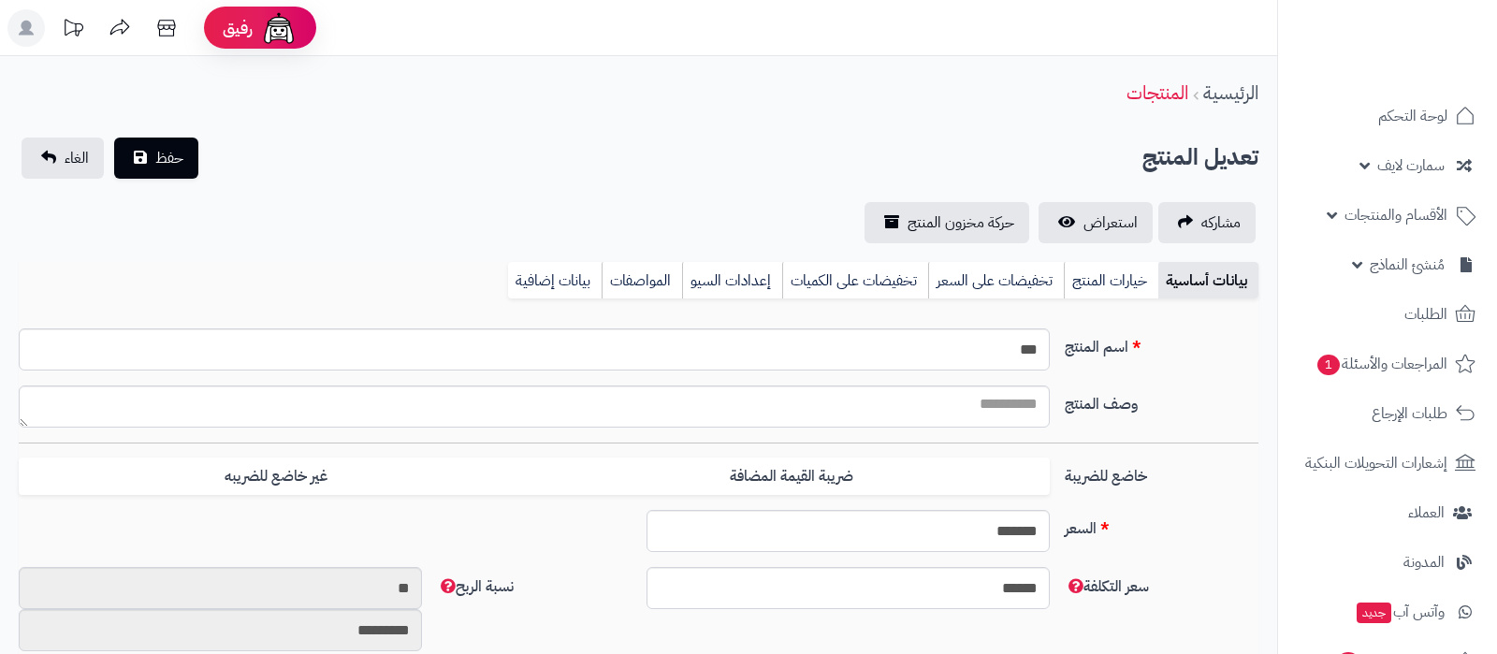
select select
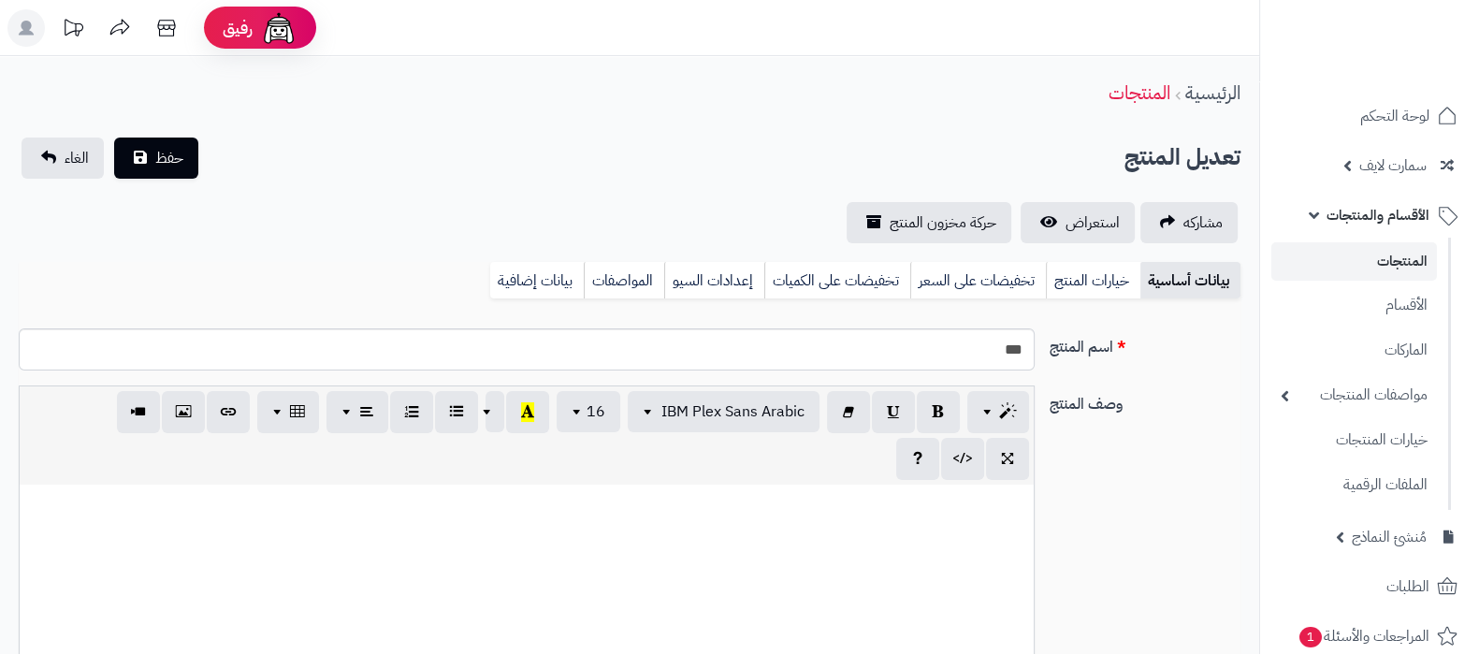
type input "*****"
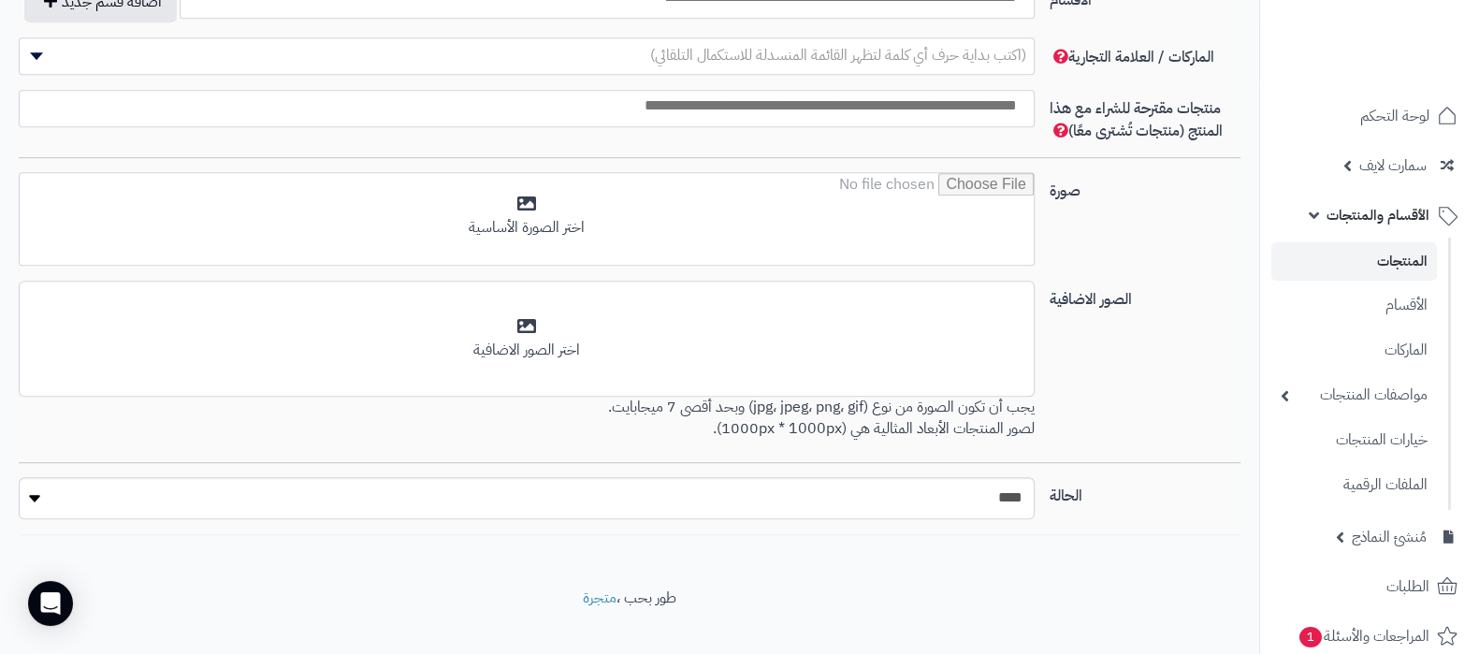
scroll to position [1170, 0]
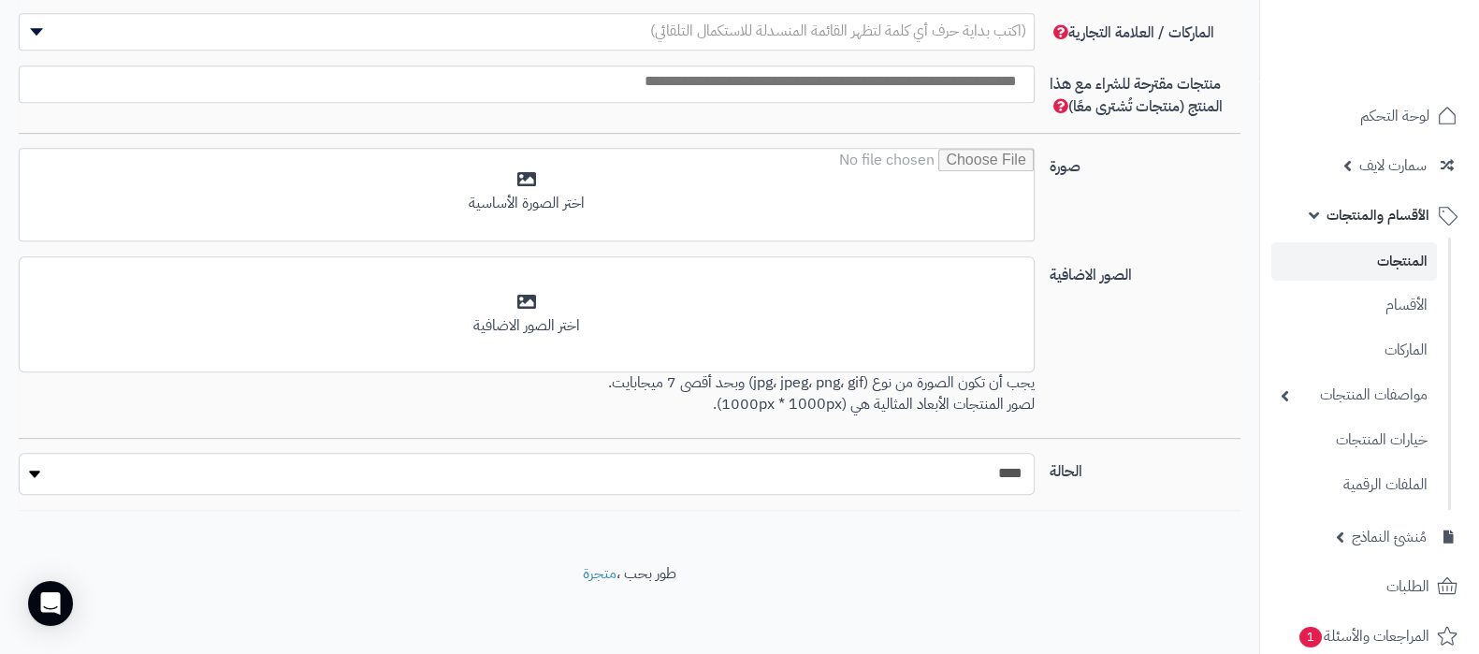
click at [954, 466] on select "***** ****" at bounding box center [527, 474] width 1016 height 42
select select "*"
click at [19, 453] on select "***** ****" at bounding box center [527, 474] width 1016 height 42
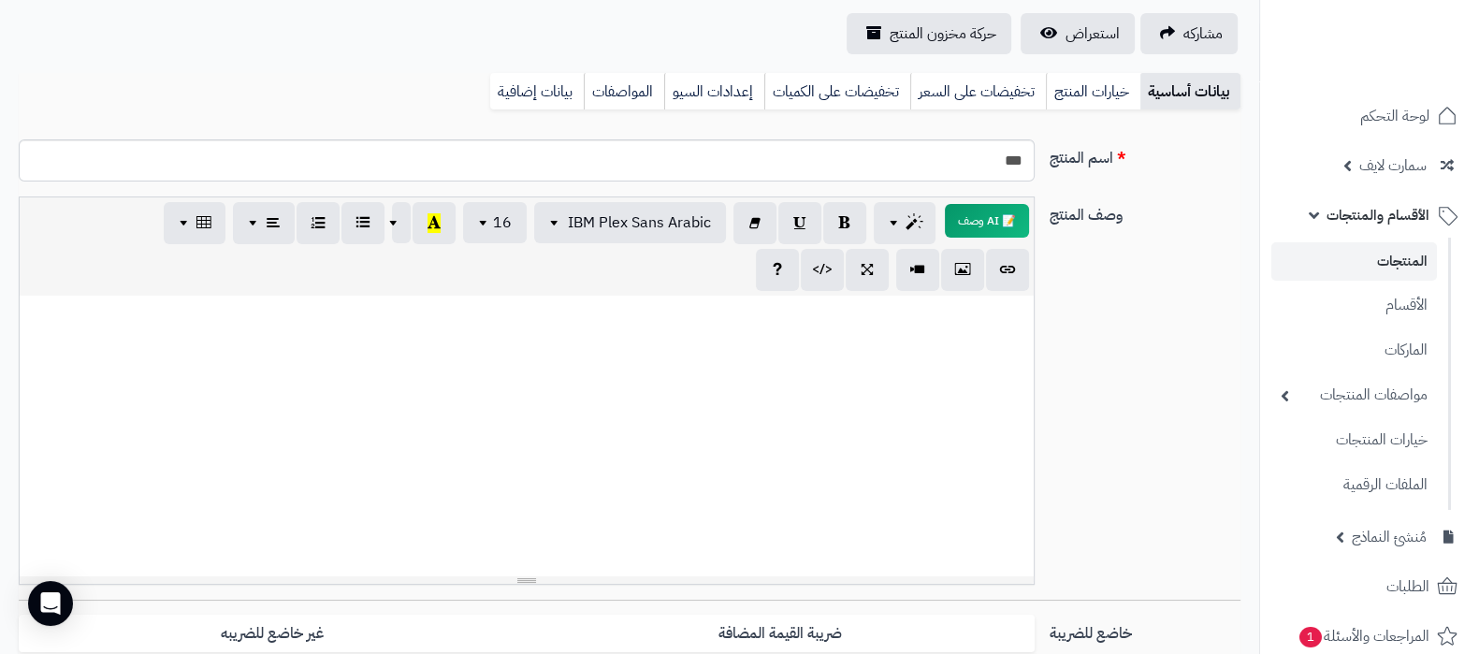
scroll to position [1, 0]
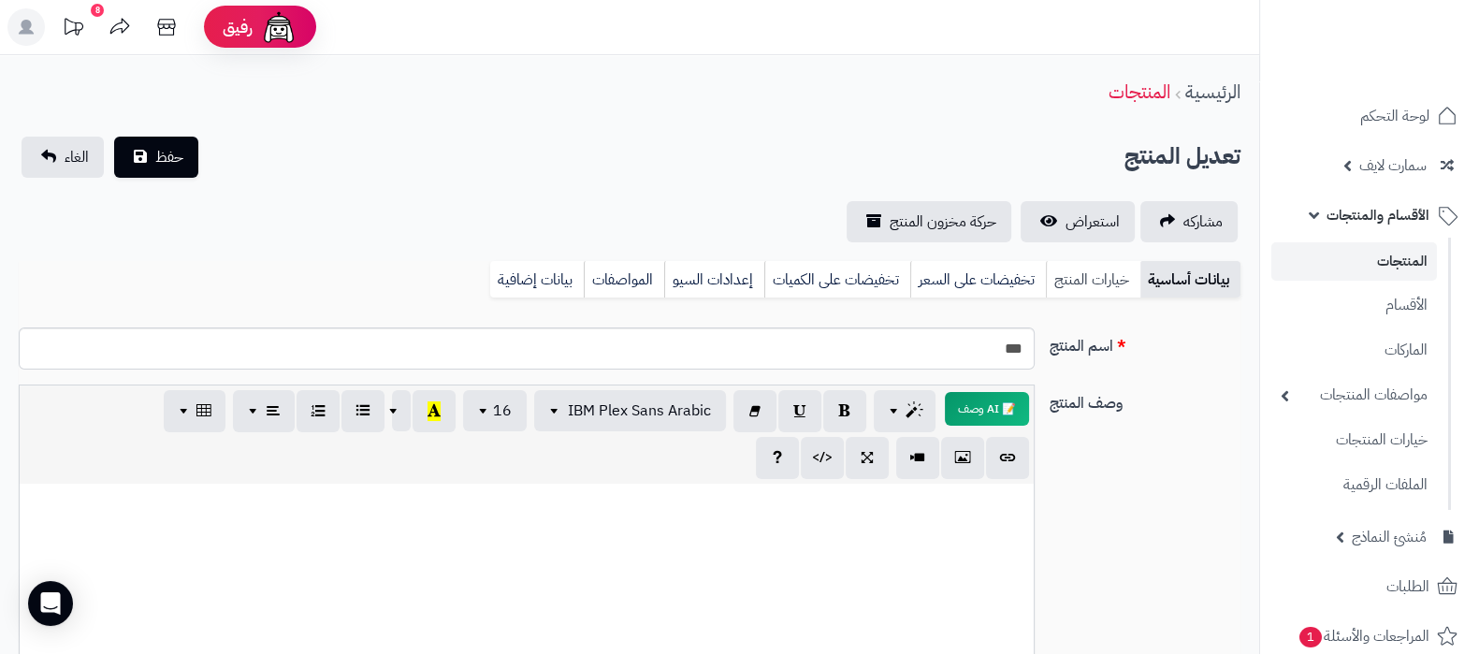
click at [1068, 269] on link "خيارات المنتج" at bounding box center [1093, 279] width 94 height 37
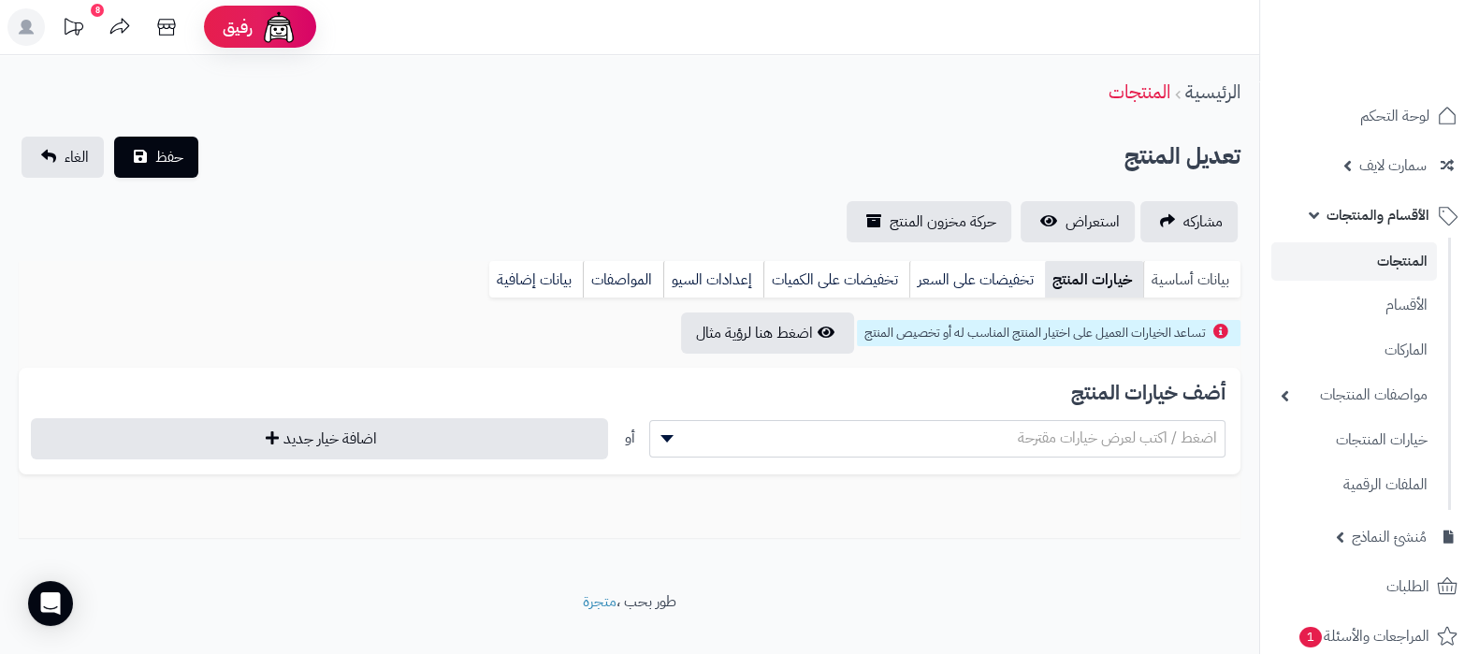
click at [1195, 281] on link "بيانات أساسية" at bounding box center [1191, 279] width 97 height 37
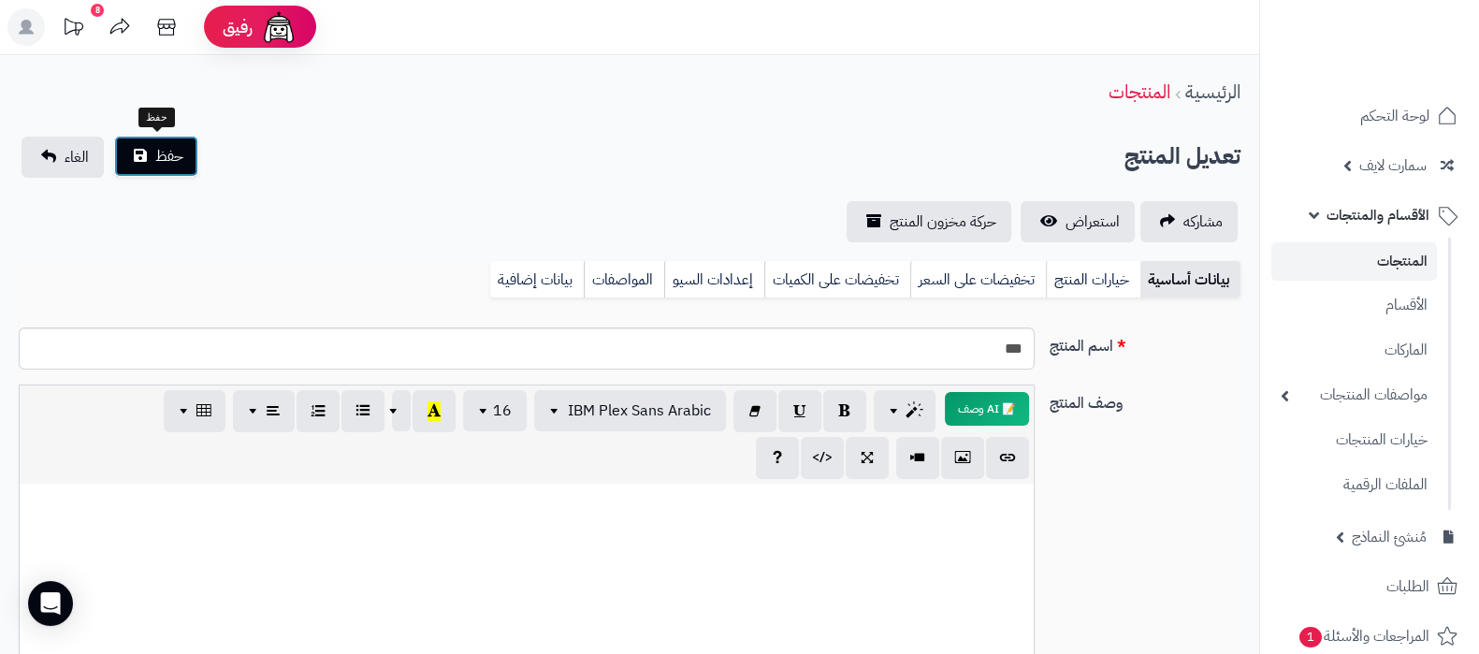
click at [173, 151] on span "حفظ" at bounding box center [169, 156] width 28 height 22
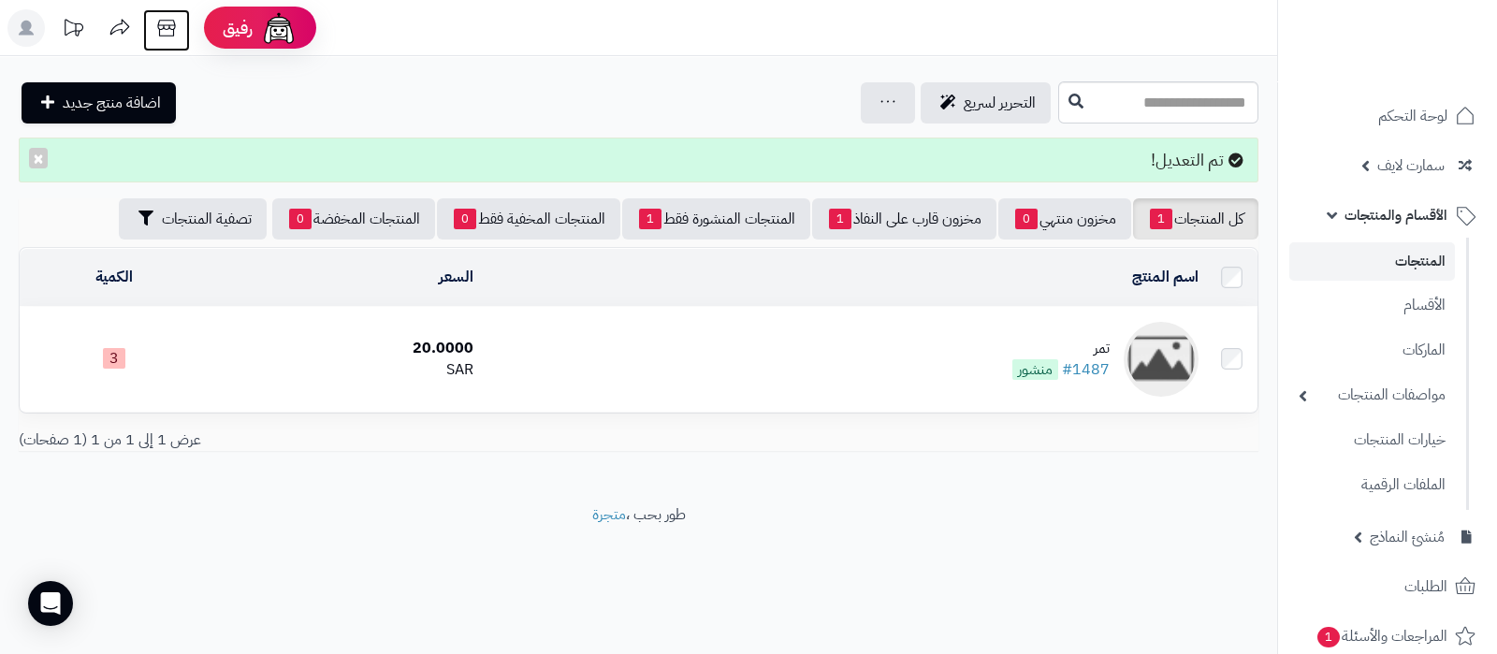
click at [162, 27] on icon at bounding box center [166, 27] width 37 height 37
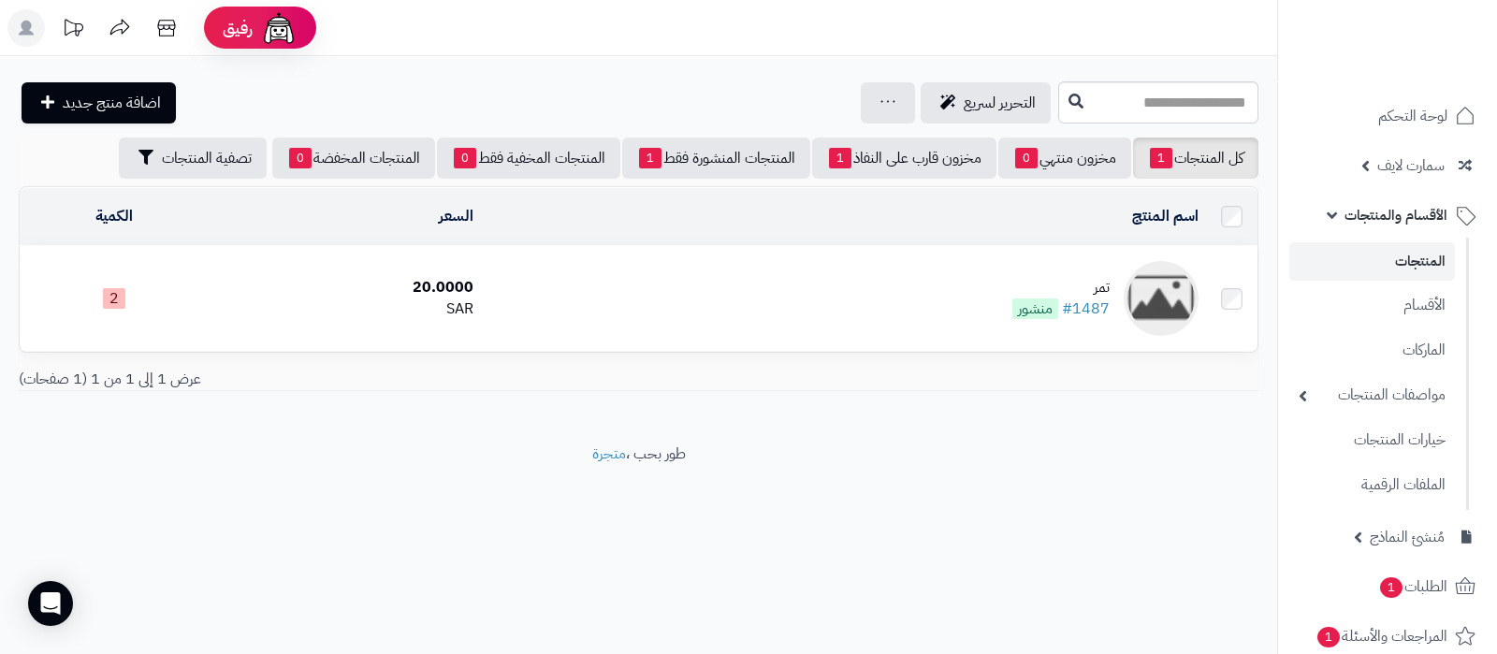
click at [1004, 274] on td "تمر #1487 منشور" at bounding box center [843, 298] width 724 height 105
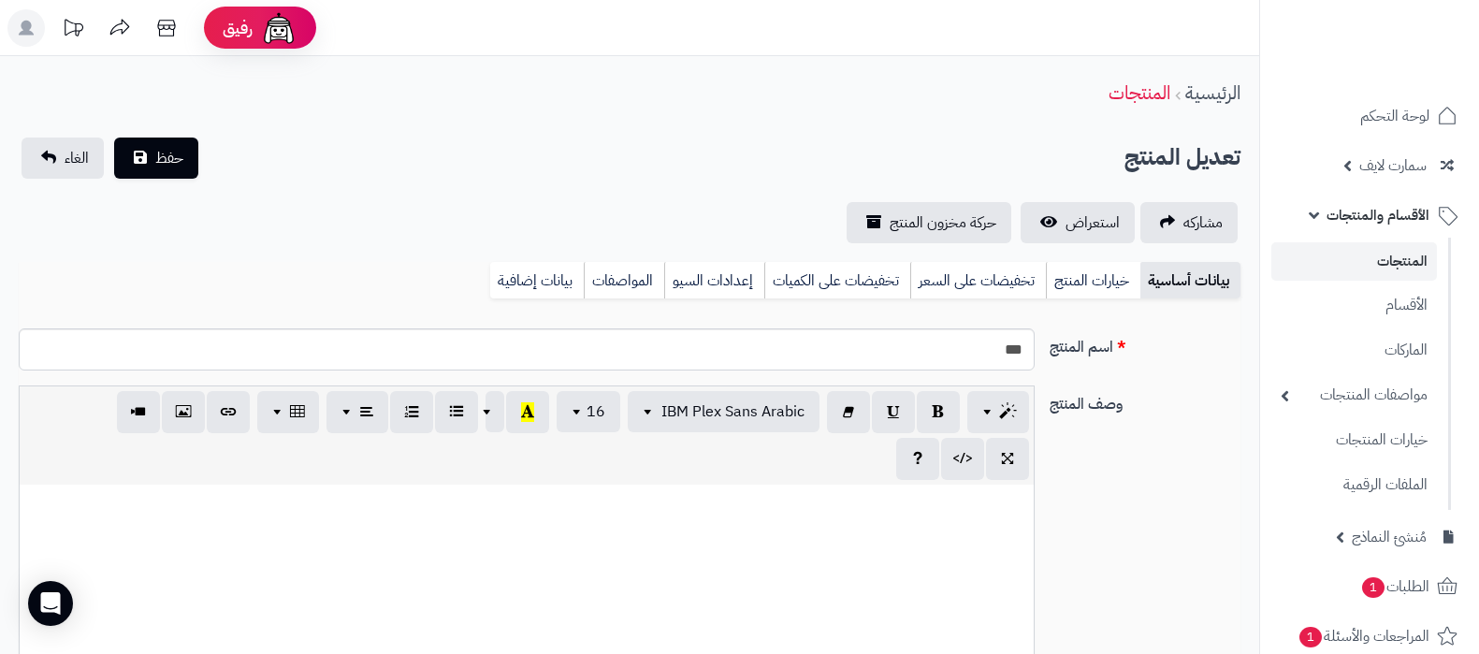
select select
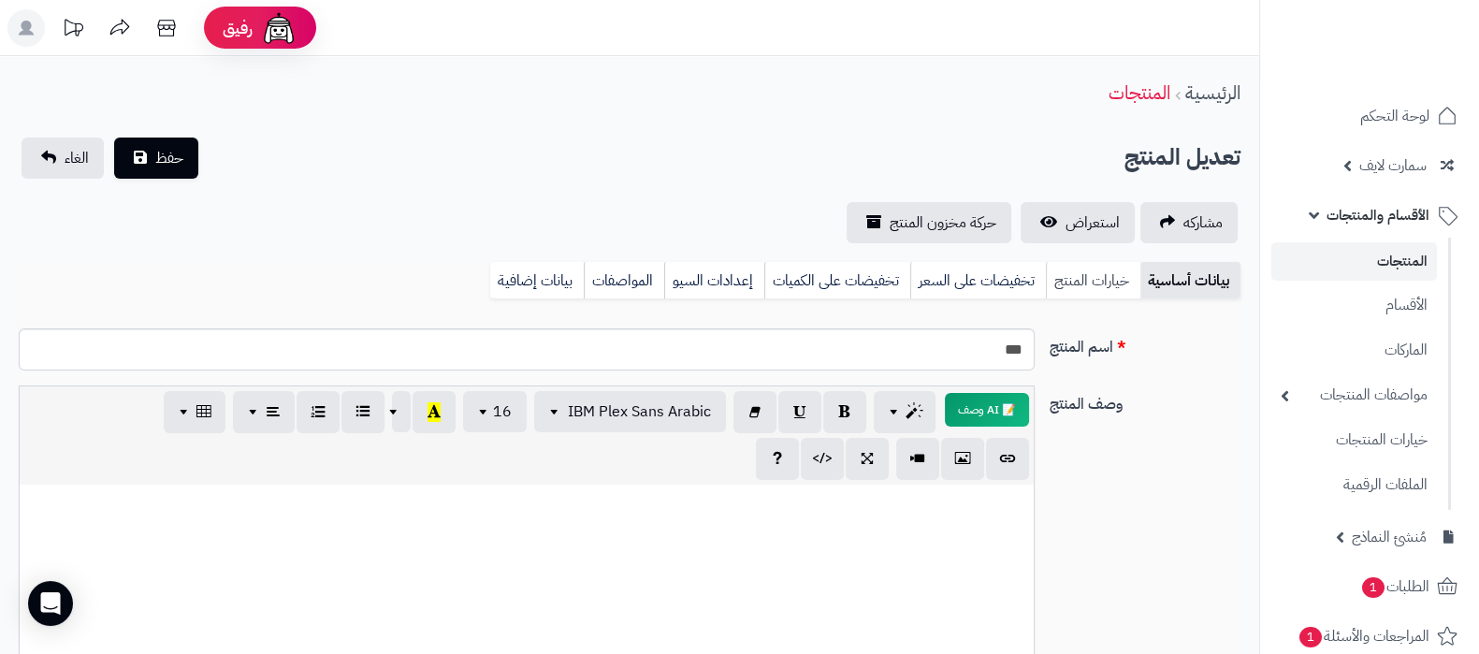
click at [1065, 273] on link "خيارات المنتج" at bounding box center [1093, 280] width 94 height 37
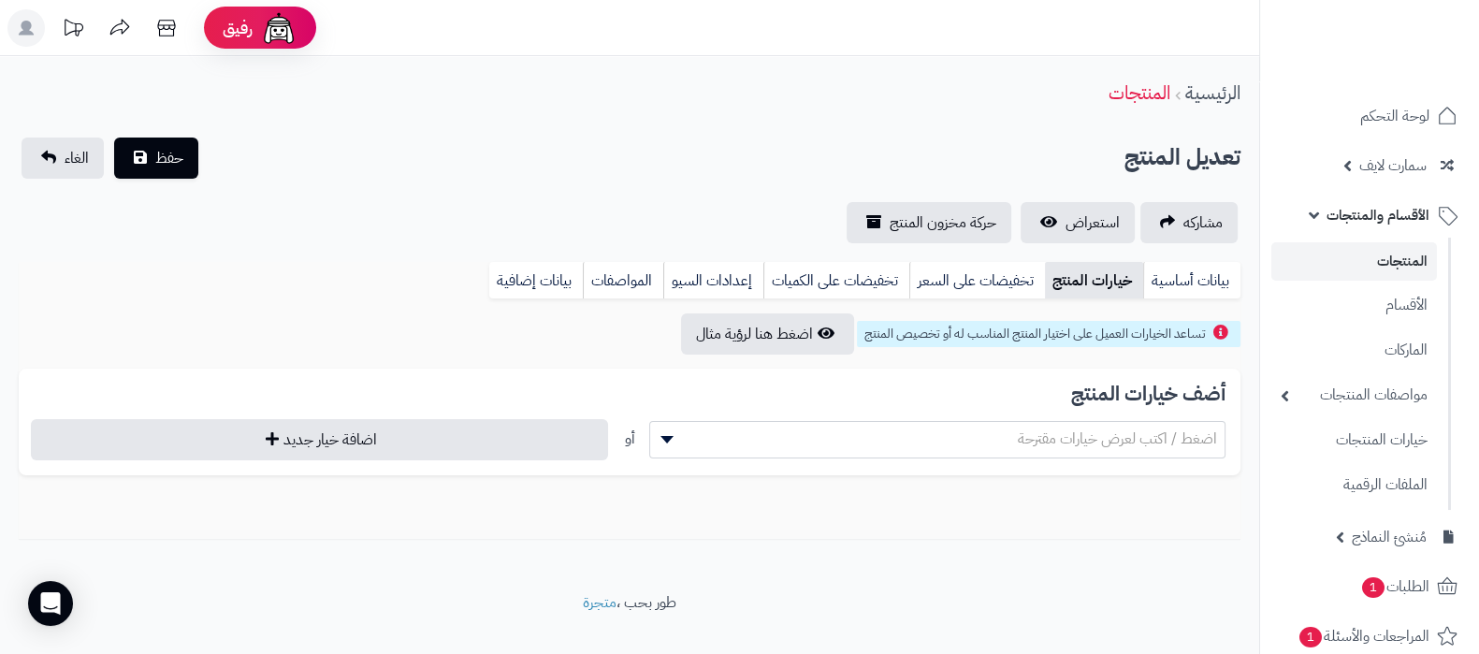
click at [1105, 443] on span "اضغط / اكتب لعرض خيارات مقترحة" at bounding box center [1117, 438] width 199 height 22
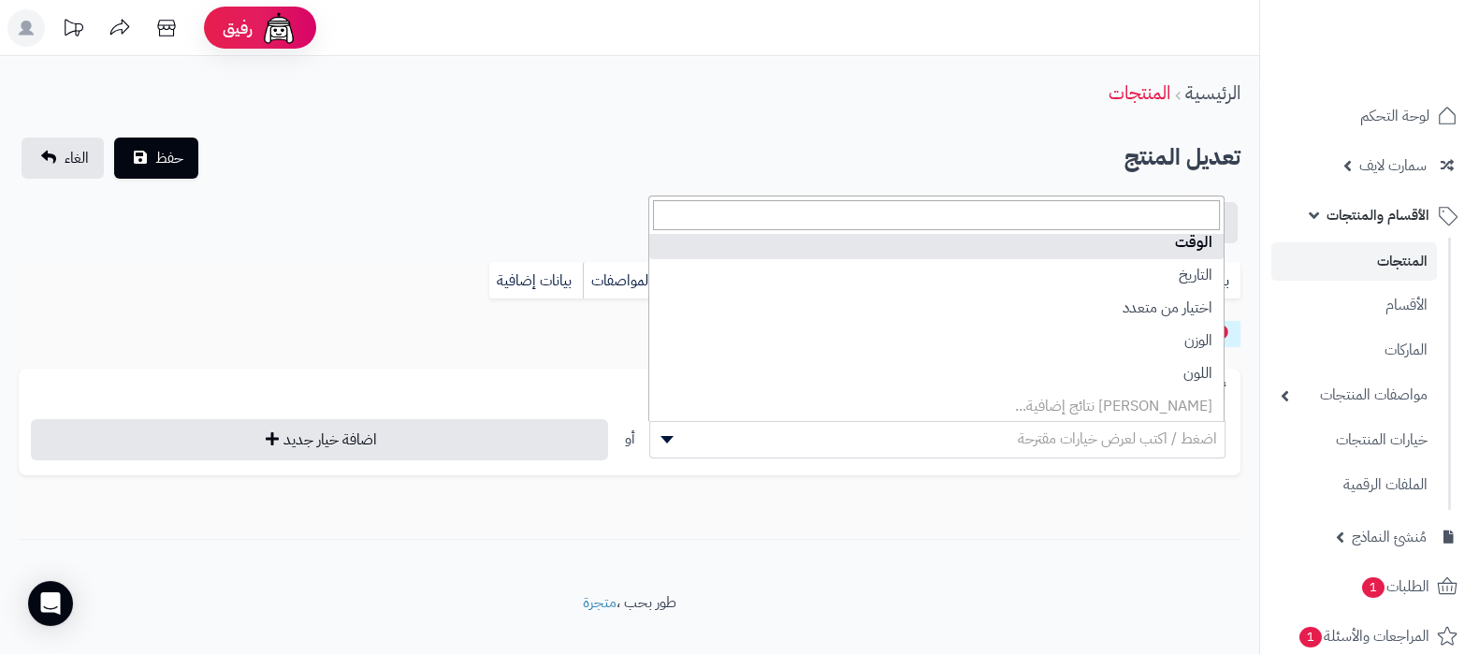
scroll to position [594, 0]
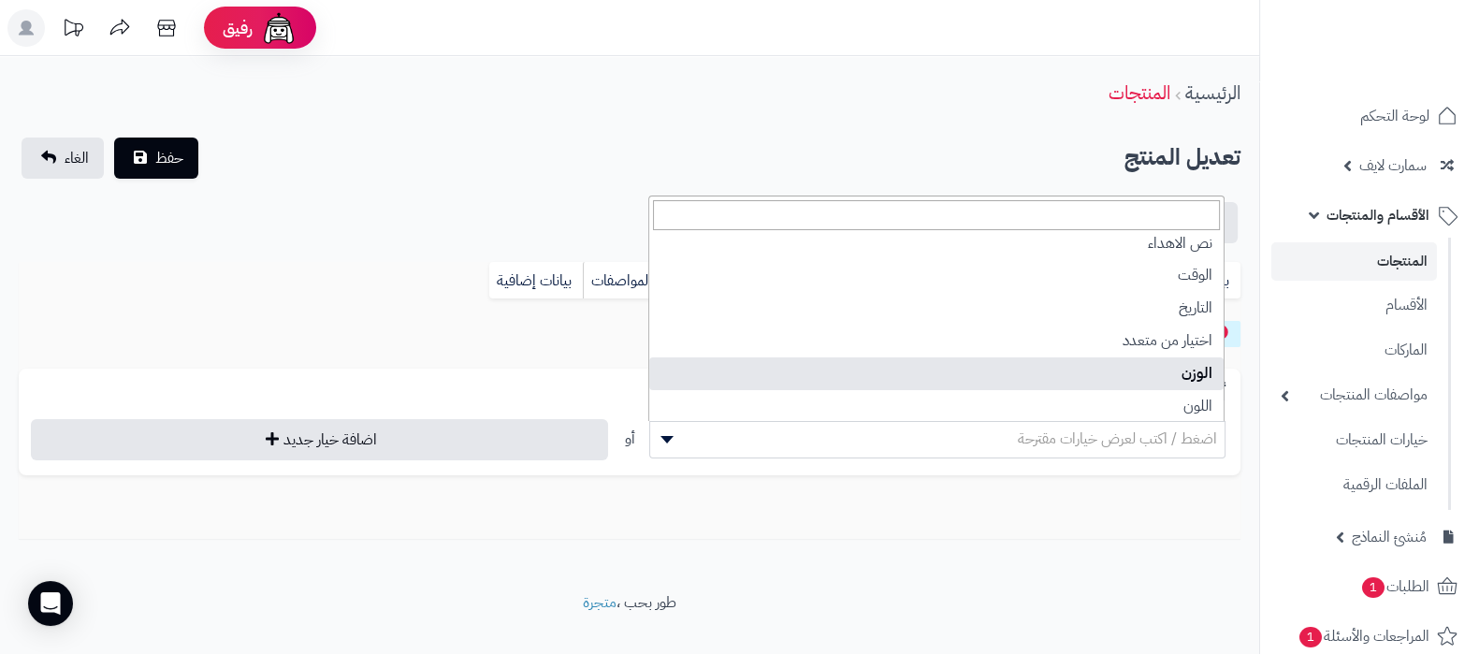
select select "**"
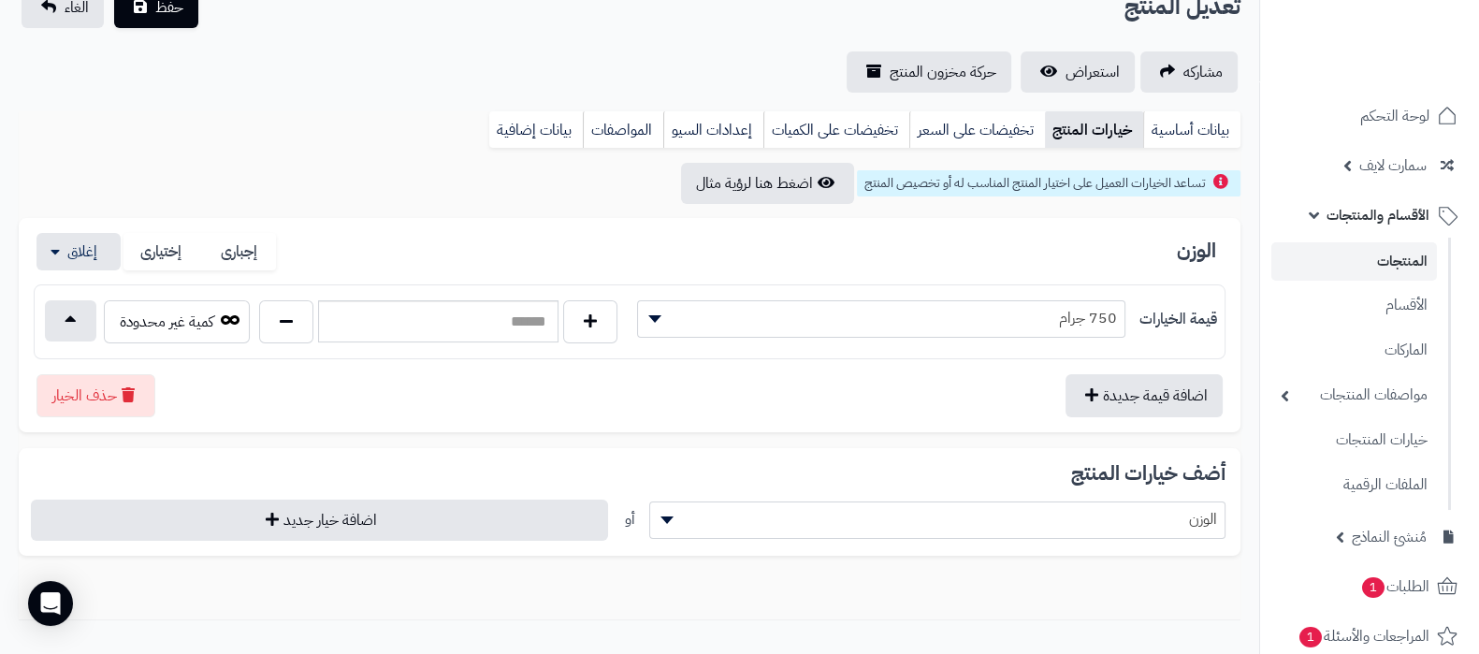
scroll to position [233, 0]
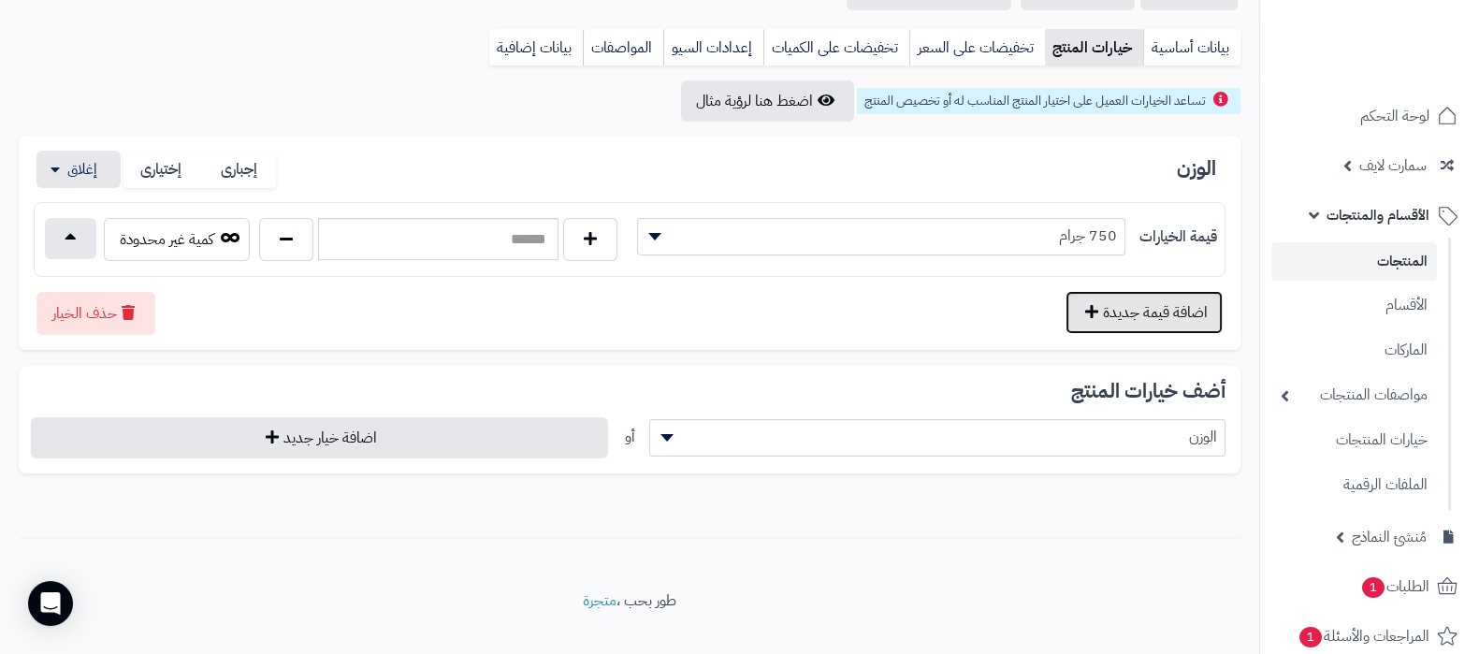
click at [1135, 318] on button "اضافة قيمة جديدة" at bounding box center [1143, 312] width 157 height 43
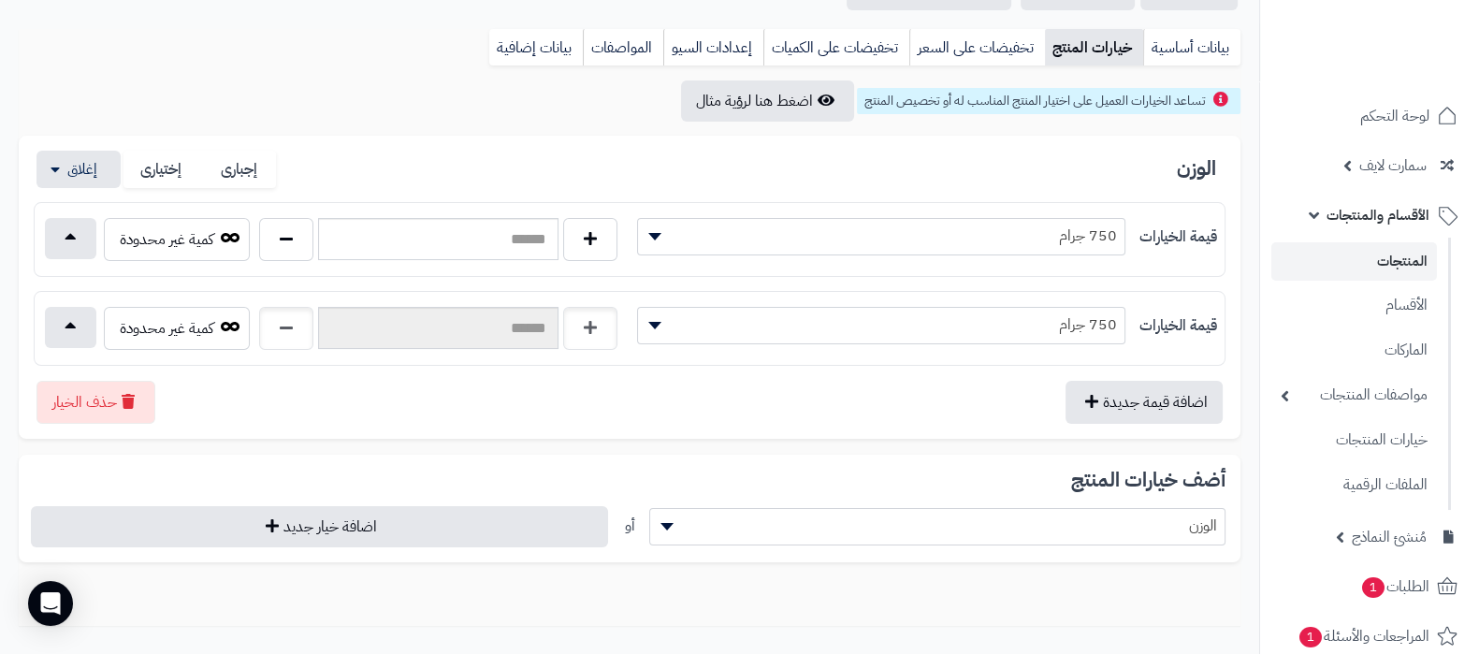
click at [1094, 325] on span "750 جرام" at bounding box center [881, 325] width 486 height 28
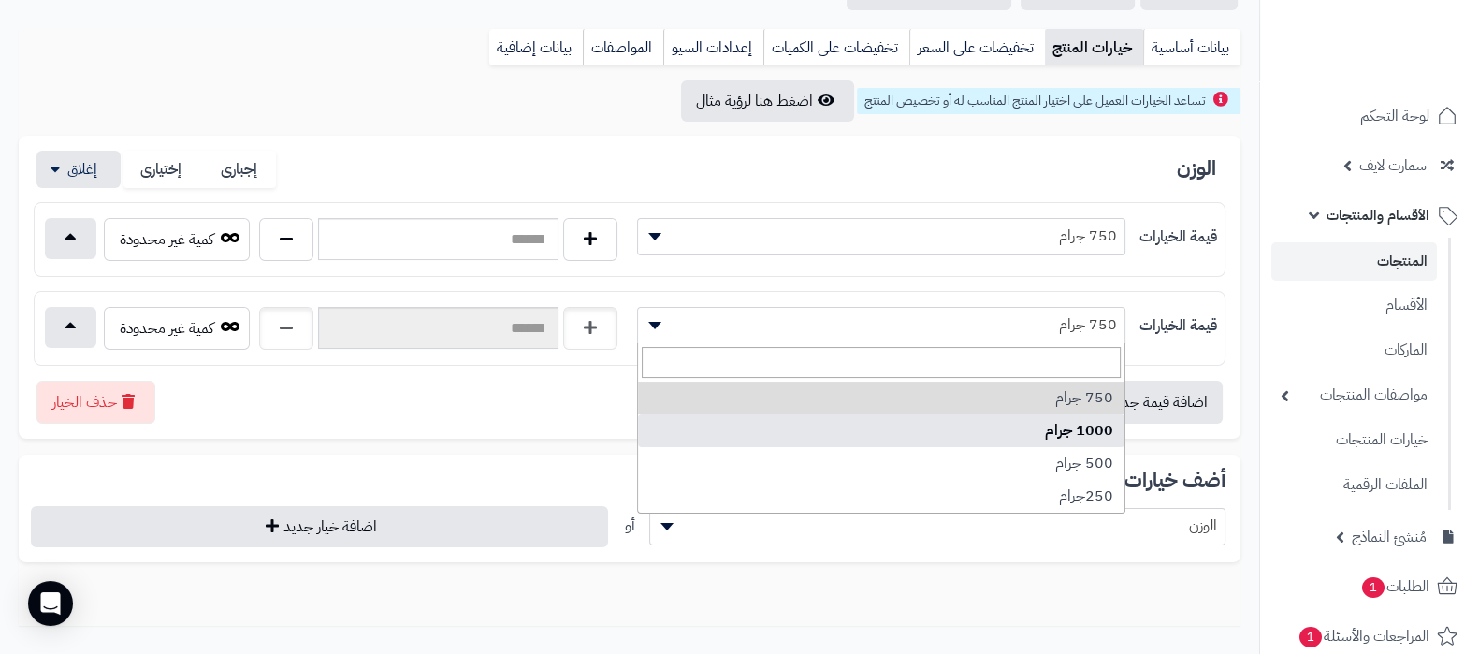
select select "***"
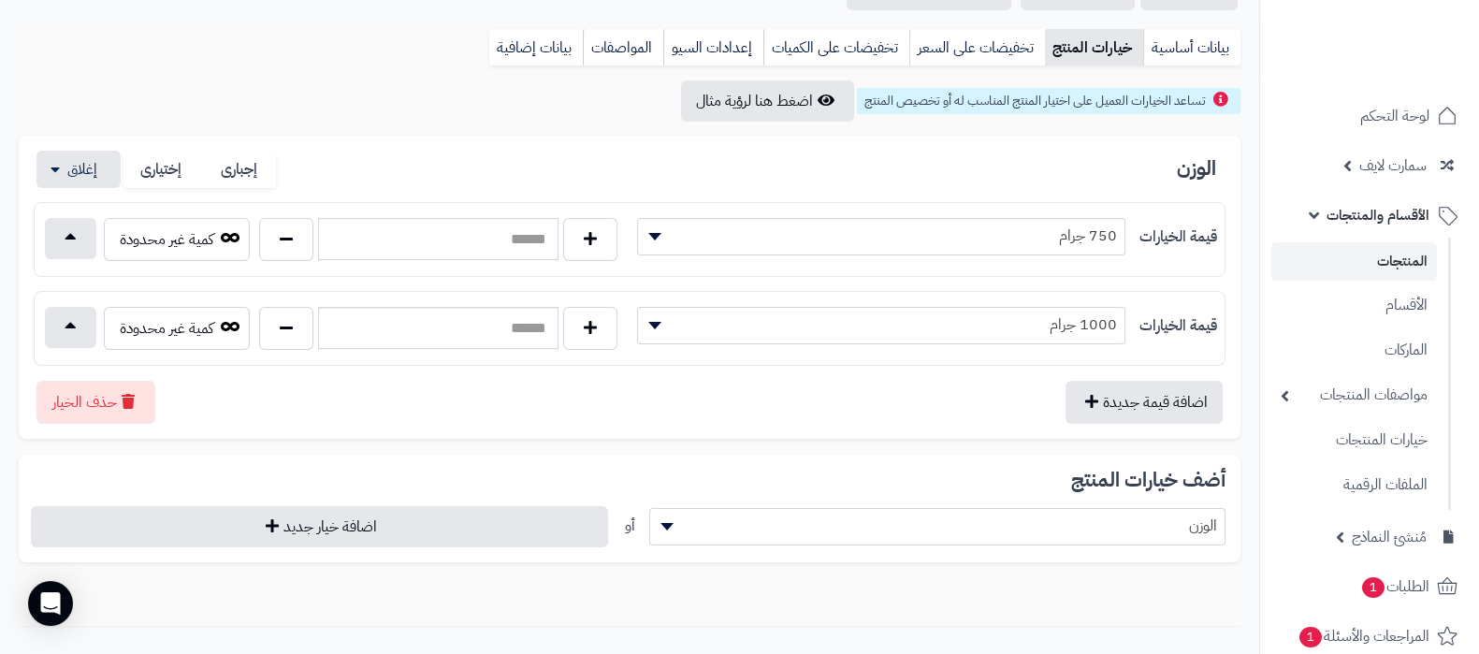
click at [412, 233] on input "text" at bounding box center [438, 239] width 240 height 42
type input "***"
click at [472, 312] on input "text" at bounding box center [438, 328] width 240 height 42
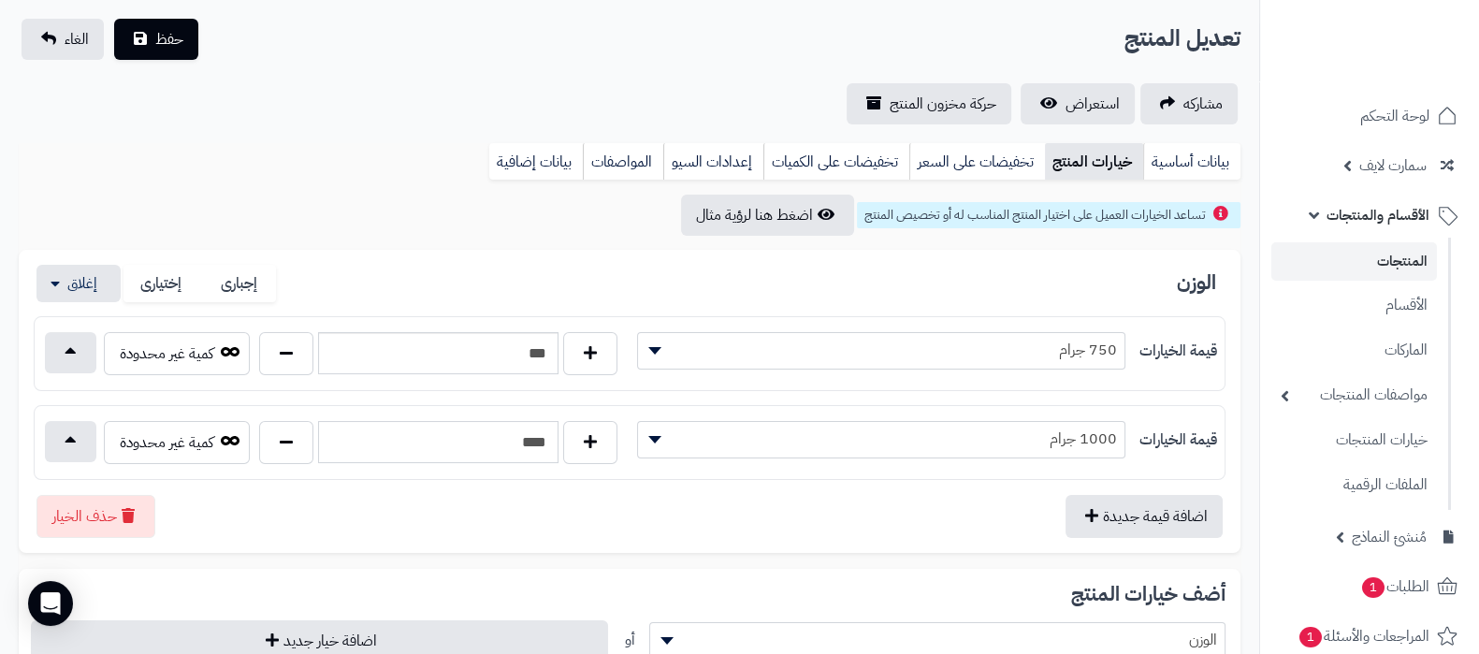
scroll to position [0, 0]
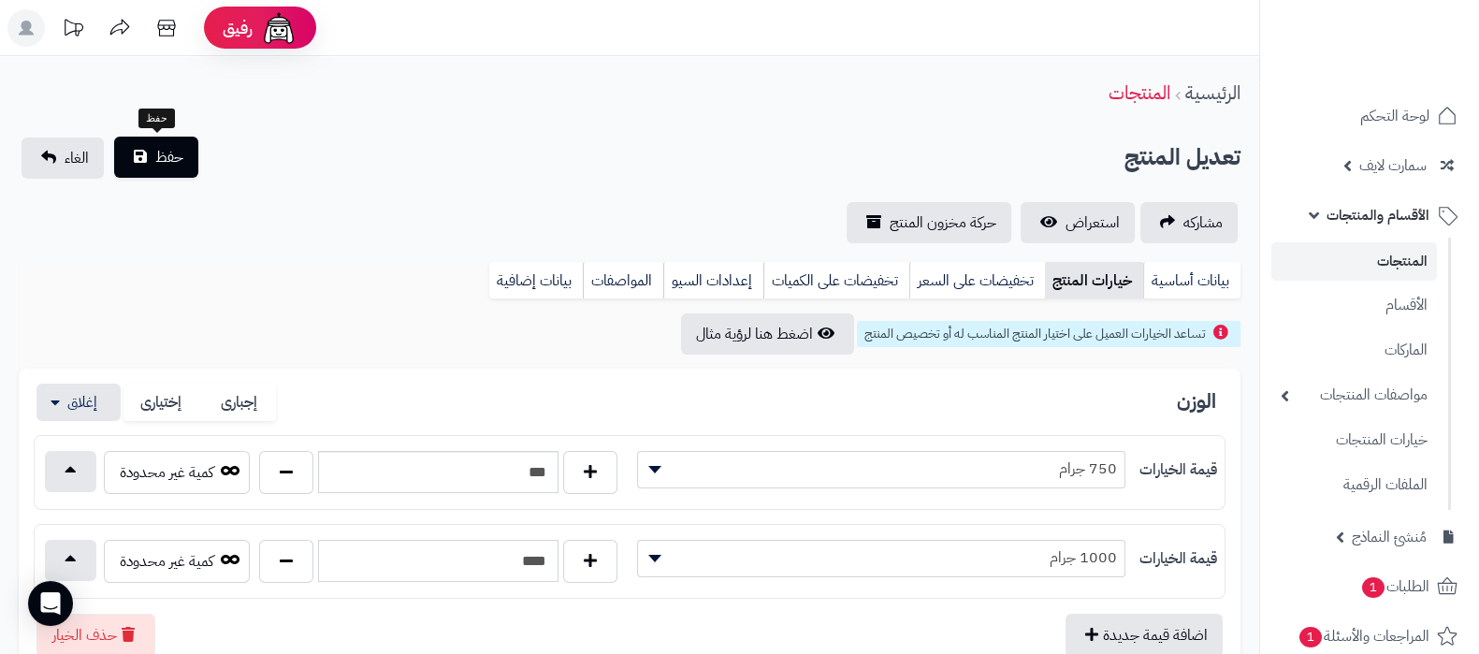
type input "****"
click at [145, 174] on button "حفظ" at bounding box center [156, 157] width 84 height 41
